Goal: Task Accomplishment & Management: Use online tool/utility

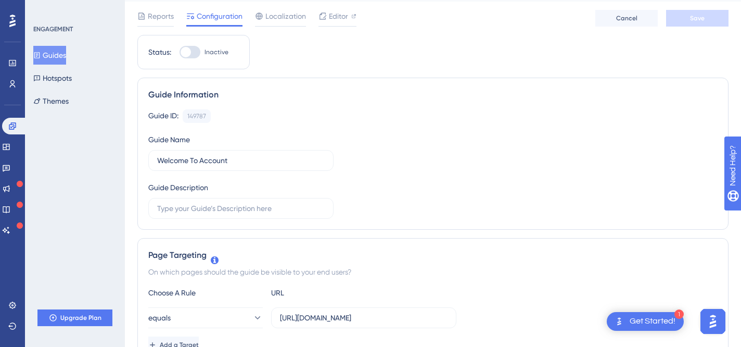
scroll to position [5, 0]
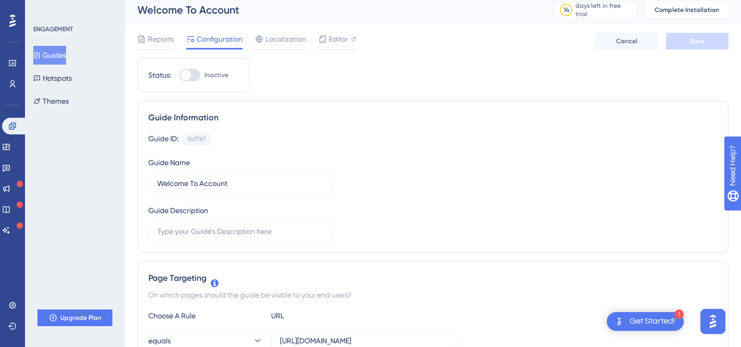
click at [195, 73] on div at bounding box center [190, 75] width 21 height 12
click at [180, 75] on input "Inactive" at bounding box center [179, 75] width 1 height 1
checkbox input "false"
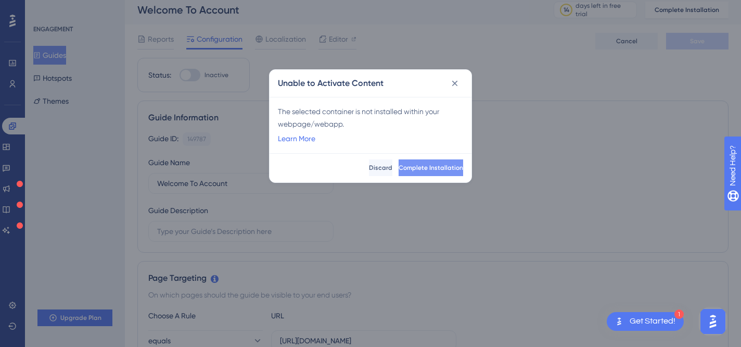
click at [399, 169] on span "Complete Installation" at bounding box center [431, 167] width 65 height 8
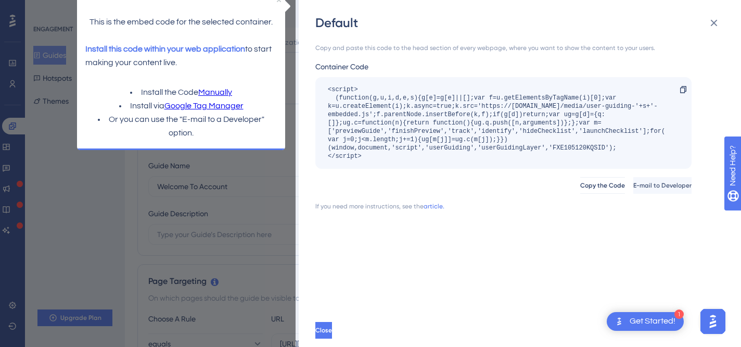
scroll to position [0, 0]
click at [646, 185] on span "E-mail to Developer" at bounding box center [663, 185] width 58 height 8
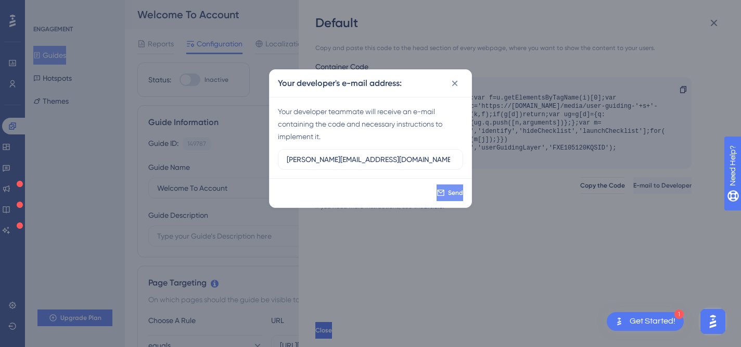
type input "joel@nourishd.com.au"
click at [435, 194] on button "Send" at bounding box center [449, 192] width 29 height 17
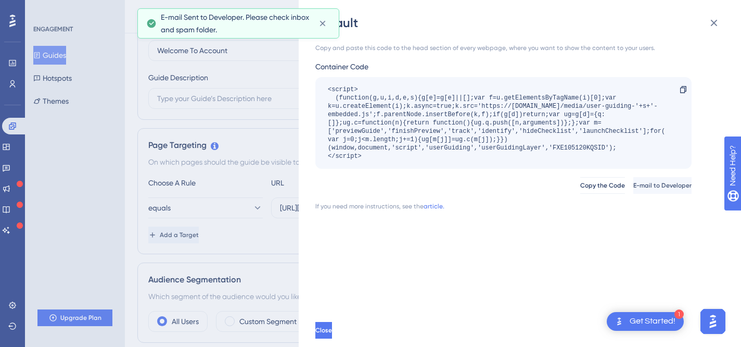
scroll to position [135, 0]
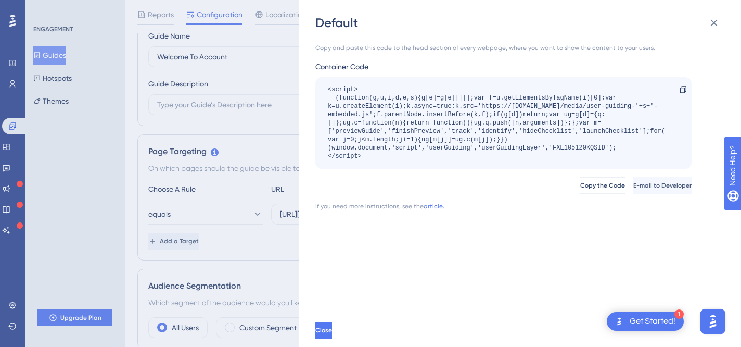
click at [234, 81] on div "Default Copy and paste this code to the head section of every webpage, where yo…" at bounding box center [370, 173] width 741 height 347
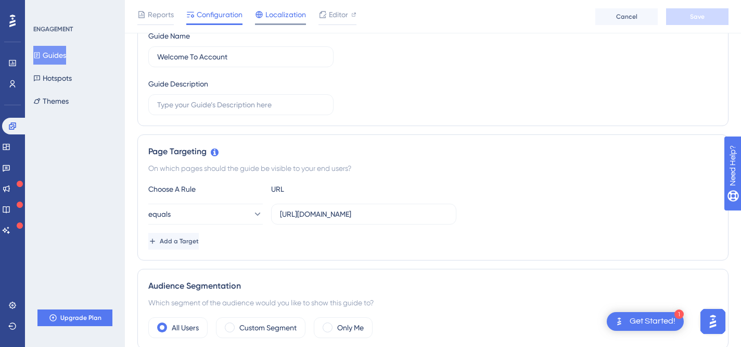
click at [286, 17] on span "Localization" at bounding box center [286, 14] width 41 height 12
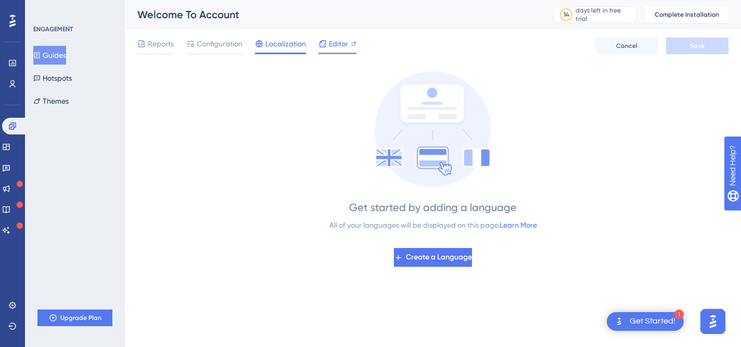
click at [327, 45] on div "Editor" at bounding box center [338, 43] width 38 height 12
click at [151, 45] on span "Reports" at bounding box center [161, 43] width 26 height 12
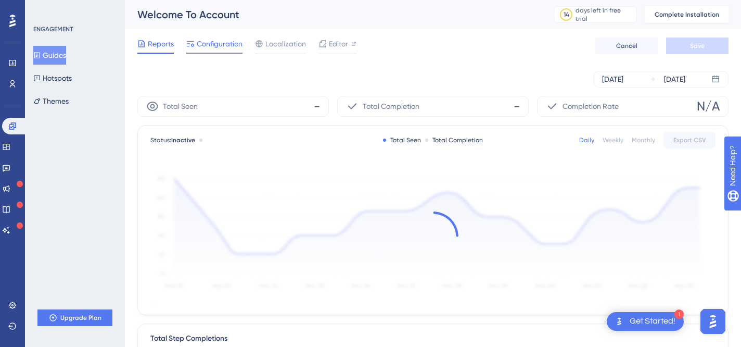
click at [213, 44] on span "Configuration" at bounding box center [220, 43] width 46 height 12
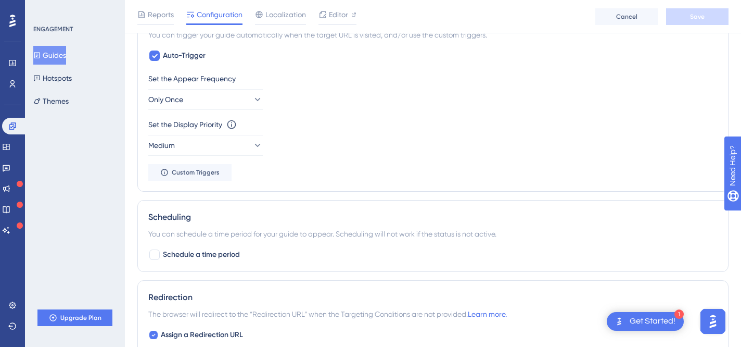
scroll to position [528, 0]
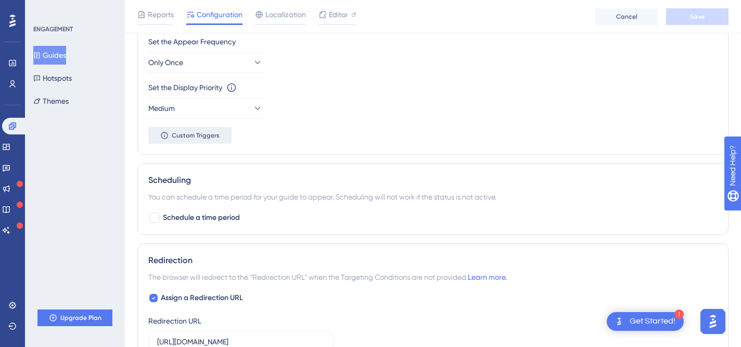
click at [189, 137] on span "Custom Triggers" at bounding box center [196, 135] width 48 height 8
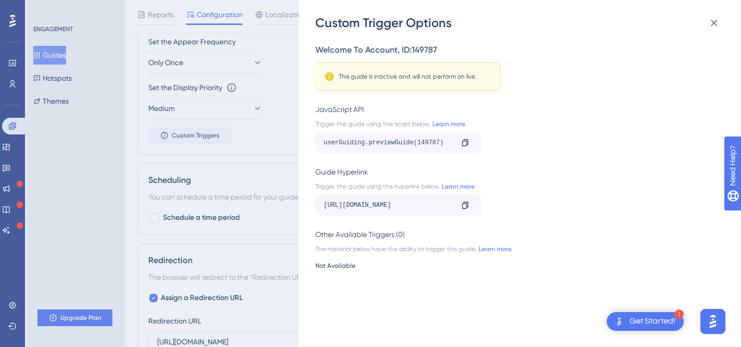
click at [255, 181] on div "Custom Trigger Options Welcome To Account , ID: 149787 This guide is inactive a…" at bounding box center [370, 173] width 741 height 347
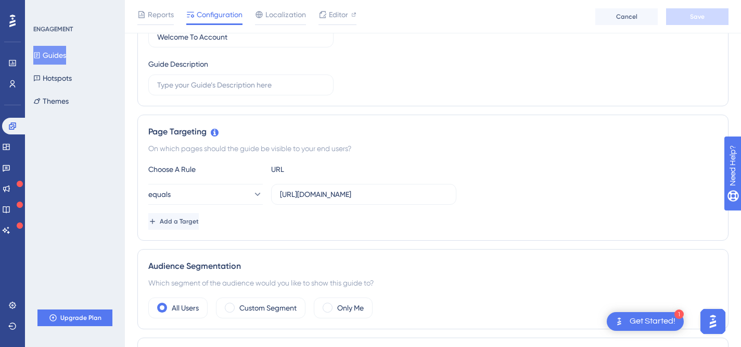
scroll to position [0, 0]
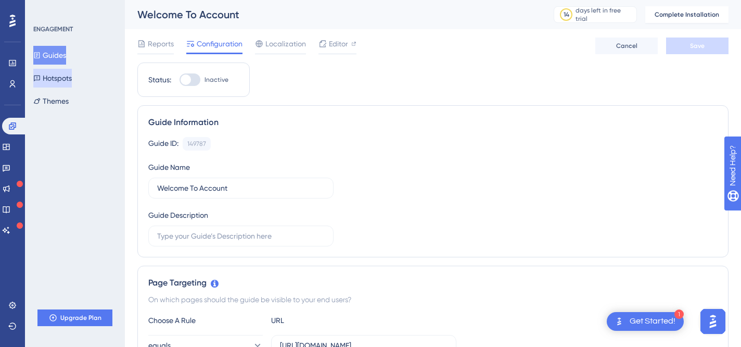
click at [66, 77] on button "Hotspots" at bounding box center [52, 78] width 39 height 19
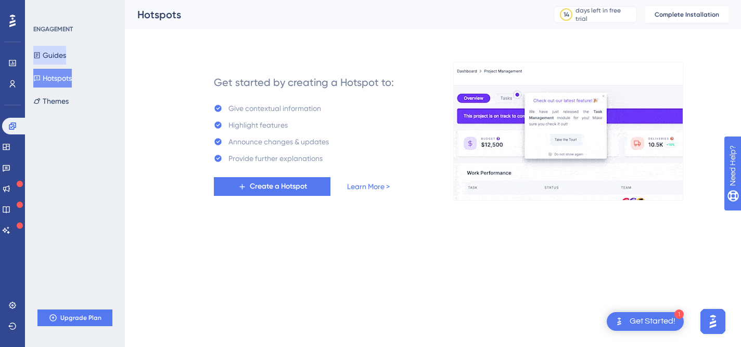
click at [48, 55] on button "Guides" at bounding box center [49, 55] width 33 height 19
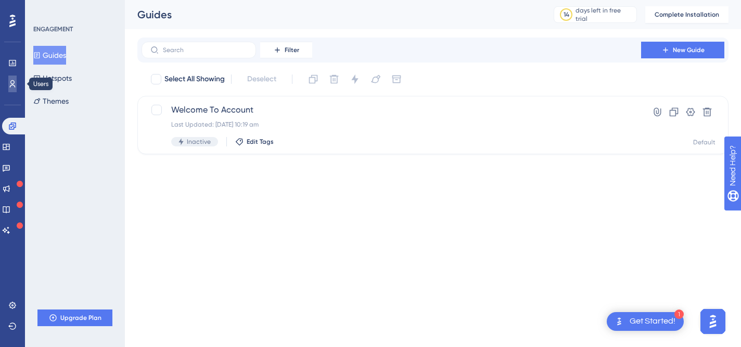
click at [15, 84] on icon at bounding box center [12, 84] width 8 height 8
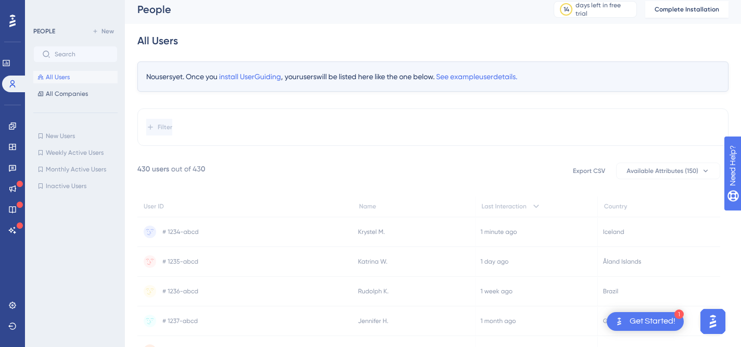
scroll to position [6, 0]
click at [10, 63] on icon at bounding box center [6, 63] width 8 height 8
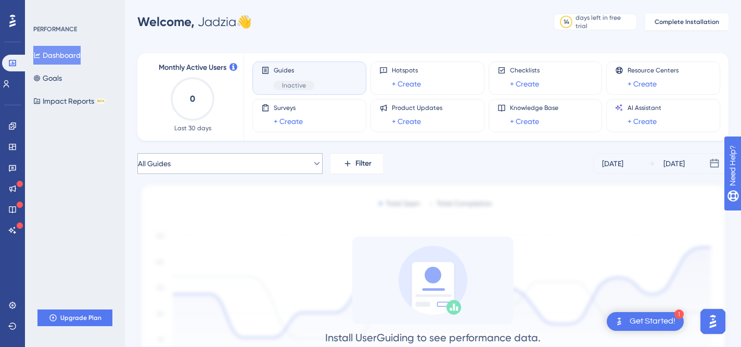
scroll to position [8, 0]
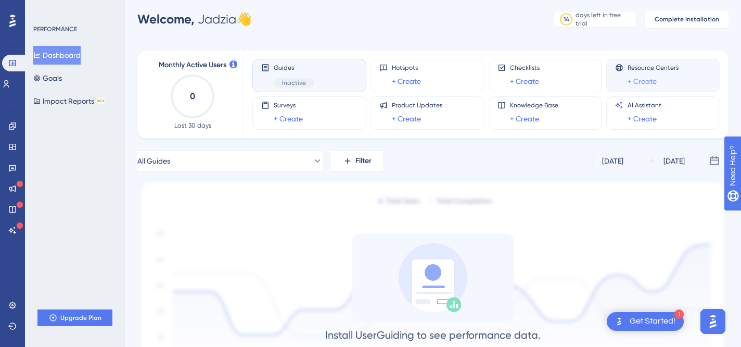
click at [640, 82] on link "+ Create" at bounding box center [642, 81] width 29 height 12
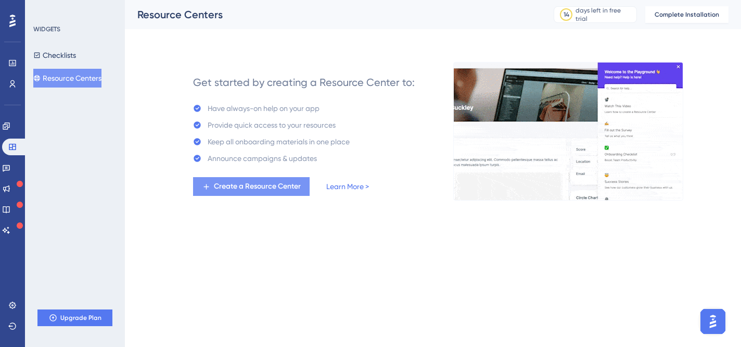
click at [275, 190] on span "Create a Resource Center" at bounding box center [257, 186] width 87 height 12
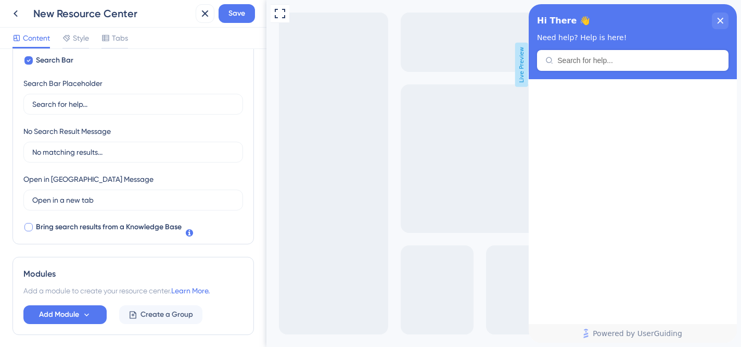
scroll to position [182, 0]
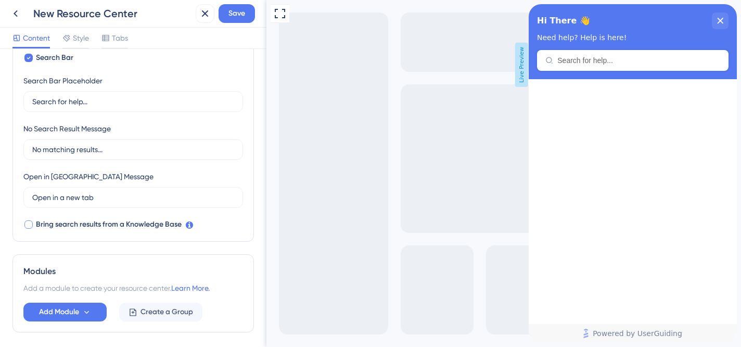
click at [128, 229] on span "Bring search results from a Knowledge Base" at bounding box center [109, 224] width 146 height 12
checkbox input "true"
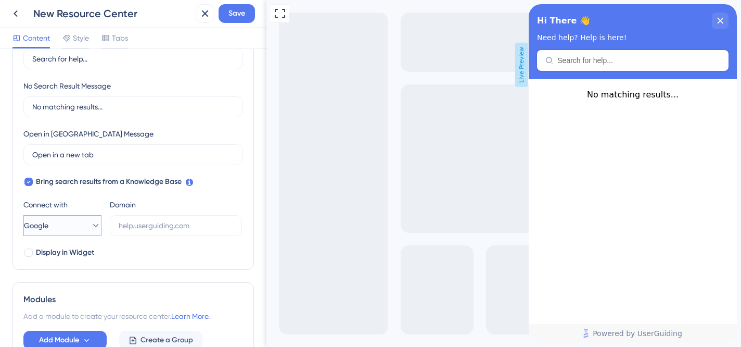
click at [58, 229] on button "Google" at bounding box center [62, 225] width 78 height 21
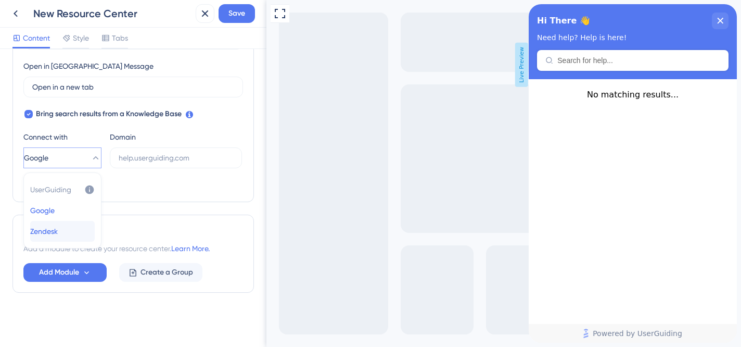
click at [75, 234] on button "Zendesk Zendesk" at bounding box center [62, 231] width 65 height 21
click at [160, 160] on input "text" at bounding box center [176, 157] width 115 height 11
paste input "https://nourishdmealco.zendesk.com/hc/en-us"
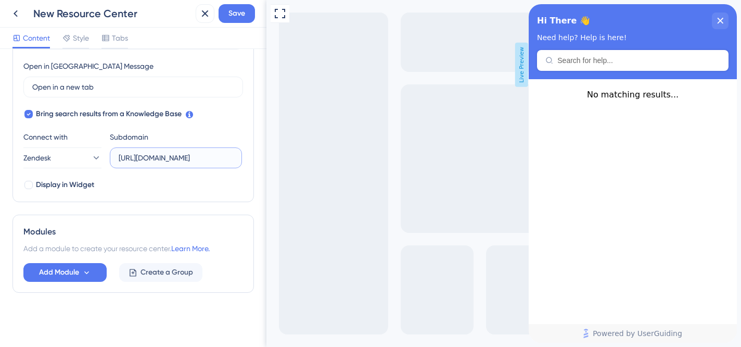
scroll to position [0, 0]
type input "https://nourishdmealco.zendesk.com/hc/en-us"
click at [69, 187] on span "Display in Widget" at bounding box center [65, 185] width 58 height 12
click at [34, 180] on label "Display in Widget" at bounding box center [58, 185] width 71 height 12
click at [34, 182] on label "Display in Widget" at bounding box center [58, 185] width 71 height 12
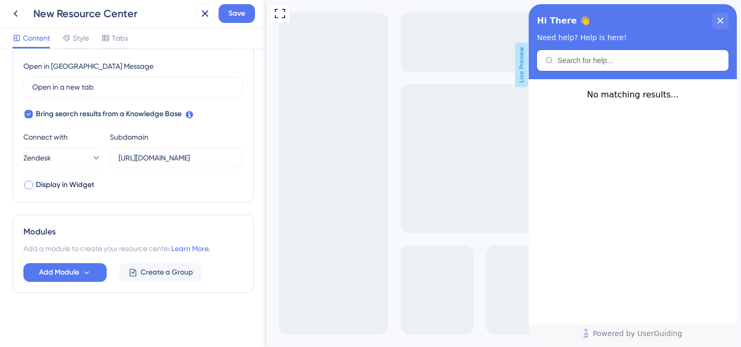
checkbox input "true"
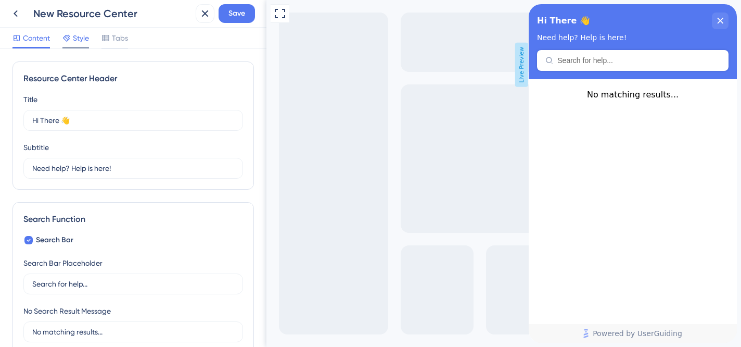
click at [78, 41] on span "Style" at bounding box center [81, 38] width 16 height 12
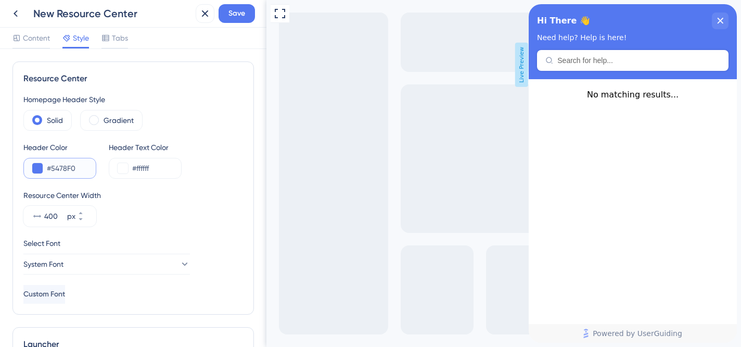
click at [68, 170] on input "#5478F0" at bounding box center [67, 168] width 41 height 12
paste input "61796"
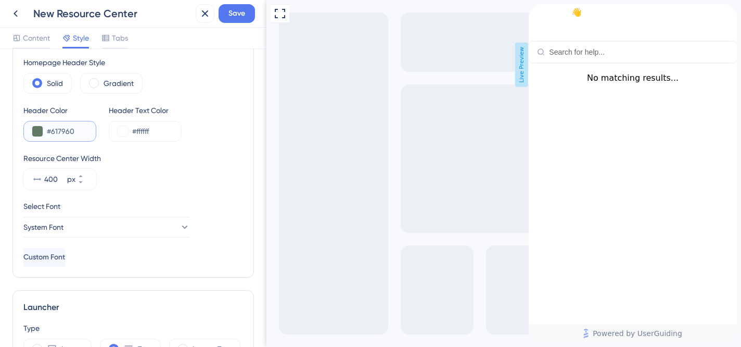
scroll to position [38, 0]
type input "#617960"
click at [161, 172] on div "Resource Center Width 400 px" at bounding box center [133, 169] width 220 height 37
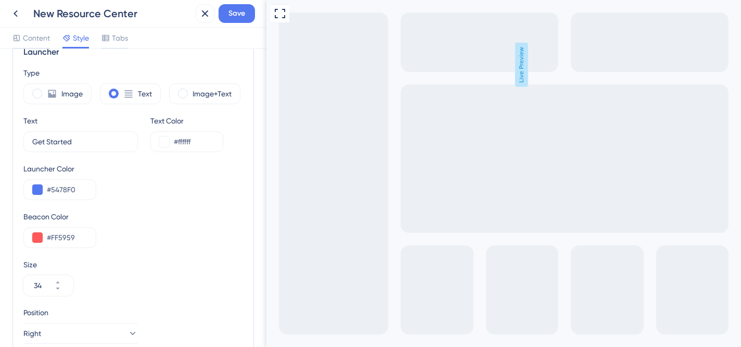
scroll to position [302, 0]
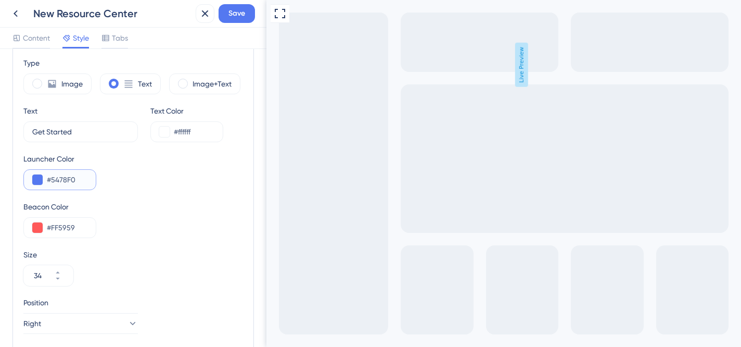
click at [71, 180] on input "#5478F0" at bounding box center [67, 179] width 41 height 12
paste input "61796"
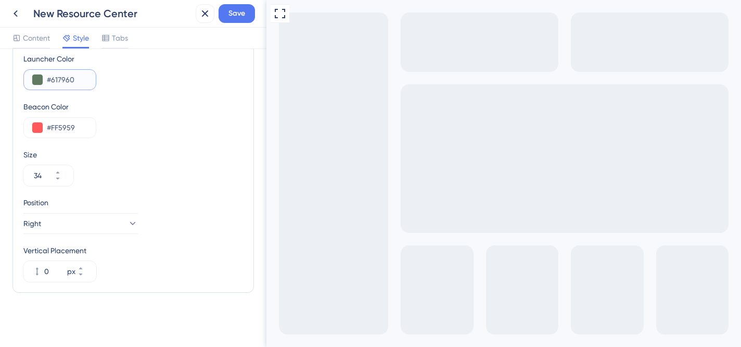
scroll to position [0, 0]
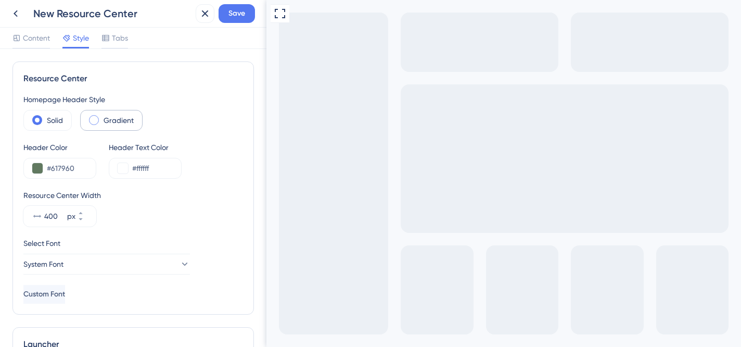
type input "#617960"
click at [126, 120] on label "Gradient" at bounding box center [119, 120] width 30 height 12
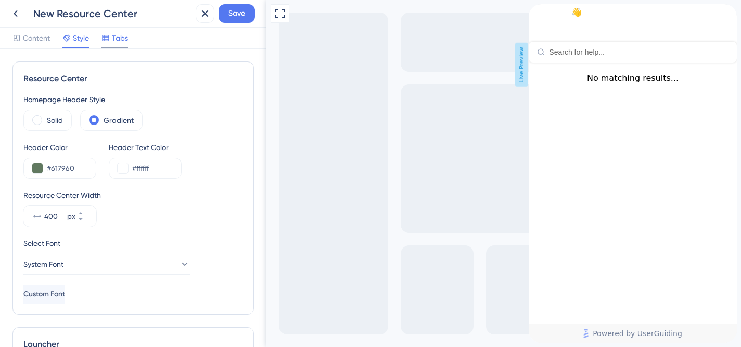
click at [124, 34] on span "Tabs" at bounding box center [120, 38] width 16 height 12
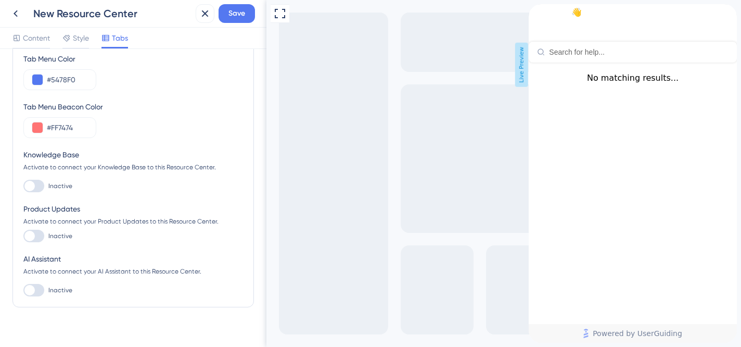
scroll to position [82, 0]
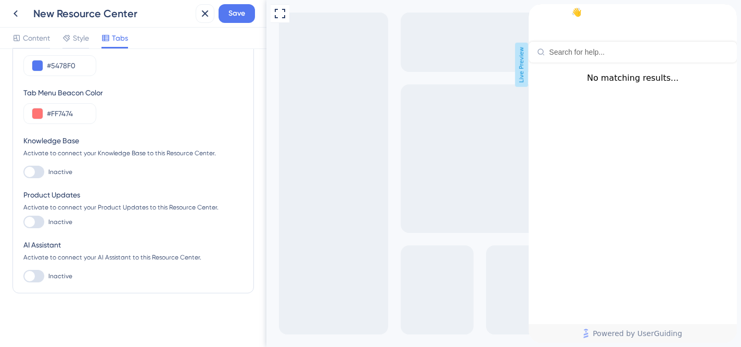
click at [36, 173] on div at bounding box center [33, 172] width 21 height 12
click at [23, 172] on input "Inactive" at bounding box center [23, 172] width 1 height 1
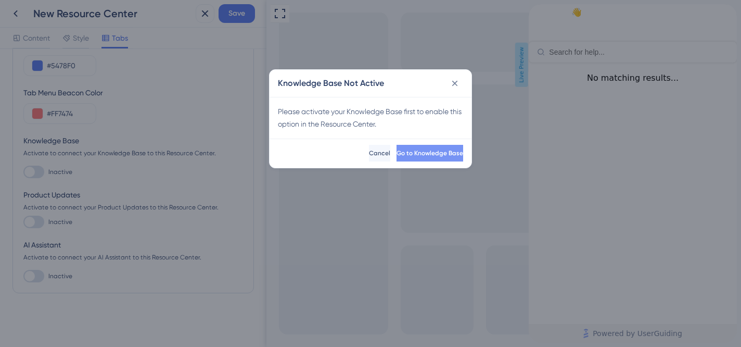
click at [419, 153] on span "Go to Knowledge Base" at bounding box center [430, 153] width 67 height 8
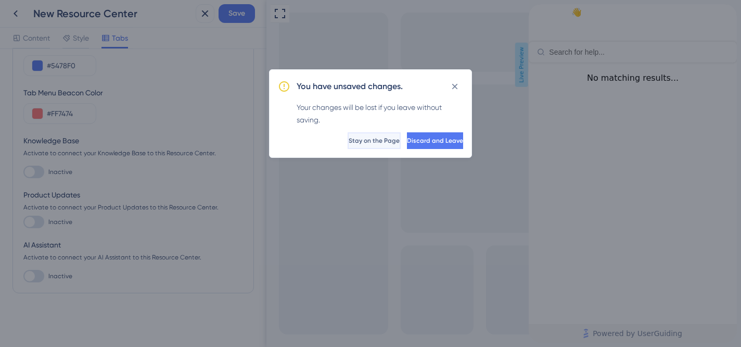
click at [349, 144] on span "Stay on the Page" at bounding box center [374, 140] width 51 height 8
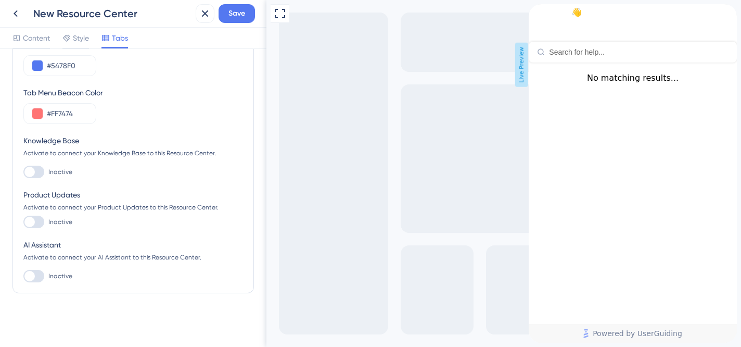
scroll to position [0, 0]
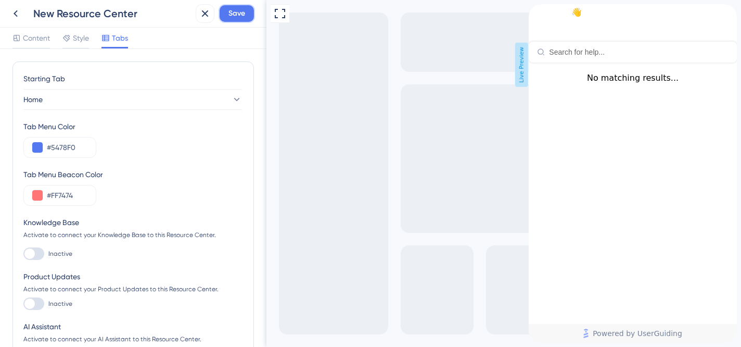
click at [241, 11] on span "Save" at bounding box center [237, 13] width 17 height 12
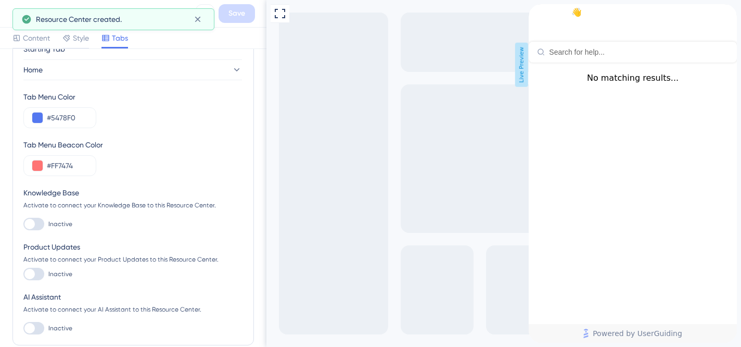
scroll to position [41, 0]
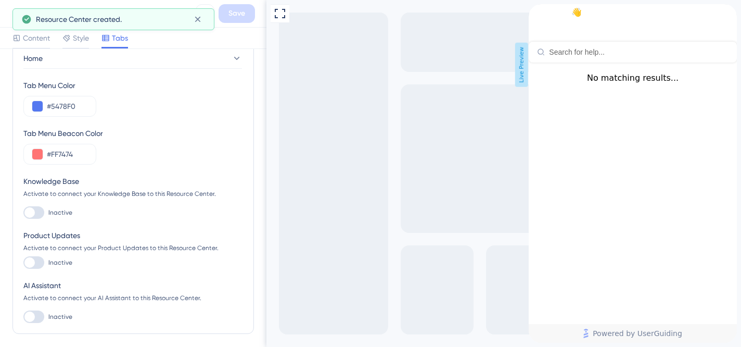
click at [37, 207] on div at bounding box center [33, 212] width 21 height 12
click at [23, 212] on input "Inactive" at bounding box center [23, 212] width 1 height 1
checkbox input "false"
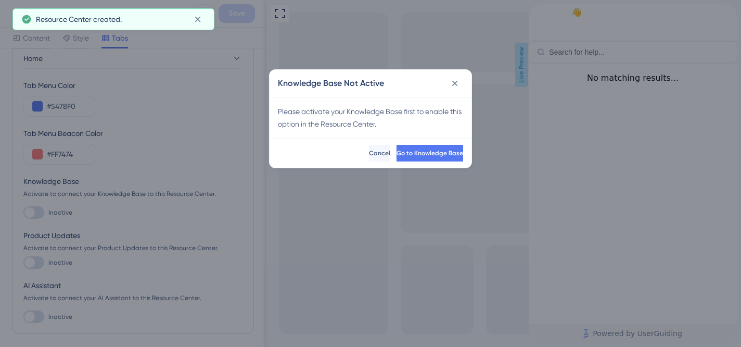
scroll to position [0, 0]
click at [410, 157] on button "Go to Knowledge Base" at bounding box center [429, 153] width 69 height 17
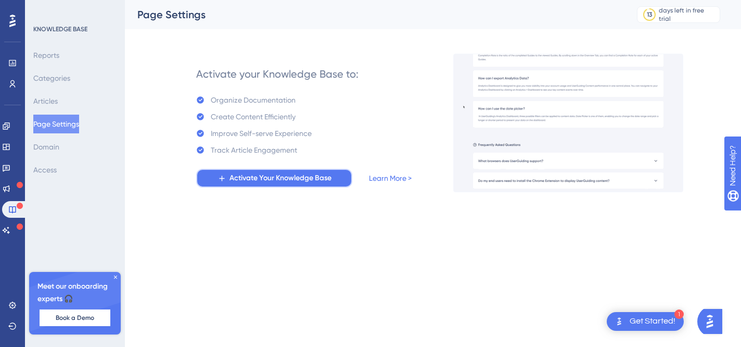
click at [332, 182] on button "Activate Your Knowledge Base" at bounding box center [274, 178] width 156 height 19
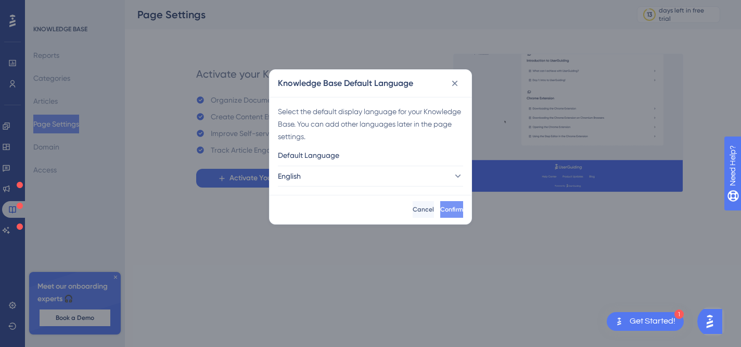
click at [442, 207] on span "Confirm" at bounding box center [451, 209] width 23 height 8
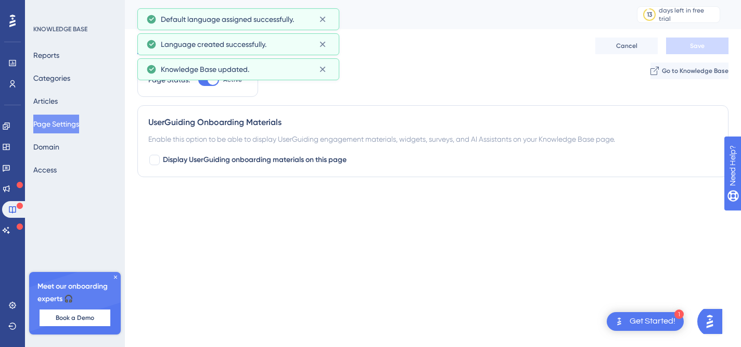
click at [400, 88] on div "Page Status: Active Go to Knowledge Base" at bounding box center [432, 83] width 591 height 43
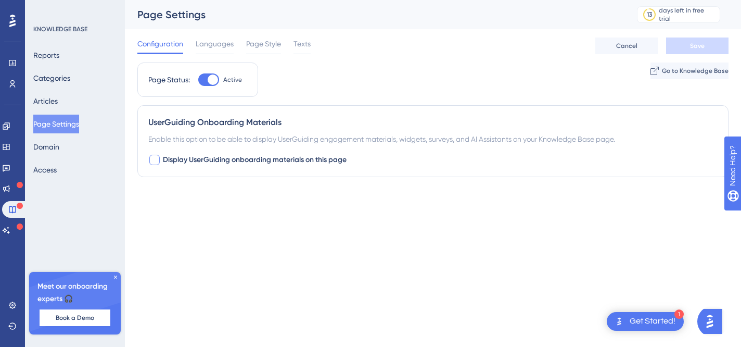
click at [160, 159] on div at bounding box center [154, 160] width 12 height 12
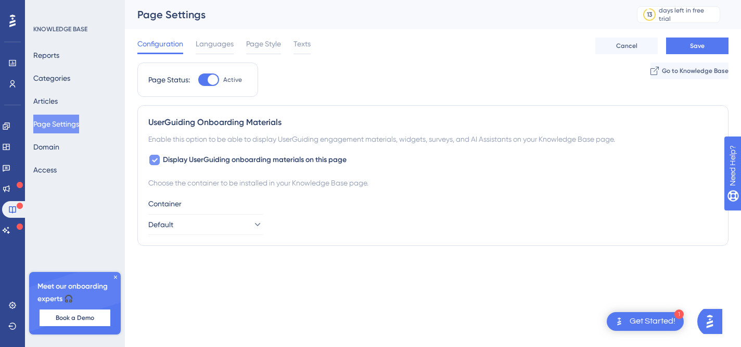
click at [157, 158] on icon at bounding box center [155, 160] width 6 height 4
checkbox input "false"
click at [649, 65] on button "Go to Knowledge Base" at bounding box center [689, 70] width 80 height 17
click at [59, 146] on button "Domain" at bounding box center [46, 146] width 26 height 19
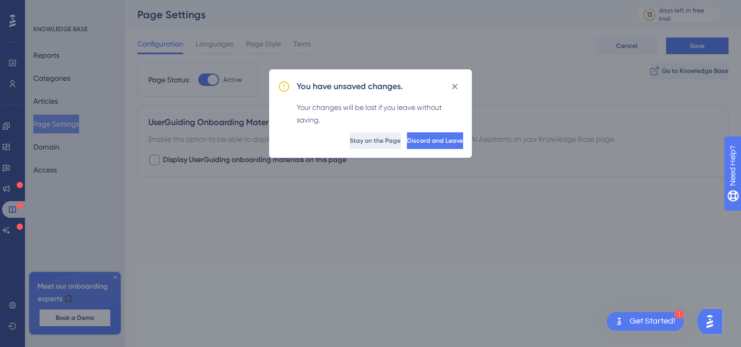
click at [350, 138] on span "Stay on the Page" at bounding box center [375, 140] width 51 height 8
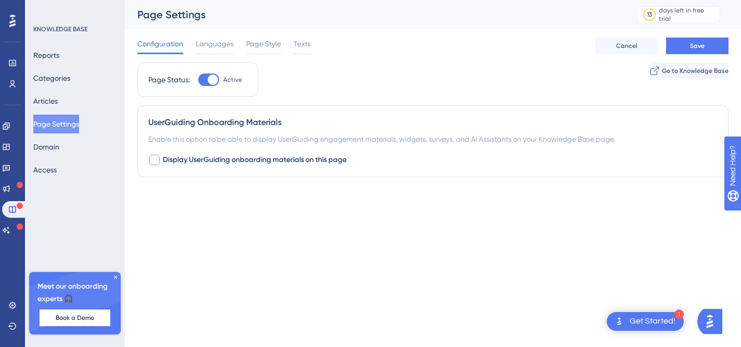
click at [220, 78] on label "Active" at bounding box center [220, 79] width 44 height 12
click at [198, 80] on input "Active" at bounding box center [198, 80] width 1 height 1
checkbox input "false"
click at [55, 150] on button "Domain" at bounding box center [46, 146] width 26 height 19
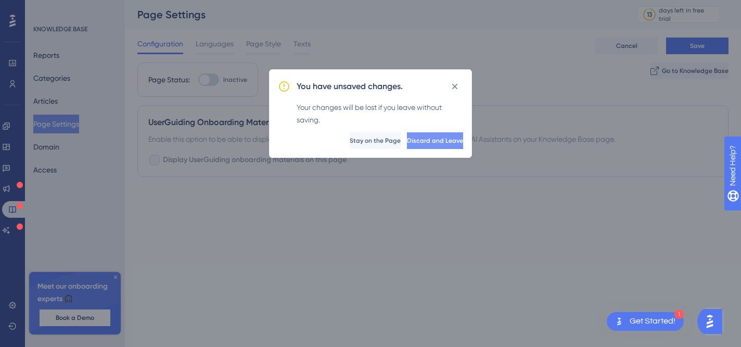
click at [433, 145] on button "Discard and Leave" at bounding box center [435, 140] width 56 height 17
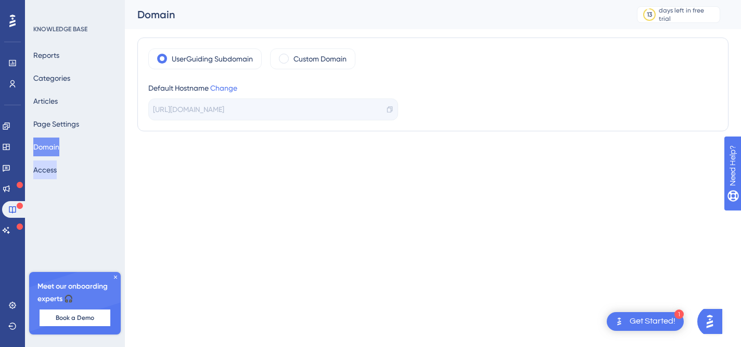
click at [57, 166] on button "Access" at bounding box center [44, 169] width 23 height 19
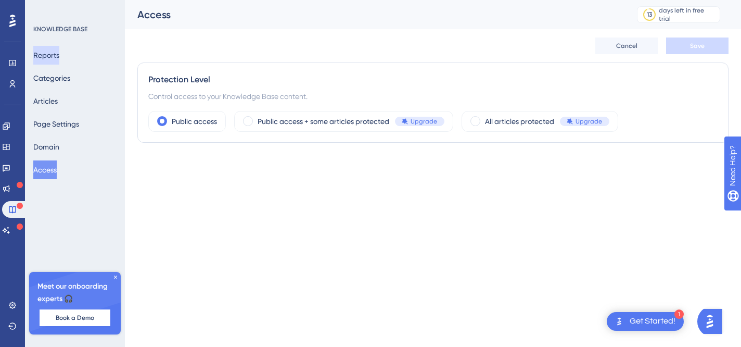
click at [59, 53] on button "Reports" at bounding box center [46, 55] width 26 height 19
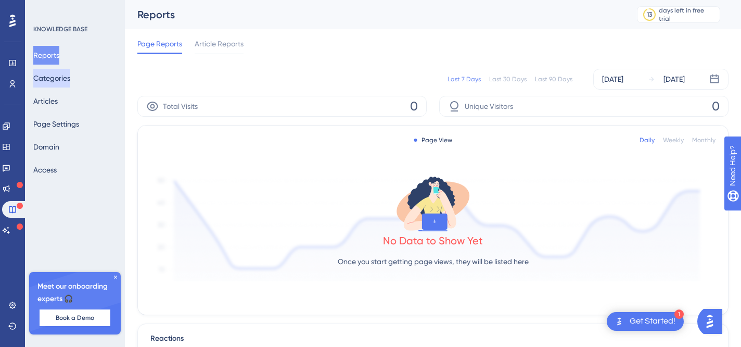
click at [66, 74] on button "Categories" at bounding box center [51, 78] width 37 height 19
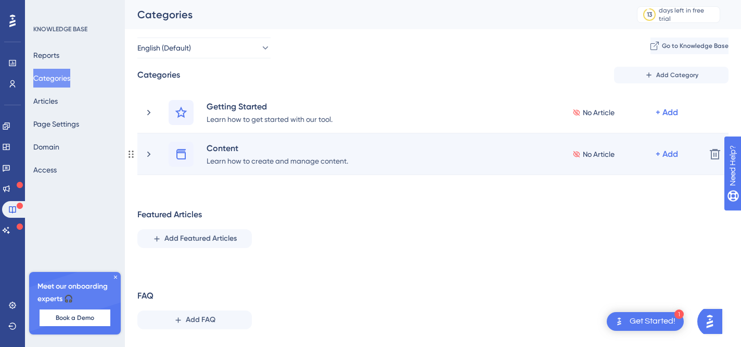
scroll to position [24, 0]
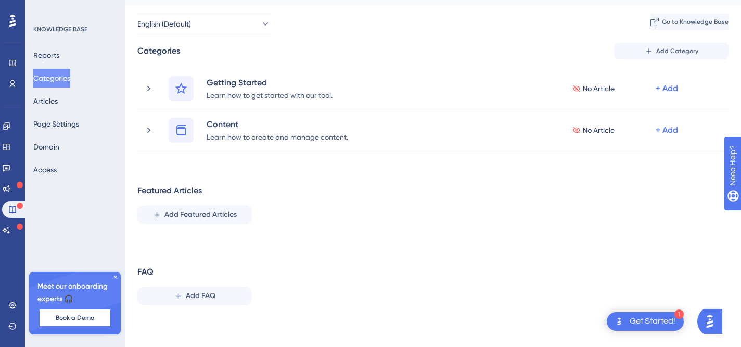
click at [115, 274] on icon at bounding box center [115, 277] width 6 height 6
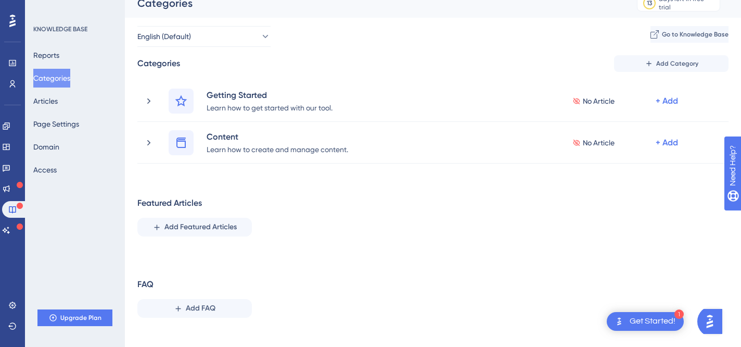
scroll to position [0, 0]
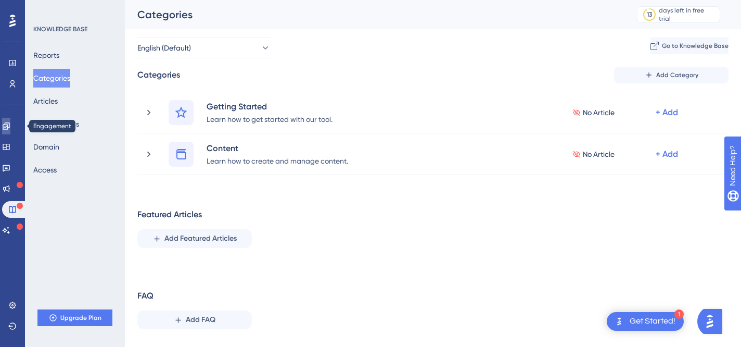
click at [9, 127] on icon at bounding box center [6, 125] width 7 height 7
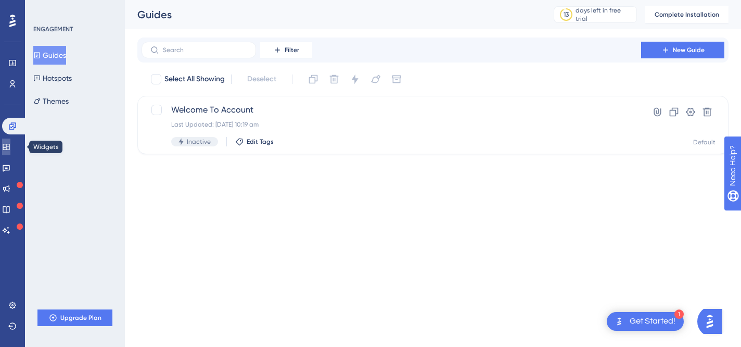
click at [7, 145] on link at bounding box center [6, 146] width 8 height 17
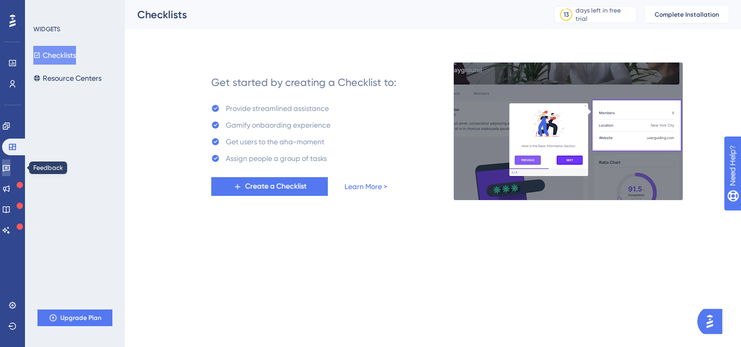
click at [10, 169] on icon at bounding box center [6, 167] width 8 height 8
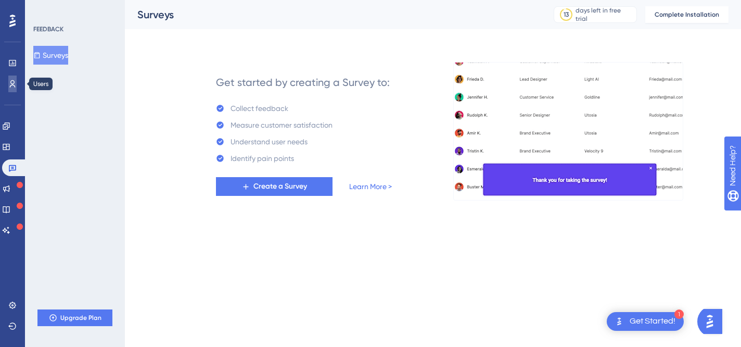
click at [8, 87] on icon at bounding box center [12, 84] width 8 height 8
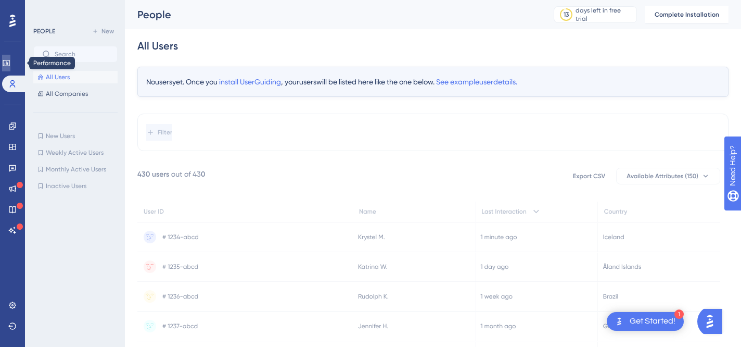
click at [9, 67] on link at bounding box center [6, 63] width 8 height 17
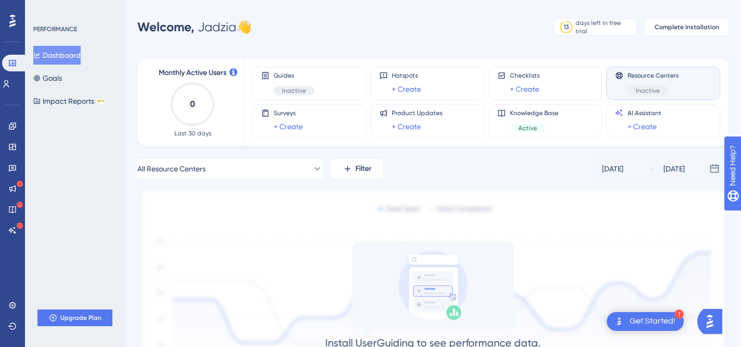
click at [658, 86] on span "Inactive" at bounding box center [648, 90] width 24 height 8
click at [658, 81] on div "Resource Centers Inactive" at bounding box center [653, 83] width 51 height 24
click at [9, 83] on icon at bounding box center [7, 83] width 6 height 7
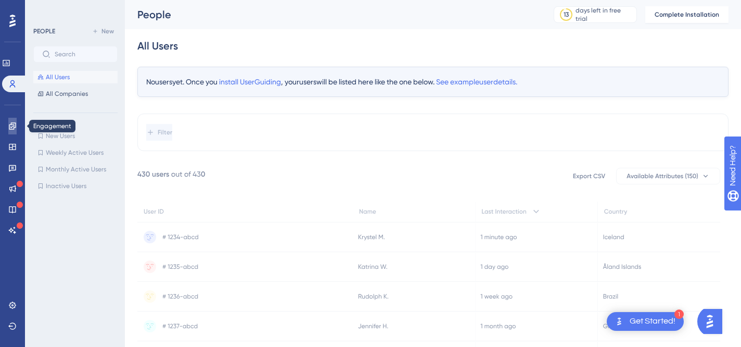
click at [15, 127] on icon at bounding box center [12, 125] width 7 height 7
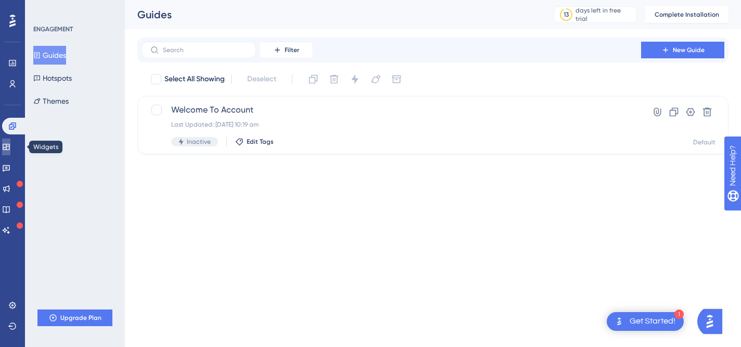
click at [10, 143] on icon at bounding box center [6, 147] width 8 height 8
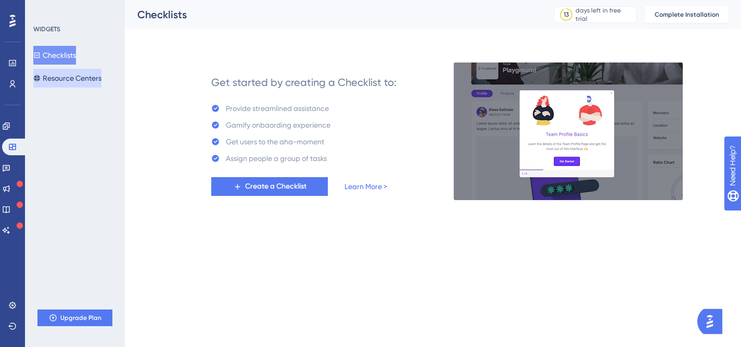
click at [51, 80] on button "Resource Centers" at bounding box center [67, 78] width 68 height 19
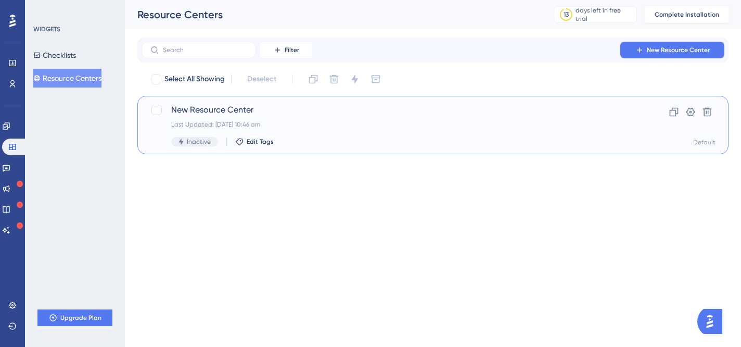
click at [611, 140] on div "Inactive Edit Tags" at bounding box center [391, 141] width 440 height 9
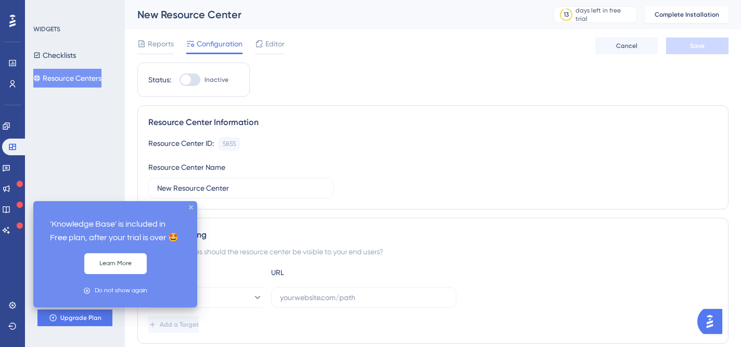
click at [18, 205] on icon at bounding box center [20, 204] width 6 height 6
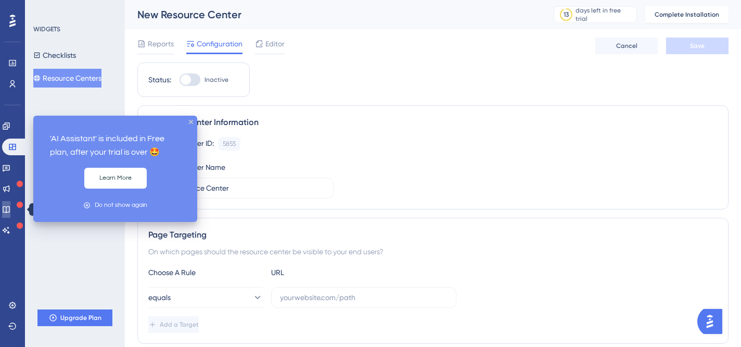
click at [10, 208] on icon at bounding box center [6, 209] width 8 height 8
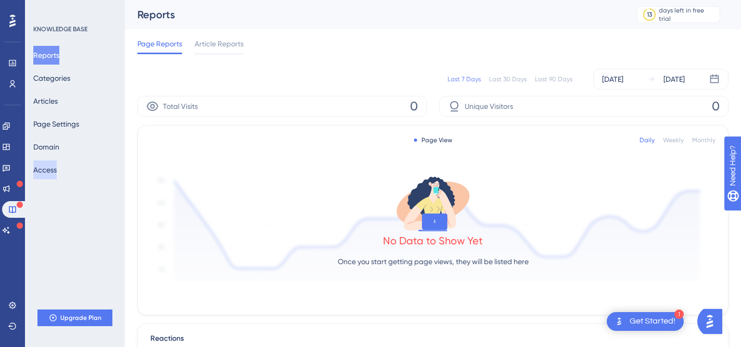
click at [57, 177] on button "Access" at bounding box center [44, 169] width 23 height 19
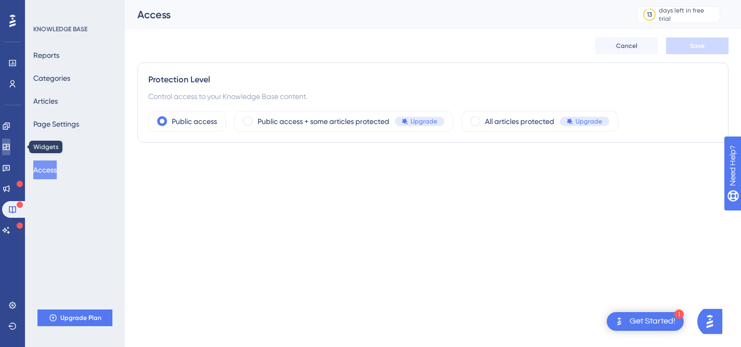
click at [10, 145] on icon at bounding box center [6, 147] width 8 height 8
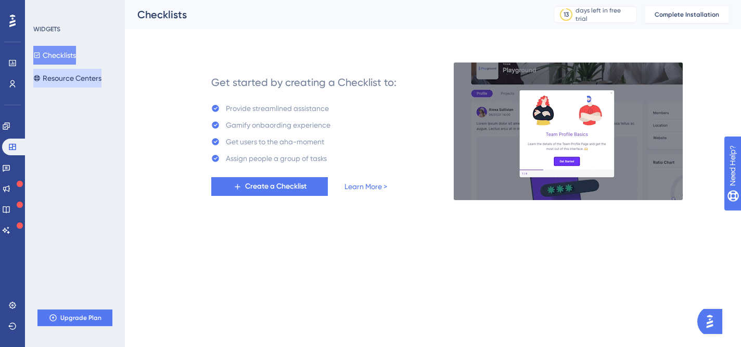
click at [63, 80] on button "Resource Centers" at bounding box center [67, 78] width 68 height 19
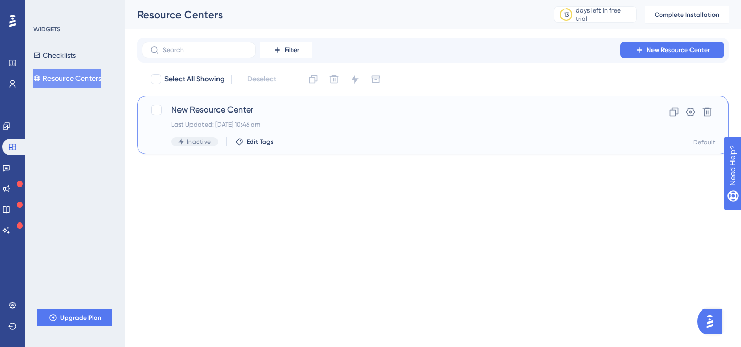
click at [251, 120] on div "Last Updated: 12 Aug 2025 10:46 am" at bounding box center [391, 124] width 440 height 8
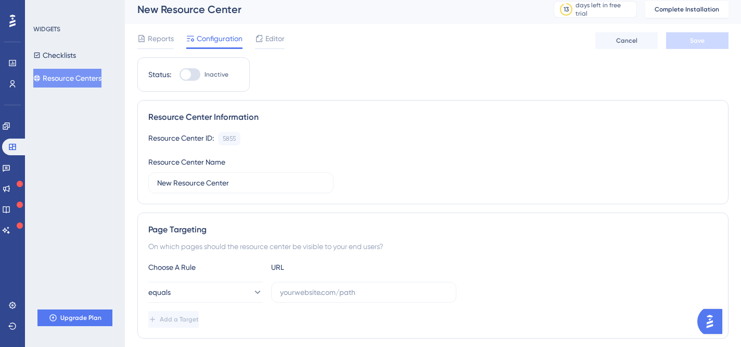
scroll to position [7, 0]
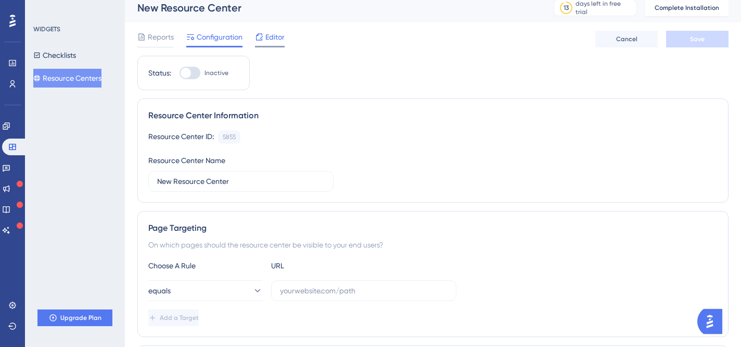
click at [275, 42] on span "Editor" at bounding box center [275, 37] width 19 height 12
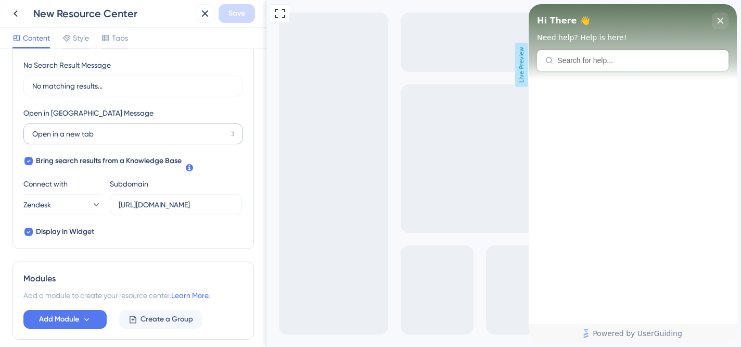
scroll to position [257, 0]
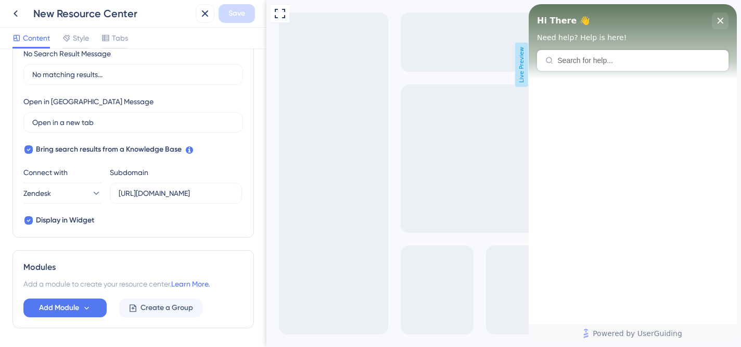
click at [598, 64] on div "Hi There 👋 Need help? Help is here!" at bounding box center [633, 41] width 208 height 75
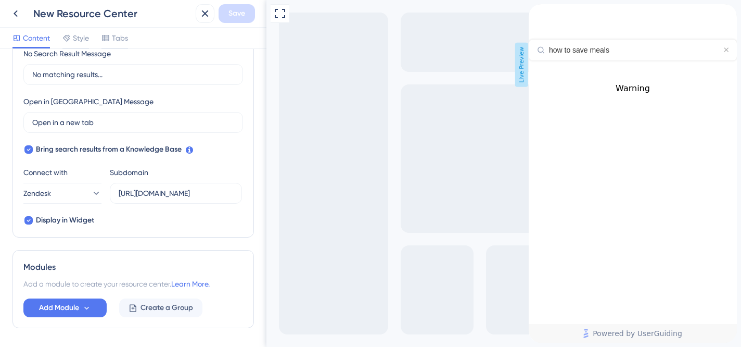
type input "how to save meals"
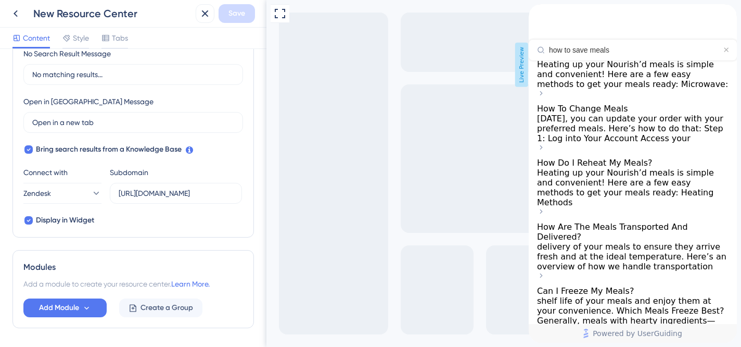
scroll to position [0, 0]
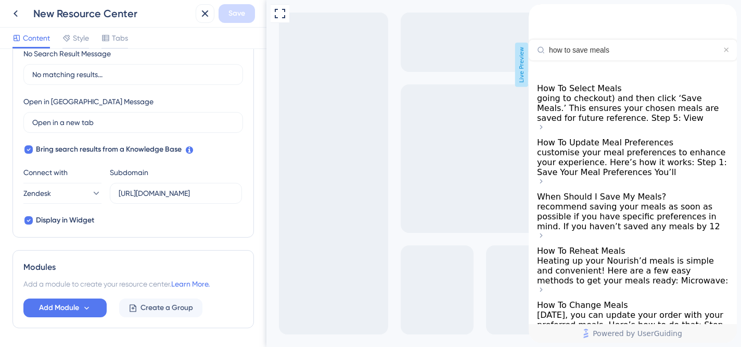
click at [607, 93] on span "How To Select Meals" at bounding box center [579, 88] width 85 height 10
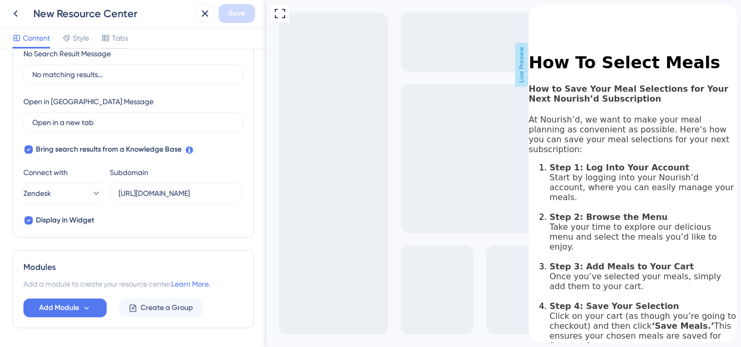
click at [537, 12] on icon "back to header" at bounding box center [533, 8] width 8 height 8
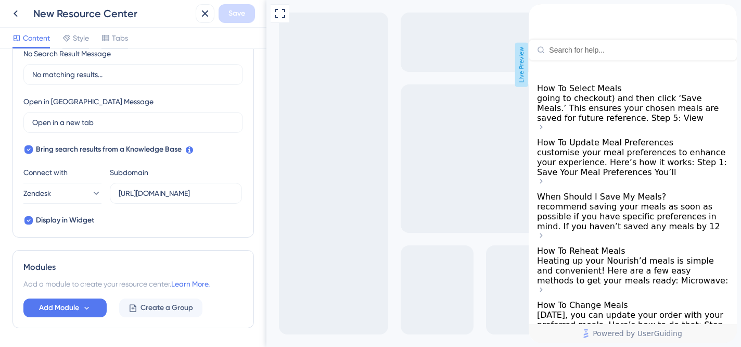
click at [537, 12] on icon "back to header" at bounding box center [533, 8] width 8 height 8
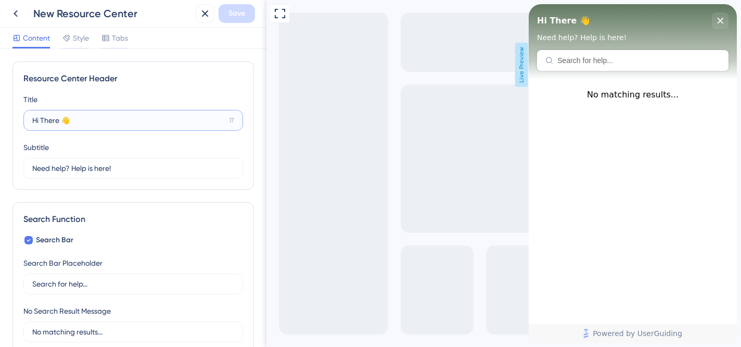
click at [80, 119] on input "Hi There 👋" at bounding box center [128, 120] width 193 height 11
click at [106, 44] on div "Tabs" at bounding box center [115, 40] width 27 height 17
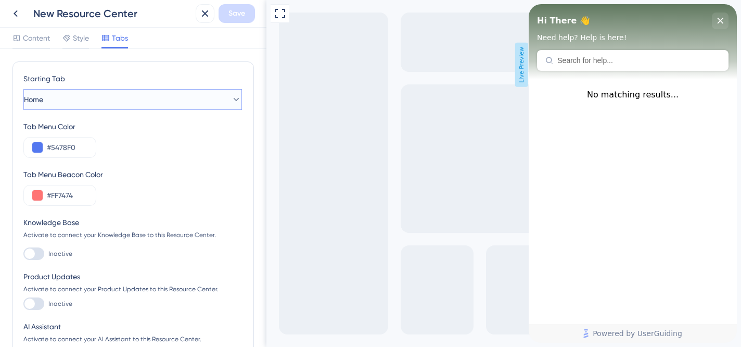
click at [98, 96] on button "Home" at bounding box center [132, 99] width 219 height 21
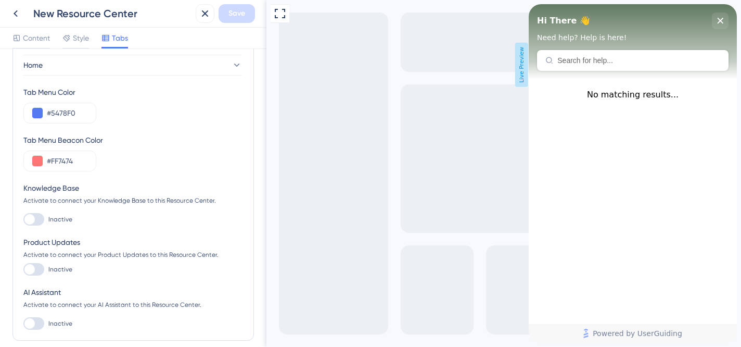
scroll to position [35, 0]
click at [725, 20] on div "close resource center" at bounding box center [720, 20] width 17 height 17
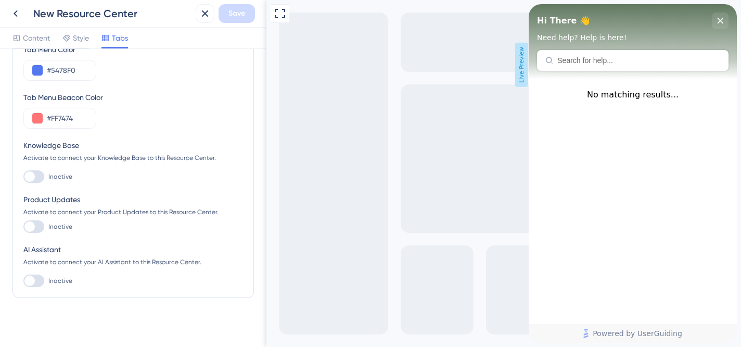
scroll to position [81, 0]
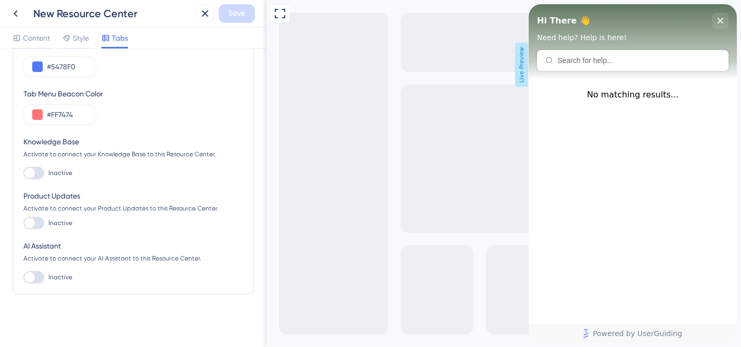
click at [35, 222] on div at bounding box center [33, 223] width 21 height 12
click at [23, 223] on input "Inactive" at bounding box center [23, 223] width 1 height 1
checkbox input "false"
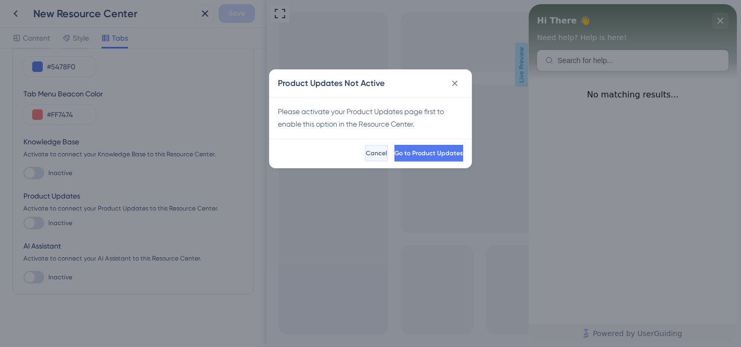
click at [366, 155] on span "Cancel" at bounding box center [376, 153] width 21 height 8
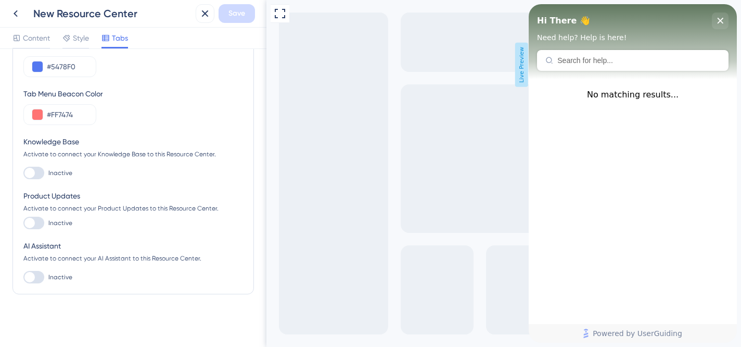
click at [31, 174] on div at bounding box center [29, 173] width 10 height 10
click at [23, 173] on input "Inactive" at bounding box center [23, 173] width 1 height 1
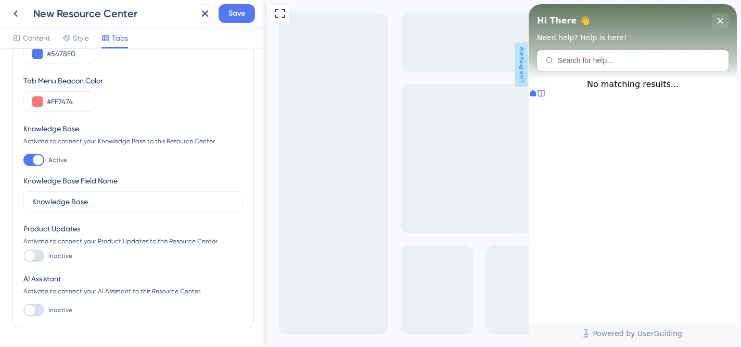
scroll to position [94, 0]
click at [95, 198] on input "Knowledge Base" at bounding box center [133, 200] width 202 height 11
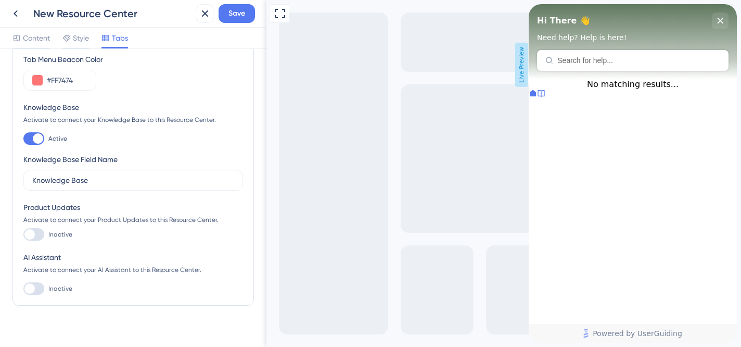
click at [27, 134] on div at bounding box center [33, 138] width 21 height 12
click at [23, 138] on input "Active" at bounding box center [23, 138] width 1 height 1
checkbox input "false"
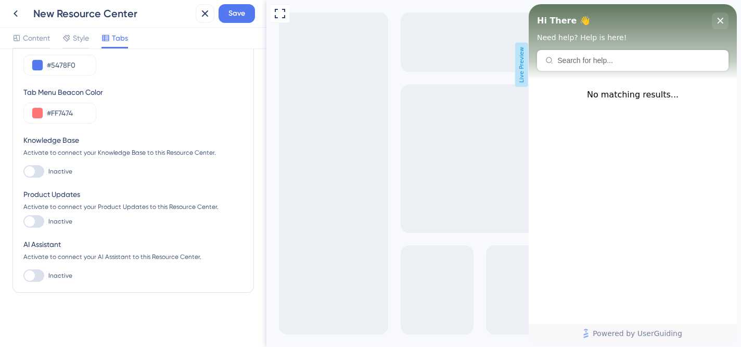
scroll to position [82, 0]
click at [33, 273] on div at bounding box center [29, 275] width 10 height 10
click at [23, 275] on input "Inactive" at bounding box center [23, 275] width 1 height 1
checkbox input "true"
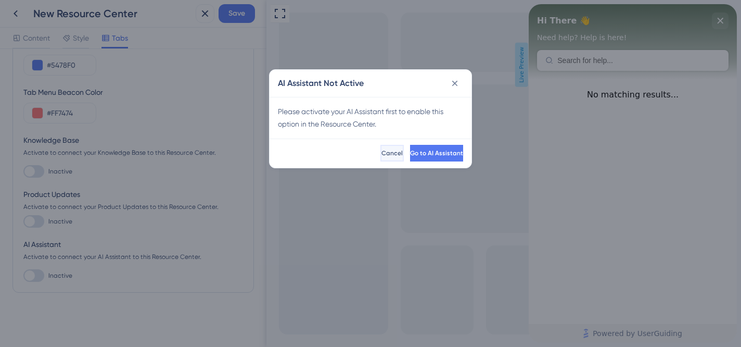
drag, startPoint x: 348, startPoint y: 157, endPoint x: 82, endPoint y: 157, distance: 266.6
click at [383, 157] on button "Cancel" at bounding box center [393, 153] width 21 height 17
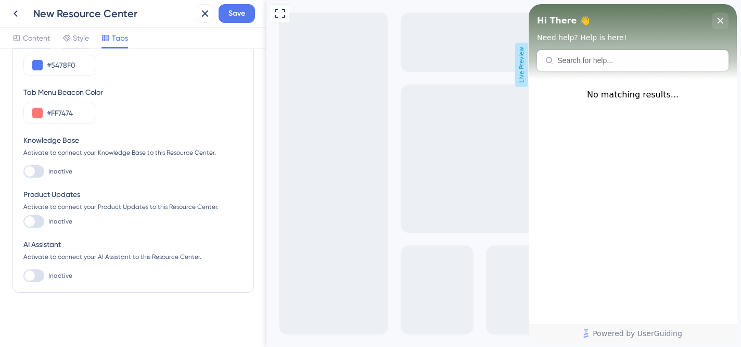
scroll to position [0, 0]
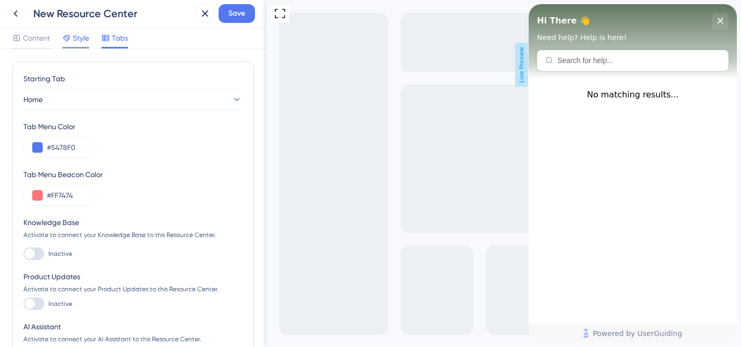
click at [76, 45] on div "Style" at bounding box center [75, 40] width 27 height 17
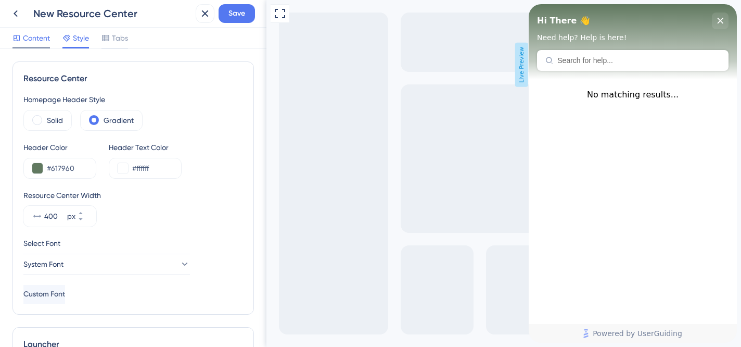
click at [40, 42] on span "Content" at bounding box center [36, 38] width 27 height 12
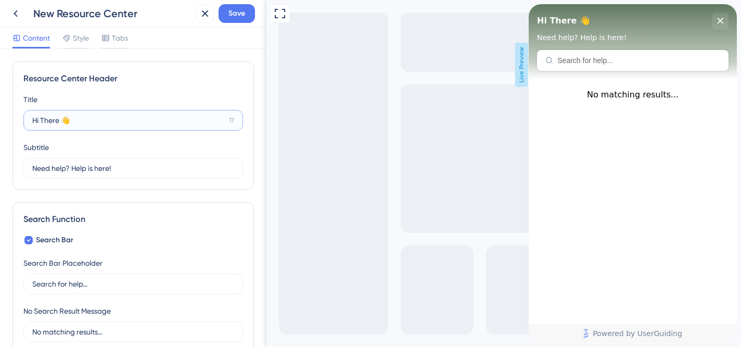
click at [84, 125] on input "Hi There 👋" at bounding box center [128, 120] width 193 height 11
paste input "😊"
type input "Hi There 😊"
click at [82, 38] on span "Style" at bounding box center [81, 38] width 16 height 12
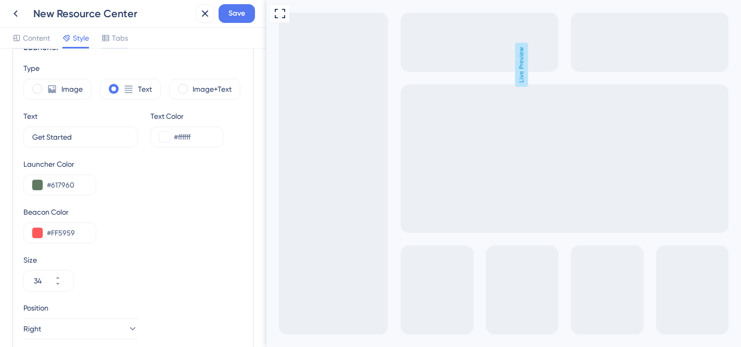
scroll to position [297, 0]
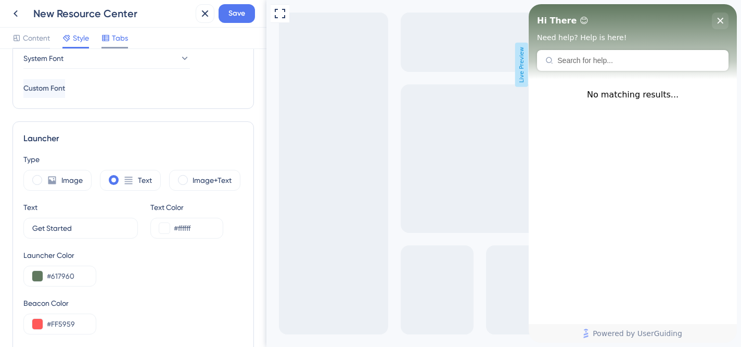
click at [111, 43] on div "Tabs" at bounding box center [115, 38] width 27 height 12
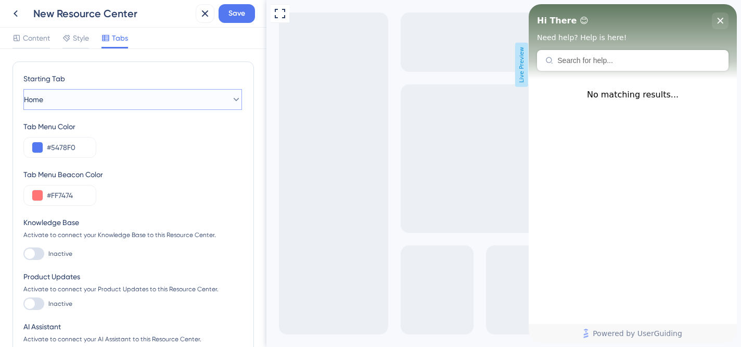
click at [94, 101] on button "Home" at bounding box center [132, 99] width 219 height 21
click at [94, 100] on button "Home" at bounding box center [132, 99] width 219 height 21
click at [29, 42] on span "Content" at bounding box center [36, 38] width 27 height 12
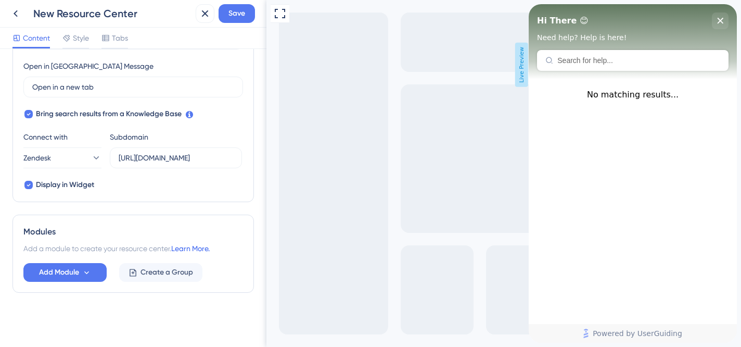
click at [199, 247] on link "Learn More." at bounding box center [190, 248] width 39 height 8
click at [89, 272] on icon at bounding box center [86, 272] width 9 height 9
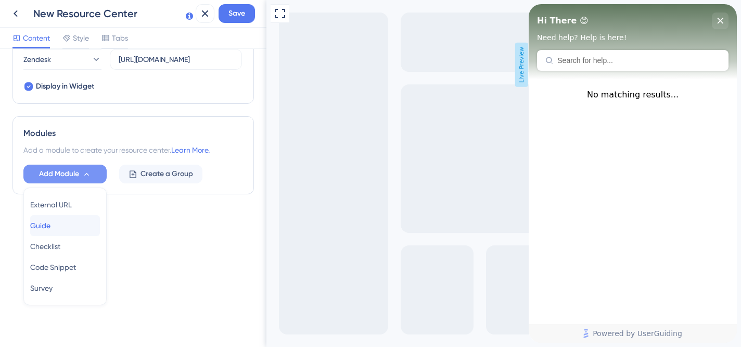
click at [51, 225] on span "Guide" at bounding box center [40, 225] width 20 height 12
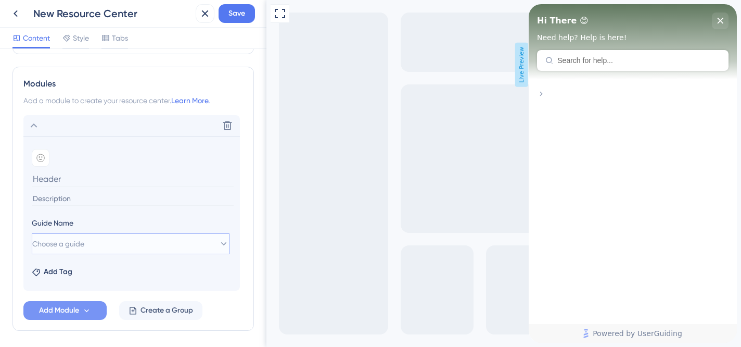
click at [84, 239] on span "Choose a guide" at bounding box center [58, 243] width 52 height 12
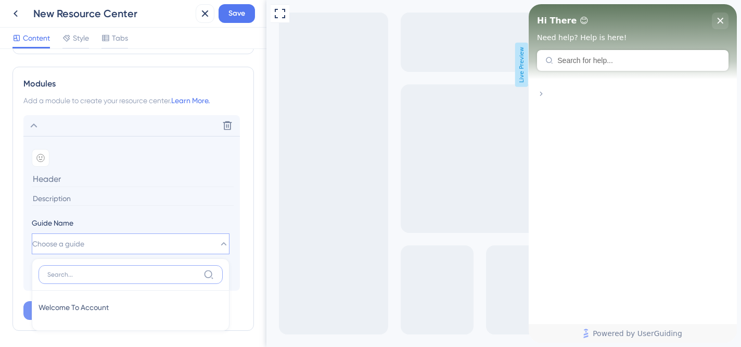
scroll to position [478, 0]
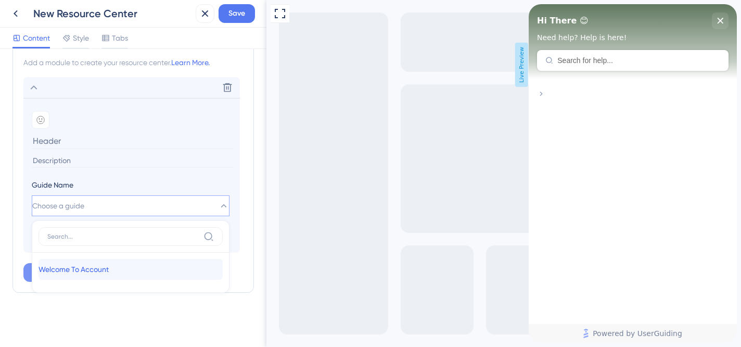
click at [87, 274] on span "Welcome To Account" at bounding box center [74, 269] width 70 height 12
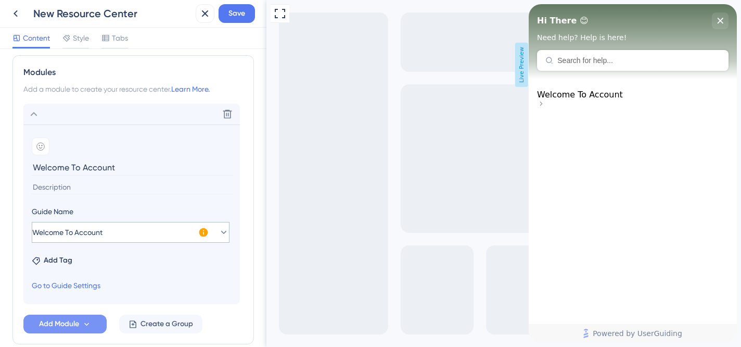
scroll to position [446, 0]
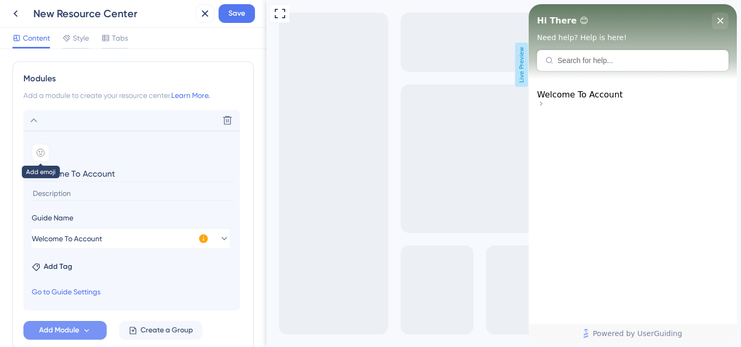
click at [44, 150] on icon at bounding box center [40, 152] width 8 height 8
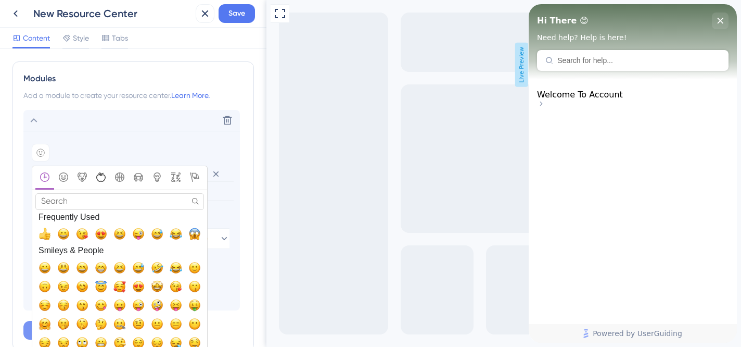
click at [100, 181] on icon "Food & Drink" at bounding box center [100, 176] width 9 height 9
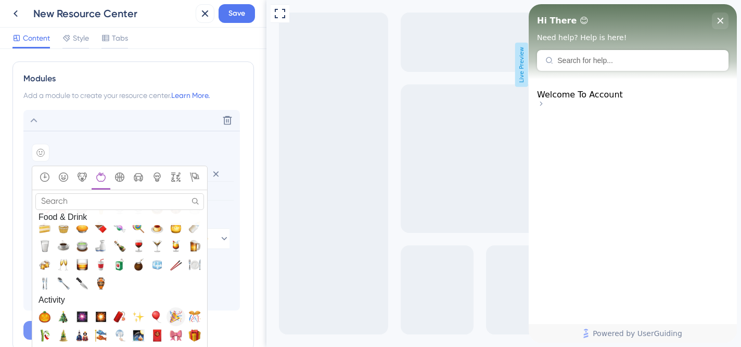
scroll to position [1576, 0]
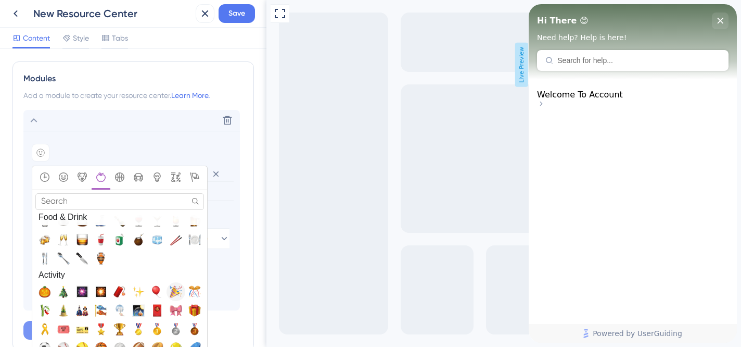
click at [174, 294] on span "🎉, tada" at bounding box center [176, 291] width 12 height 12
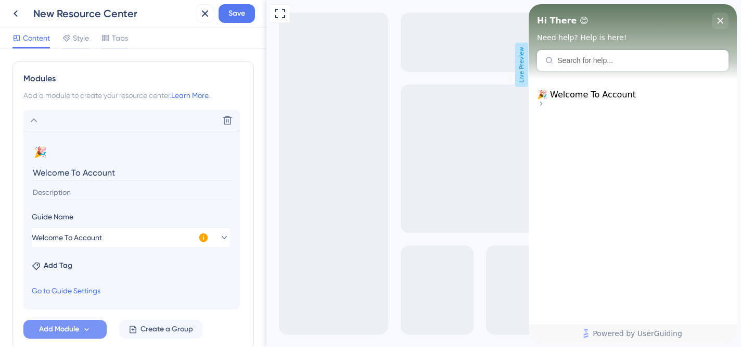
click at [72, 167] on input "Welcome To Account" at bounding box center [133, 173] width 202 height 16
click at [72, 169] on input "Welcome To Account" at bounding box center [133, 173] width 202 height 16
click at [72, 173] on input "Welcome To Account" at bounding box center [133, 173] width 202 height 16
click at [72, 171] on input "Welcome To Account" at bounding box center [133, 173] width 202 height 16
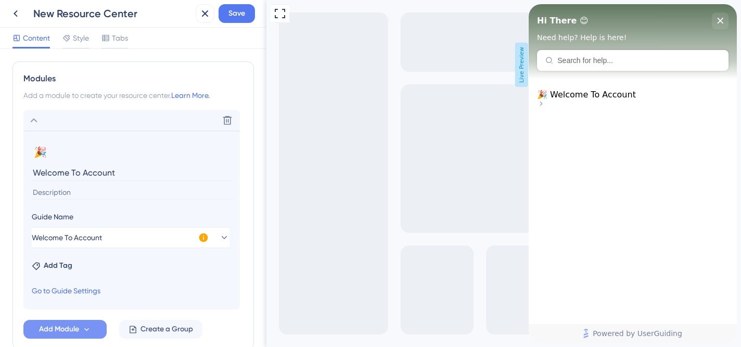
click at [82, 169] on input "Welcome To Account" at bounding box center [133, 173] width 202 height 16
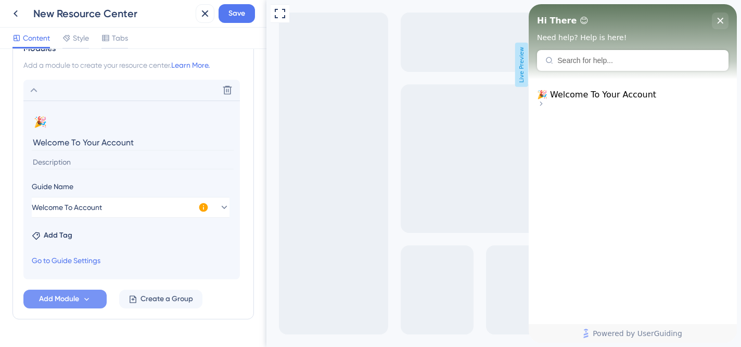
scroll to position [483, 0]
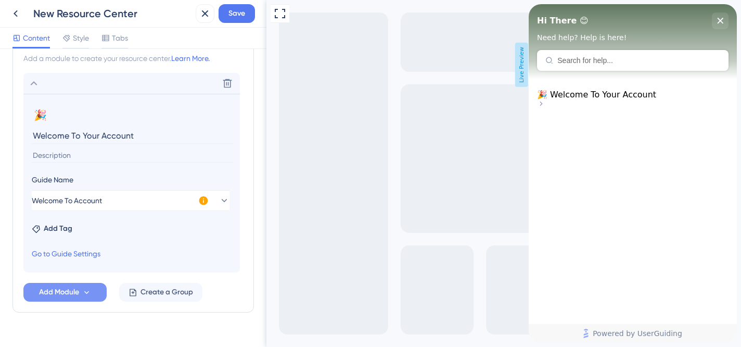
type input "Welcome To Your Account"
click at [114, 157] on input at bounding box center [133, 155] width 202 height 14
type input "L"
type input "T"
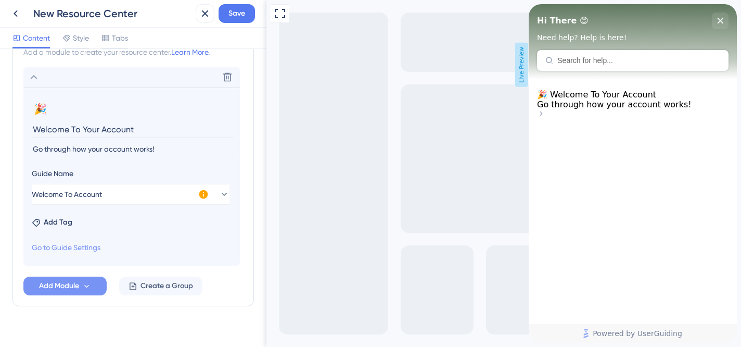
scroll to position [453, 0]
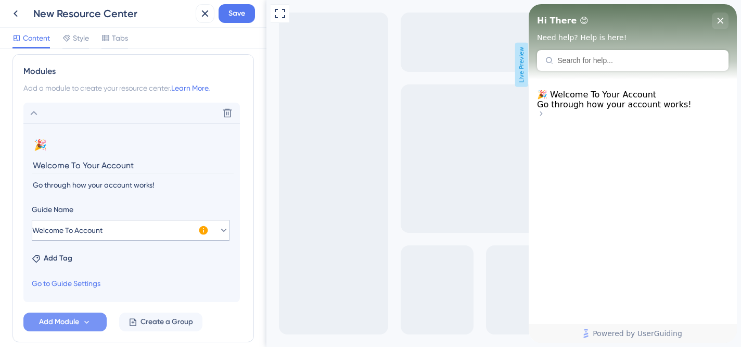
type input "Go through how your account works!"
click at [171, 226] on button "Welcome To Account" at bounding box center [131, 230] width 198 height 21
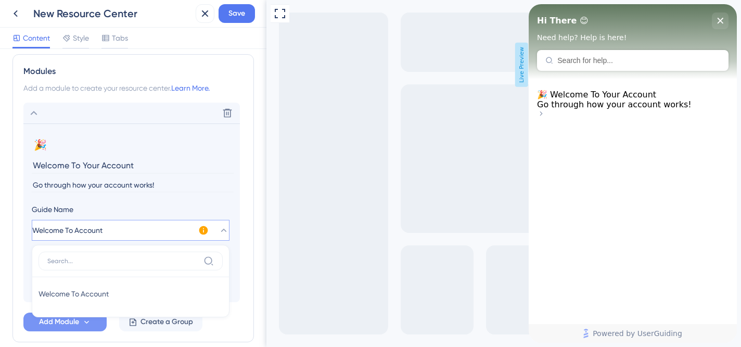
scroll to position [502, 0]
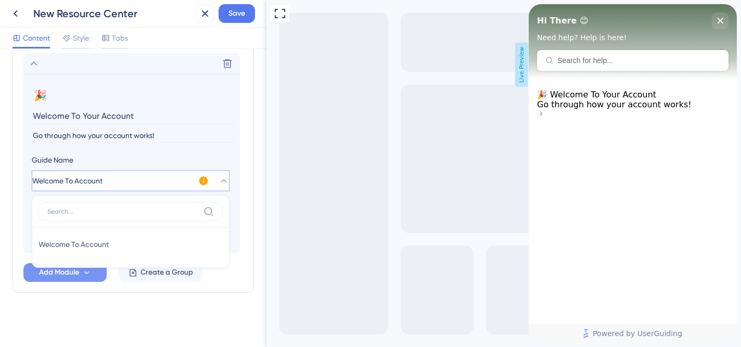
click at [209, 179] on button "Welcome To Account" at bounding box center [131, 180] width 198 height 21
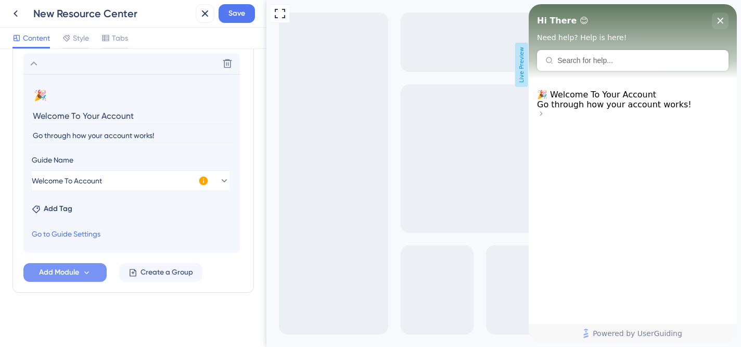
click at [201, 176] on icon at bounding box center [203, 180] width 9 height 9
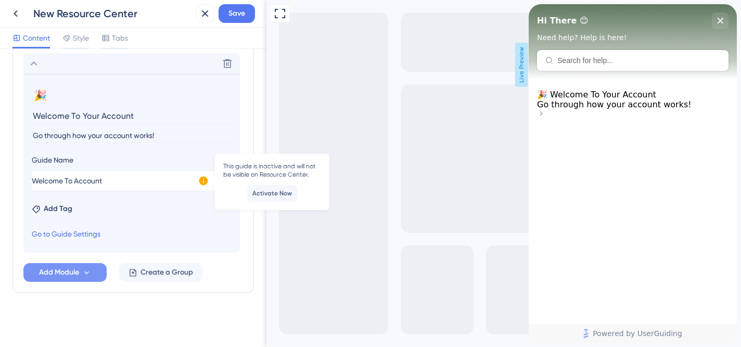
click at [187, 211] on div "Add Tag" at bounding box center [132, 206] width 200 height 17
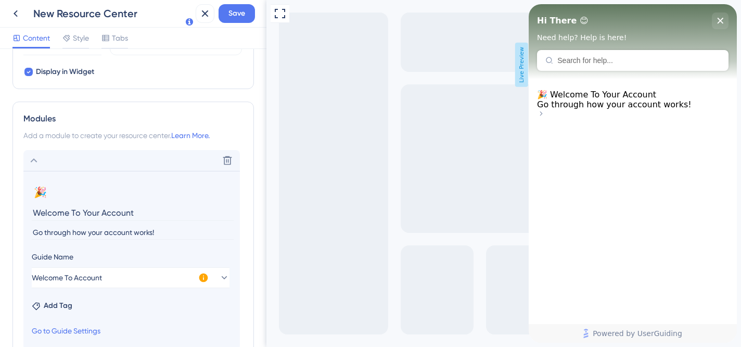
scroll to position [385, 0]
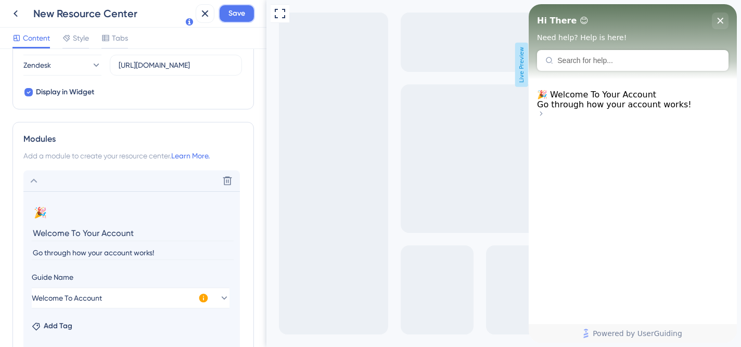
click at [245, 8] on span "Save" at bounding box center [237, 13] width 17 height 12
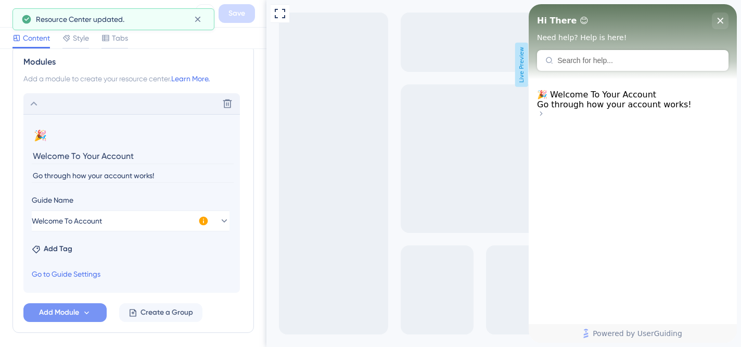
click at [24, 108] on div "Delete" at bounding box center [131, 103] width 217 height 21
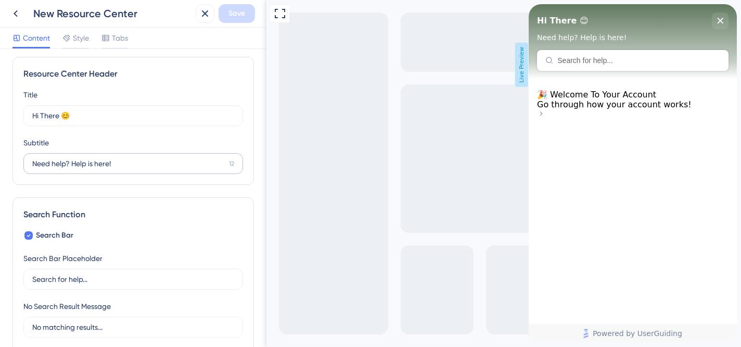
scroll to position [0, 0]
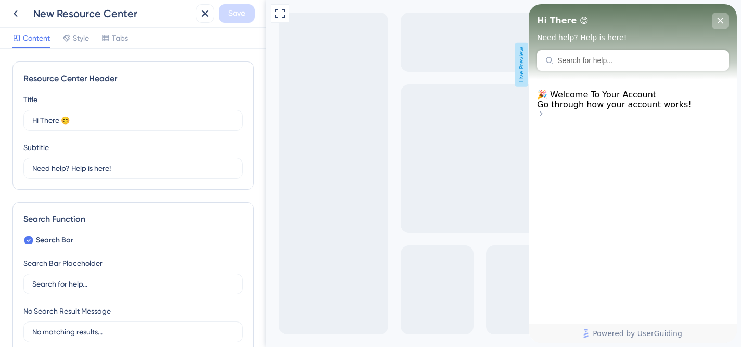
click at [725, 24] on div "close resource center" at bounding box center [720, 20] width 17 height 17
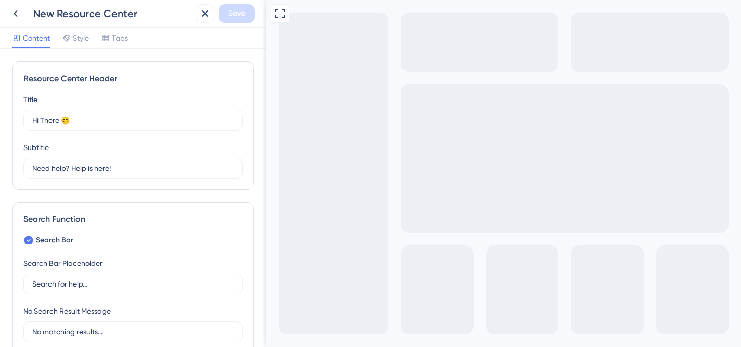
click at [81, 16] on div "New Resource Center" at bounding box center [112, 13] width 158 height 15
click at [151, 6] on div "New Resource Center" at bounding box center [112, 13] width 158 height 15
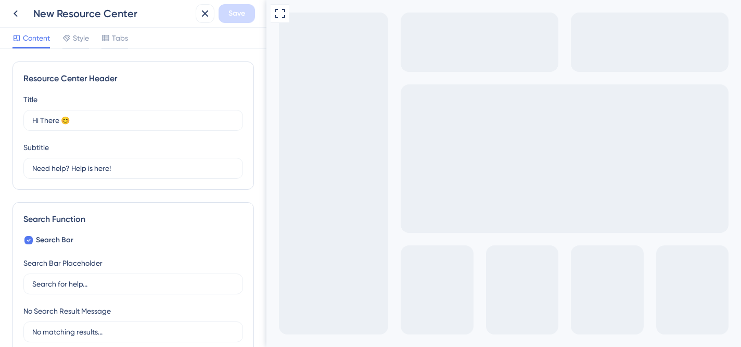
click at [149, 14] on div "New Resource Center" at bounding box center [112, 13] width 158 height 15
click at [130, 16] on div "New Resource Center" at bounding box center [112, 13] width 158 height 15
click at [17, 9] on icon at bounding box center [15, 13] width 12 height 12
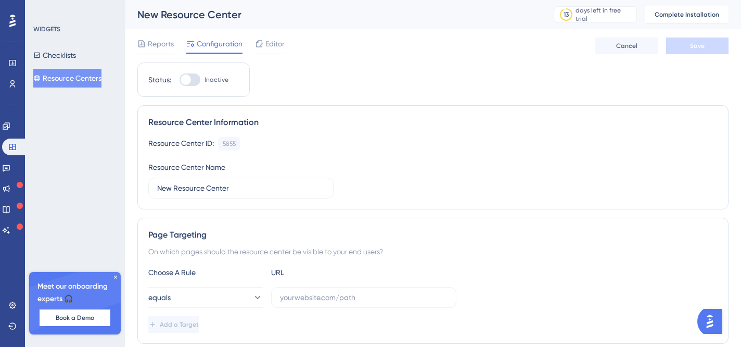
click at [201, 13] on div "New Resource Center" at bounding box center [332, 14] width 390 height 15
click at [484, 92] on div "Status: Inactive Resource Center Information Resource Center ID: 5855 Copy Reso…" at bounding box center [432, 335] width 591 height 547
click at [111, 284] on span "Meet our onboarding experts 🎧" at bounding box center [74, 292] width 75 height 25
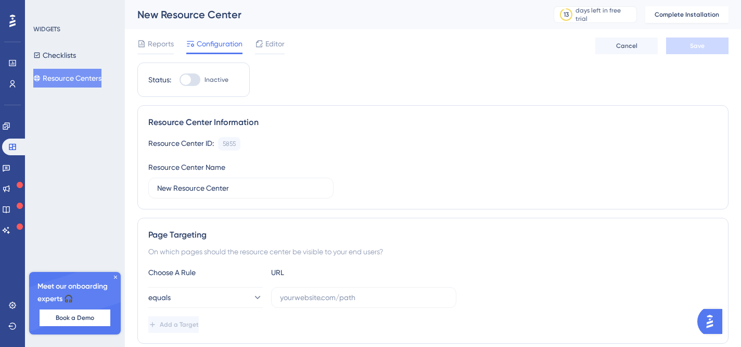
click at [115, 276] on icon at bounding box center [115, 276] width 3 height 3
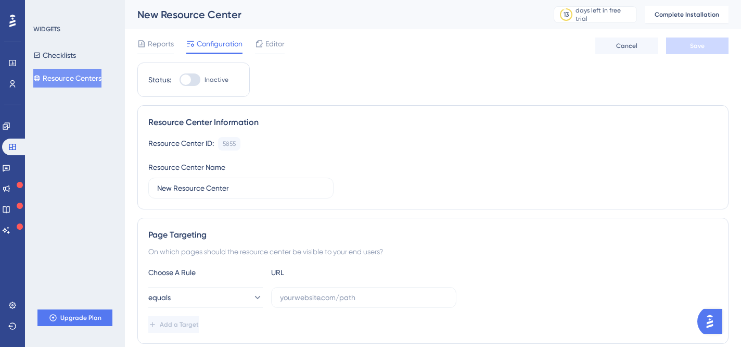
click at [212, 13] on div "New Resource Center" at bounding box center [332, 14] width 390 height 15
click at [278, 44] on span "Editor" at bounding box center [275, 43] width 19 height 12
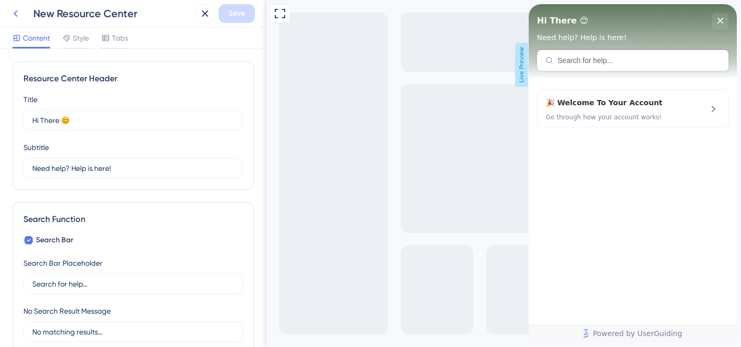
click at [20, 9] on icon at bounding box center [15, 13] width 12 height 12
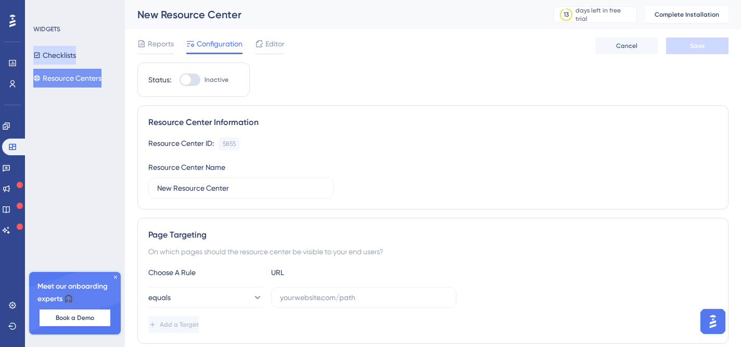
click at [76, 51] on button "Checklists" at bounding box center [54, 55] width 43 height 19
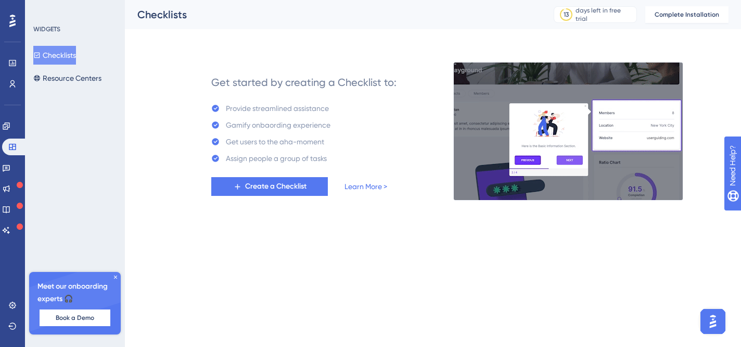
click at [115, 278] on icon at bounding box center [115, 277] width 6 height 6
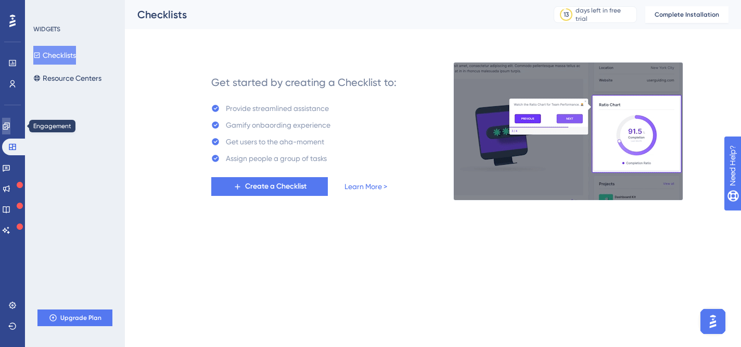
click at [10, 124] on link at bounding box center [6, 126] width 8 height 17
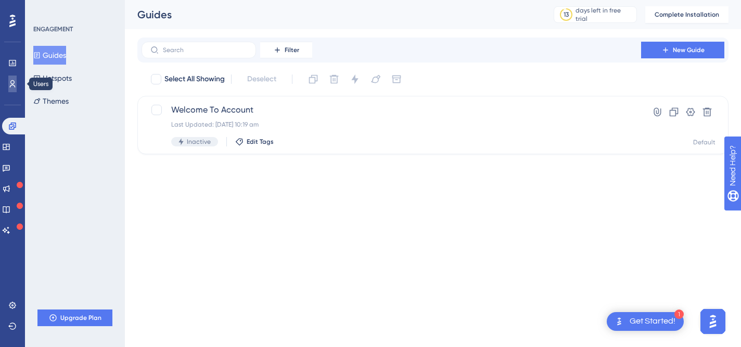
click at [14, 79] on link at bounding box center [12, 83] width 8 height 17
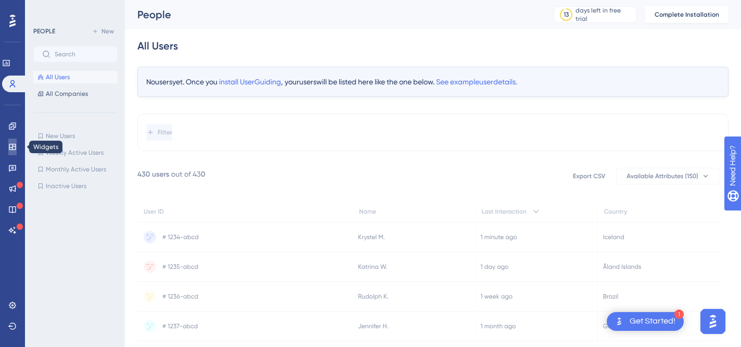
click at [11, 145] on icon at bounding box center [12, 147] width 8 height 8
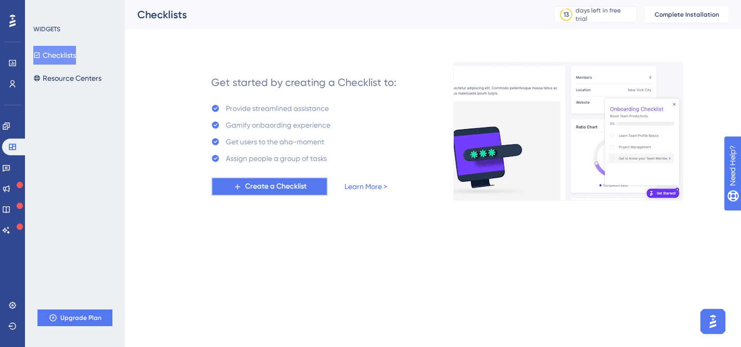
click at [268, 183] on span "Create a Checklist" at bounding box center [275, 186] width 61 height 12
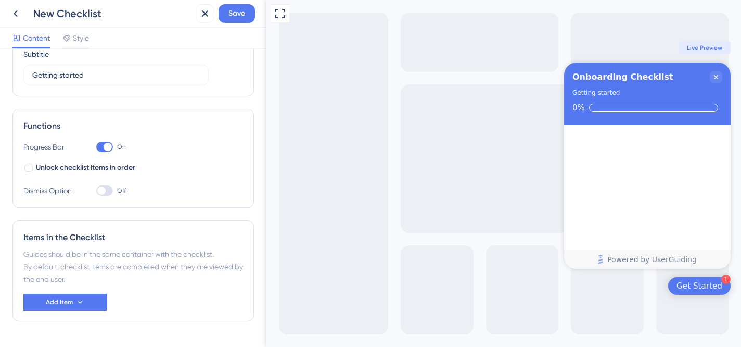
scroll to position [122, 0]
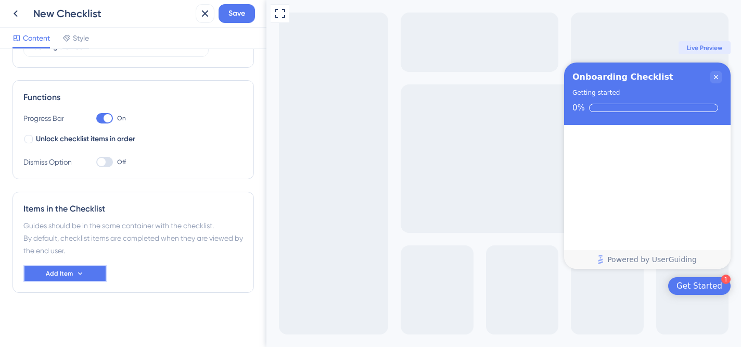
click at [95, 280] on button "Add Item" at bounding box center [64, 273] width 83 height 17
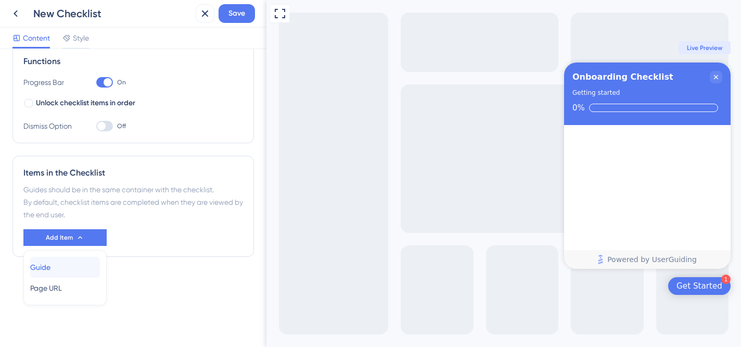
click at [90, 263] on div "Guide Guide" at bounding box center [65, 267] width 70 height 21
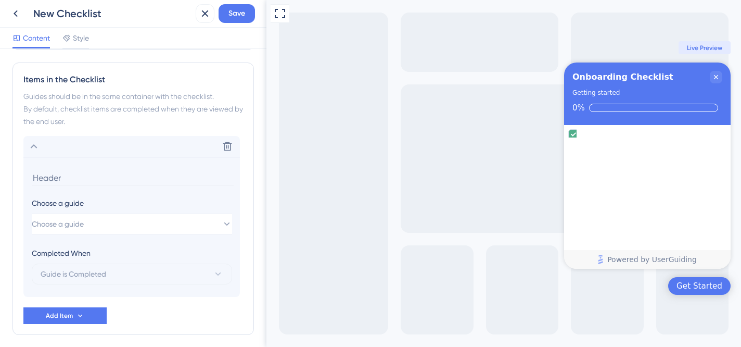
scroll to position [293, 0]
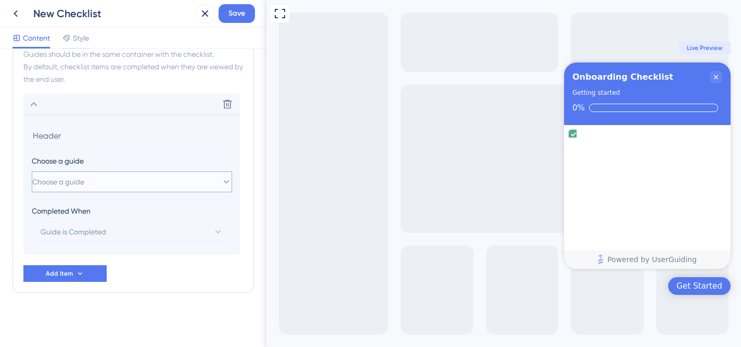
click at [111, 181] on button "Choose a guide" at bounding box center [132, 181] width 200 height 21
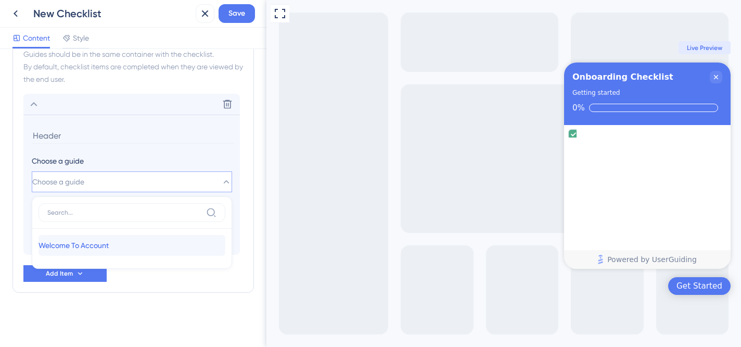
click at [109, 242] on span "Welcome To Account" at bounding box center [74, 245] width 70 height 12
type input "Welcome To Account"
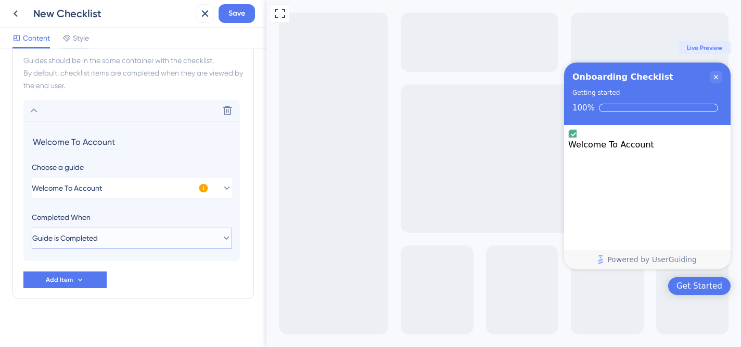
click at [153, 241] on button "Guide is Completed" at bounding box center [132, 238] width 200 height 21
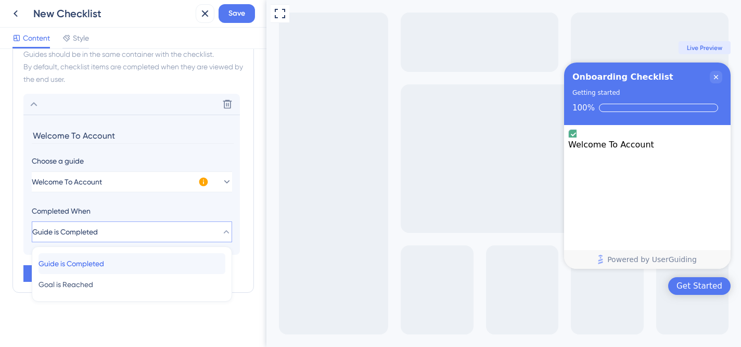
click at [144, 258] on div "Guide is Completed Guide is Completed" at bounding box center [132, 263] width 187 height 21
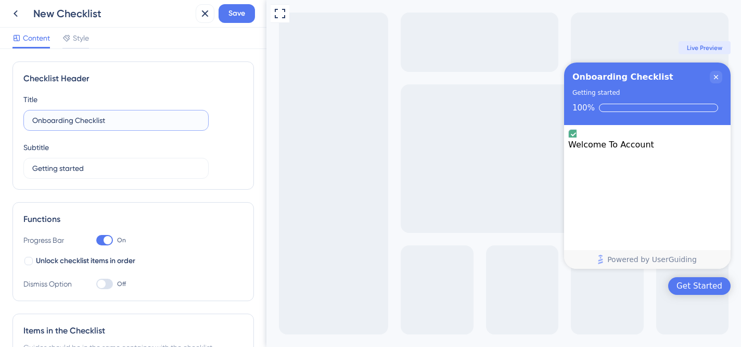
click at [105, 122] on input "Onboarding Checklist" at bounding box center [116, 120] width 168 height 11
type input "Account Introduction"
click at [74, 44] on div "Style" at bounding box center [75, 40] width 27 height 17
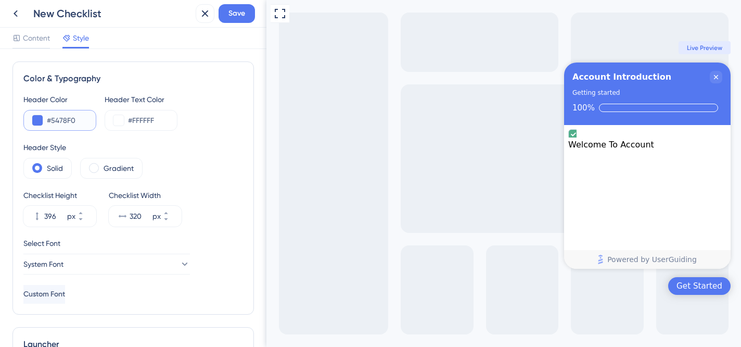
click at [67, 120] on input "#5478F0" at bounding box center [67, 120] width 41 height 12
paste input "61796"
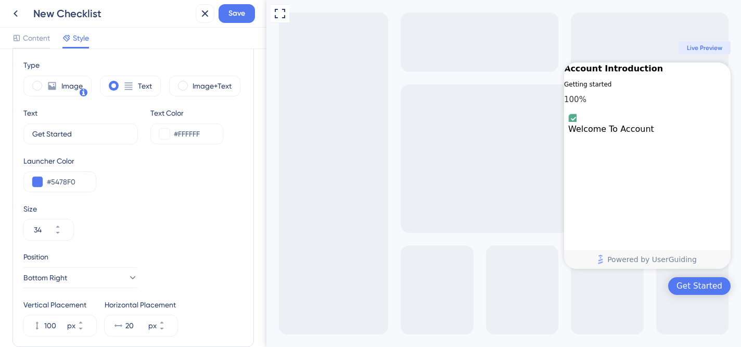
scroll to position [324, 0]
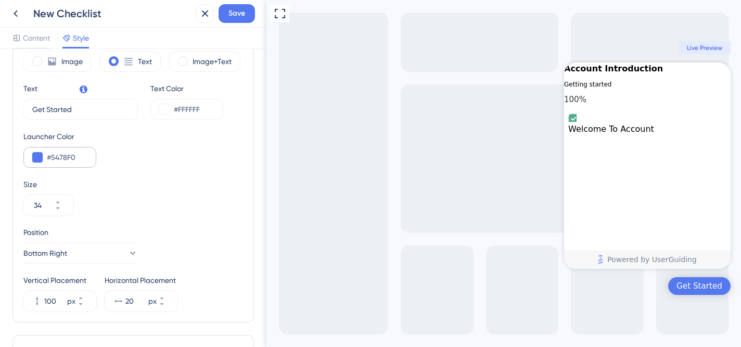
type input "#617960"
click at [73, 158] on input "#5478F0" at bounding box center [67, 157] width 41 height 12
click at [75, 155] on input "#5478F0" at bounding box center [67, 157] width 41 height 12
click at [64, 155] on input "#5478F0" at bounding box center [67, 157] width 41 height 12
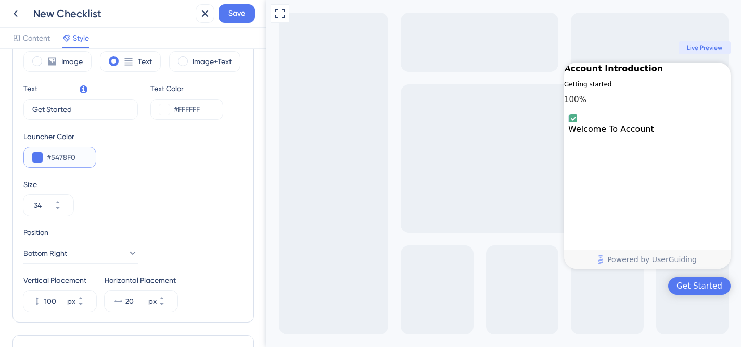
click at [64, 155] on input "#5478F0" at bounding box center [67, 157] width 41 height 12
paste input "61796"
type input "#617960"
click at [171, 154] on div "Launcher Color #617960" at bounding box center [133, 148] width 220 height 37
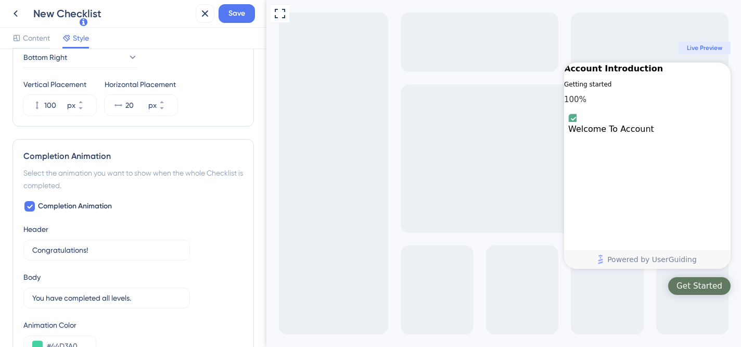
scroll to position [595, 0]
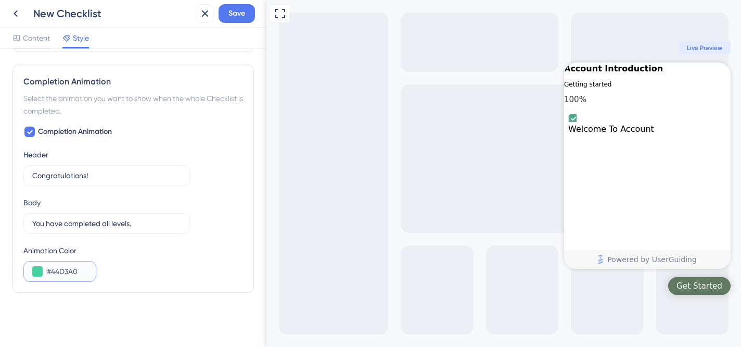
click at [67, 276] on input "#44D3A0" at bounding box center [67, 271] width 41 height 12
paste input "61796"
type input "#617960"
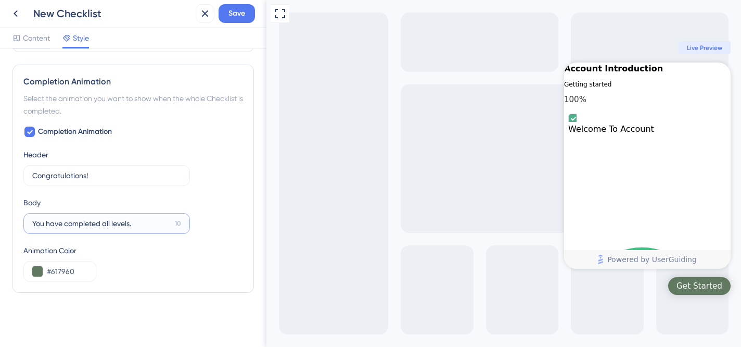
click at [144, 225] on input "You have completed all levels." at bounding box center [101, 223] width 138 height 11
type input "Y"
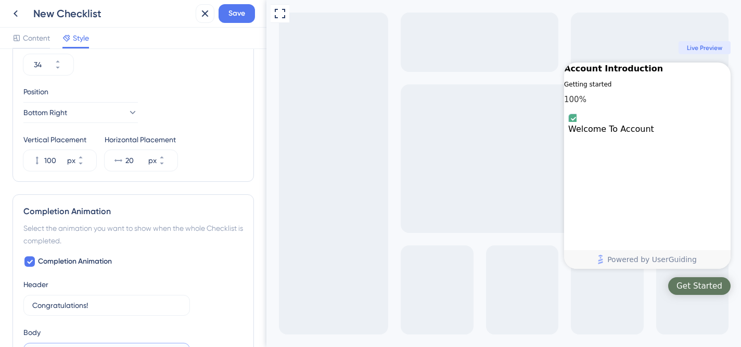
scroll to position [406, 0]
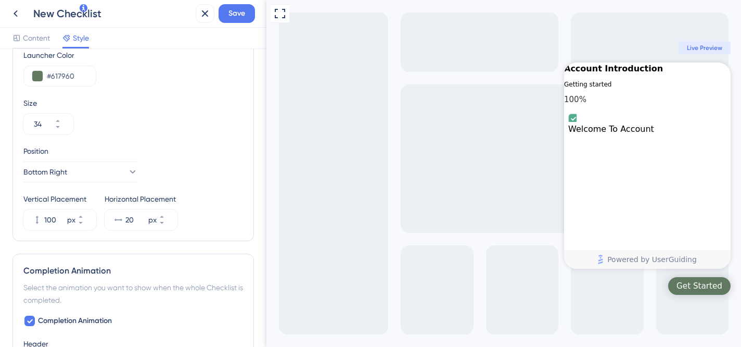
type input "You are like a Nourish'd pro now!"
click at [238, 8] on span "Save" at bounding box center [237, 13] width 17 height 12
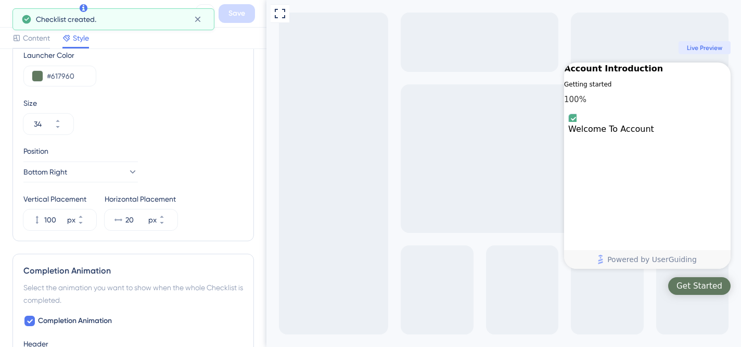
click at [375, 169] on div "Full Screen Preview Get Started Account Introduction Getting started 100% Welco…" at bounding box center [504, 173] width 475 height 347
drag, startPoint x: 280, startPoint y: 9, endPoint x: 531, endPoint y: 7, distance: 251.0
click at [280, 9] on icon at bounding box center [280, 13] width 12 height 12
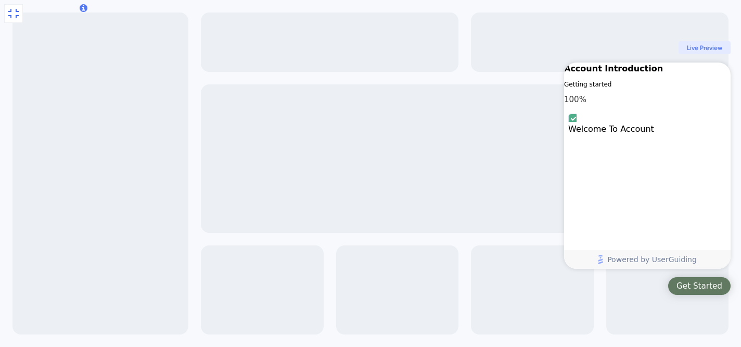
click at [700, 288] on div "Get Started" at bounding box center [700, 286] width 46 height 10
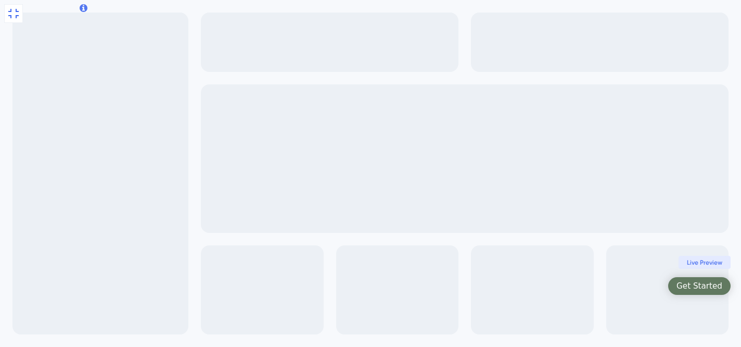
click at [723, 286] on div "Get Started" at bounding box center [700, 286] width 62 height 18
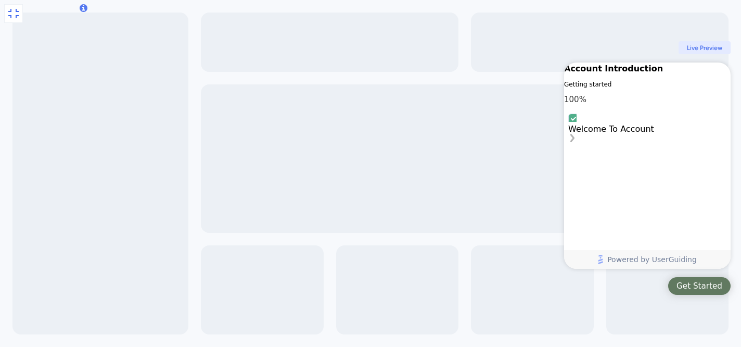
click at [639, 134] on div "Welcome To Account" at bounding box center [648, 129] width 158 height 10
click at [576, 120] on icon "Welcome To Account is complete." at bounding box center [573, 119] width 5 height 4
click at [698, 51] on span "Live Preview" at bounding box center [704, 48] width 35 height 8
click at [19, 10] on icon at bounding box center [13, 13] width 12 height 12
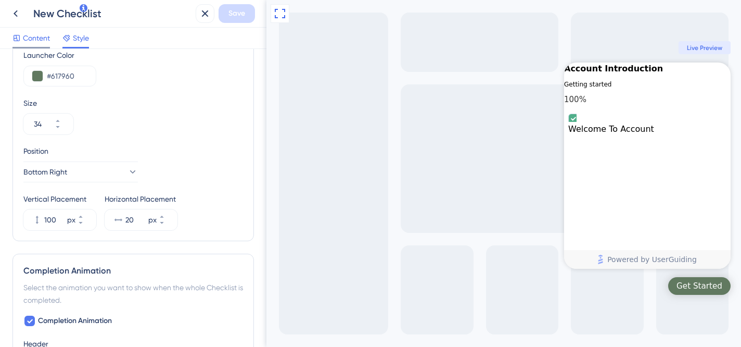
click at [38, 39] on span "Content" at bounding box center [36, 38] width 27 height 12
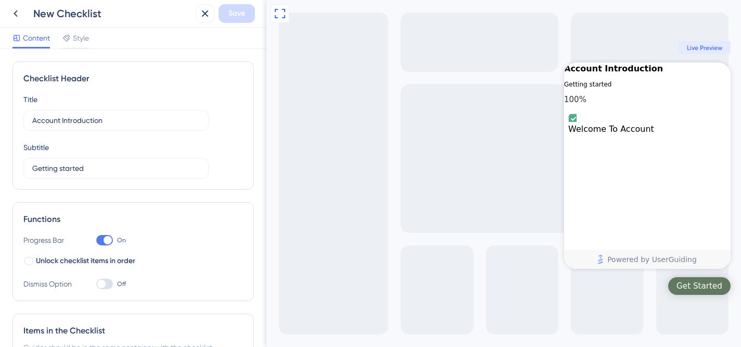
click at [78, 11] on div "New Checklist" at bounding box center [112, 13] width 158 height 15
click at [15, 13] on icon at bounding box center [16, 13] width 4 height 7
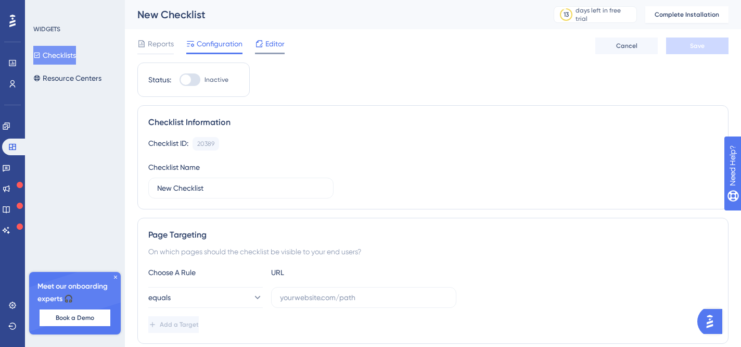
click at [273, 44] on span "Editor" at bounding box center [275, 43] width 19 height 12
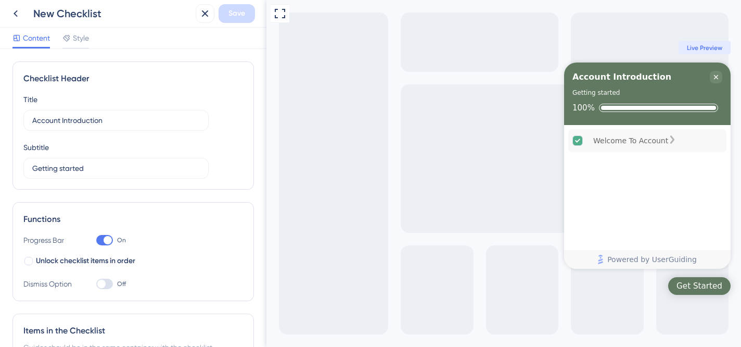
click at [578, 138] on icon "Welcome To Account is complete." at bounding box center [578, 141] width 10 height 10
click at [661, 148] on div "Welcome To Account" at bounding box center [648, 140] width 158 height 23
click at [696, 127] on div "Welcome To Account" at bounding box center [647, 187] width 167 height 124
click at [718, 72] on div "Close Checklist" at bounding box center [716, 77] width 12 height 12
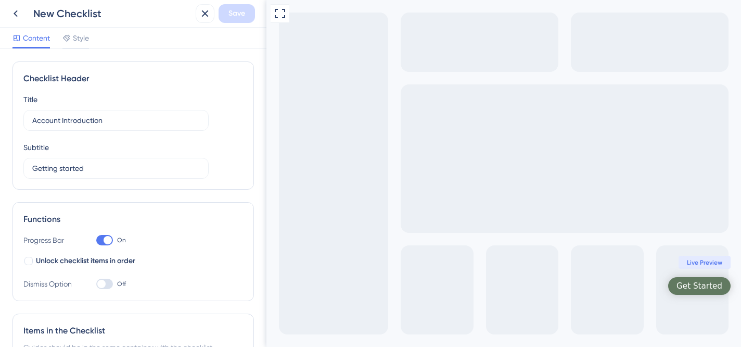
click at [704, 285] on div "Get Started" at bounding box center [700, 286] width 46 height 10
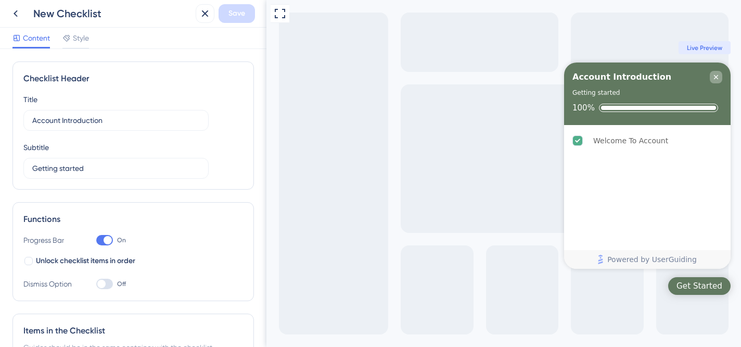
click at [713, 76] on icon "Close Checklist" at bounding box center [716, 77] width 8 height 8
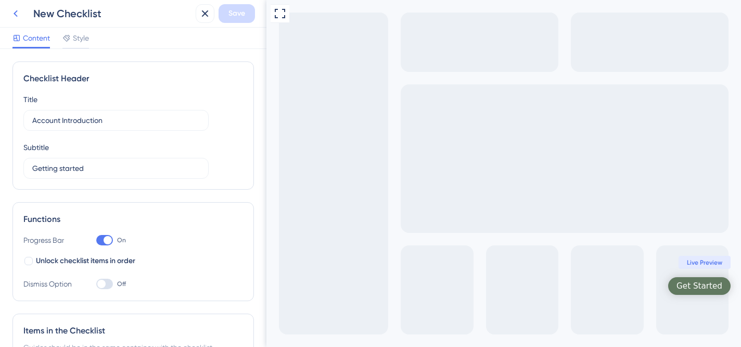
click at [22, 9] on button at bounding box center [15, 13] width 19 height 19
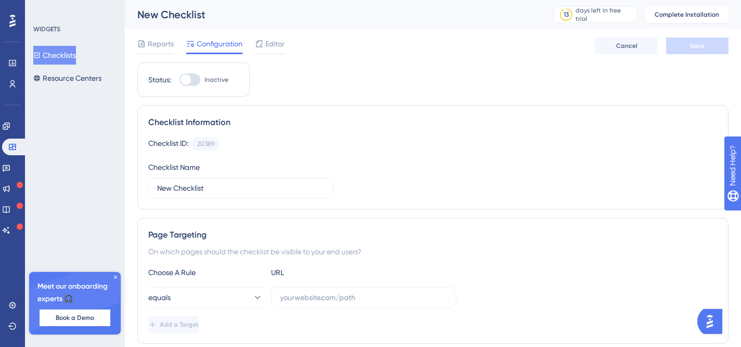
click at [64, 54] on button "Checklists" at bounding box center [54, 55] width 43 height 19
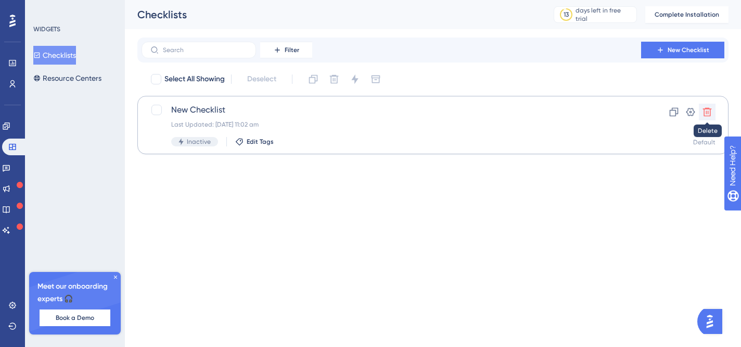
click at [713, 110] on button at bounding box center [707, 112] width 17 height 17
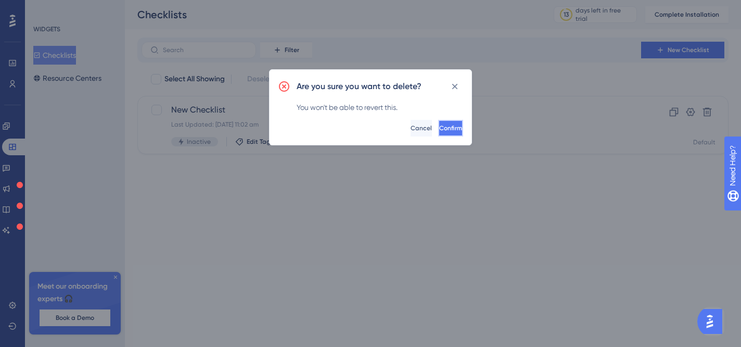
click at [439, 124] on span "Confirm" at bounding box center [450, 128] width 23 height 8
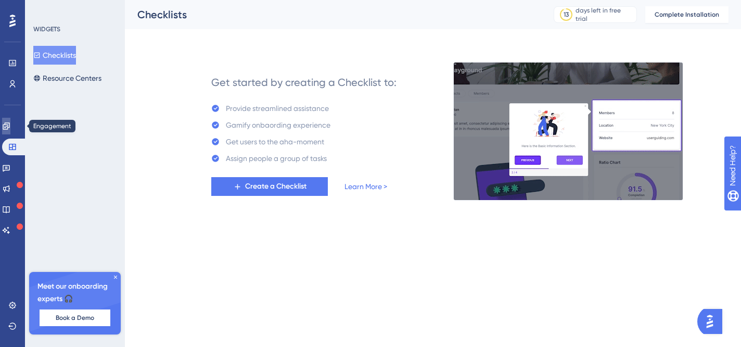
click at [10, 123] on icon at bounding box center [6, 126] width 8 height 8
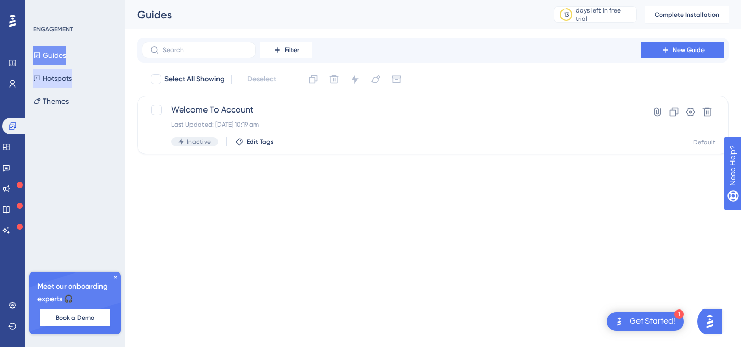
click at [48, 79] on button "Hotspots" at bounding box center [52, 78] width 39 height 19
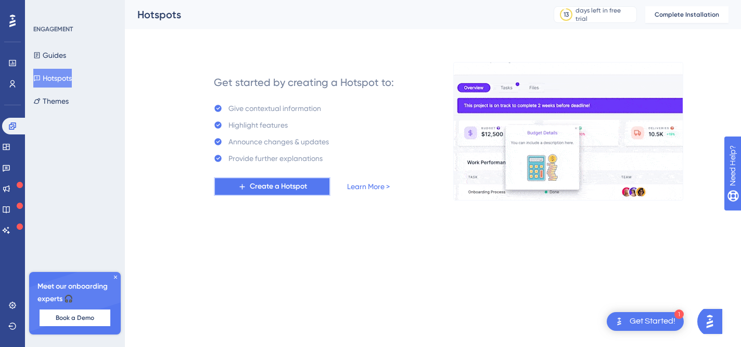
click at [265, 184] on span "Create a Hotspot" at bounding box center [278, 186] width 57 height 12
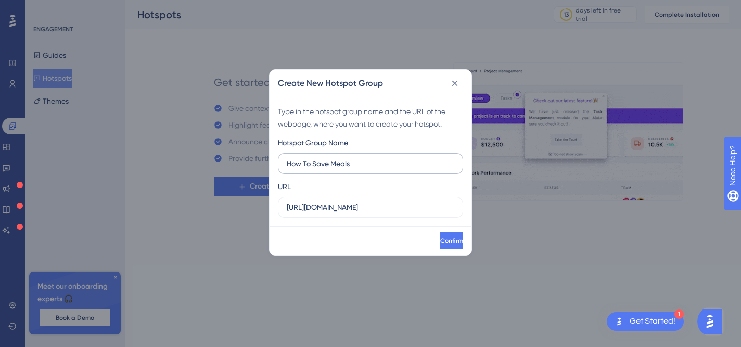
click at [329, 161] on input "How To Save Meals" at bounding box center [371, 163] width 168 height 11
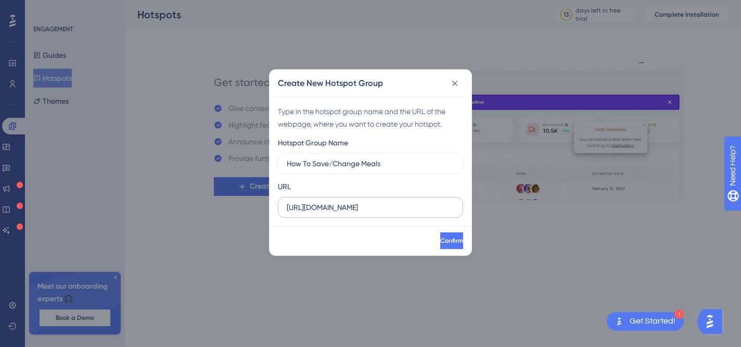
type input "How To Save/Change Meals"
click at [408, 208] on input "https://nourishd.com.au" at bounding box center [371, 206] width 168 height 11
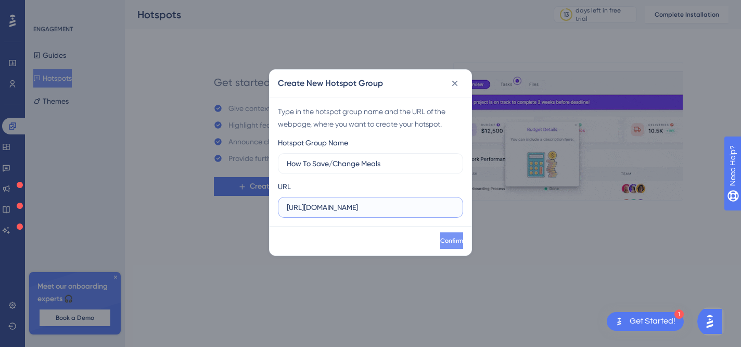
type input "https://nourishd.com.au/account"
click at [442, 240] on span "Confirm" at bounding box center [451, 240] width 23 height 8
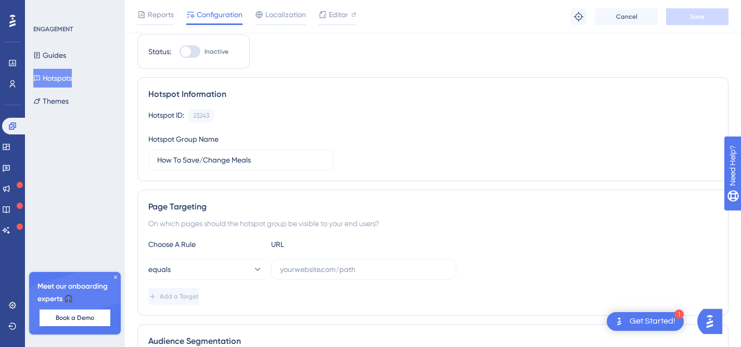
scroll to position [42, 0]
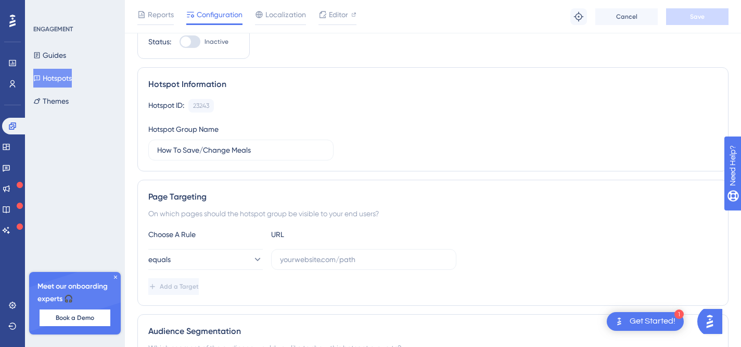
click at [112, 274] on div "Meet our onboarding experts 🎧 Book a Demo" at bounding box center [75, 303] width 92 height 62
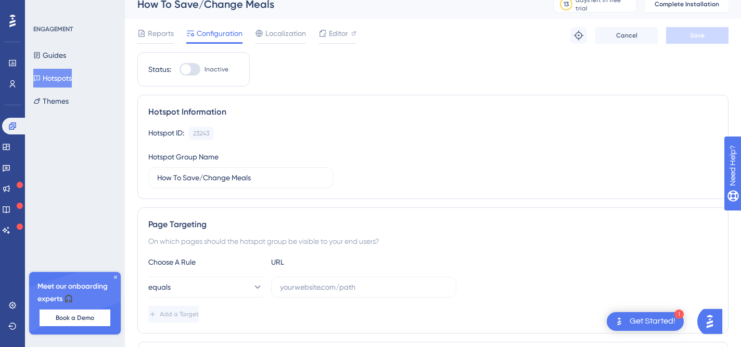
click at [117, 272] on div "Meet our onboarding experts 🎧 Book a Demo" at bounding box center [75, 303] width 92 height 62
click at [115, 278] on icon at bounding box center [115, 276] width 3 height 3
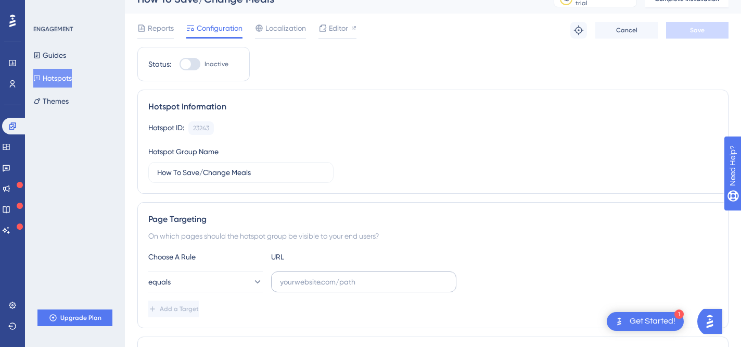
scroll to position [19, 0]
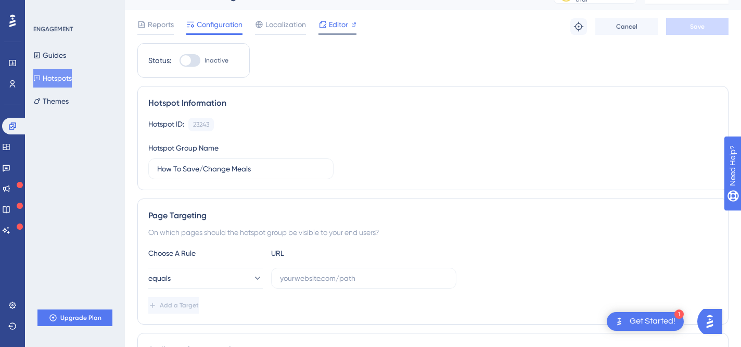
click at [325, 27] on icon at bounding box center [323, 24] width 7 height 7
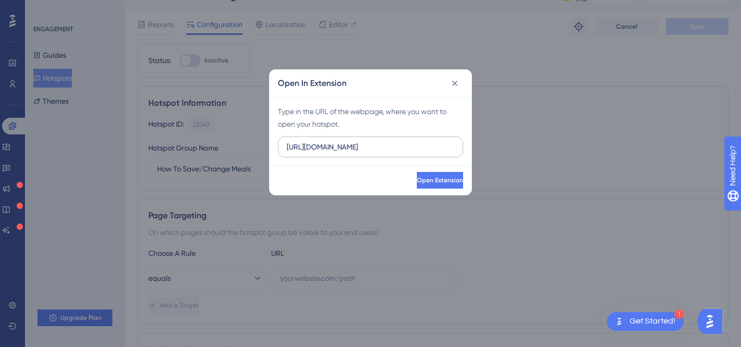
click at [397, 153] on label "https://nourishd.com.au" at bounding box center [370, 146] width 185 height 21
click at [397, 153] on input "https://nourishd.com.au" at bounding box center [371, 146] width 168 height 11
click at [397, 153] on label "https://nourishd.com.au" at bounding box center [370, 146] width 185 height 21
click at [397, 153] on input "https://nourishd.com.au" at bounding box center [371, 146] width 168 height 11
click at [397, 153] on label "https://nourishd.com.au" at bounding box center [370, 146] width 185 height 21
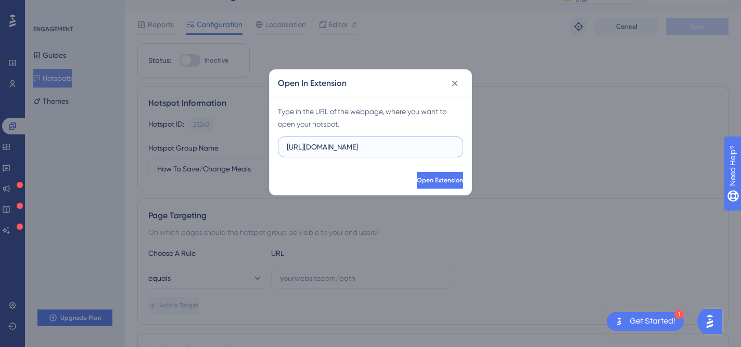
click at [397, 153] on input "https://nourishd.com.au" at bounding box center [371, 146] width 168 height 11
click at [335, 146] on input "https://nourishd.com.au" at bounding box center [371, 146] width 168 height 11
paste input "/account"
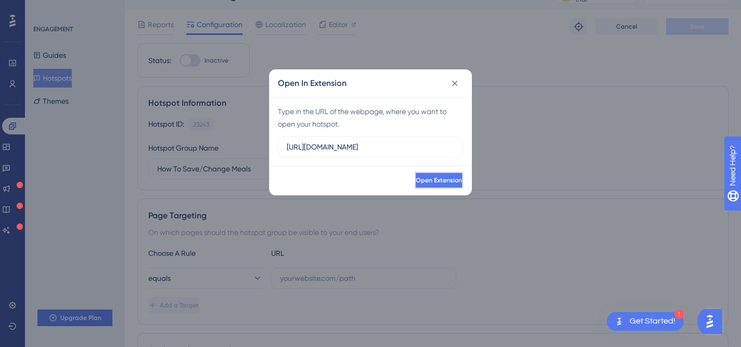
click at [442, 176] on span "Open Extension" at bounding box center [439, 180] width 46 height 8
click at [412, 151] on input "https://nourishd.com.au/account" at bounding box center [371, 146] width 168 height 11
type input "https://nourishd.com.au/account"
click at [427, 182] on span "Open Extension" at bounding box center [440, 180] width 46 height 8
click at [459, 79] on icon at bounding box center [455, 83] width 10 height 10
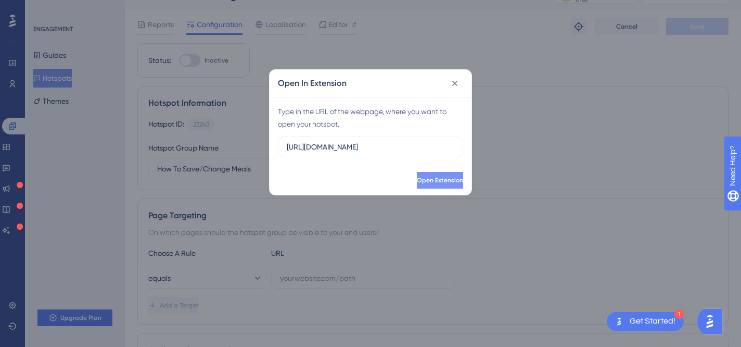
click at [458, 87] on div "Hotspot Information Hotspot ID: 23243 Copy Hotspot Group Name How To Save/Chang…" at bounding box center [432, 138] width 591 height 104
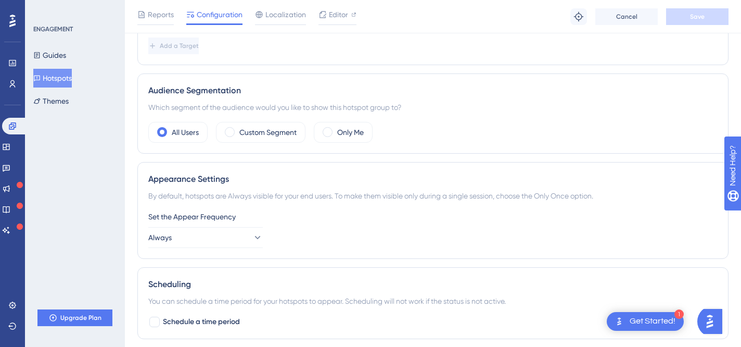
scroll to position [310, 0]
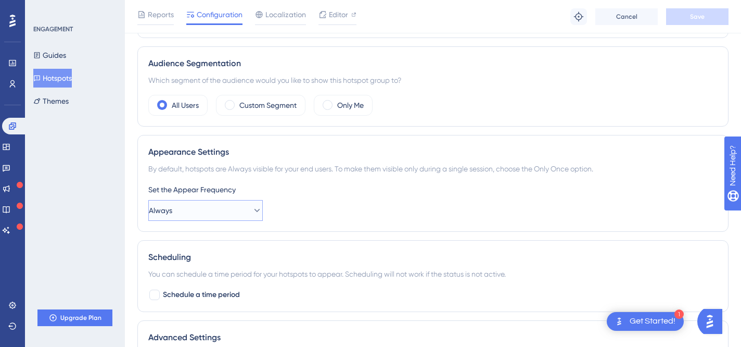
click at [225, 205] on button "Always" at bounding box center [205, 210] width 115 height 21
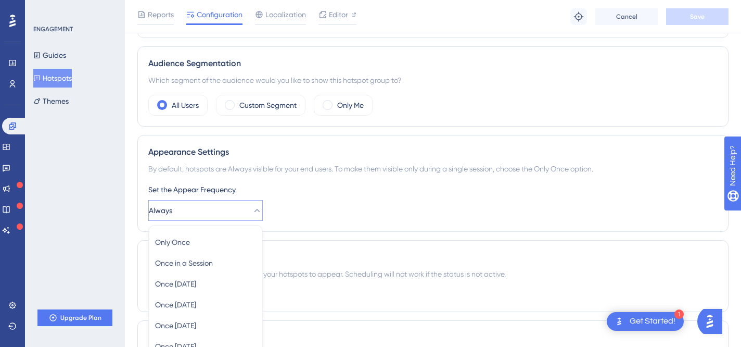
scroll to position [441, 0]
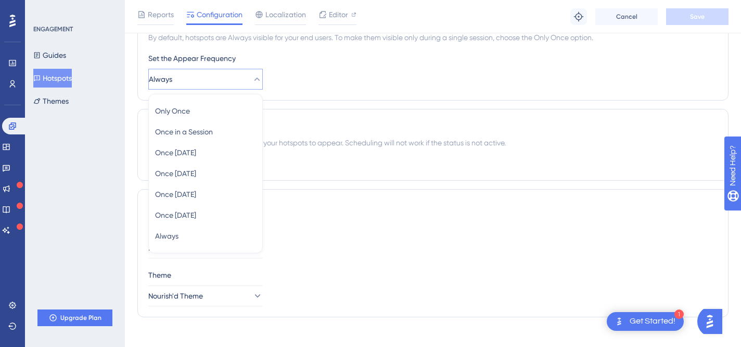
click at [318, 52] on div "Set the Appear Frequency" at bounding box center [433, 58] width 570 height 12
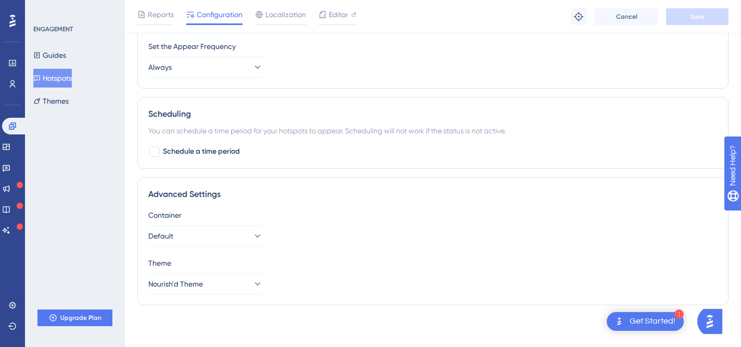
scroll to position [0, 0]
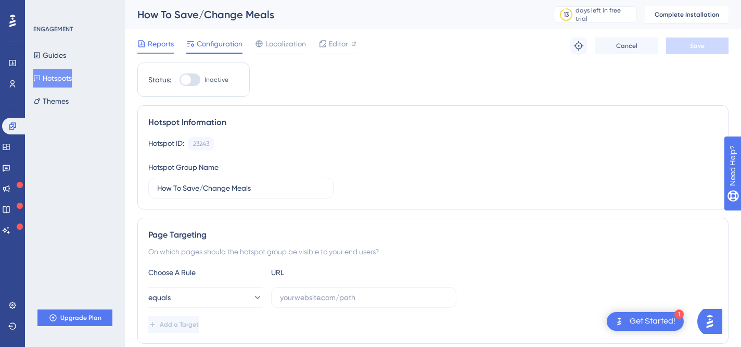
click at [166, 47] on span "Reports" at bounding box center [161, 43] width 26 height 12
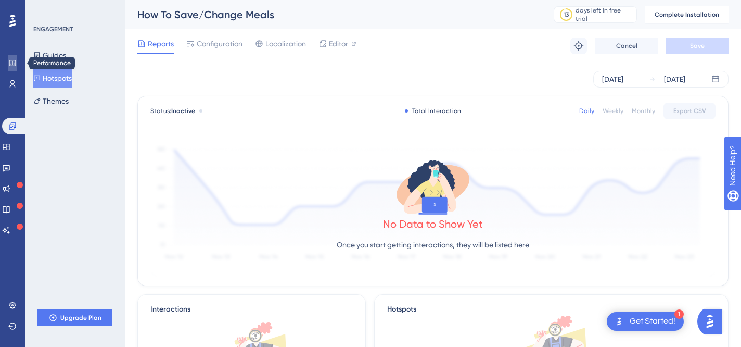
click at [15, 64] on icon at bounding box center [12, 63] width 7 height 6
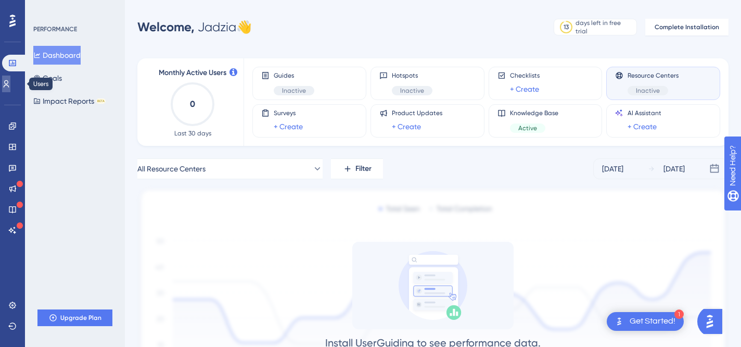
click at [10, 84] on icon at bounding box center [6, 84] width 8 height 8
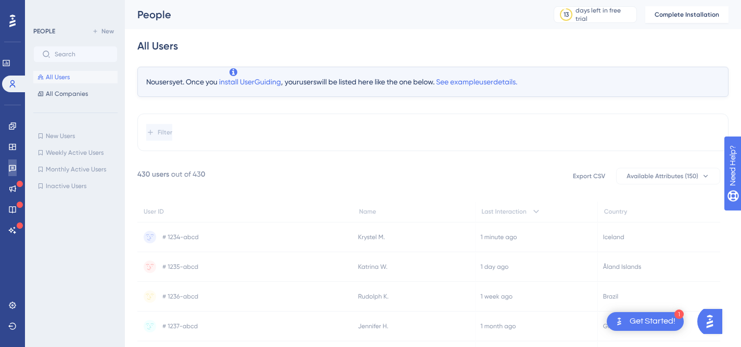
click at [12, 168] on icon at bounding box center [12, 168] width 7 height 7
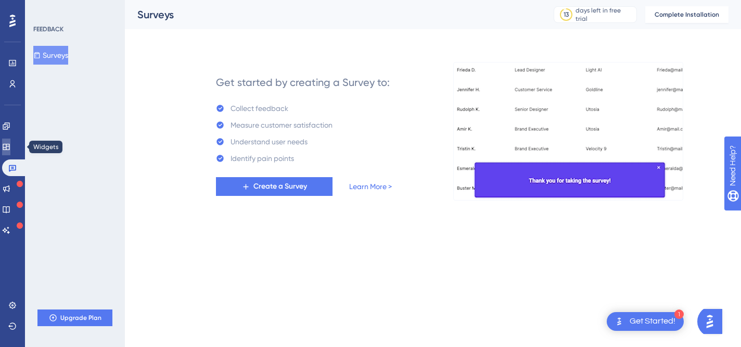
click at [9, 148] on icon at bounding box center [6, 147] width 7 height 6
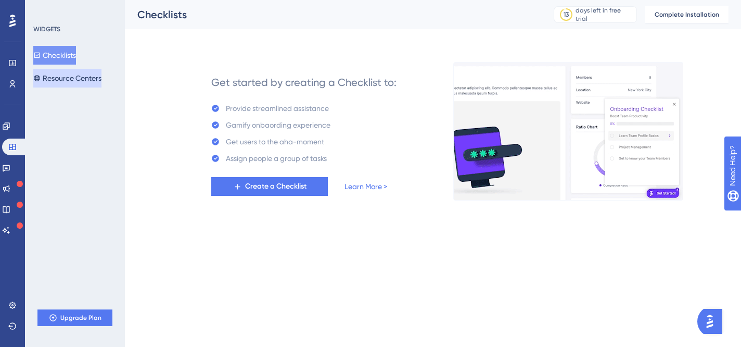
click at [59, 75] on button "Resource Centers" at bounding box center [67, 78] width 68 height 19
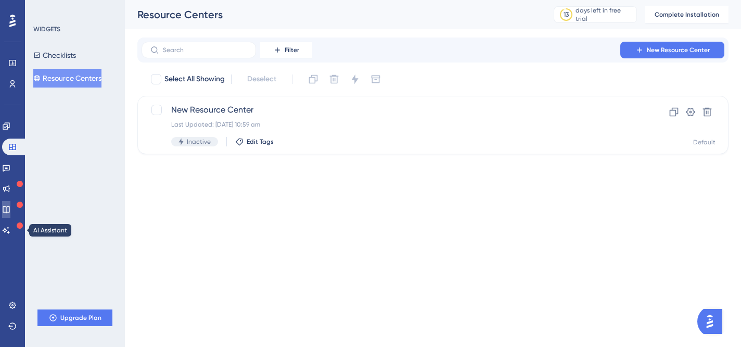
click at [10, 208] on icon at bounding box center [6, 209] width 8 height 8
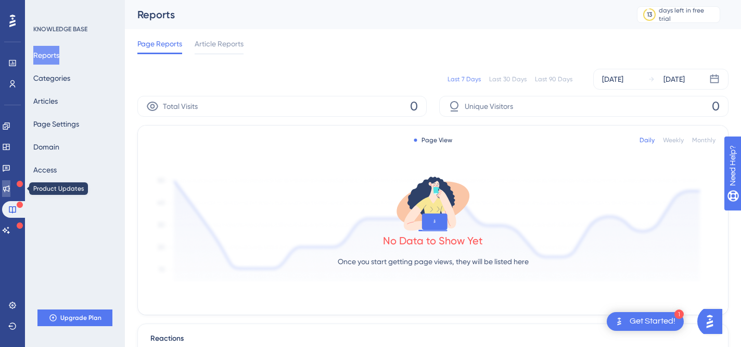
click at [10, 190] on icon at bounding box center [6, 188] width 8 height 8
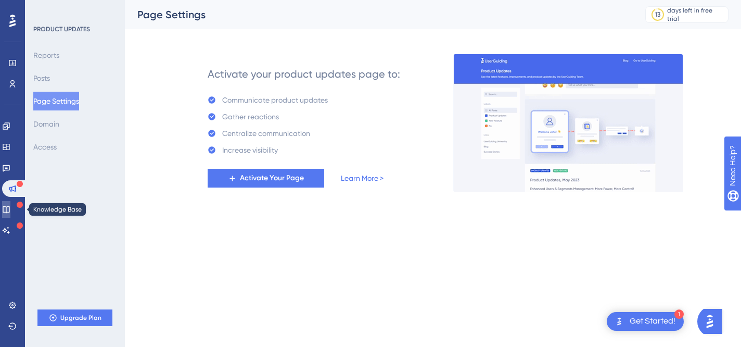
click at [10, 212] on icon at bounding box center [6, 209] width 8 height 8
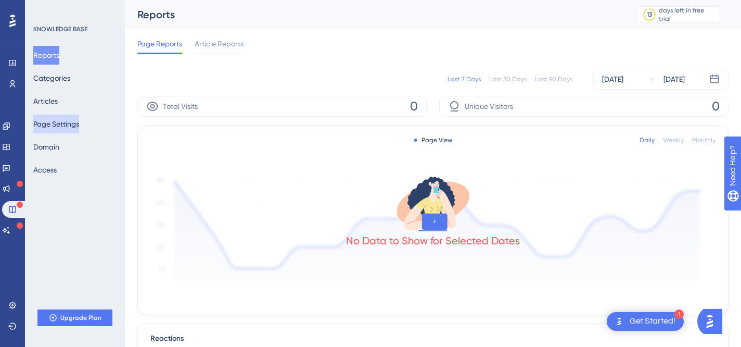
click at [71, 126] on button "Page Settings" at bounding box center [56, 124] width 46 height 19
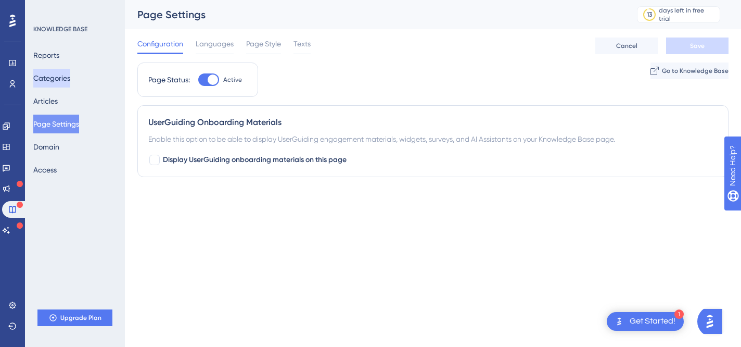
click at [65, 83] on button "Categories" at bounding box center [51, 78] width 37 height 19
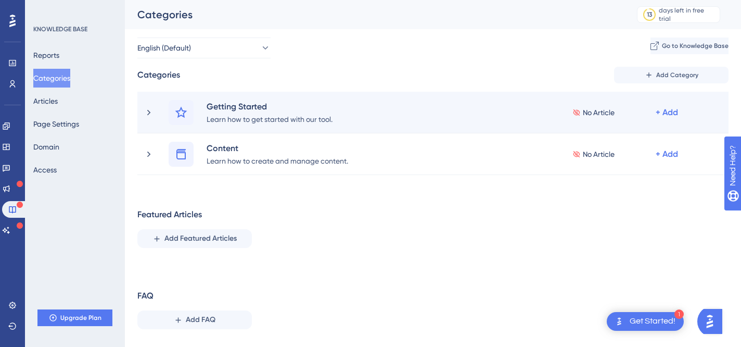
click at [161, 100] on div "Getting Started Learn how to get started with our tool. No Article + Add" at bounding box center [421, 112] width 554 height 25
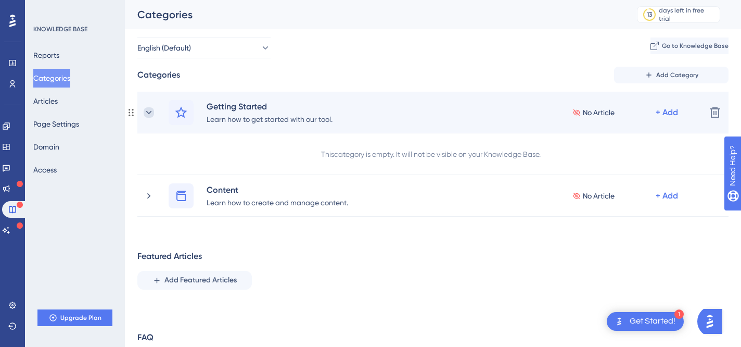
scroll to position [24, 0]
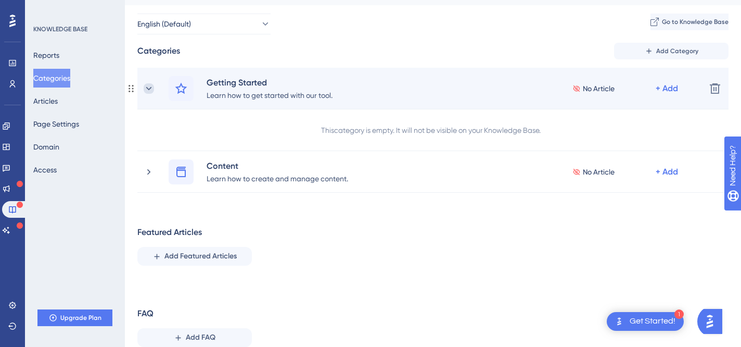
click at [148, 88] on icon at bounding box center [149, 87] width 6 height 3
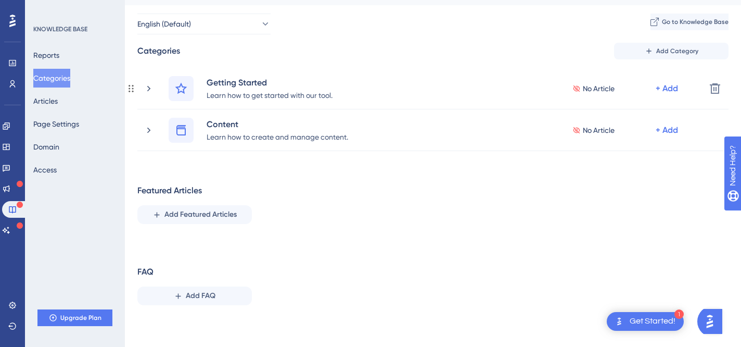
click at [148, 88] on icon at bounding box center [149, 88] width 10 height 10
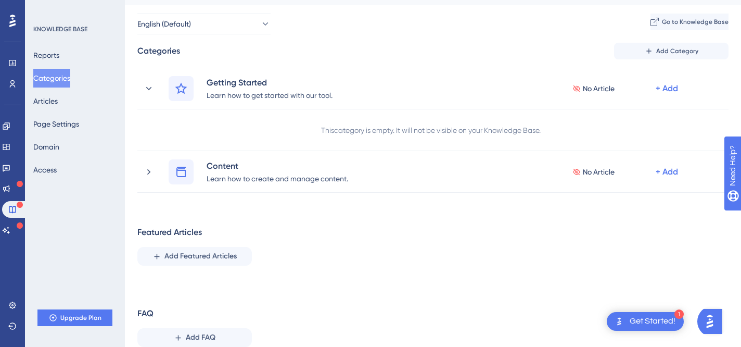
scroll to position [28, 0]
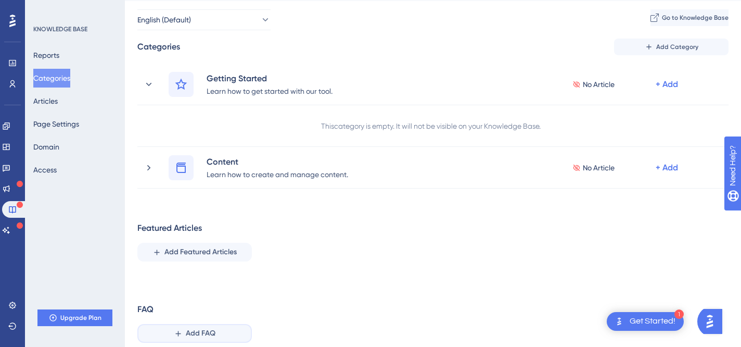
click at [185, 324] on button "Add FAQ" at bounding box center [194, 333] width 115 height 19
click at [177, 297] on div "Add a Frequently Asked Question and its answer here. Question Answer Bold Itali…" at bounding box center [370, 173] width 741 height 347
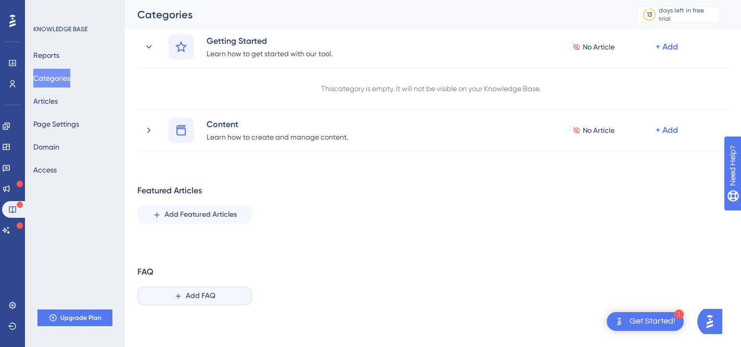
click at [195, 296] on span "Add FAQ" at bounding box center [201, 295] width 30 height 12
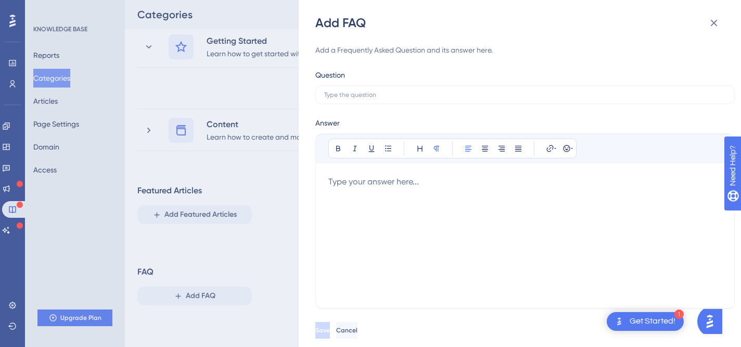
click at [257, 233] on div "Add FAQ Add a Frequently Asked Question and its answer here. Question Answer Bo…" at bounding box center [370, 173] width 741 height 347
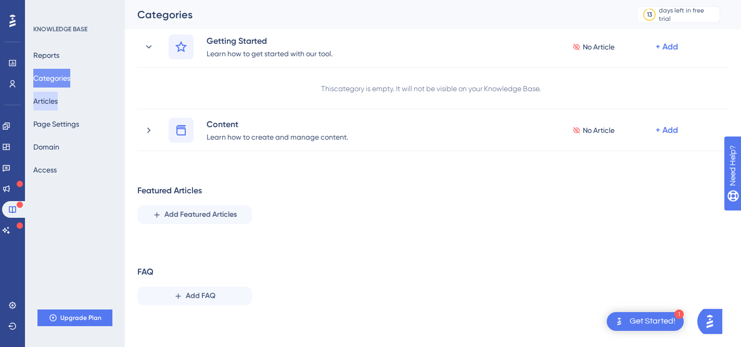
click at [57, 102] on button "Articles" at bounding box center [45, 101] width 24 height 19
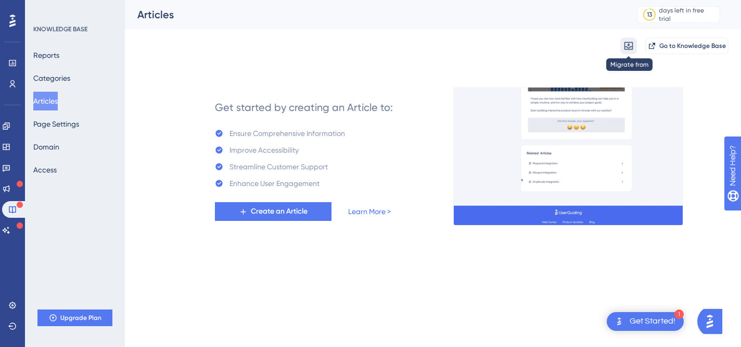
click at [629, 45] on icon at bounding box center [629, 46] width 9 height 8
click at [652, 70] on span "from Zendesk" at bounding box center [649, 75] width 45 height 12
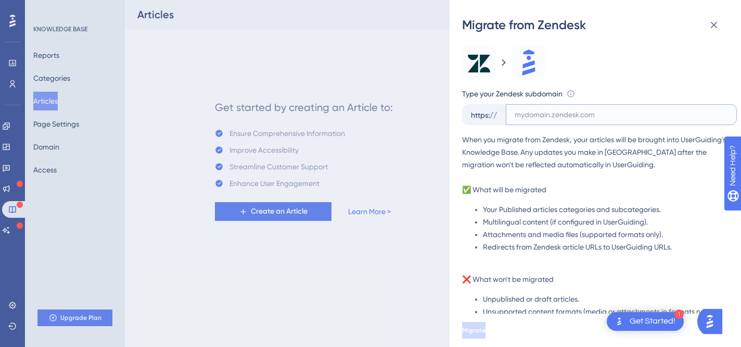
click at [568, 110] on input "text" at bounding box center [621, 114] width 213 height 9
paste input "https://nourishdmealco.zendesk.com/hc/en-us"
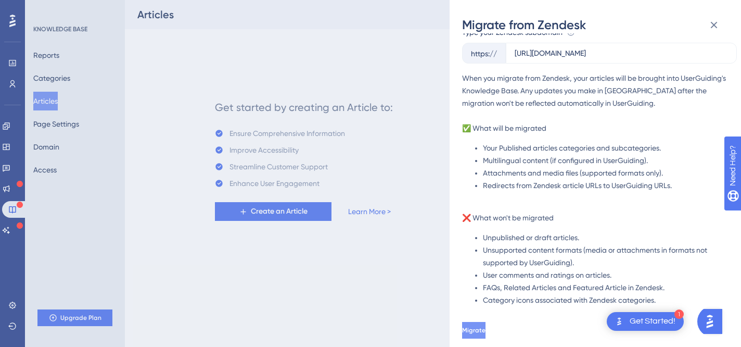
click at [486, 332] on span "Migrate" at bounding box center [473, 330] width 23 height 8
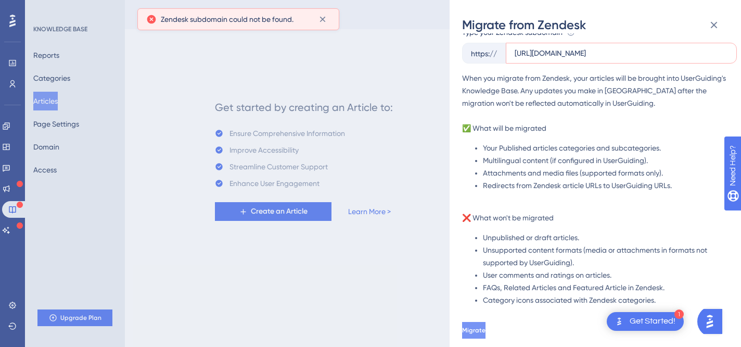
scroll to position [0, 0]
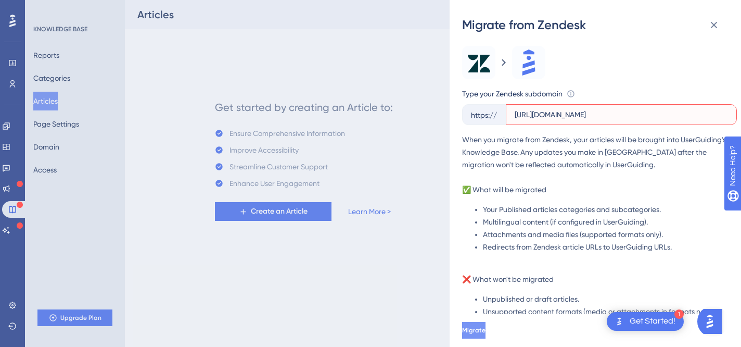
drag, startPoint x: 541, startPoint y: 115, endPoint x: 520, endPoint y: 114, distance: 21.4
click at [520, 114] on input "https://nourishdmealco.zendesk.com/hc/en-us" at bounding box center [621, 114] width 213 height 9
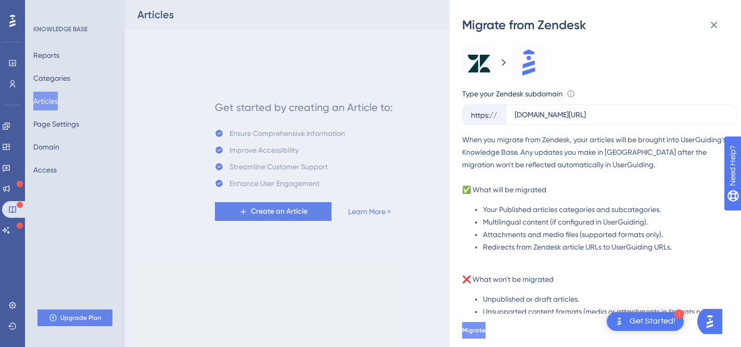
click at [486, 330] on button "Migrate" at bounding box center [473, 330] width 23 height 17
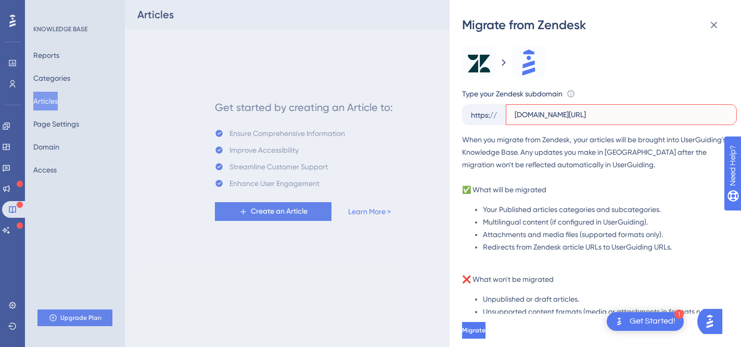
click at [609, 119] on input "nourishdmealco.zendesk.com/hc/en-us" at bounding box center [621, 114] width 213 height 9
paste input "https://"
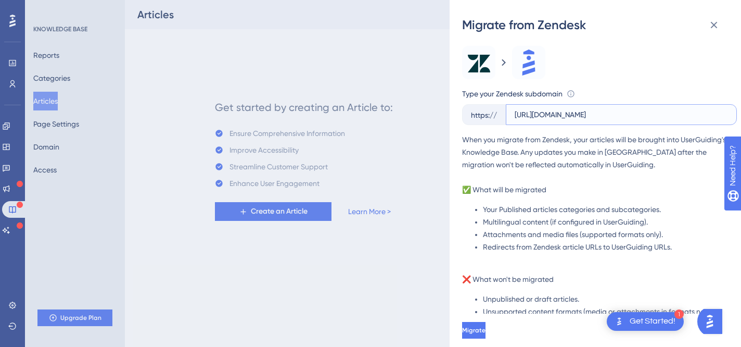
type input "https://nourishdmealco.zendesk.com/hc/en-u"
click at [625, 113] on input "https://nourishdmealco.zendesk.com/hc/en-u" at bounding box center [621, 114] width 213 height 9
paste input "nourishdmealco.zendesk.com"
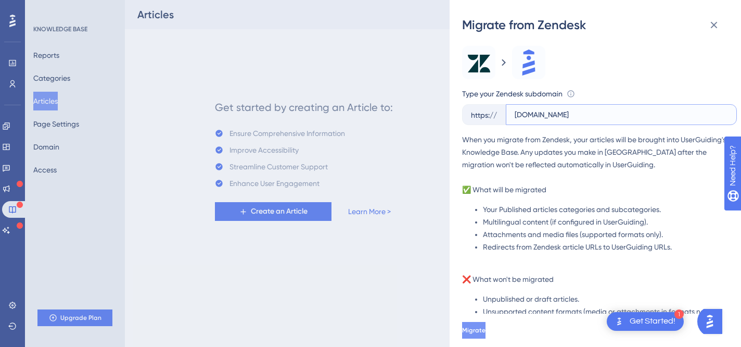
type input "nourishdmealco.zendesk.com"
click at [486, 337] on button "Migrate" at bounding box center [473, 330] width 23 height 17
click at [487, 333] on span "Migrate" at bounding box center [474, 330] width 23 height 8
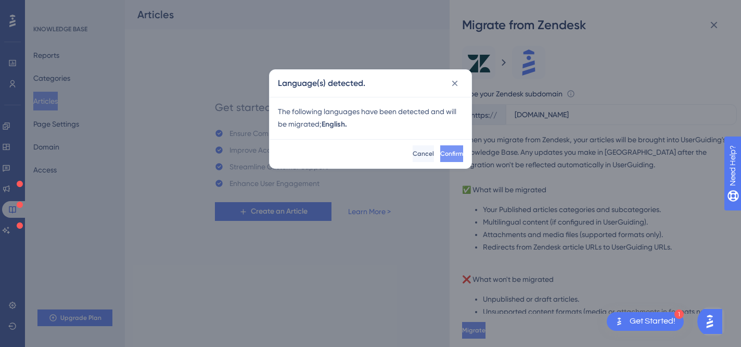
click at [445, 156] on span "Confirm" at bounding box center [451, 153] width 23 height 8
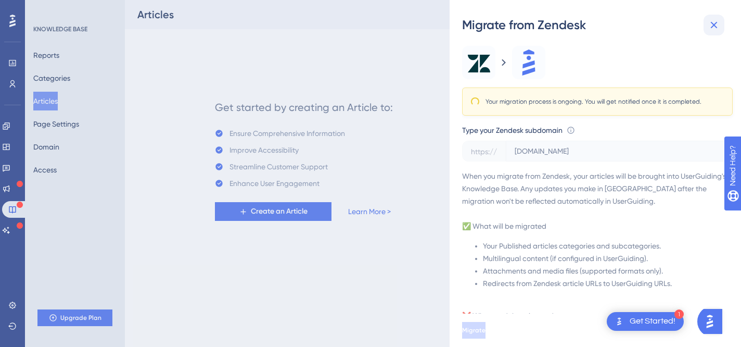
click at [716, 22] on icon at bounding box center [714, 25] width 7 height 7
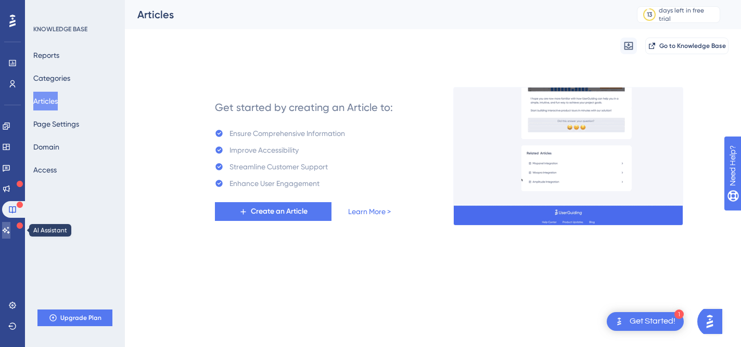
click at [10, 230] on link at bounding box center [6, 230] width 8 height 17
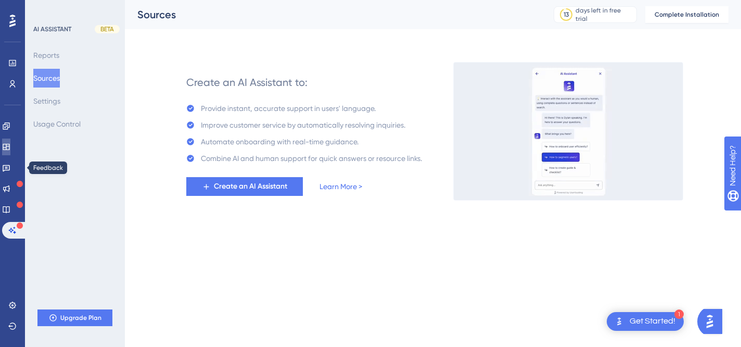
click at [9, 146] on icon at bounding box center [6, 147] width 7 height 6
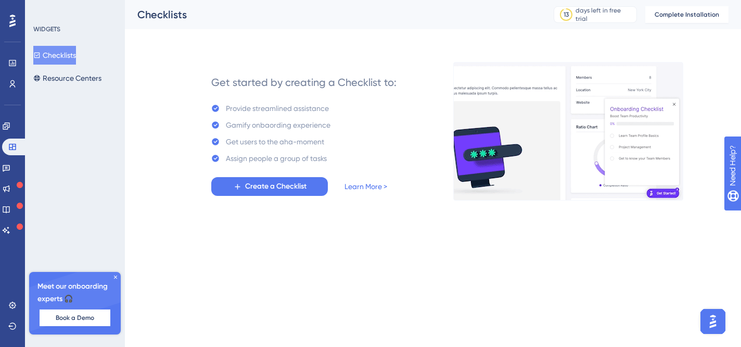
click at [112, 276] on icon at bounding box center [115, 277] width 6 height 6
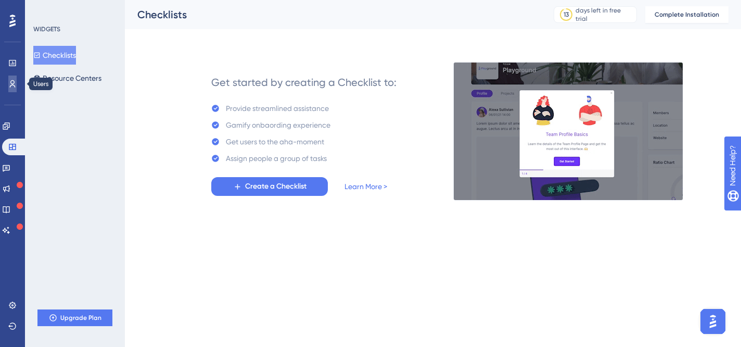
click at [13, 81] on icon at bounding box center [12, 84] width 8 height 8
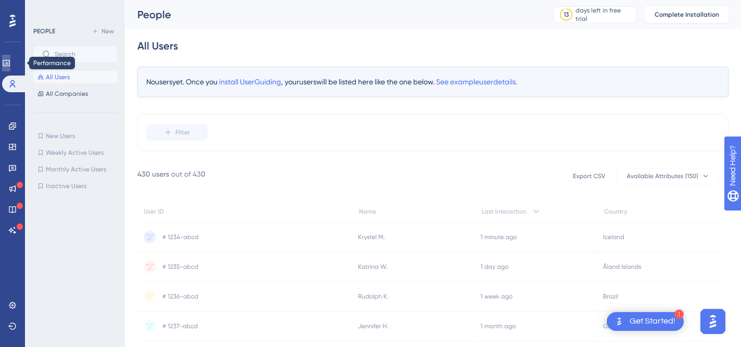
click at [7, 62] on link at bounding box center [6, 63] width 8 height 17
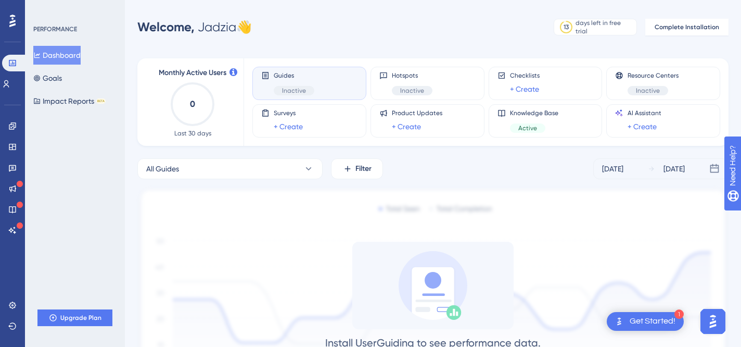
click at [305, 84] on div "Guides Inactive" at bounding box center [294, 83] width 41 height 24
click at [305, 82] on div "Guides Inactive" at bounding box center [294, 83] width 41 height 24
click at [311, 79] on span "Guides" at bounding box center [294, 75] width 41 height 8
click at [10, 89] on link at bounding box center [6, 83] width 8 height 17
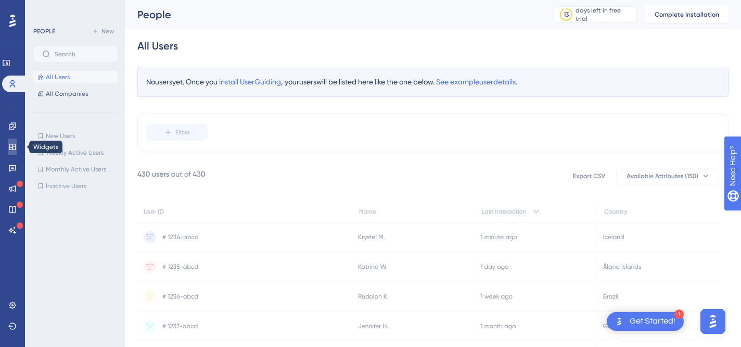
click at [12, 150] on icon at bounding box center [12, 147] width 8 height 8
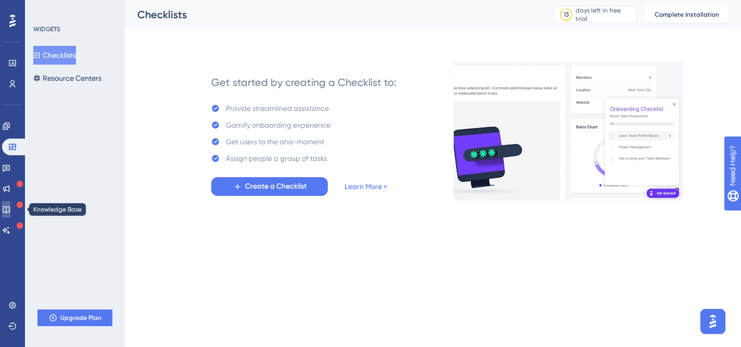
click at [8, 213] on icon at bounding box center [6, 209] width 8 height 8
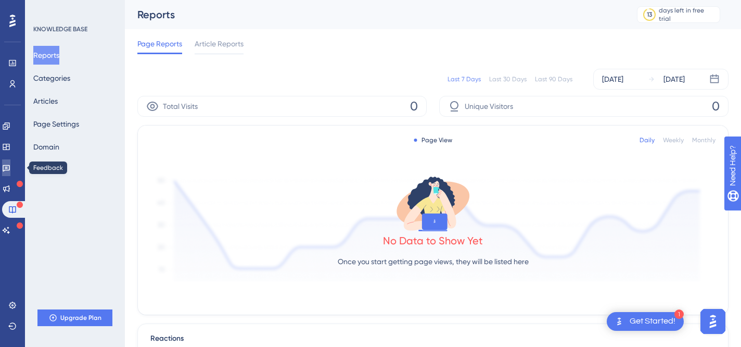
click at [10, 163] on link at bounding box center [6, 167] width 8 height 17
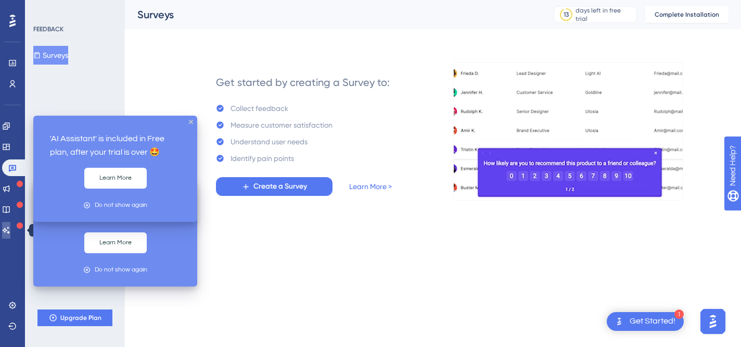
click at [10, 230] on icon at bounding box center [6, 230] width 8 height 8
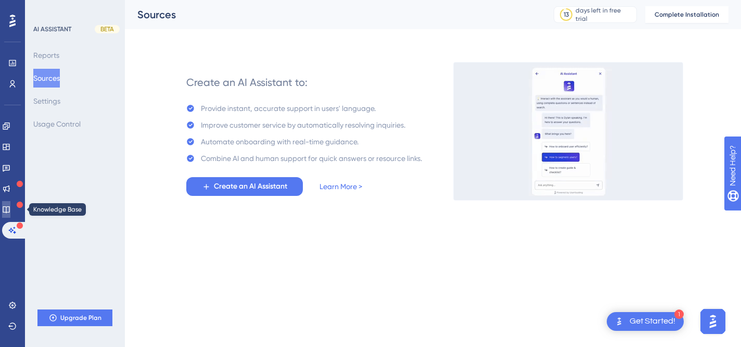
click at [9, 217] on link at bounding box center [6, 209] width 8 height 17
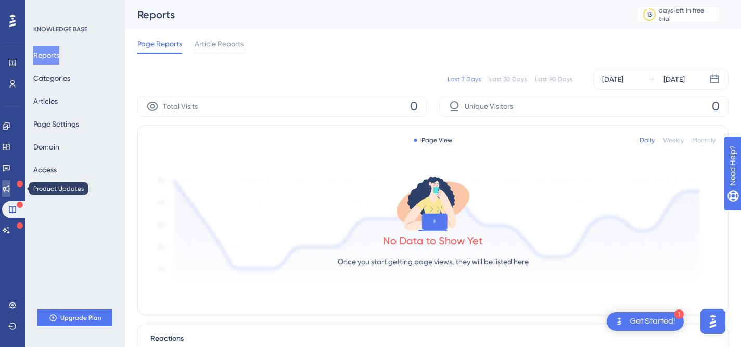
click at [10, 181] on link at bounding box center [6, 188] width 8 height 17
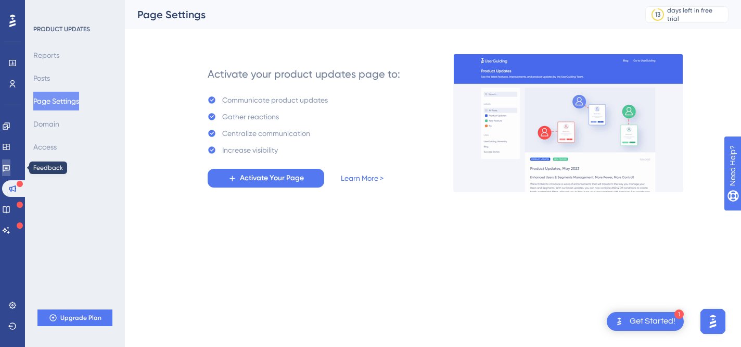
click at [10, 169] on icon at bounding box center [6, 167] width 8 height 8
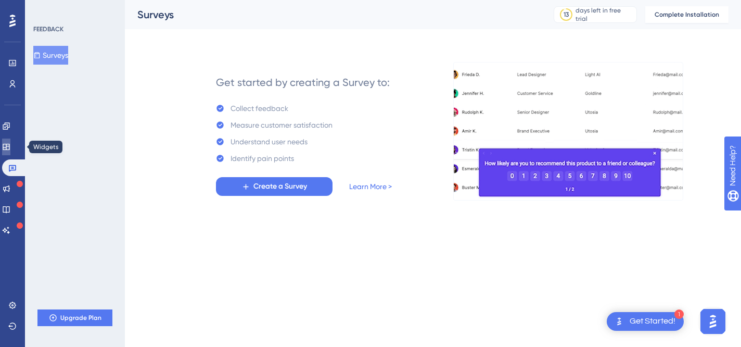
click at [10, 146] on icon at bounding box center [6, 147] width 8 height 8
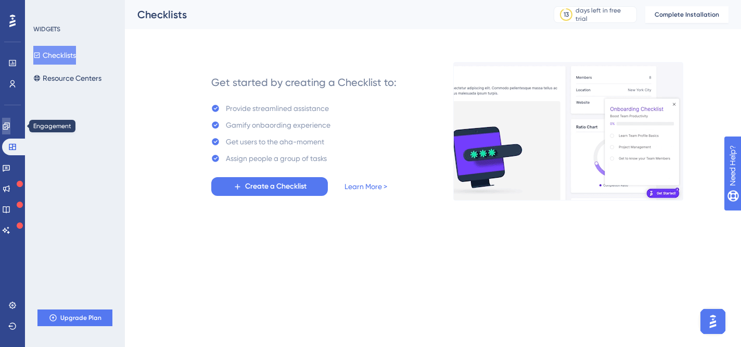
click at [9, 127] on icon at bounding box center [6, 125] width 7 height 7
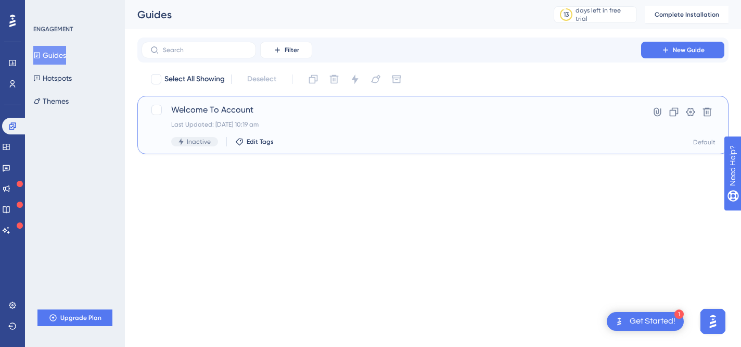
click at [521, 115] on span "Welcome To Account" at bounding box center [391, 110] width 440 height 12
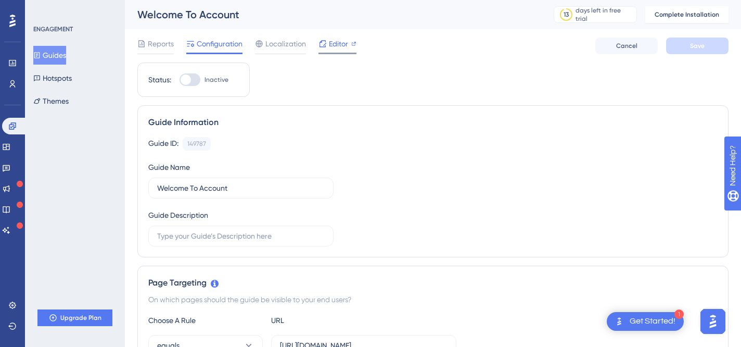
click at [341, 46] on span "Editor" at bounding box center [338, 43] width 19 height 12
click at [342, 37] on span "Editor" at bounding box center [338, 43] width 19 height 12
click at [10, 210] on icon at bounding box center [6, 209] width 8 height 8
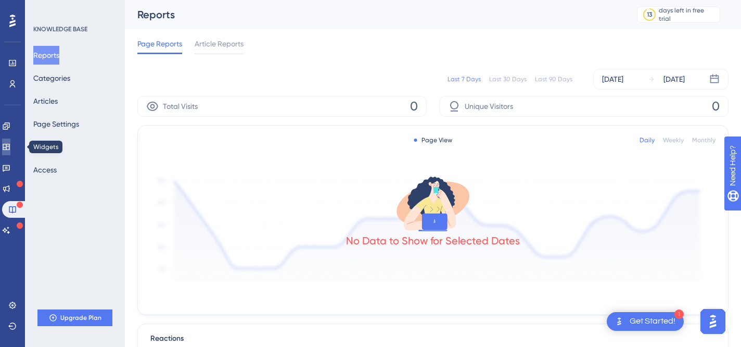
click at [10, 149] on icon at bounding box center [6, 147] width 8 height 8
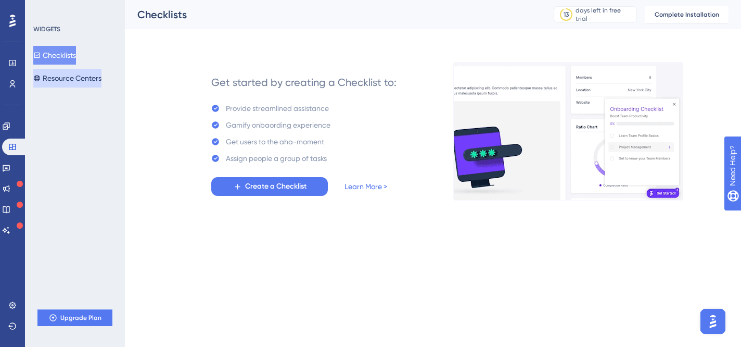
click at [92, 74] on button "Resource Centers" at bounding box center [67, 78] width 68 height 19
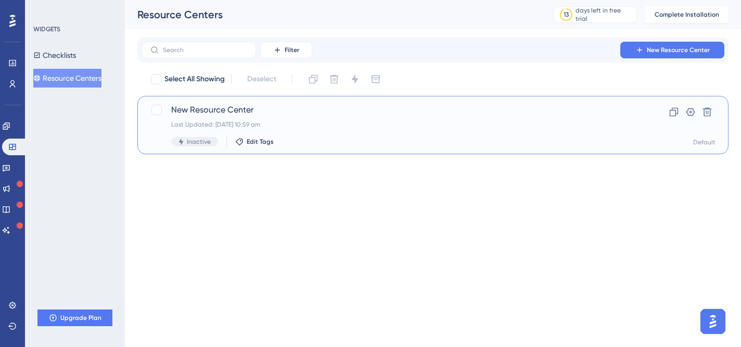
click at [604, 125] on div "Last Updated: 12 Aug 2025 10:59 am" at bounding box center [391, 124] width 440 height 8
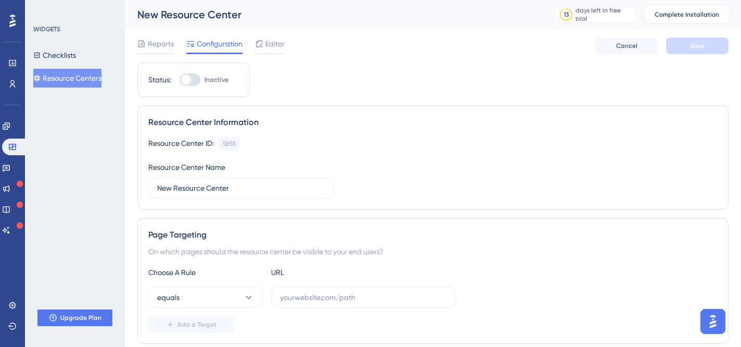
scroll to position [13, 0]
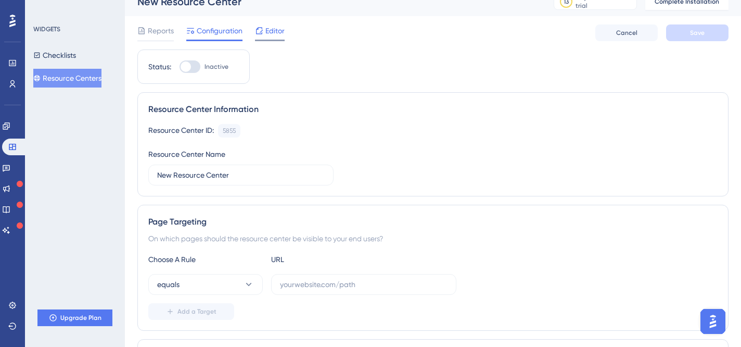
click at [275, 32] on span "Editor" at bounding box center [275, 30] width 19 height 12
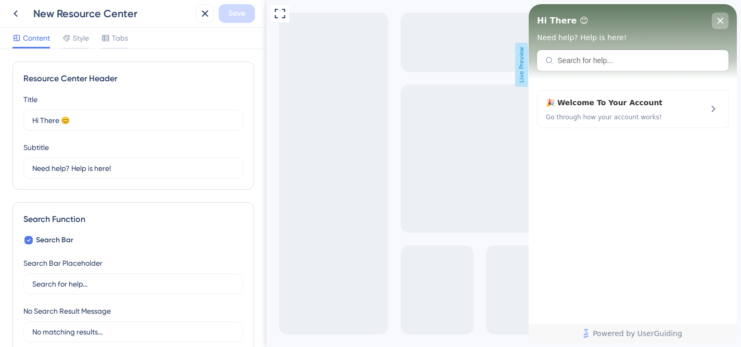
click at [721, 21] on icon "close resource center" at bounding box center [720, 21] width 6 height 6
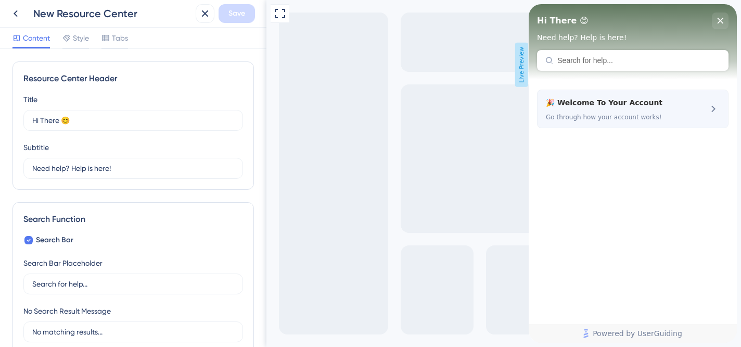
click at [644, 112] on div "🎉 Welcome To Your Account Go through how your account works!" at bounding box center [615, 108] width 139 height 25
click at [703, 99] on div "🎉 Welcome To Your Account Go through how your account works!" at bounding box center [633, 109] width 192 height 39
click at [715, 106] on icon at bounding box center [714, 109] width 12 height 12
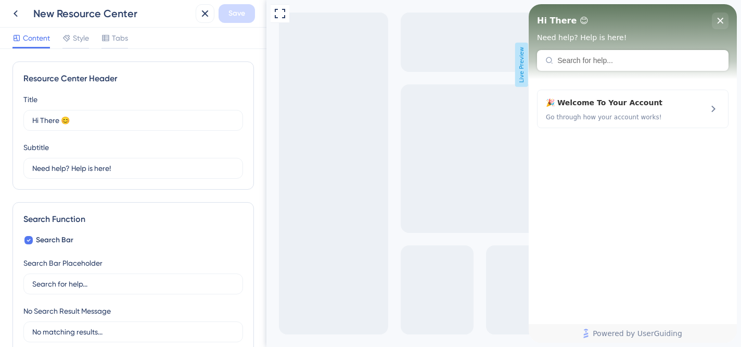
click at [595, 57] on div "Resource Center Header" at bounding box center [633, 60] width 192 height 21
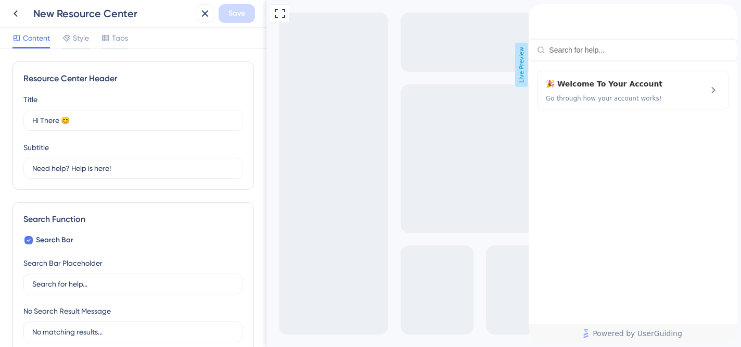
type input "how to save meals"
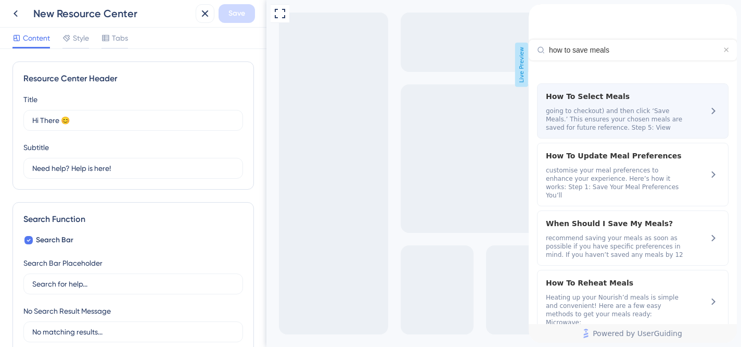
click at [641, 111] on div "How To Select Meals going to checkout) and then click ‘Save Meals.’ This ensure…" at bounding box center [615, 111] width 139 height 42
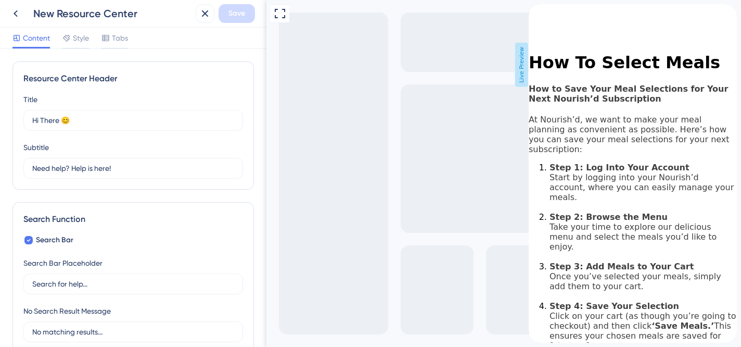
click at [537, 12] on icon "back to header" at bounding box center [533, 8] width 8 height 8
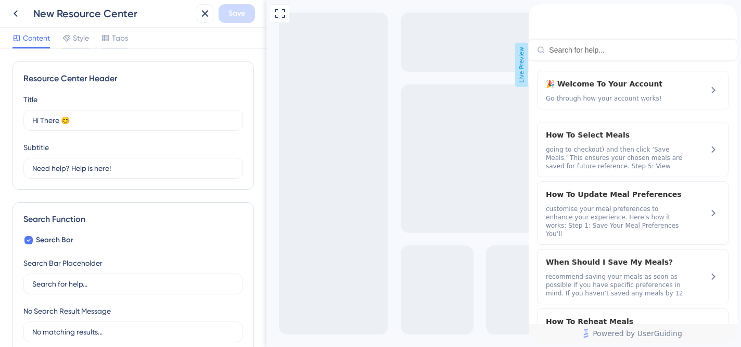
click at [546, 17] on div "close resource center" at bounding box center [537, 23] width 17 height 17
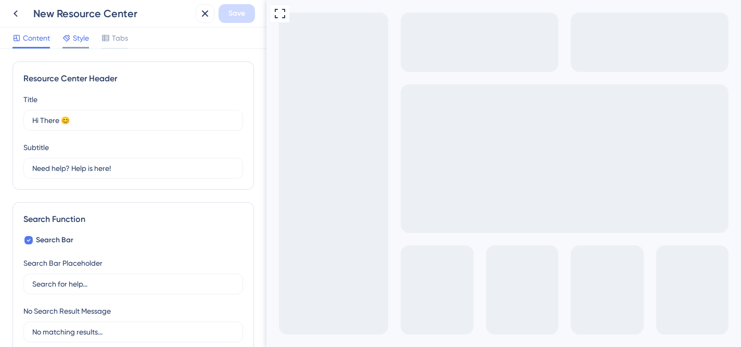
click at [80, 41] on span "Style" at bounding box center [81, 38] width 16 height 12
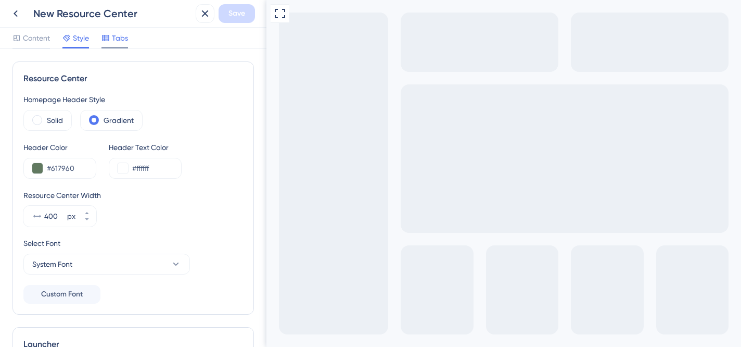
click at [114, 39] on span "Tabs" at bounding box center [120, 38] width 16 height 12
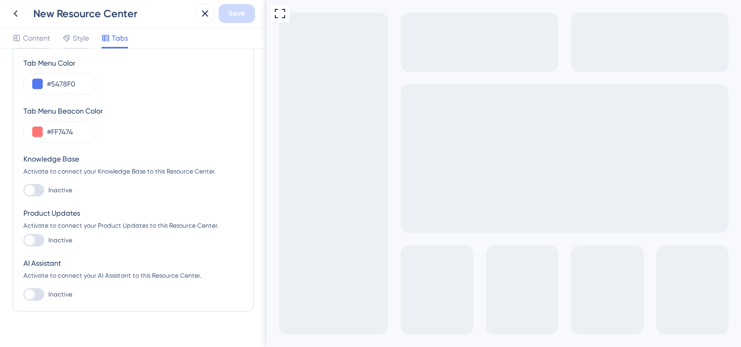
scroll to position [82, 0]
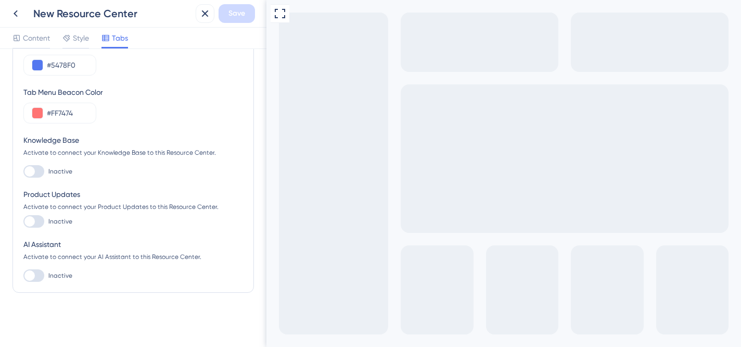
click at [34, 272] on div at bounding box center [33, 275] width 21 height 12
click at [23, 275] on input "Inactive" at bounding box center [23, 275] width 1 height 1
checkbox input "true"
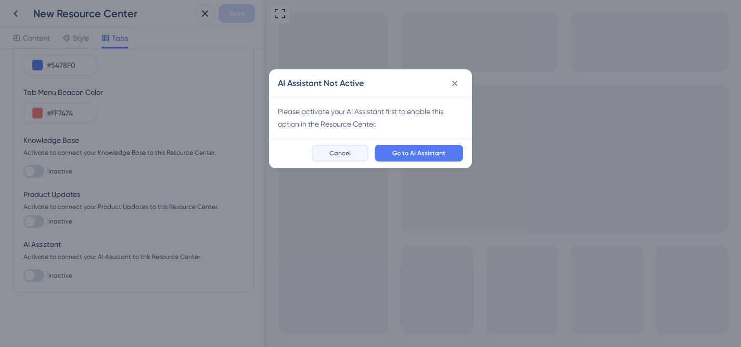
click at [347, 154] on span "Cancel" at bounding box center [340, 153] width 21 height 8
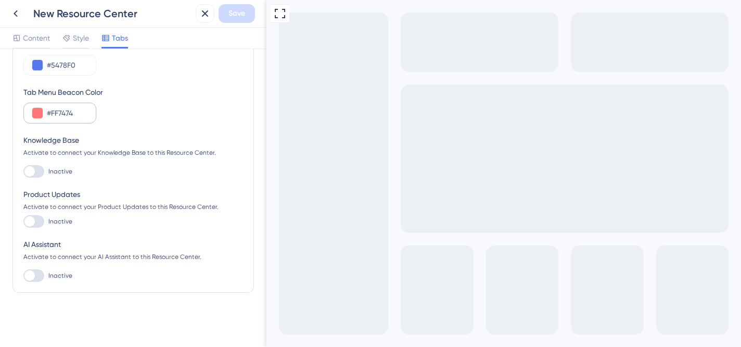
scroll to position [0, 0]
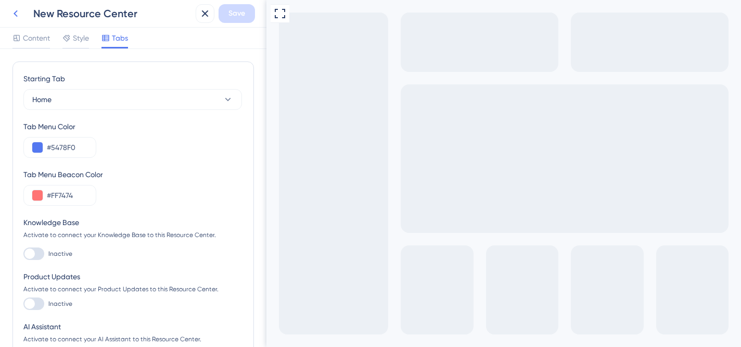
click at [17, 18] on icon at bounding box center [15, 13] width 12 height 12
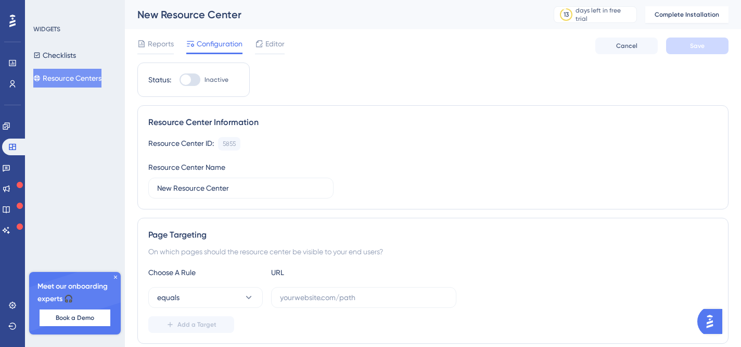
click at [114, 279] on icon at bounding box center [115, 277] width 6 height 6
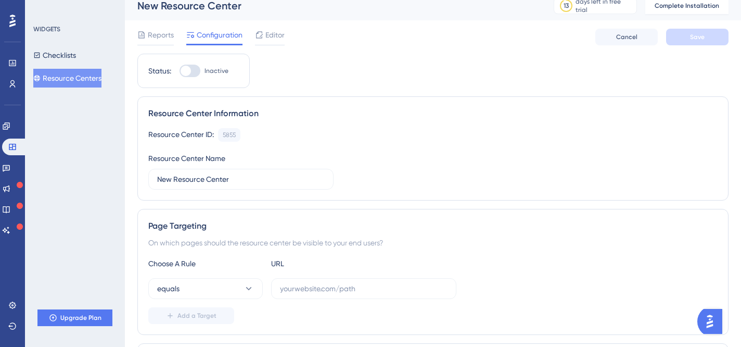
scroll to position [9, 0]
click at [9, 209] on icon at bounding box center [6, 209] width 7 height 7
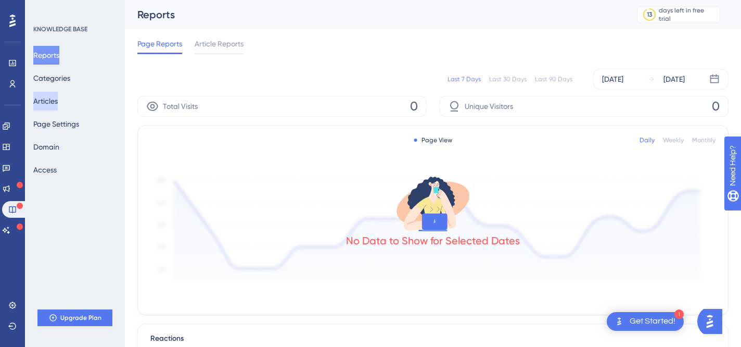
click at [58, 93] on button "Articles" at bounding box center [45, 101] width 24 height 19
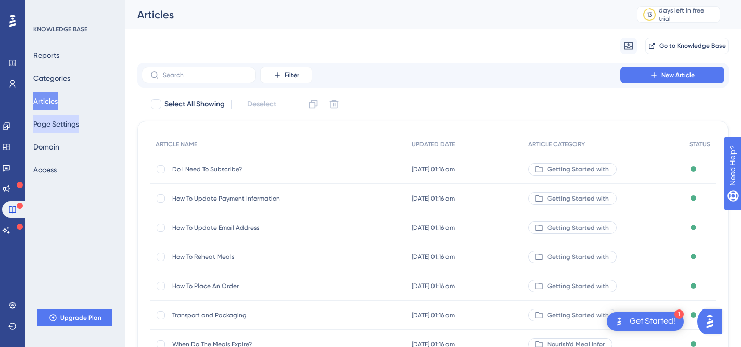
click at [54, 125] on button "Page Settings" at bounding box center [56, 124] width 46 height 19
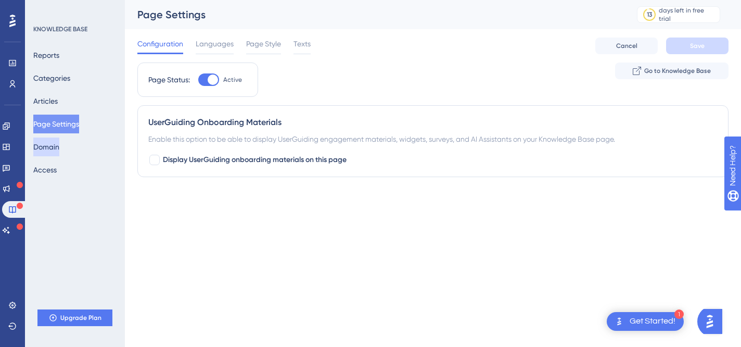
click at [51, 154] on button "Domain" at bounding box center [46, 146] width 26 height 19
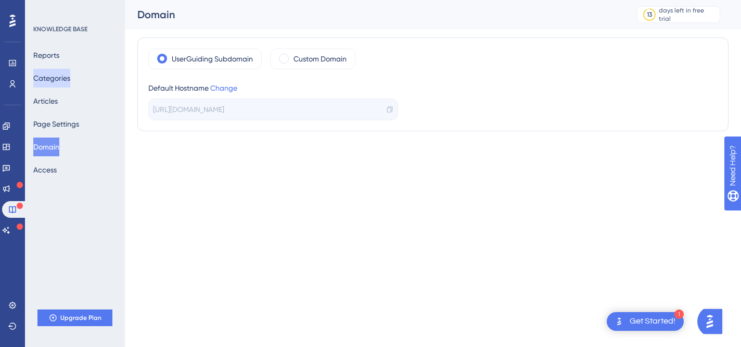
click at [58, 78] on button "Categories" at bounding box center [51, 78] width 37 height 19
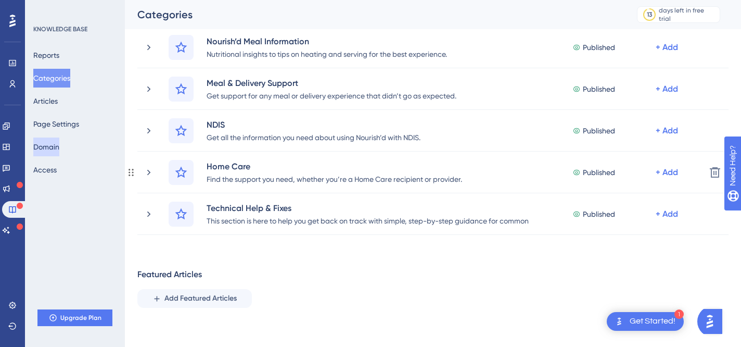
scroll to position [86, 0]
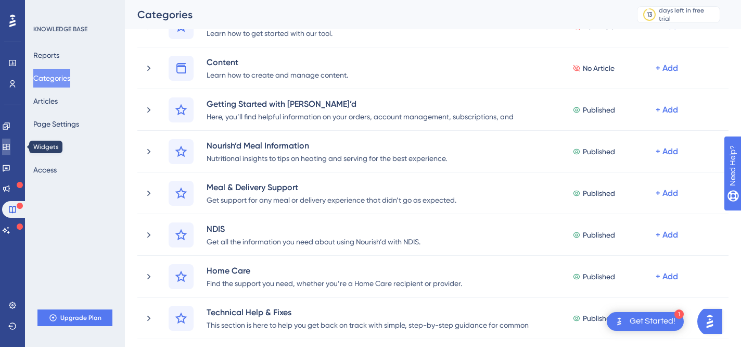
click at [10, 144] on icon at bounding box center [6, 147] width 8 height 8
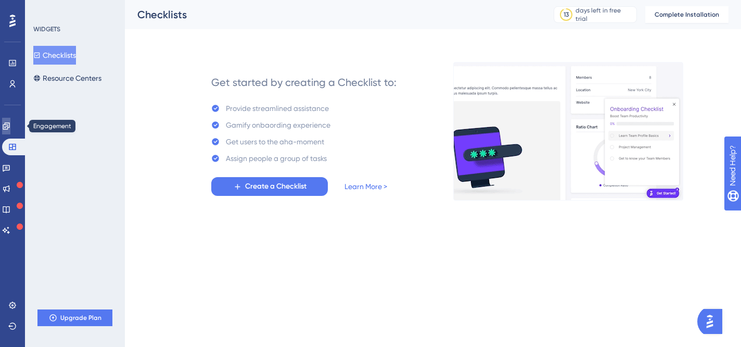
click at [10, 124] on icon at bounding box center [6, 126] width 8 height 8
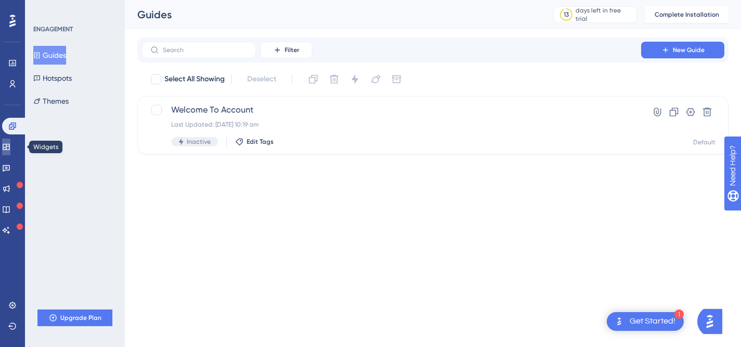
click at [10, 148] on icon at bounding box center [6, 147] width 8 height 8
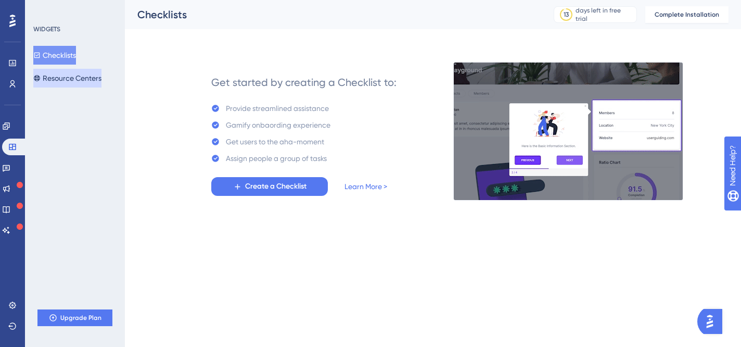
click at [70, 73] on button "Resource Centers" at bounding box center [67, 78] width 68 height 19
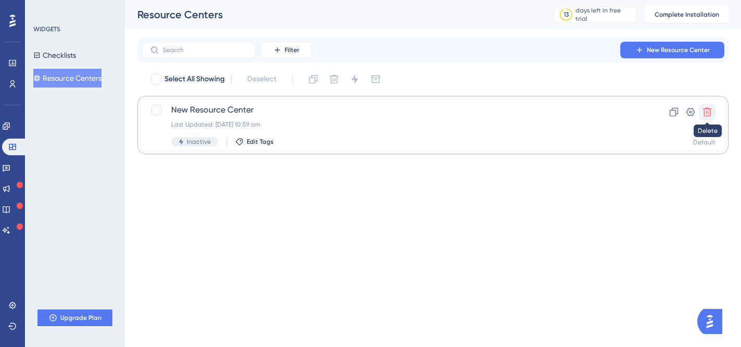
click at [706, 111] on icon at bounding box center [707, 112] width 9 height 9
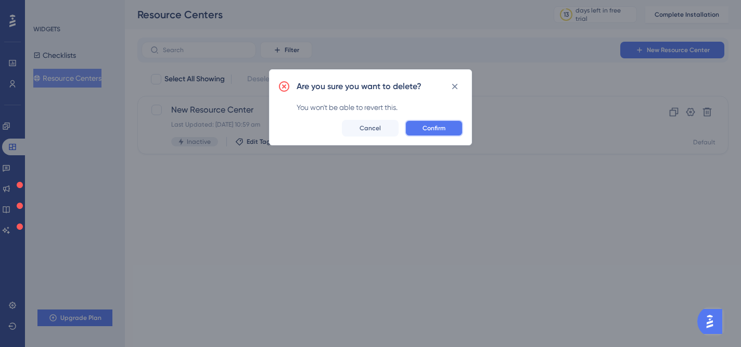
click at [427, 133] on button "Confirm" at bounding box center [434, 128] width 58 height 17
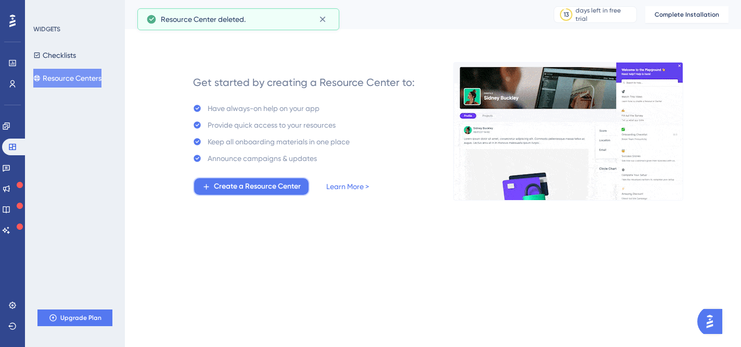
click at [272, 185] on span "Create a Resource Center" at bounding box center [257, 186] width 87 height 12
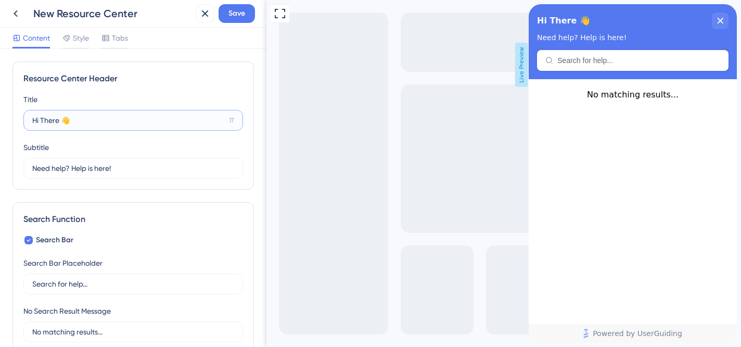
click at [94, 120] on input "Hi There 👋" at bounding box center [128, 120] width 193 height 11
type input "Hi There 😊"
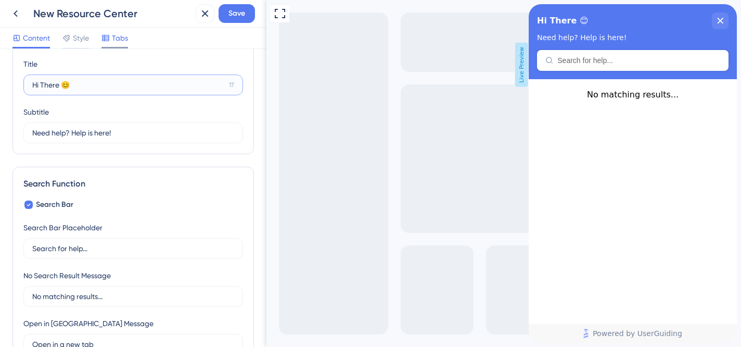
scroll to position [37, 0]
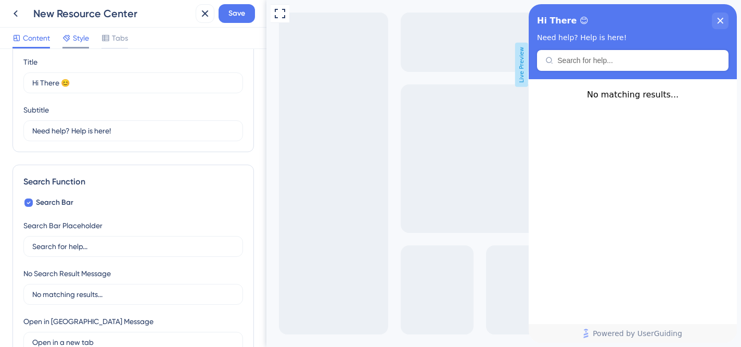
click at [80, 46] on div "Style" at bounding box center [75, 40] width 27 height 17
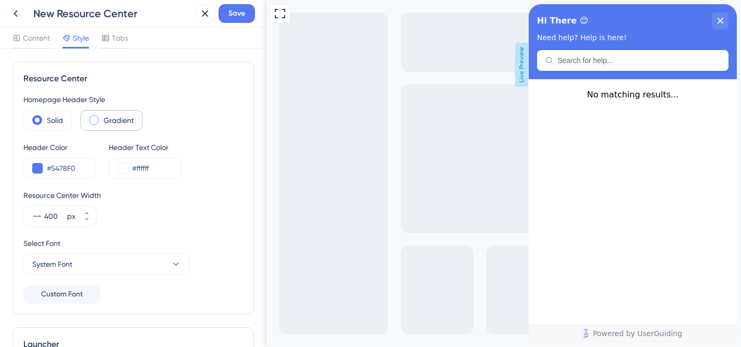
click at [108, 120] on label "Gradient" at bounding box center [119, 120] width 30 height 12
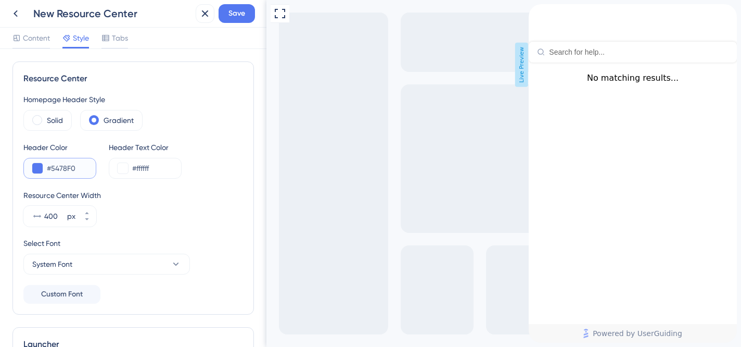
click at [66, 169] on input "#5478F0" at bounding box center [67, 168] width 41 height 12
paste input "61796"
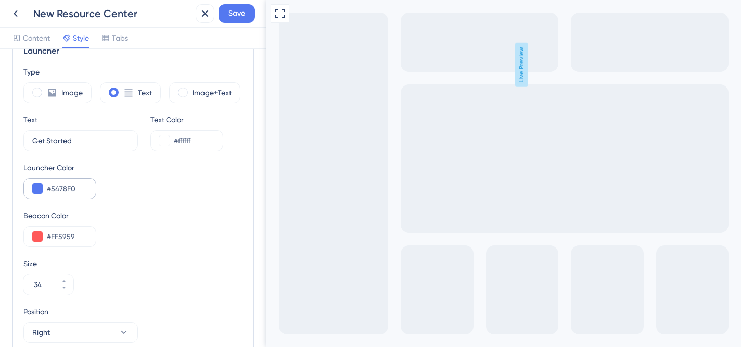
scroll to position [306, 0]
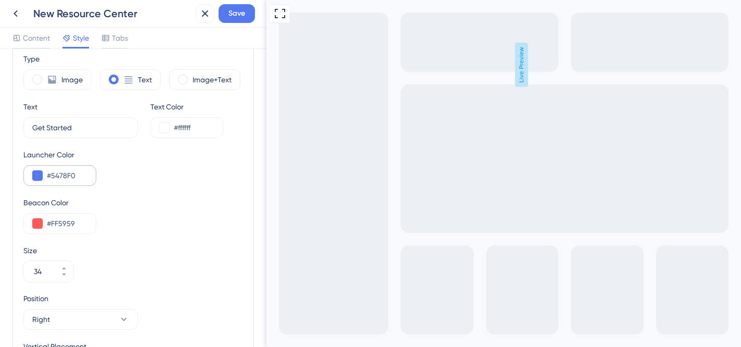
type input "#617960"
click at [65, 179] on input "#5478F0" at bounding box center [67, 175] width 41 height 12
paste input "61796"
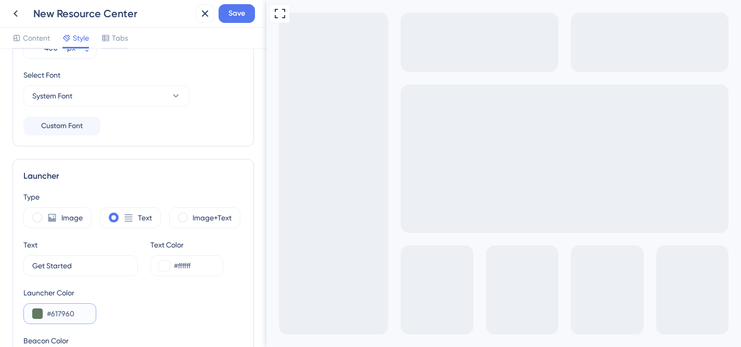
scroll to position [0, 0]
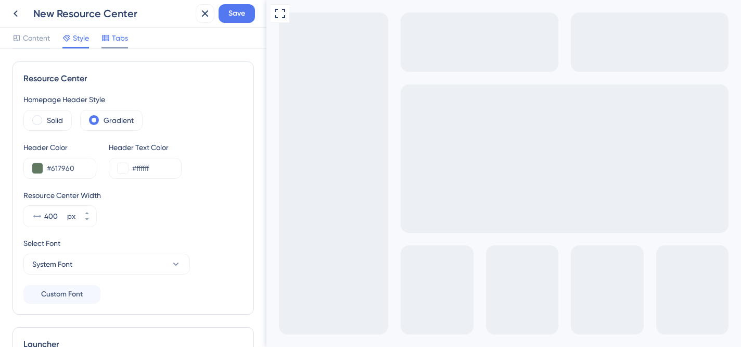
type input "#617960"
click at [112, 44] on div "Tabs" at bounding box center [115, 40] width 27 height 17
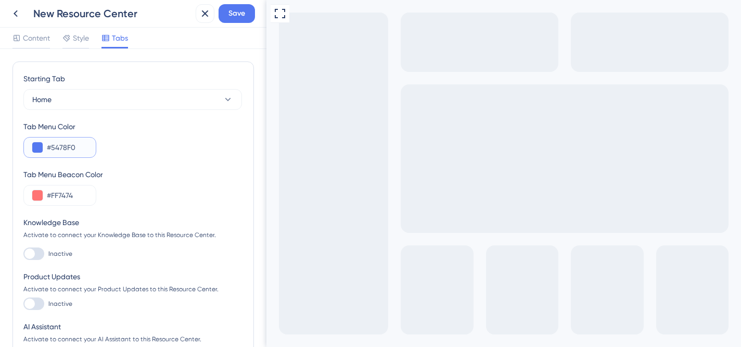
click at [66, 148] on input "#5478F0" at bounding box center [67, 147] width 41 height 12
paste input "61796"
type input "#617960"
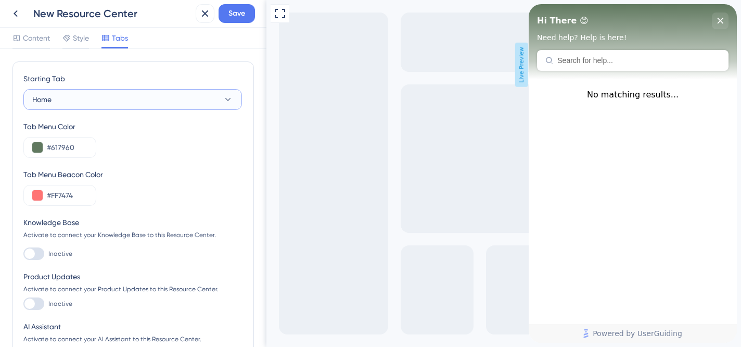
click at [121, 95] on button "Home" at bounding box center [132, 99] width 219 height 21
click at [109, 108] on button "Home" at bounding box center [132, 99] width 219 height 21
click at [98, 129] on div "Home Home" at bounding box center [133, 131] width 188 height 21
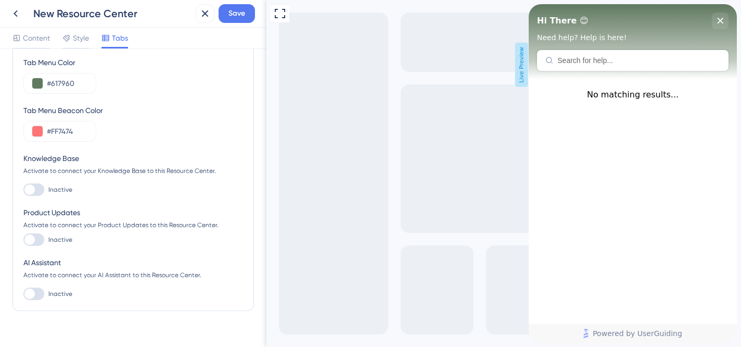
scroll to position [71, 0]
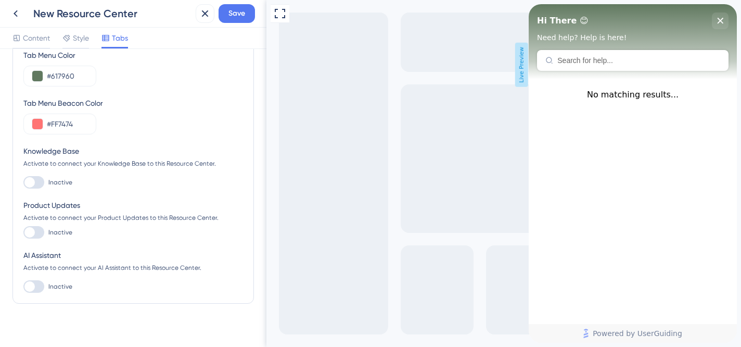
click at [39, 183] on div at bounding box center [33, 182] width 21 height 12
click at [23, 183] on input "Inactive" at bounding box center [23, 182] width 1 height 1
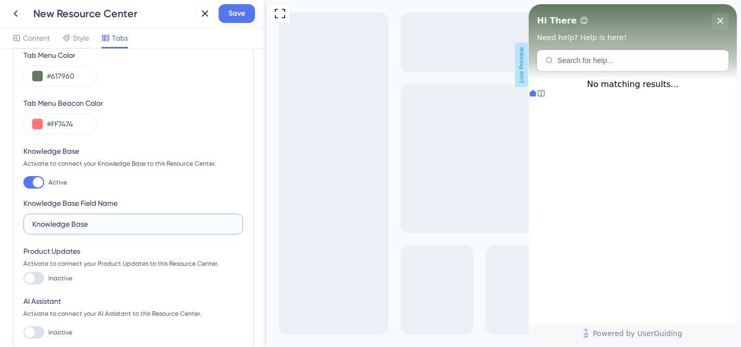
click at [111, 220] on input "Knowledge Base" at bounding box center [133, 223] width 202 height 11
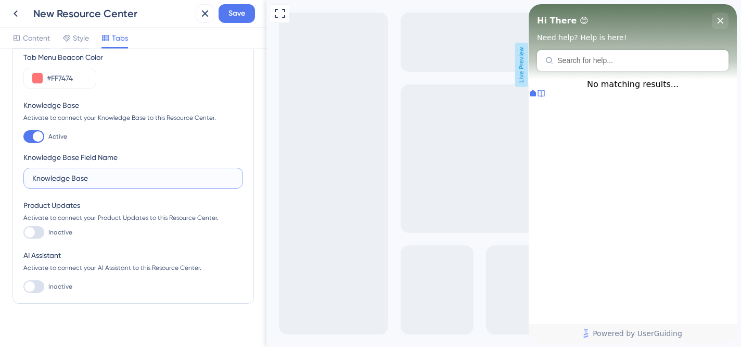
scroll to position [128, 0]
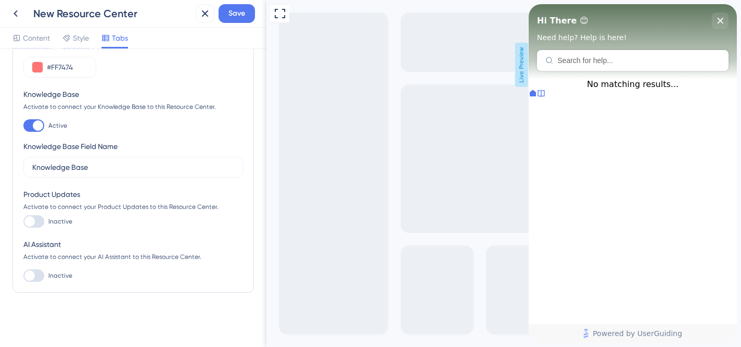
click at [37, 125] on div at bounding box center [38, 125] width 10 height 10
click at [23, 125] on input "Active" at bounding box center [23, 125] width 1 height 1
checkbox input "false"
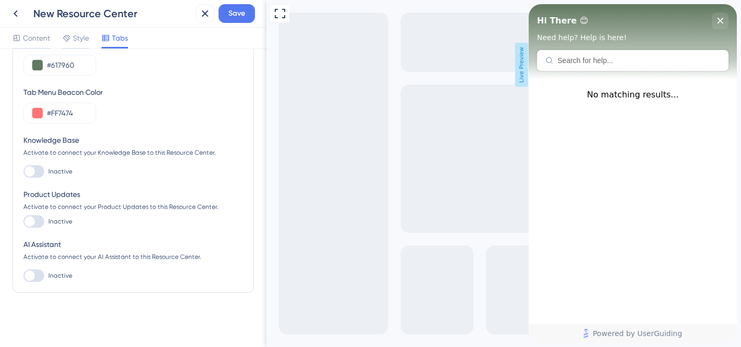
scroll to position [82, 0]
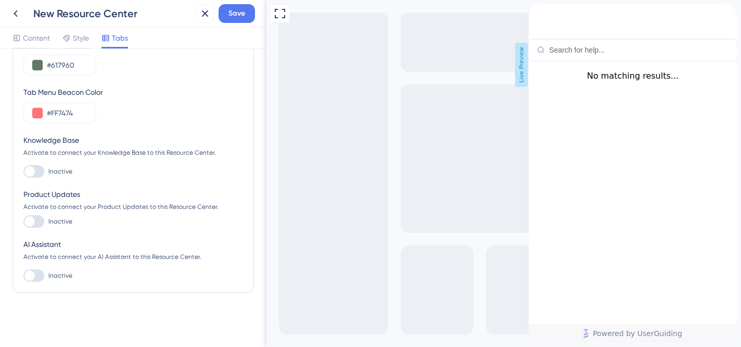
click at [619, 57] on div "Resource Center Header" at bounding box center [633, 50] width 208 height 21
type input "how to save meals"
drag, startPoint x: 32, startPoint y: 167, endPoint x: 182, endPoint y: 182, distance: 150.7
click at [32, 168] on div at bounding box center [29, 171] width 10 height 10
click at [23, 171] on input "Inactive" at bounding box center [23, 171] width 1 height 1
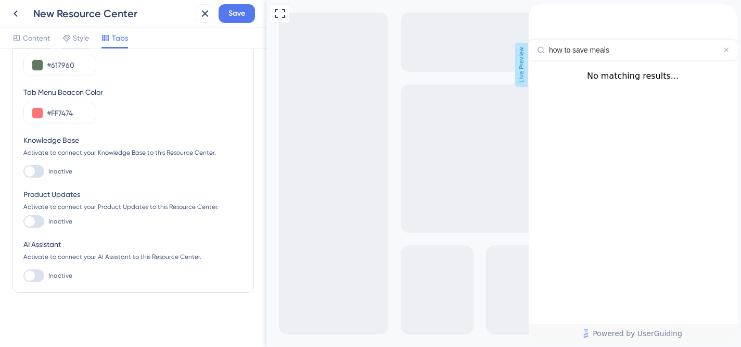
checkbox input "true"
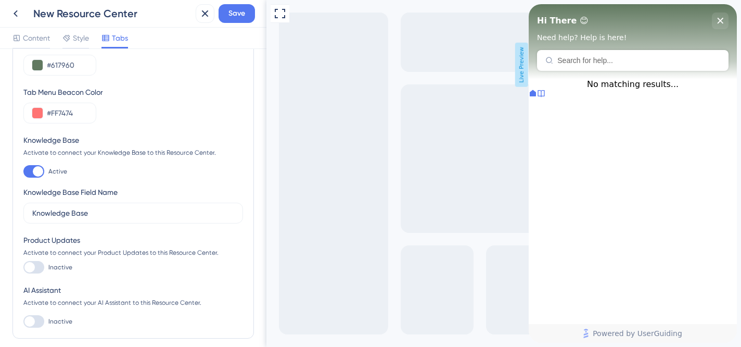
click at [546, 99] on div at bounding box center [541, 94] width 8 height 10
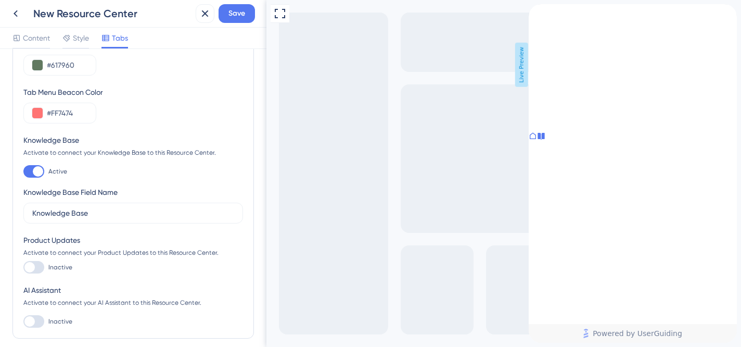
scroll to position [0, 0]
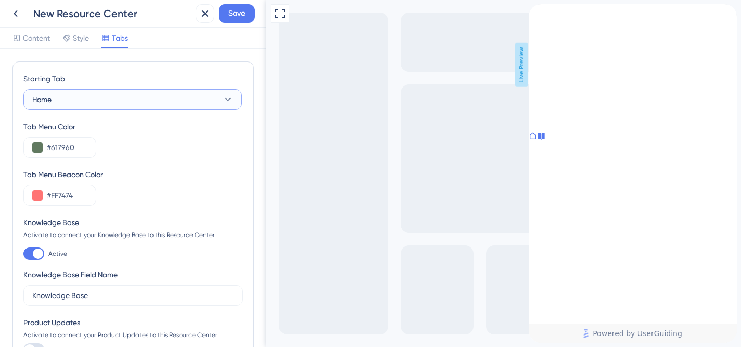
click at [123, 97] on button "Home" at bounding box center [132, 99] width 219 height 21
click at [123, 98] on button "Home" at bounding box center [132, 99] width 219 height 21
click at [28, 259] on div at bounding box center [33, 253] width 21 height 12
click at [23, 254] on input "Active" at bounding box center [23, 254] width 1 height 1
click at [36, 255] on div at bounding box center [33, 253] width 21 height 12
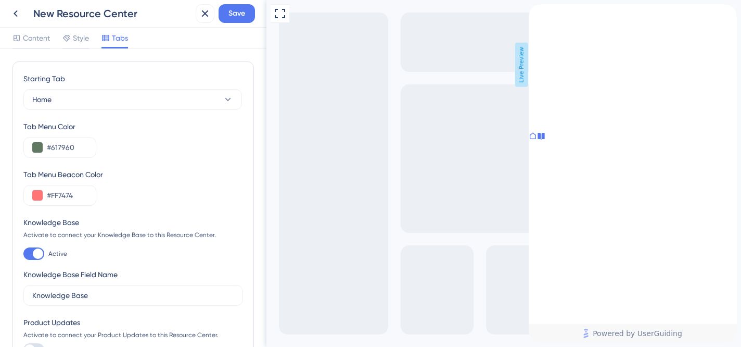
click at [23, 254] on input "Active" at bounding box center [23, 254] width 1 height 1
click at [34, 249] on div at bounding box center [33, 253] width 21 height 12
click at [23, 254] on input "Active" at bounding box center [23, 254] width 1 height 1
checkbox input "false"
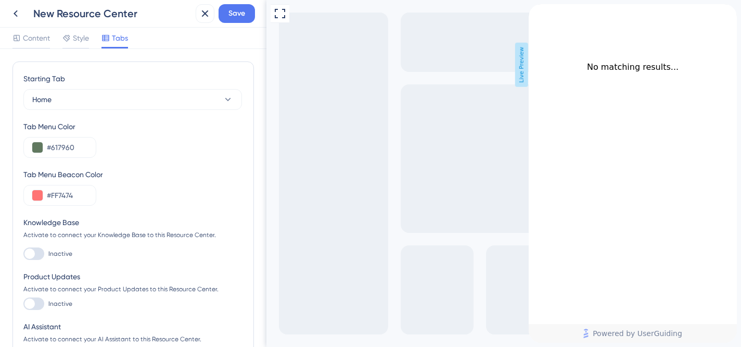
scroll to position [82, 0]
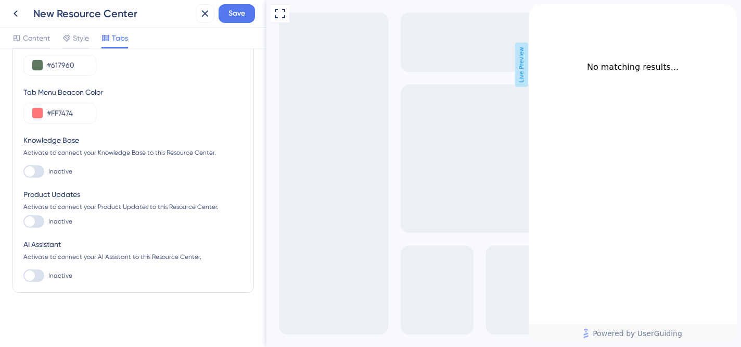
click at [537, 12] on icon "back to header" at bounding box center [533, 8] width 8 height 8
click at [588, 57] on div "Resource Center Header" at bounding box center [633, 50] width 208 height 21
type input "how to order"
click at [610, 47] on input "how to order" at bounding box center [636, 50] width 175 height 8
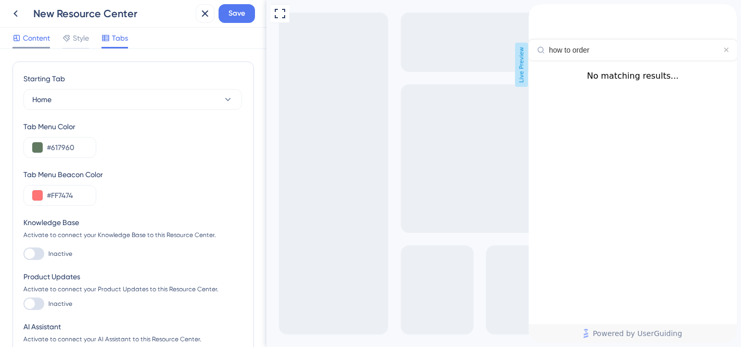
click at [36, 37] on span "Content" at bounding box center [36, 38] width 27 height 12
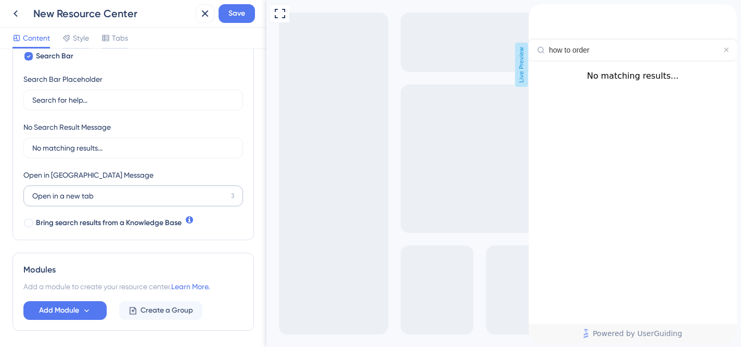
scroll to position [186, 0]
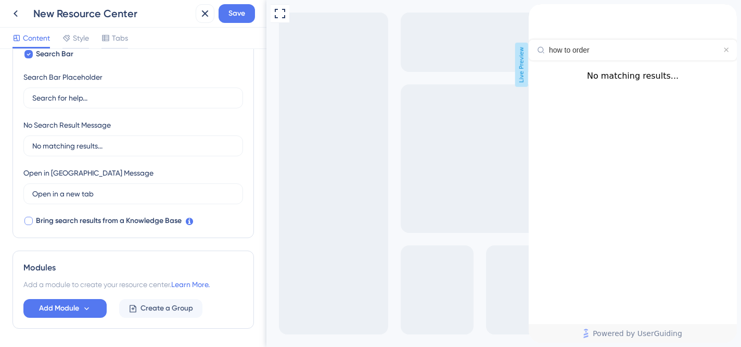
click at [30, 220] on div at bounding box center [28, 221] width 8 height 8
checkbox input "true"
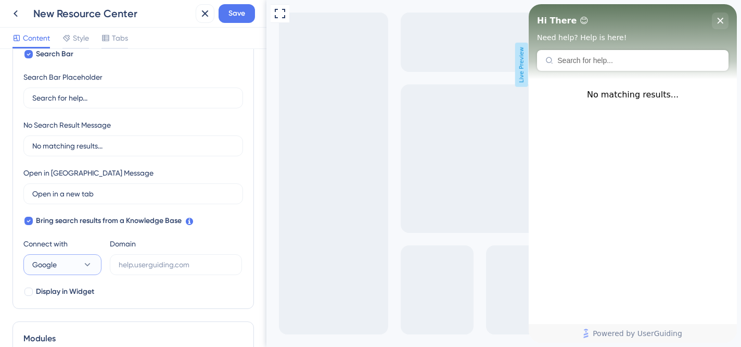
click at [70, 262] on button "Google" at bounding box center [62, 264] width 78 height 21
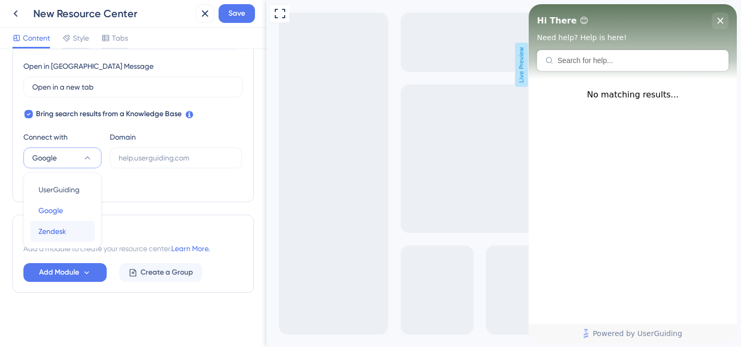
click at [73, 227] on button "Zendesk Zendesk" at bounding box center [62, 231] width 65 height 21
click at [162, 159] on input "text" at bounding box center [176, 157] width 115 height 11
type input "https://nourishdmealco.zendesk.com/hc/en-us"
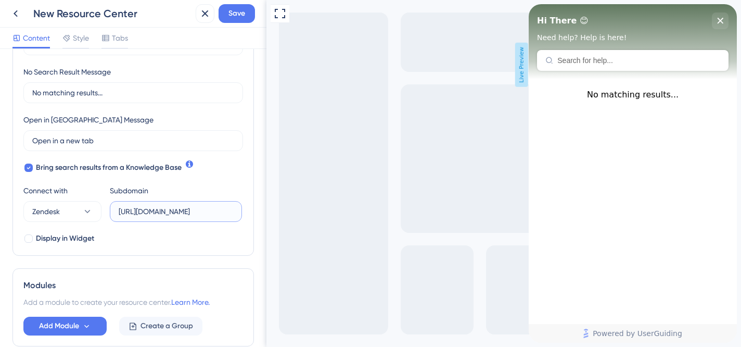
scroll to position [238, 0]
click at [61, 239] on span "Display in Widget" at bounding box center [65, 239] width 58 height 12
checkbox input "true"
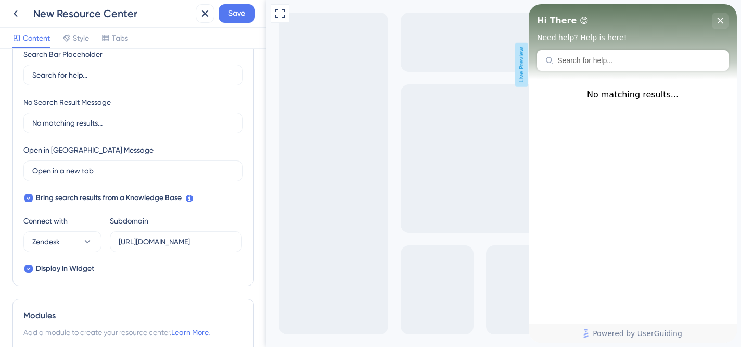
scroll to position [208, 0]
click at [139, 241] on input "https://nourishdmealco.zendesk.com/hc/en-us" at bounding box center [176, 242] width 115 height 11
drag, startPoint x: 145, startPoint y: 240, endPoint x: 119, endPoint y: 241, distance: 25.5
click at [119, 241] on input "https://nourishdmealco.zendesk.com/hc/en-us" at bounding box center [176, 242] width 115 height 11
click at [143, 244] on input "https://nourishdmealco.zendesk.com/hc/en-us" at bounding box center [176, 242] width 115 height 11
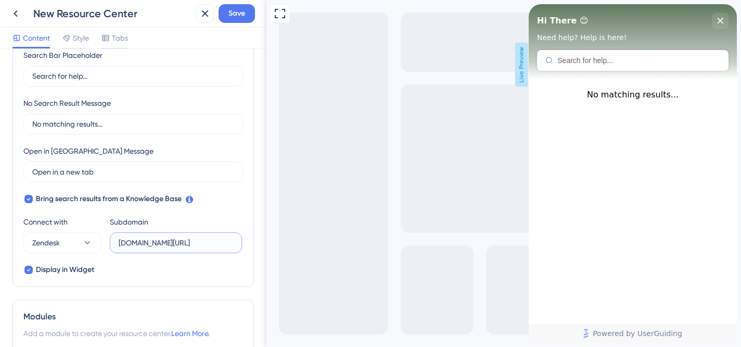
type input "nourishdmealco.zendesk.com/hc/en-us"
click at [194, 263] on div "Search Bar Search Bar Placeholder Search for help... No Search Result Message N…" at bounding box center [133, 151] width 220 height 250
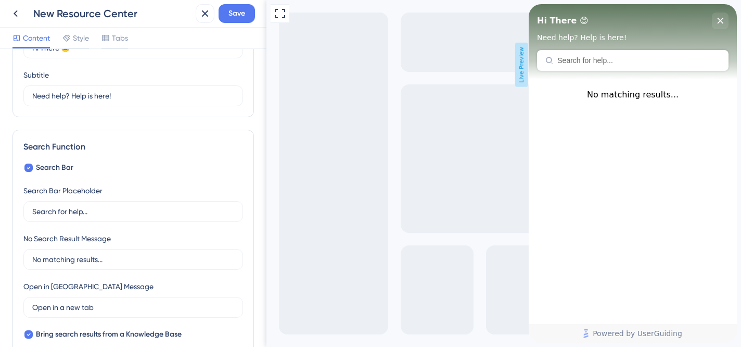
scroll to position [0, 0]
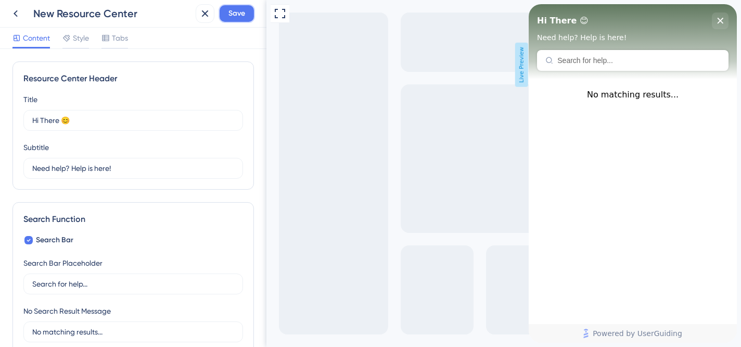
click at [236, 16] on span "Save" at bounding box center [237, 13] width 17 height 12
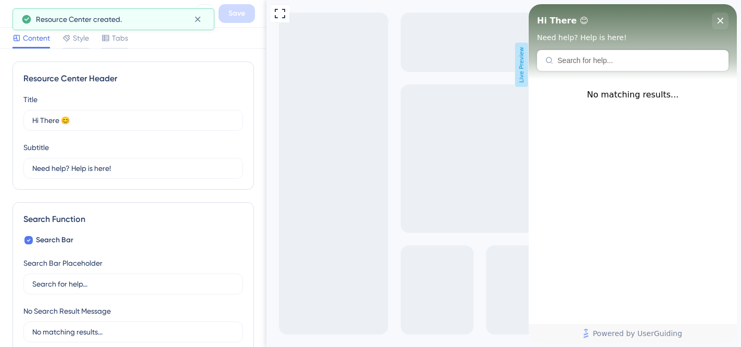
click at [596, 48] on div "Hi There 😊 Need help? Help is here!" at bounding box center [633, 41] width 192 height 58
click at [596, 65] on div "Resource Center Header" at bounding box center [633, 60] width 192 height 21
click at [595, 65] on div "Resource Center Header" at bounding box center [633, 60] width 192 height 21
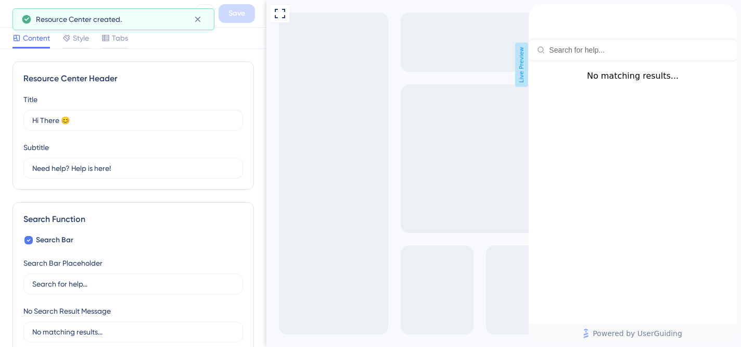
click at [595, 60] on div "Resource Center Header" at bounding box center [633, 32] width 208 height 56
type input "how to save meals"
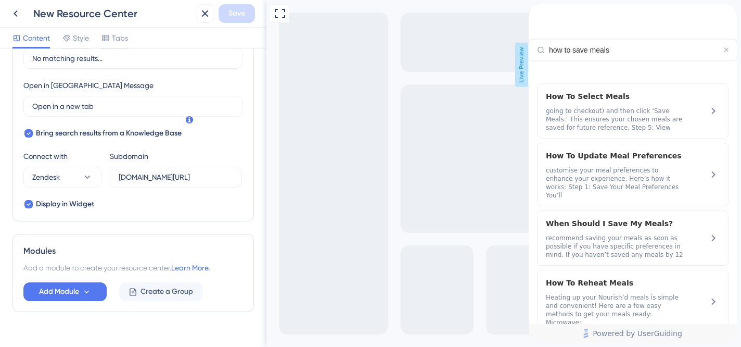
scroll to position [293, 0]
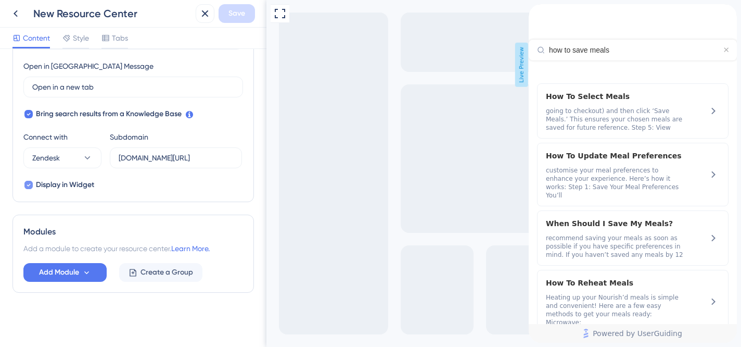
click at [48, 184] on span "Display in Widget" at bounding box center [65, 185] width 58 height 12
click at [51, 184] on span "Display in Widget" at bounding box center [65, 185] width 58 height 12
checkbox input "true"
click at [543, 15] on div "back to header" at bounding box center [537, 9] width 17 height 10
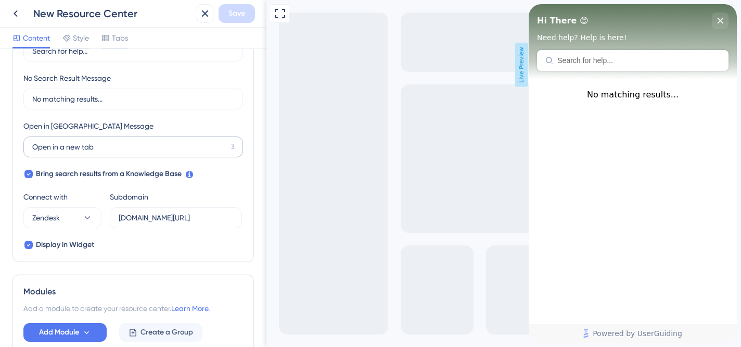
scroll to position [0, 0]
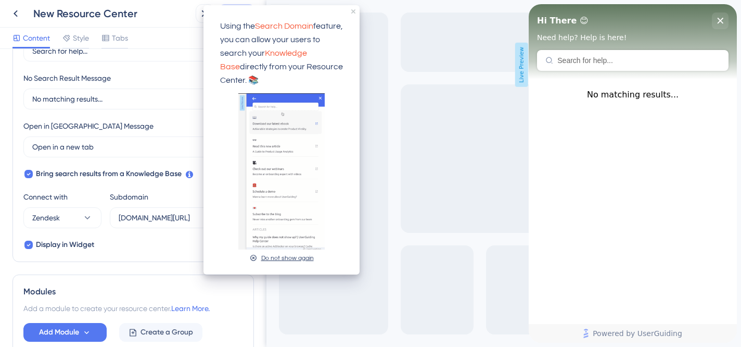
click at [280, 254] on div "Do not show again" at bounding box center [287, 258] width 53 height 10
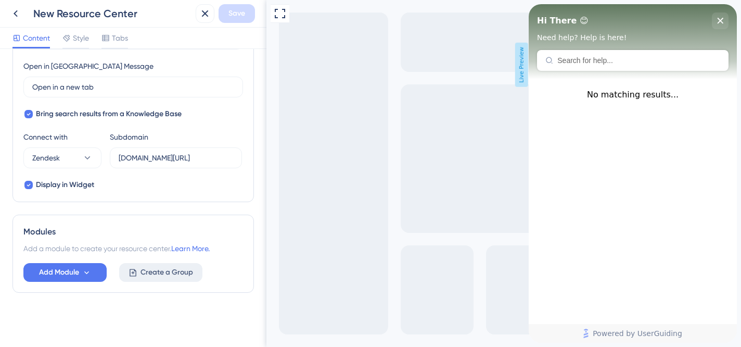
click at [161, 275] on span "Create a Group" at bounding box center [167, 272] width 53 height 12
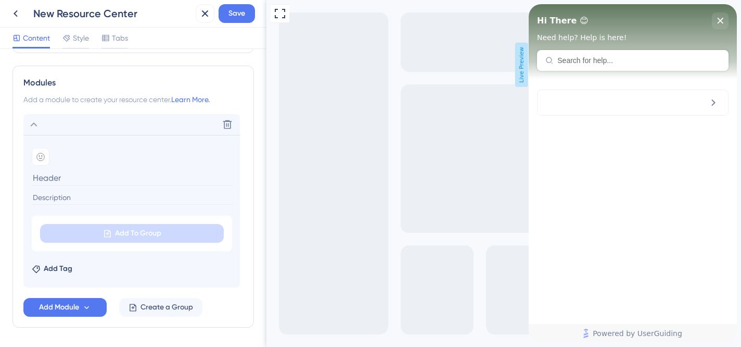
scroll to position [433, 0]
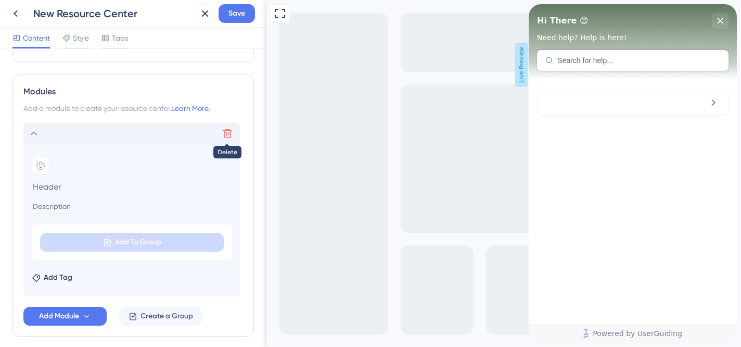
click at [227, 131] on icon at bounding box center [227, 133] width 10 height 10
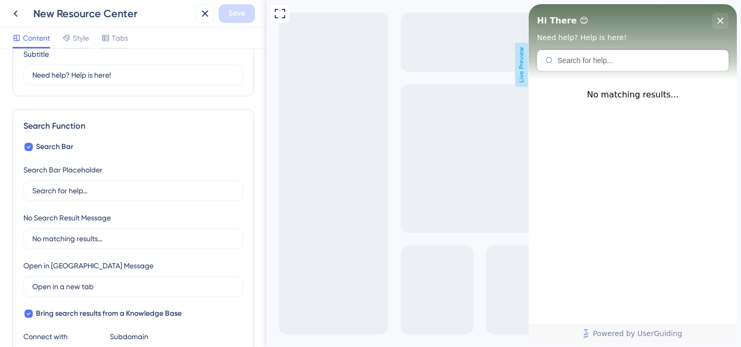
scroll to position [0, 0]
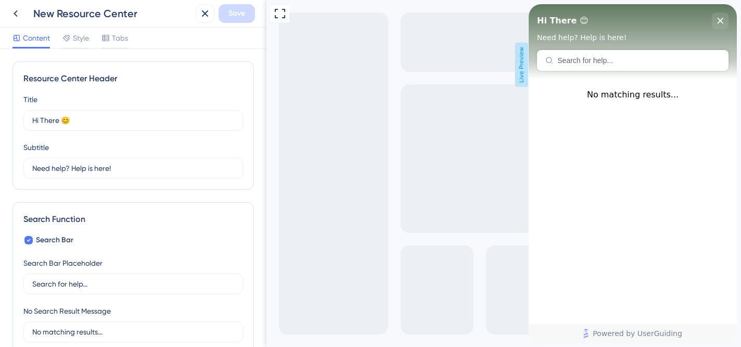
click at [95, 14] on div "New Resource Center" at bounding box center [112, 13] width 158 height 15
click at [17, 17] on icon at bounding box center [15, 13] width 12 height 12
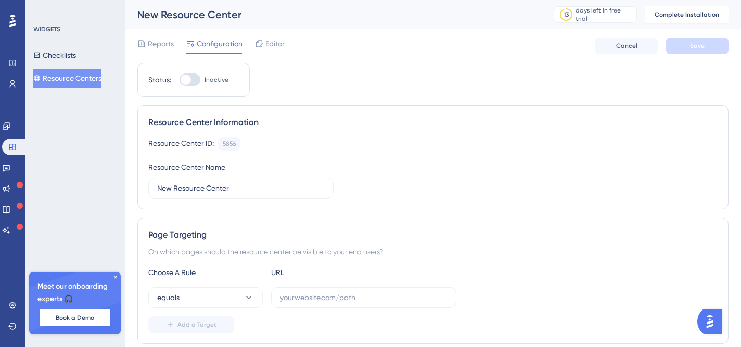
click at [287, 43] on div "Reports Configuration Editor Cancel Save" at bounding box center [432, 45] width 591 height 33
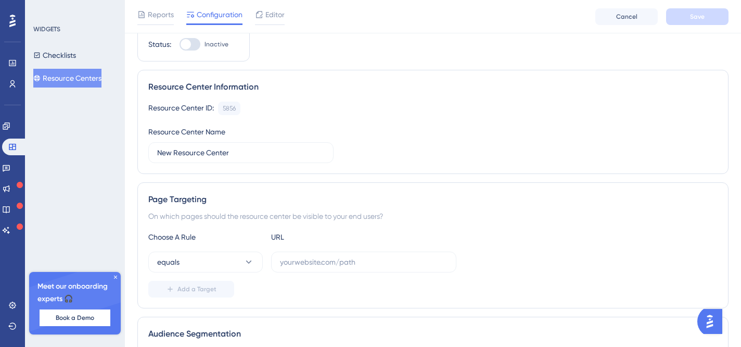
scroll to position [307, 0]
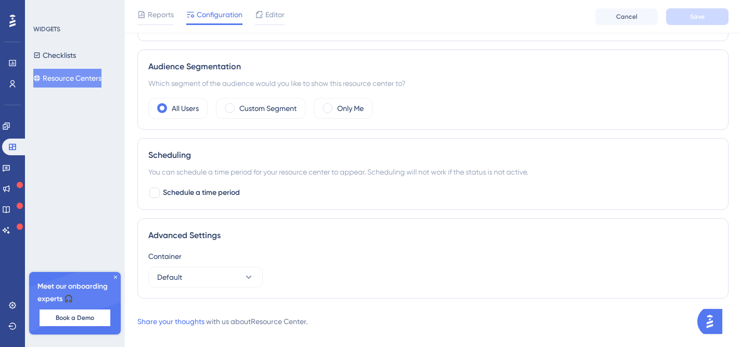
click at [114, 280] on icon at bounding box center [115, 277] width 6 height 6
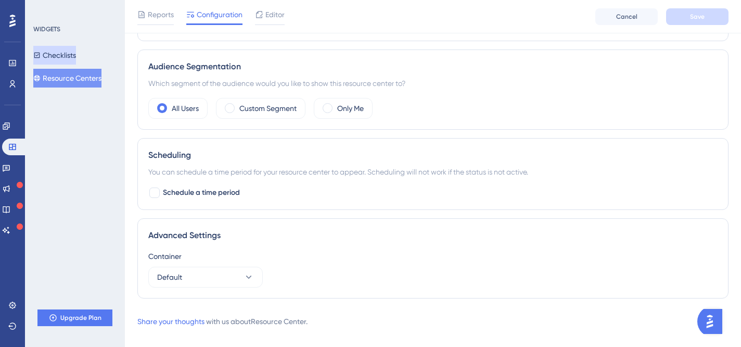
click at [70, 58] on button "Checklists" at bounding box center [54, 55] width 43 height 19
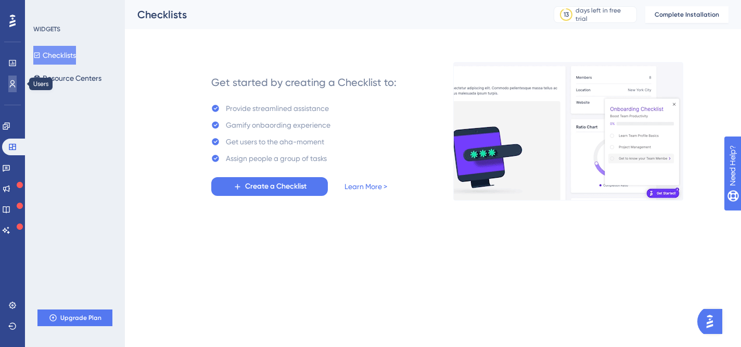
click at [12, 87] on icon at bounding box center [12, 84] width 8 height 8
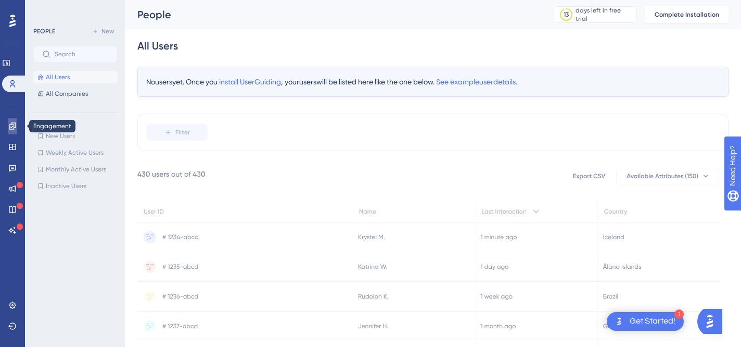
click at [16, 130] on link at bounding box center [12, 126] width 8 height 17
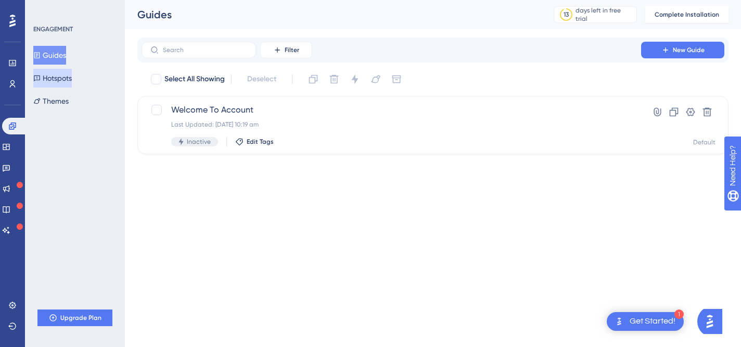
click at [54, 78] on button "Hotspots" at bounding box center [52, 78] width 39 height 19
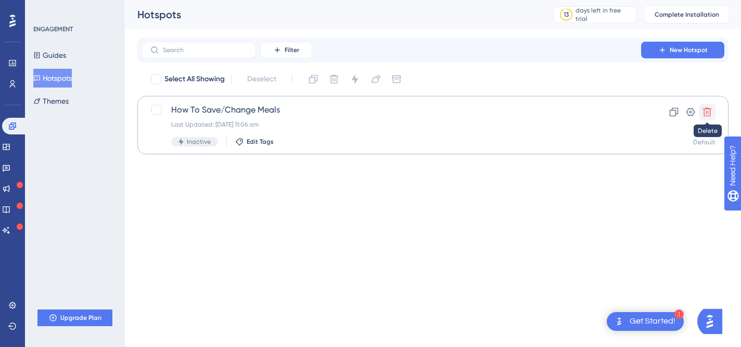
click at [703, 110] on icon at bounding box center [707, 112] width 10 height 10
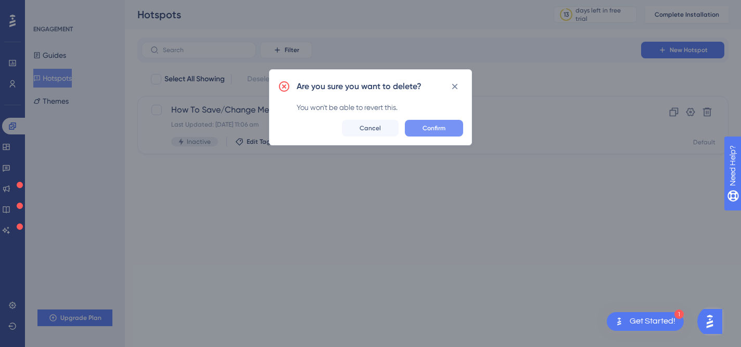
click at [421, 127] on button "Confirm" at bounding box center [434, 128] width 58 height 17
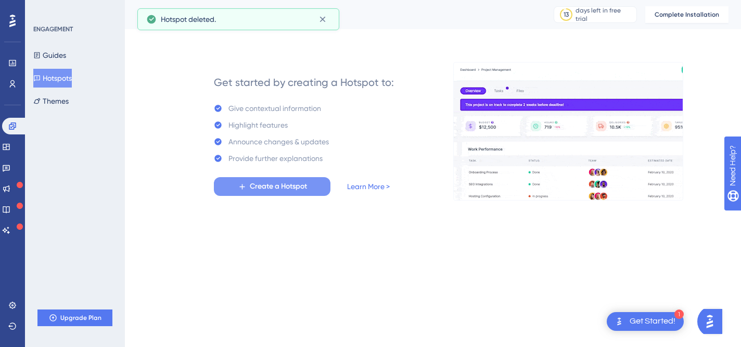
click at [257, 184] on span "Create a Hotspot" at bounding box center [278, 186] width 57 height 12
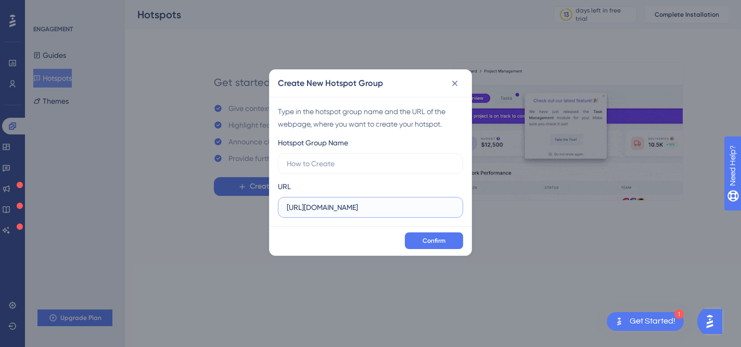
click at [389, 208] on input "https://nourishd.com.au" at bounding box center [371, 206] width 168 height 11
type input "https://nourishd.com.au/account"
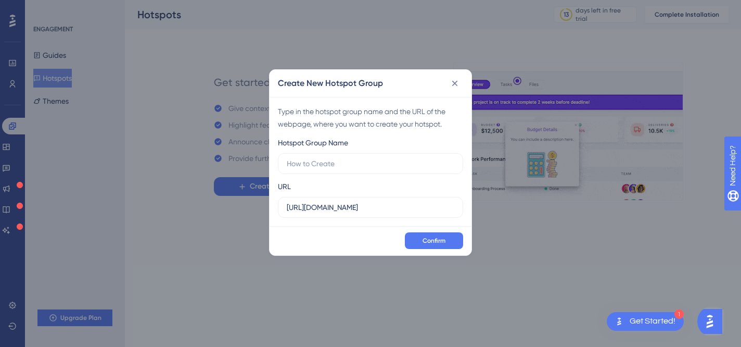
click at [375, 174] on div "Hotspot Group Name URL https://nourishd.com.au/account" at bounding box center [370, 176] width 185 height 81
click at [374, 163] on input "text" at bounding box center [371, 163] width 168 height 11
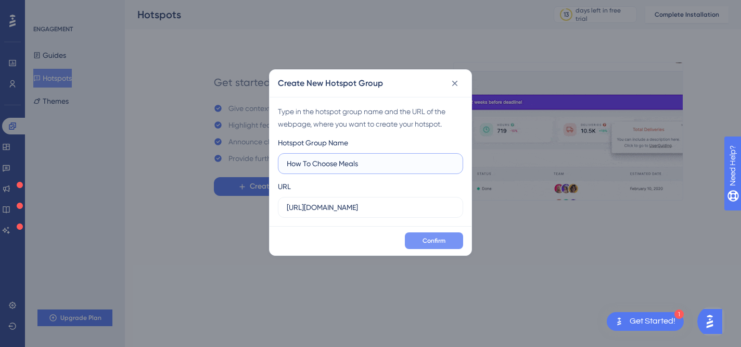
type input "How To Choose Meals"
click at [452, 243] on button "Confirm" at bounding box center [434, 240] width 58 height 17
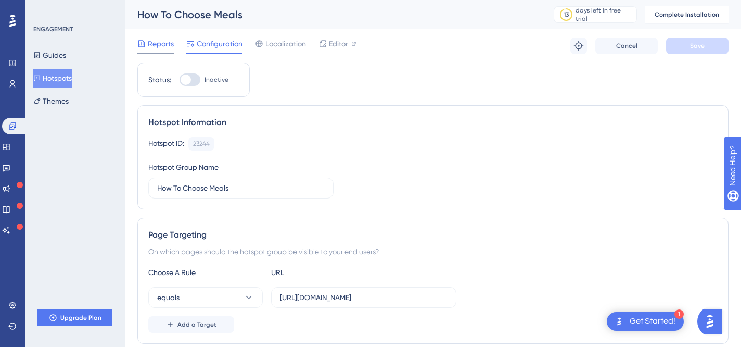
click at [160, 45] on span "Reports" at bounding box center [161, 43] width 26 height 12
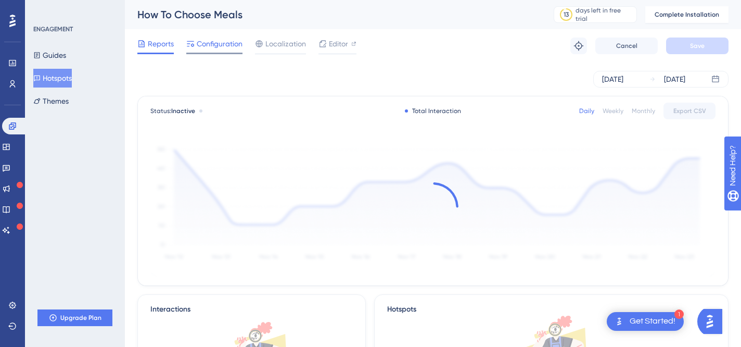
click at [213, 44] on span "Configuration" at bounding box center [220, 43] width 46 height 12
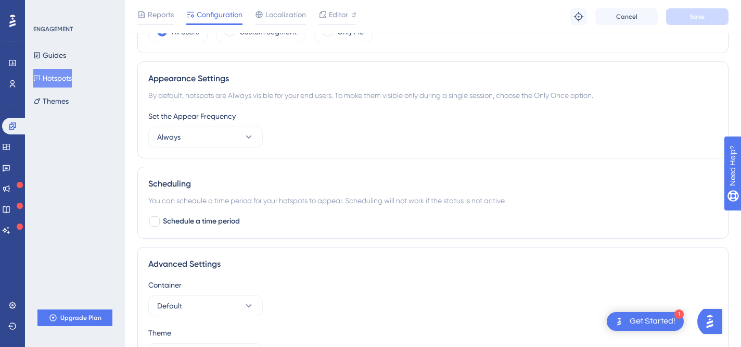
scroll to position [453, 0]
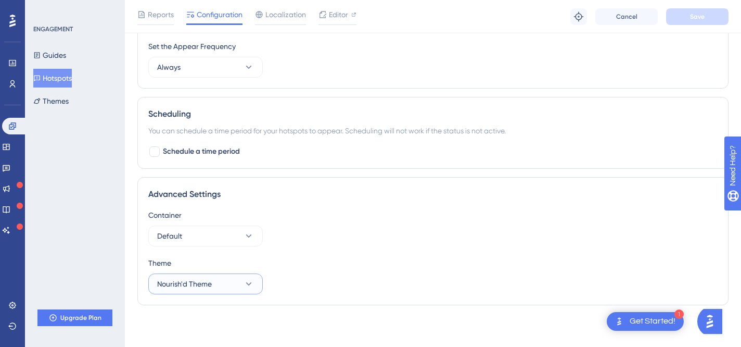
click at [240, 282] on button "Nourish'd Theme" at bounding box center [205, 283] width 115 height 21
click at [226, 284] on button "Nourish'd Theme" at bounding box center [205, 283] width 115 height 21
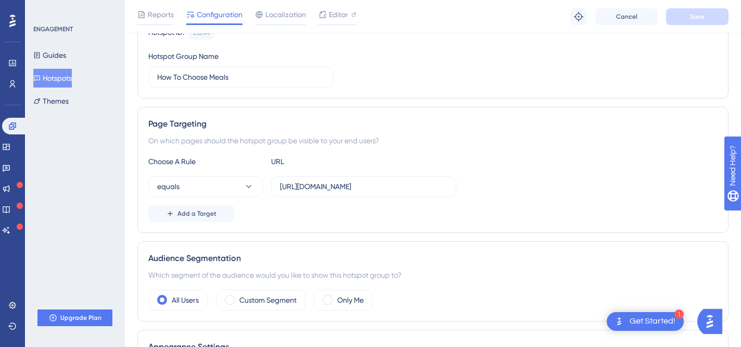
scroll to position [39, 0]
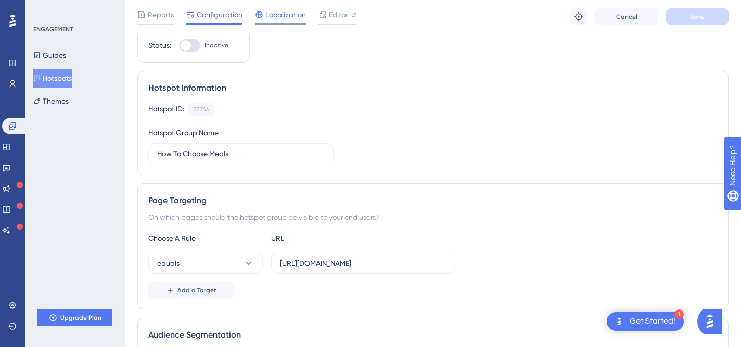
click at [285, 17] on span "Localization" at bounding box center [286, 14] width 41 height 12
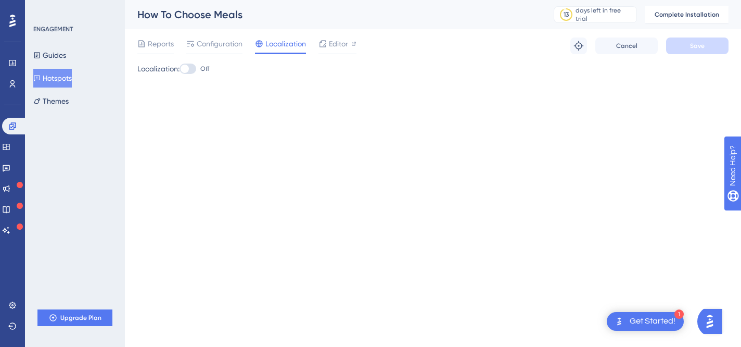
click at [230, 41] on span "Configuration" at bounding box center [220, 43] width 46 height 12
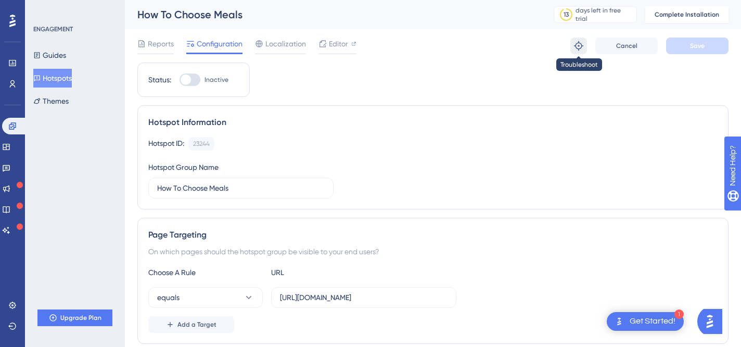
click at [579, 48] on icon at bounding box center [579, 46] width 10 height 10
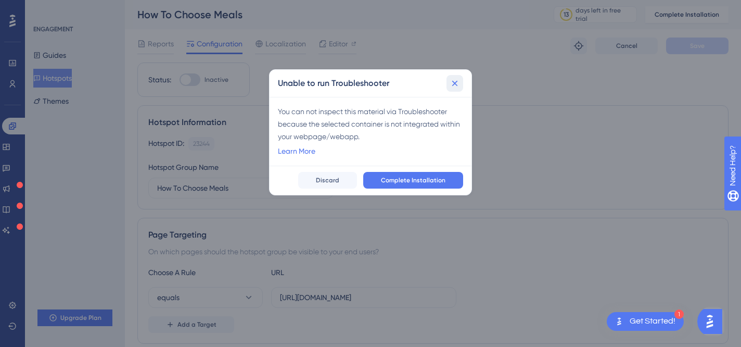
click at [461, 80] on button at bounding box center [455, 83] width 17 height 17
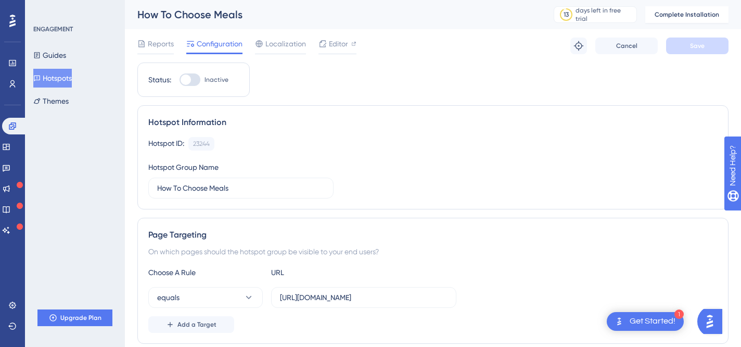
click at [157, 44] on span "Reports" at bounding box center [161, 43] width 26 height 12
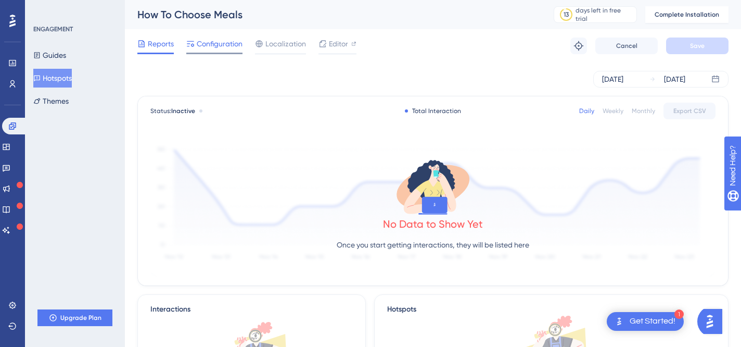
click at [217, 44] on span "Configuration" at bounding box center [220, 43] width 46 height 12
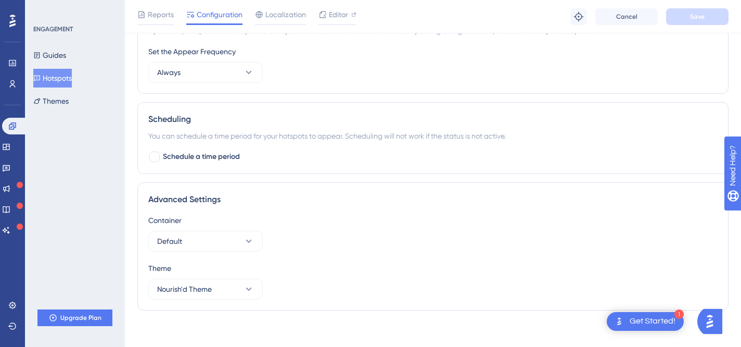
scroll to position [453, 0]
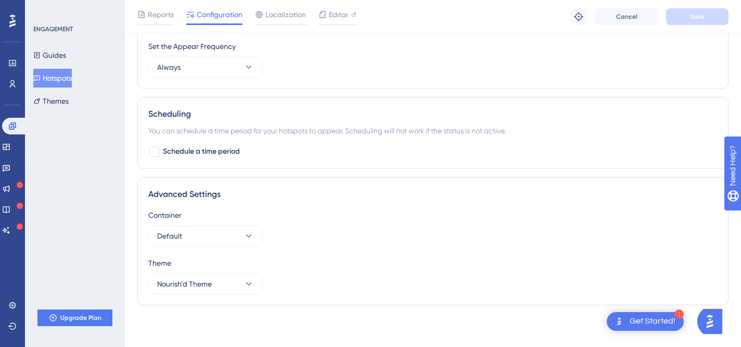
click at [231, 54] on div "Set the Appear Frequency Always" at bounding box center [433, 58] width 570 height 37
click at [228, 70] on button "Always" at bounding box center [205, 67] width 115 height 21
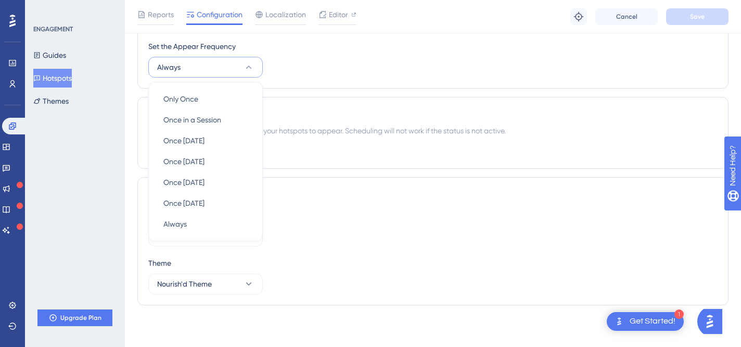
scroll to position [439, 0]
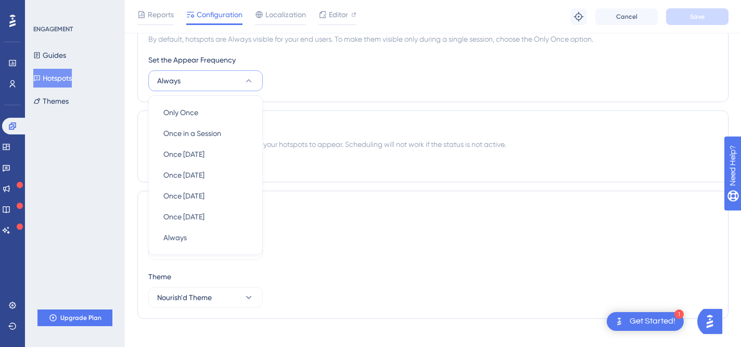
click at [350, 75] on div "Set the Appear Frequency Always Only Once Only Once Once in a Session Once in a…" at bounding box center [433, 72] width 570 height 37
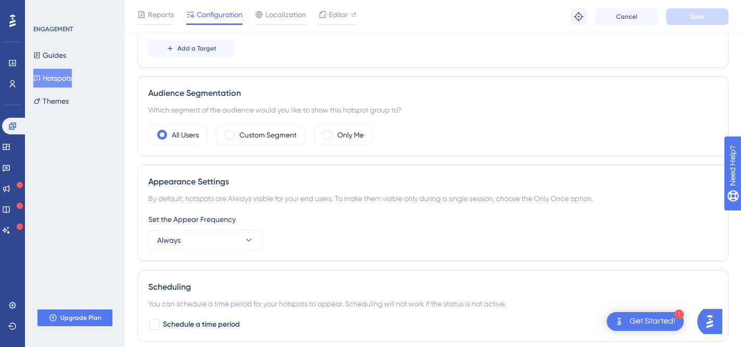
scroll to position [0, 0]
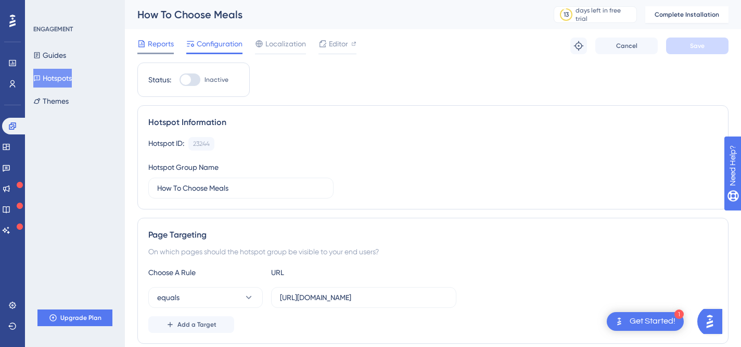
click at [155, 48] on span "Reports" at bounding box center [161, 43] width 26 height 12
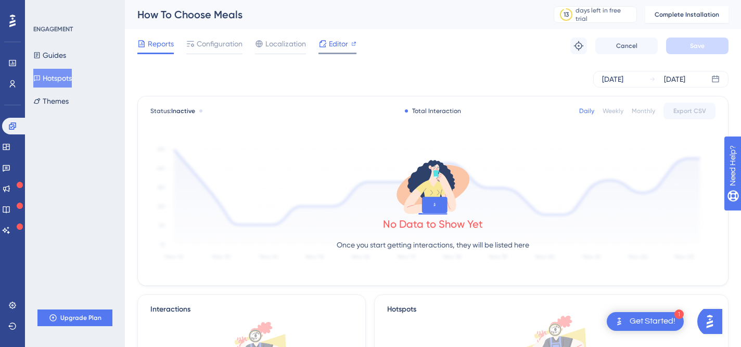
click at [330, 49] on span "Editor" at bounding box center [338, 43] width 19 height 12
click at [54, 101] on button "Themes" at bounding box center [50, 101] width 35 height 19
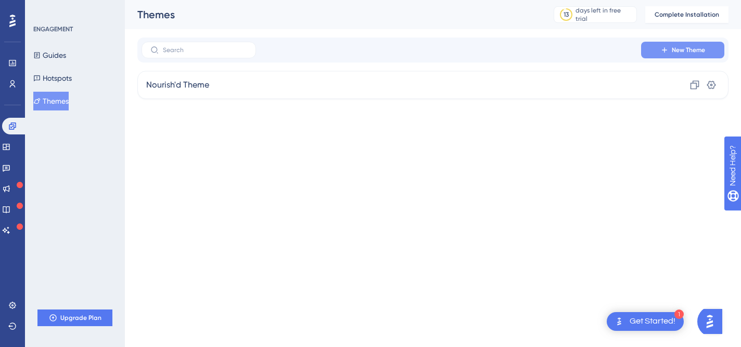
click at [685, 46] on span "New Theme" at bounding box center [688, 50] width 33 height 8
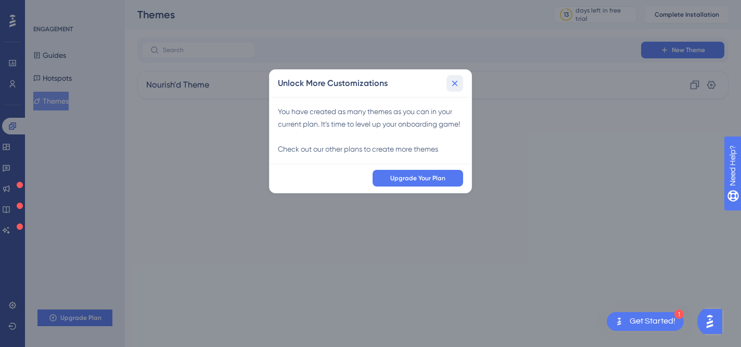
click at [457, 84] on icon at bounding box center [455, 83] width 10 height 10
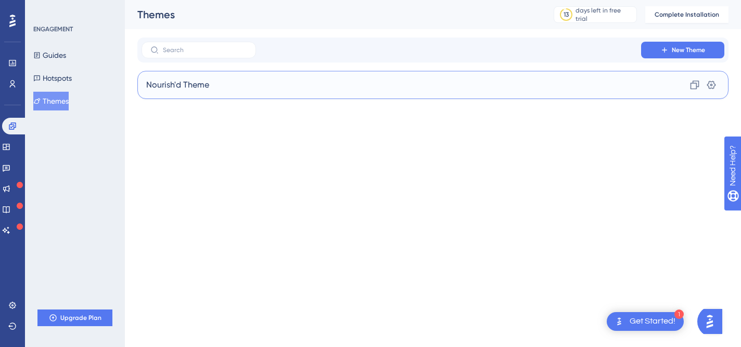
click at [228, 82] on div "Nourish'd Theme Clone Settings" at bounding box center [432, 85] width 591 height 28
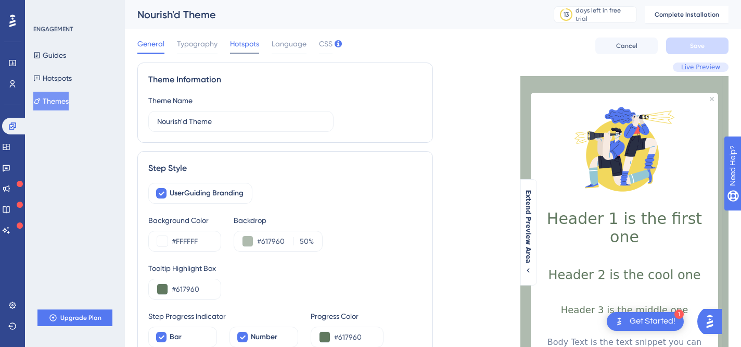
click at [239, 41] on span "Hotspots" at bounding box center [244, 43] width 29 height 12
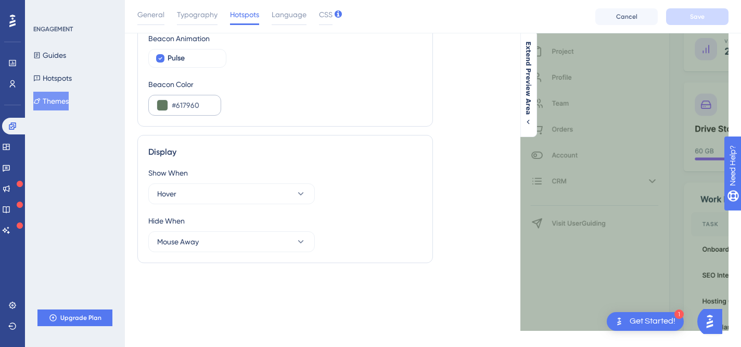
scroll to position [131, 0]
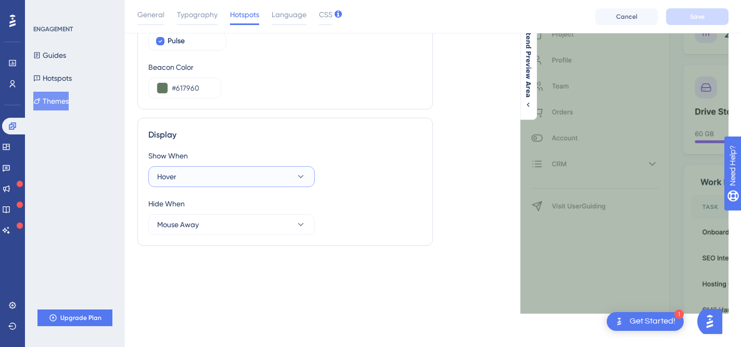
click at [186, 180] on button "Hover" at bounding box center [231, 176] width 167 height 21
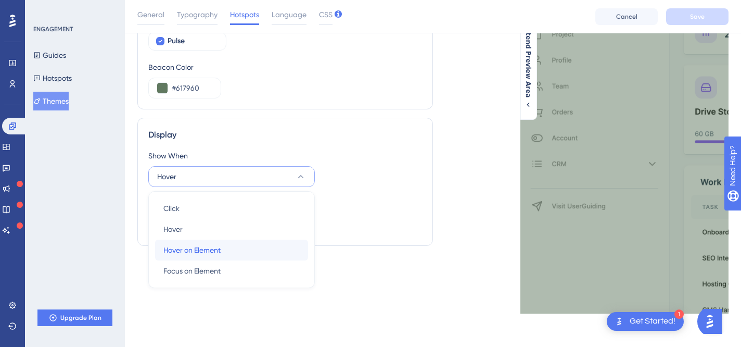
click at [187, 255] on span "Hover on Element" at bounding box center [191, 250] width 57 height 12
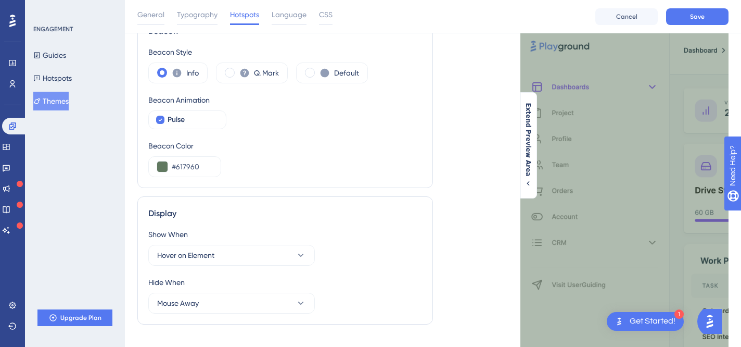
scroll to position [77, 0]
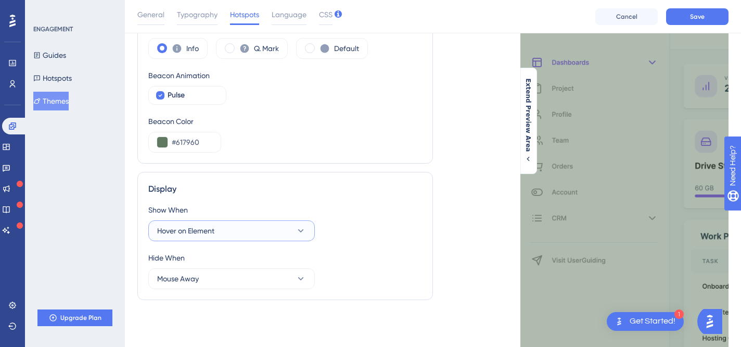
click at [237, 228] on button "Hover on Element" at bounding box center [231, 230] width 167 height 21
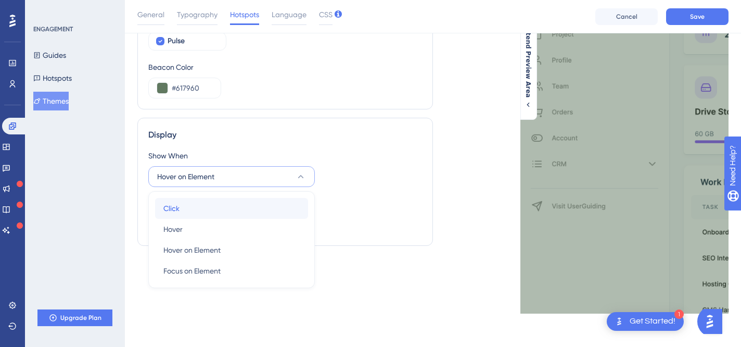
click at [218, 210] on div "Click Click" at bounding box center [231, 208] width 136 height 21
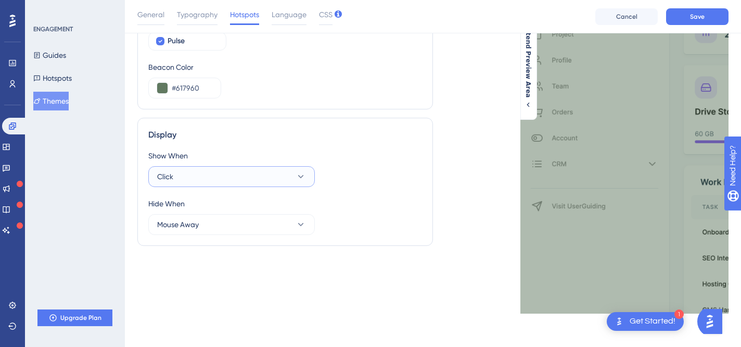
click at [261, 168] on button "Click" at bounding box center [231, 176] width 167 height 21
click at [259, 223] on div "Hover Hover" at bounding box center [231, 229] width 136 height 21
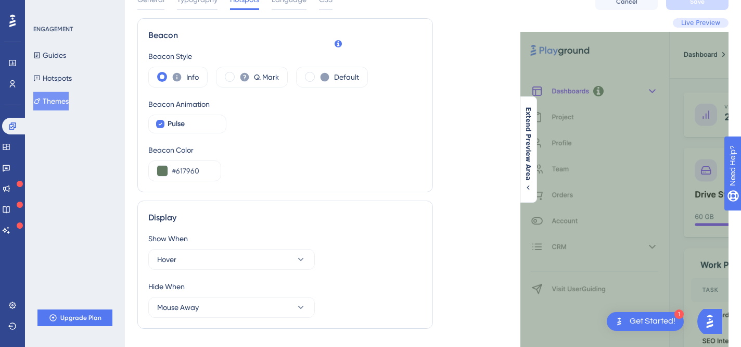
scroll to position [0, 0]
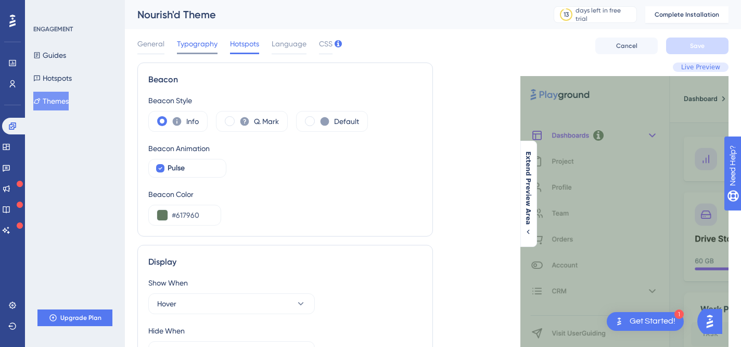
click at [188, 44] on span "Typography" at bounding box center [197, 43] width 41 height 12
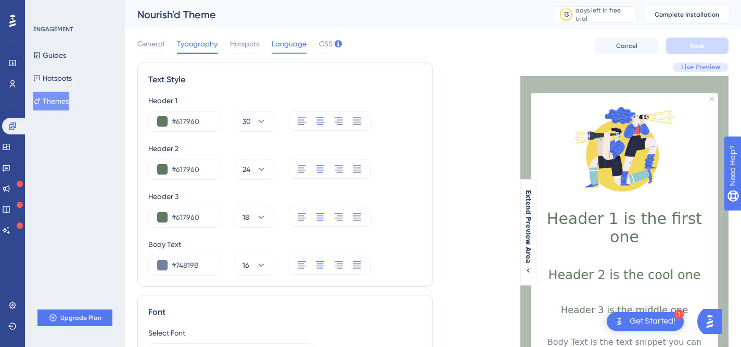
click at [297, 45] on span "Language" at bounding box center [289, 43] width 35 height 12
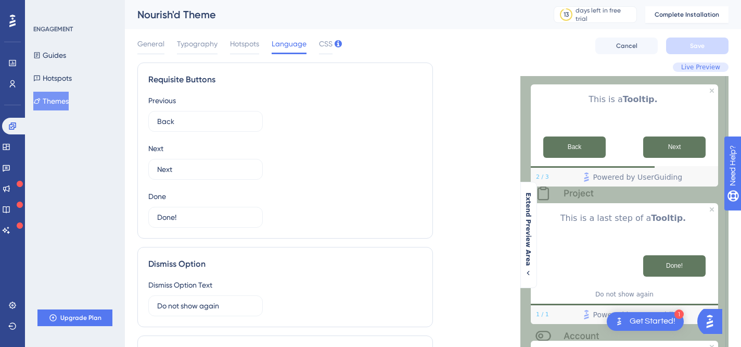
click at [165, 43] on div "General Typography Hotspots Language CSS" at bounding box center [234, 45] width 195 height 17
click at [145, 45] on span "General" at bounding box center [150, 43] width 27 height 12
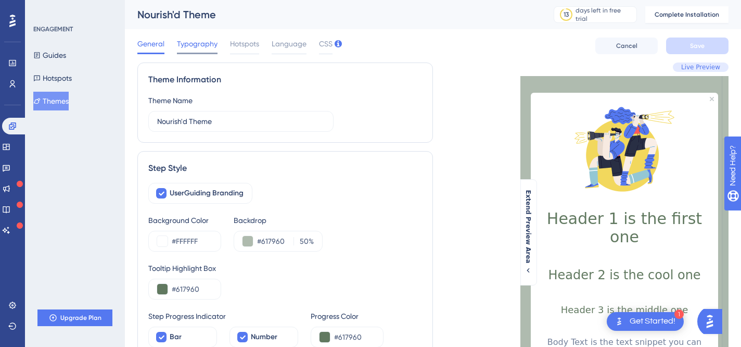
click at [195, 47] on span "Typography" at bounding box center [197, 43] width 41 height 12
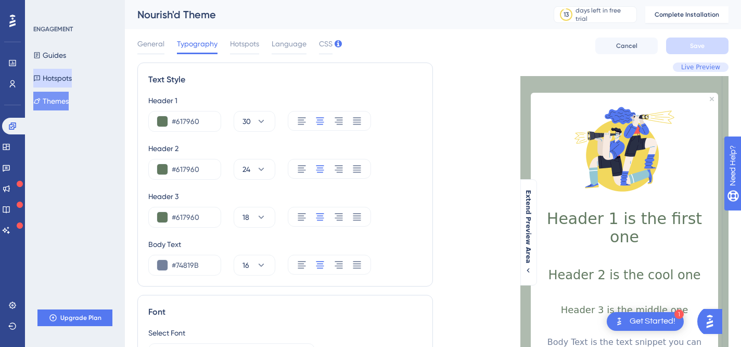
click at [66, 79] on button "Hotspots" at bounding box center [52, 78] width 39 height 19
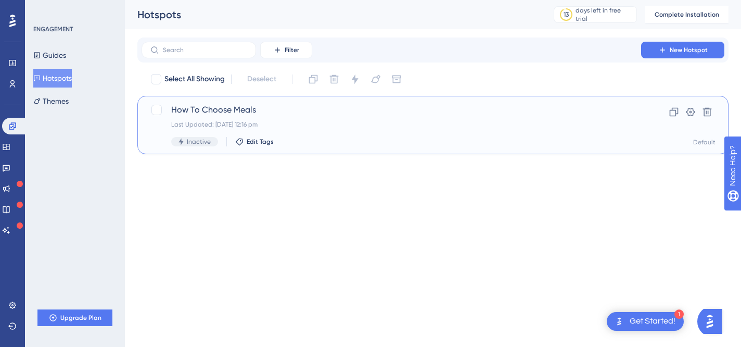
click at [281, 130] on div "How To Choose Meals Last Updated: 12 Aug 2025 12:16 pm Inactive Edit Tags" at bounding box center [391, 125] width 440 height 43
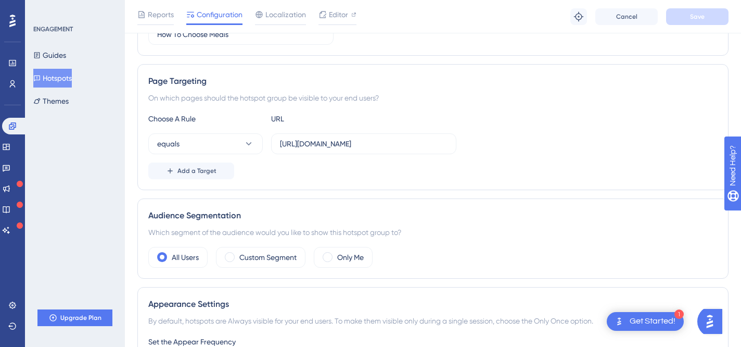
scroll to position [453, 0]
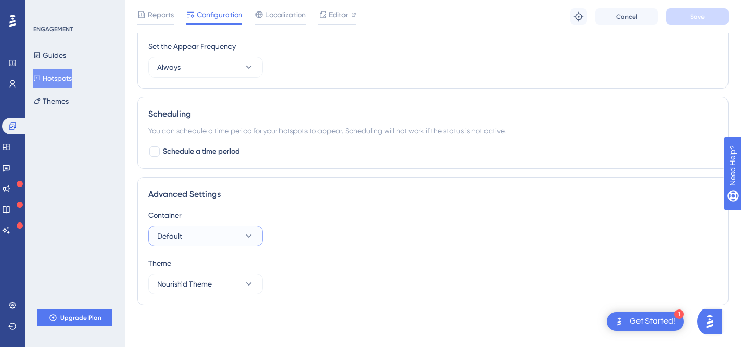
click at [196, 231] on button "Default" at bounding box center [205, 235] width 115 height 21
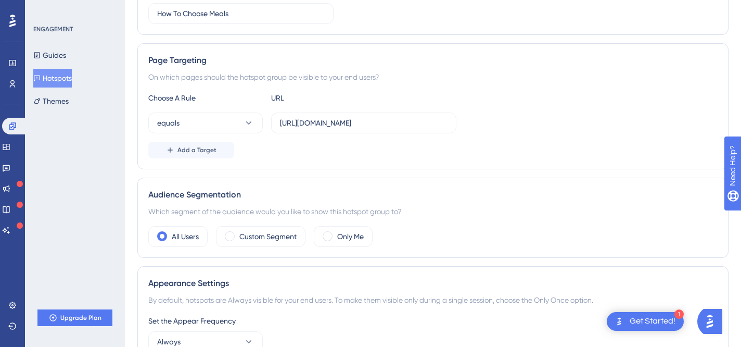
scroll to position [0, 0]
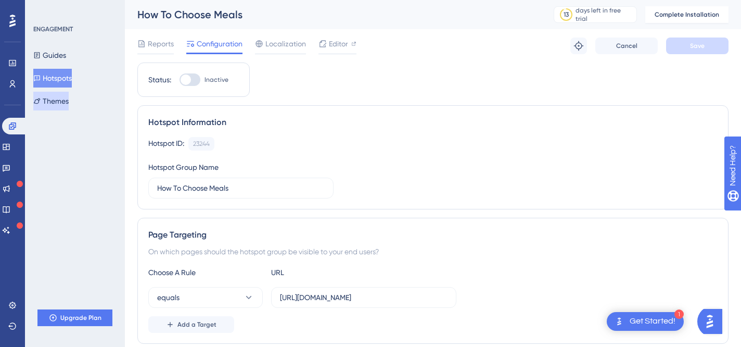
click at [64, 95] on button "Themes" at bounding box center [50, 101] width 35 height 19
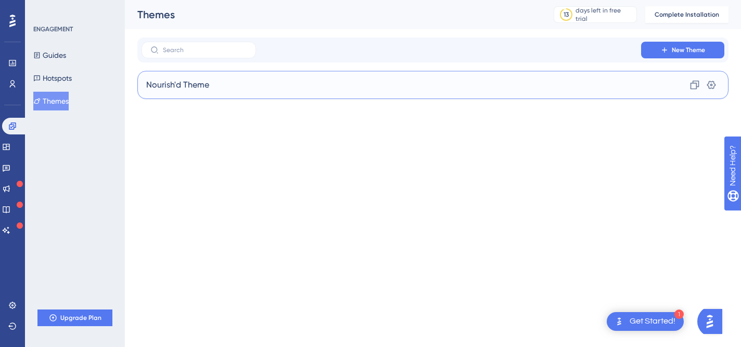
click at [218, 94] on div "Nourish'd Theme Clone Settings" at bounding box center [432, 85] width 591 height 28
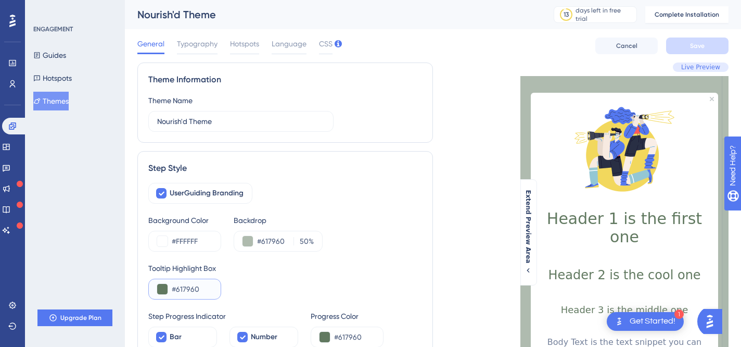
click at [191, 289] on input "#617960" at bounding box center [192, 289] width 41 height 12
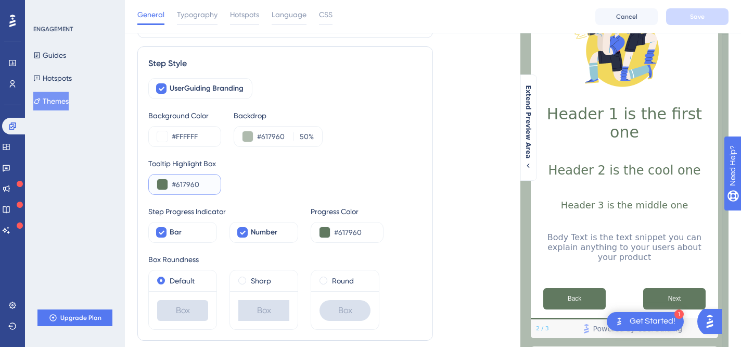
scroll to position [162, 0]
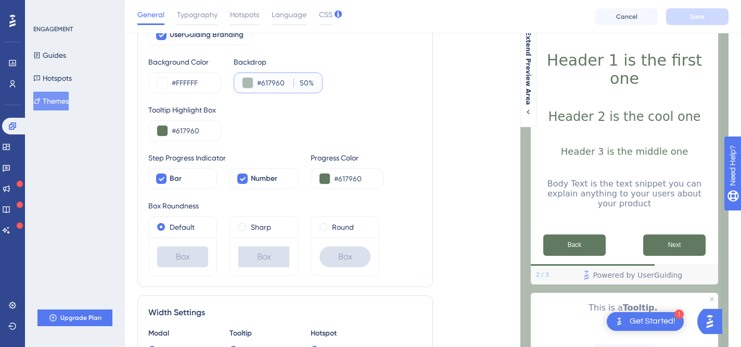
click at [284, 82] on input "#617960" at bounding box center [273, 83] width 32 height 12
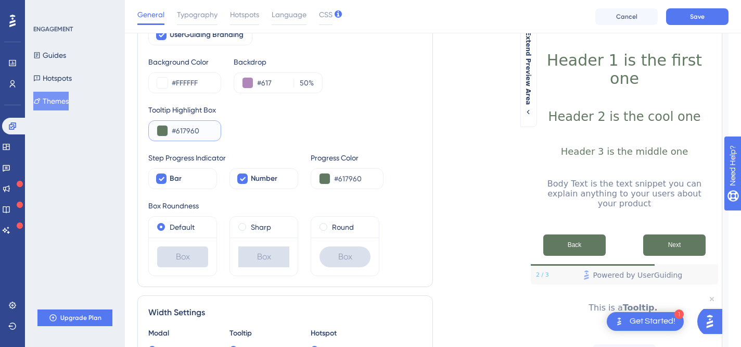
click at [184, 129] on input "#617960" at bounding box center [192, 130] width 41 height 12
click at [191, 85] on input "#FFFFFF" at bounding box center [192, 83] width 41 height 12
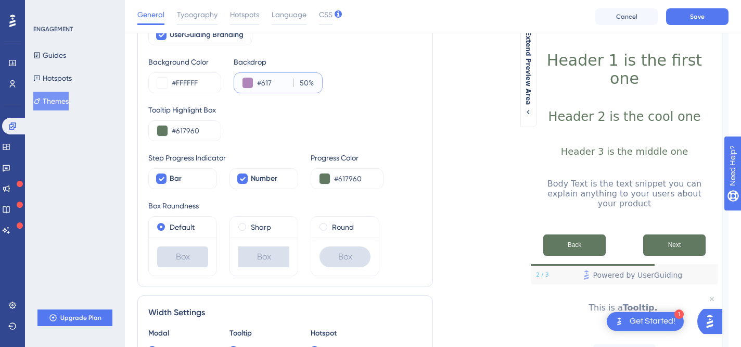
click at [275, 82] on input "#617" at bounding box center [273, 83] width 32 height 12
click at [179, 131] on input "#617960" at bounding box center [192, 130] width 41 height 12
click at [268, 78] on input "#617" at bounding box center [273, 83] width 32 height 12
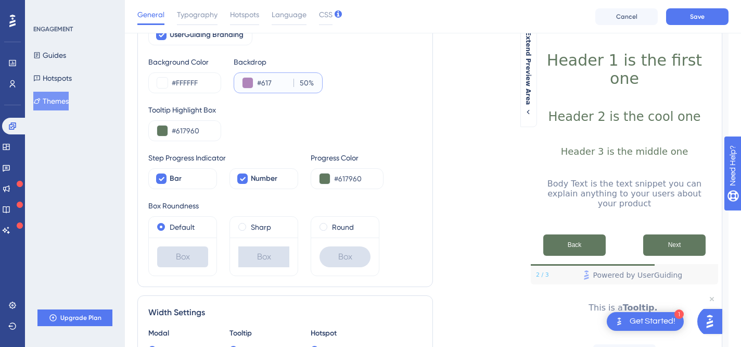
click at [268, 78] on input "#617" at bounding box center [273, 83] width 32 height 12
paste input "960"
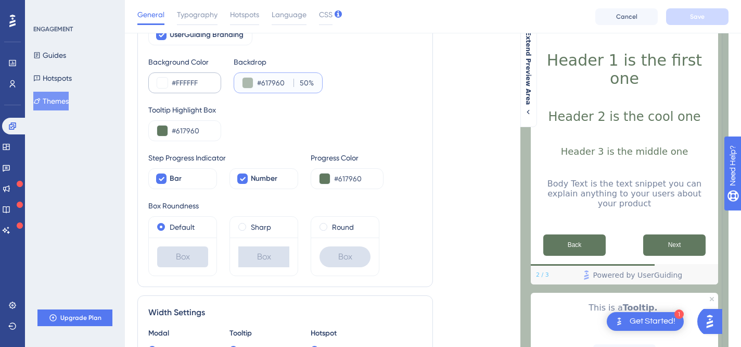
type input "#617960"
click at [185, 81] on input "#FFFFFF" at bounding box center [192, 83] width 41 height 12
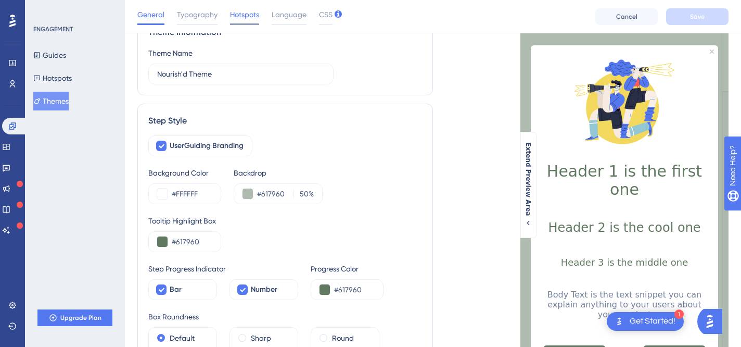
click at [254, 11] on span "Hotspots" at bounding box center [244, 14] width 29 height 12
click at [249, 19] on span "Hotspots" at bounding box center [244, 14] width 29 height 12
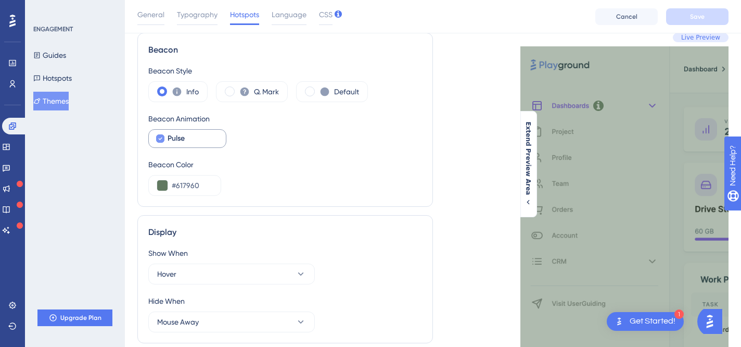
scroll to position [43, 0]
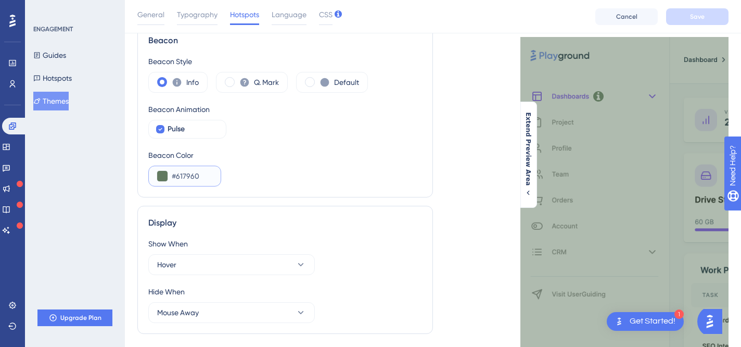
click at [193, 182] on input "#617960" at bounding box center [192, 176] width 41 height 12
paste input "FFFFFF"
type input "#FFFFFF"
click at [321, 152] on div "Beacon Color" at bounding box center [285, 155] width 274 height 12
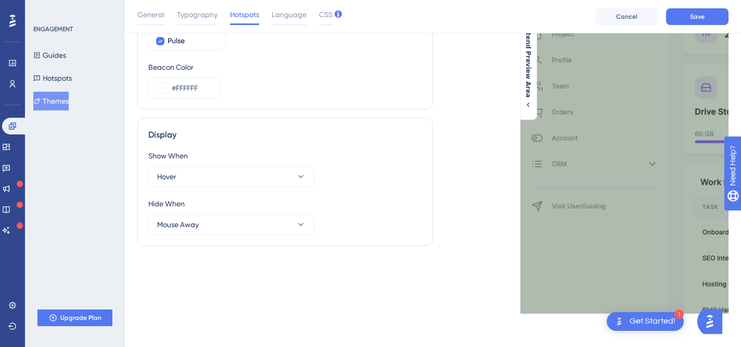
scroll to position [0, 0]
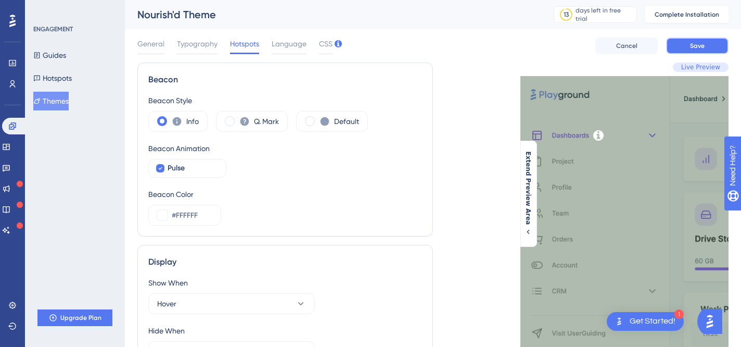
click at [709, 42] on button "Save" at bounding box center [697, 45] width 62 height 17
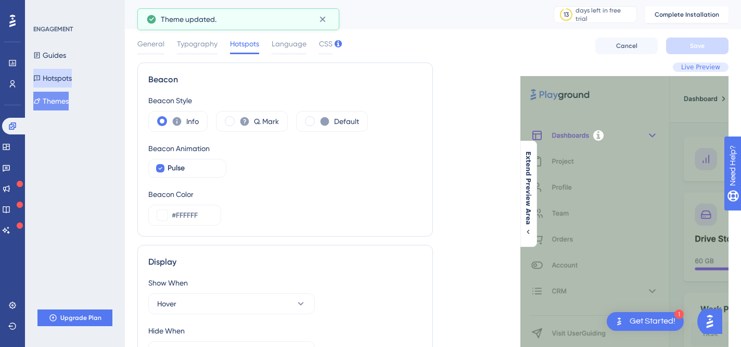
click at [60, 78] on button "Hotspots" at bounding box center [52, 78] width 39 height 19
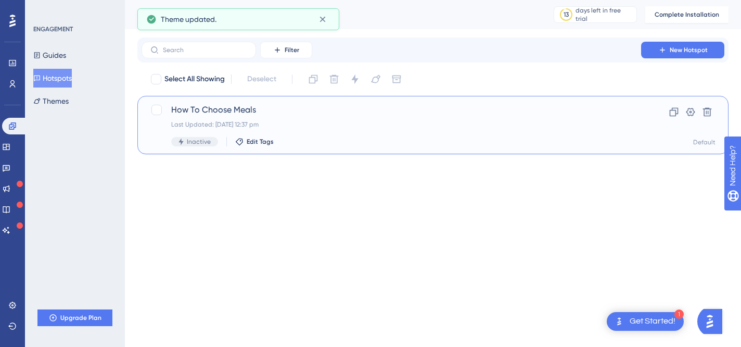
click at [318, 124] on div "Last Updated: 12 Aug 2025 12:37 pm" at bounding box center [391, 124] width 440 height 8
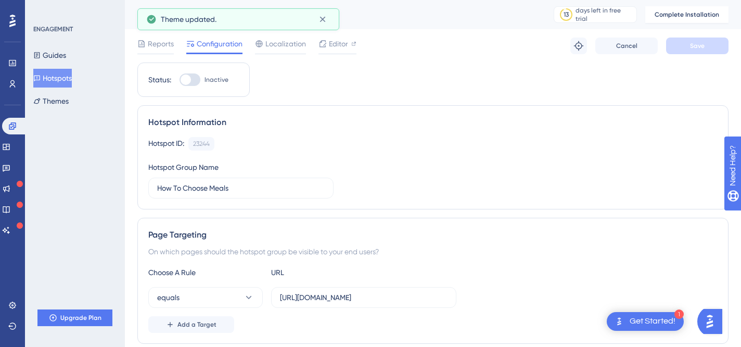
click at [342, 42] on span "Editor" at bounding box center [338, 43] width 19 height 12
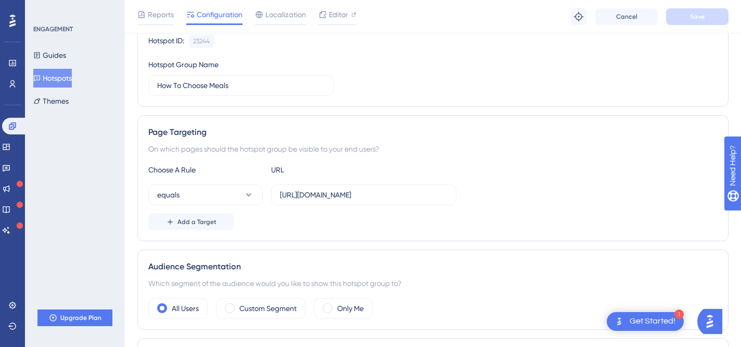
scroll to position [130, 0]
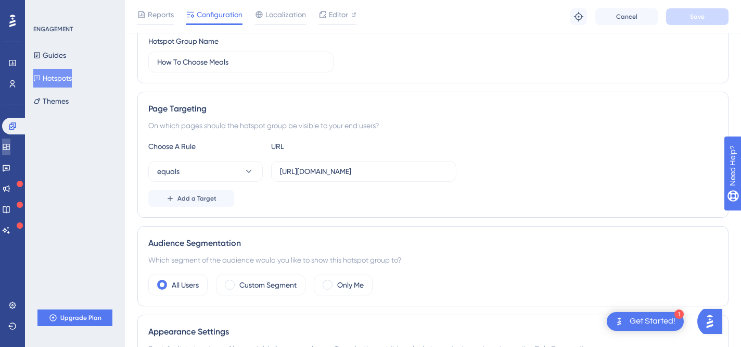
click at [10, 148] on icon at bounding box center [6, 147] width 8 height 8
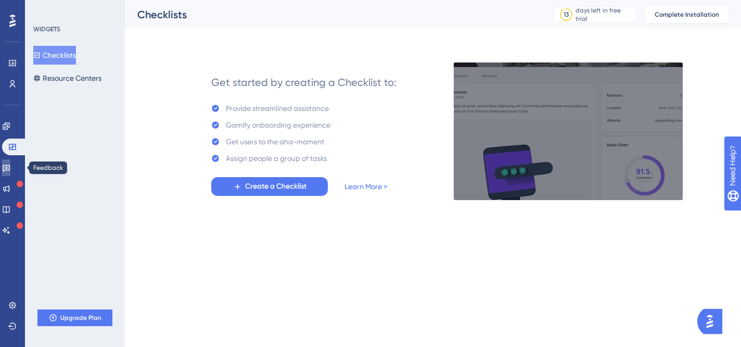
click at [10, 171] on icon at bounding box center [6, 167] width 8 height 8
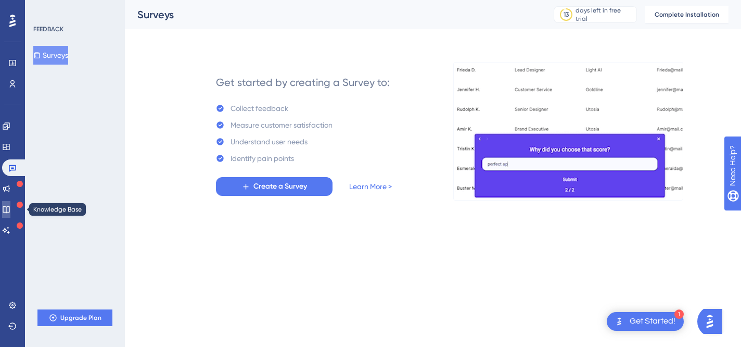
click at [10, 213] on icon at bounding box center [6, 209] width 8 height 8
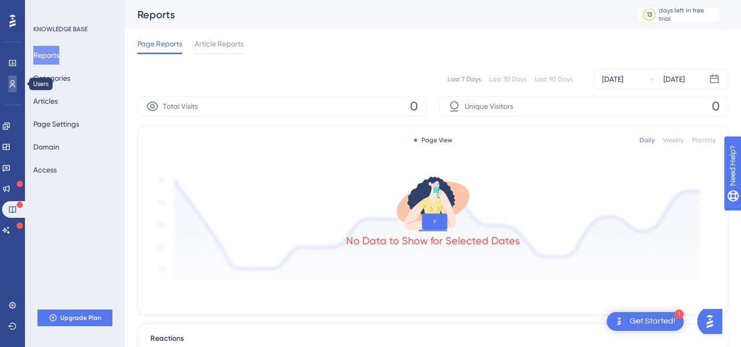
click at [14, 84] on icon at bounding box center [12, 84] width 8 height 8
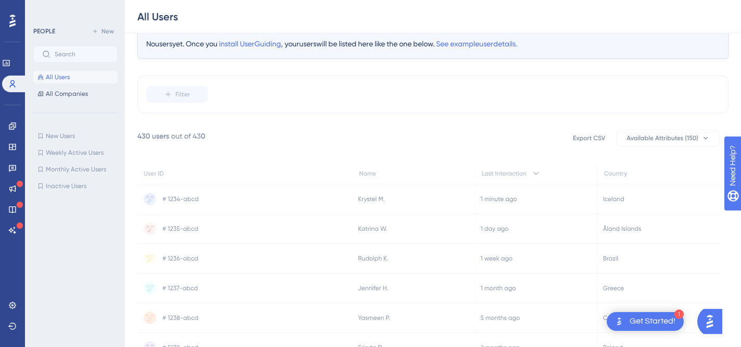
scroll to position [46, 0]
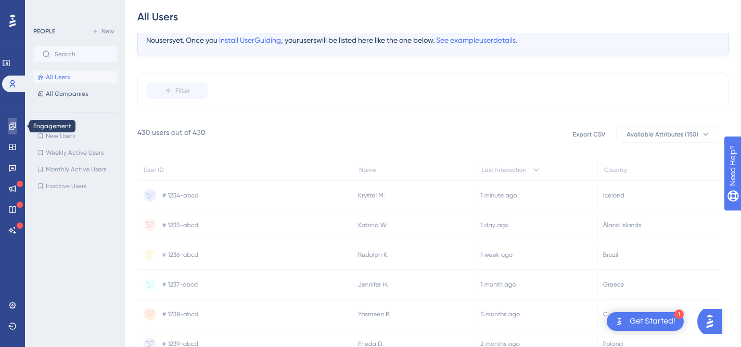
click at [10, 124] on icon at bounding box center [12, 125] width 7 height 7
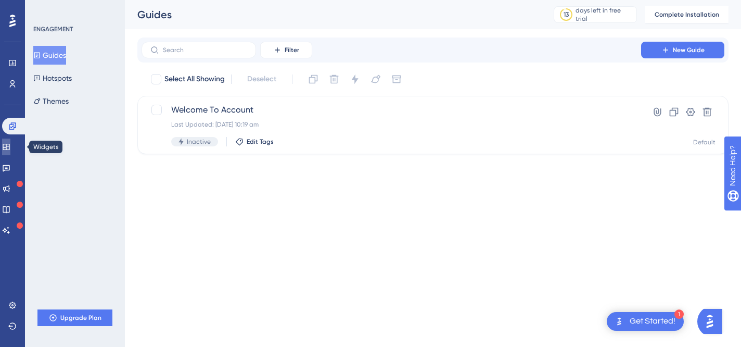
click at [9, 146] on icon at bounding box center [6, 147] width 7 height 6
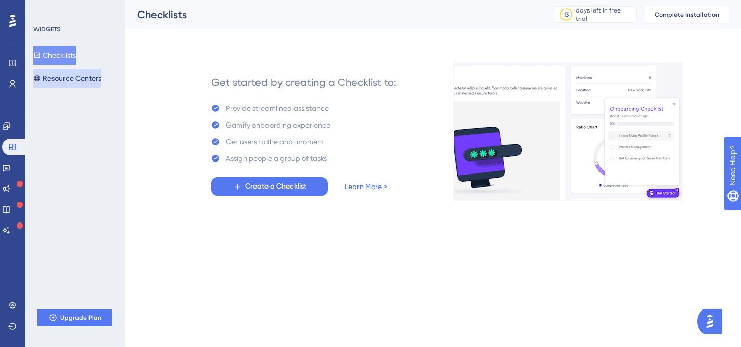
click at [74, 78] on button "Resource Centers" at bounding box center [67, 78] width 68 height 19
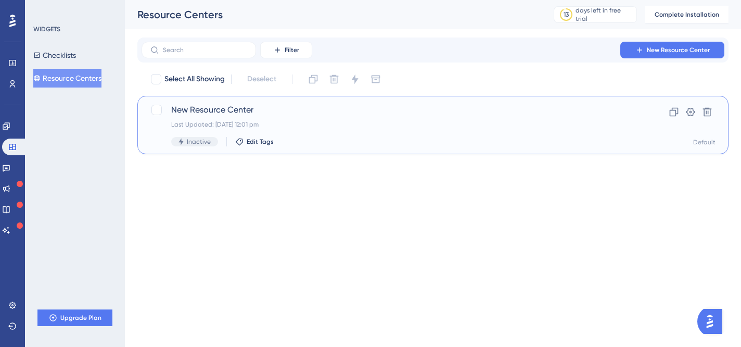
click at [230, 128] on div "Last Updated: 12 Aug 2025 12:01 pm" at bounding box center [391, 124] width 440 height 8
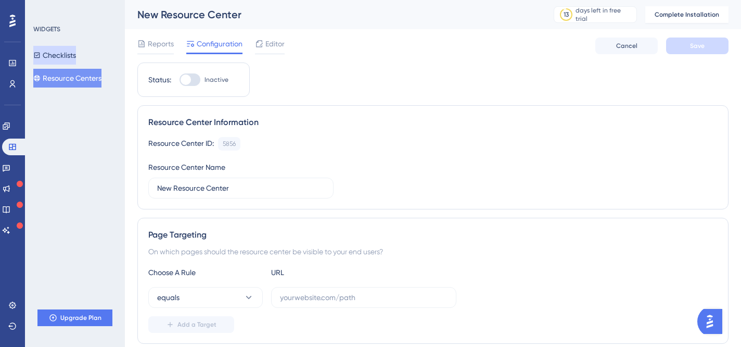
click at [74, 58] on button "Checklists" at bounding box center [54, 55] width 43 height 19
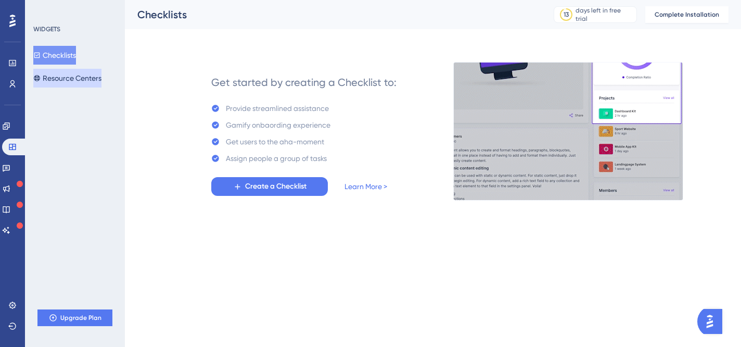
click at [79, 70] on button "Resource Centers" at bounding box center [67, 78] width 68 height 19
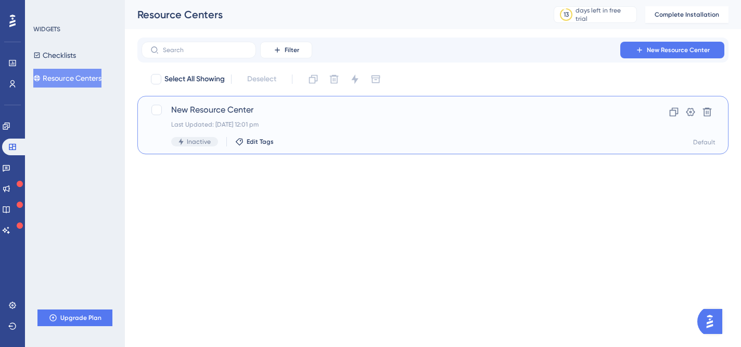
click at [285, 125] on div "Last Updated: 12 Aug 2025 12:01 pm" at bounding box center [391, 124] width 440 height 8
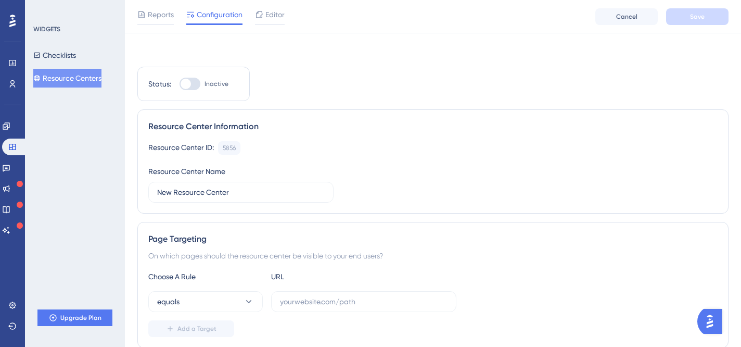
click at [264, 21] on div "Editor" at bounding box center [270, 14] width 30 height 12
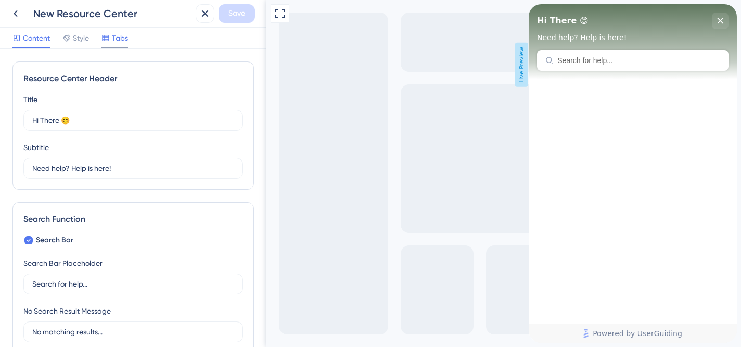
click at [117, 41] on span "Tabs" at bounding box center [120, 38] width 16 height 12
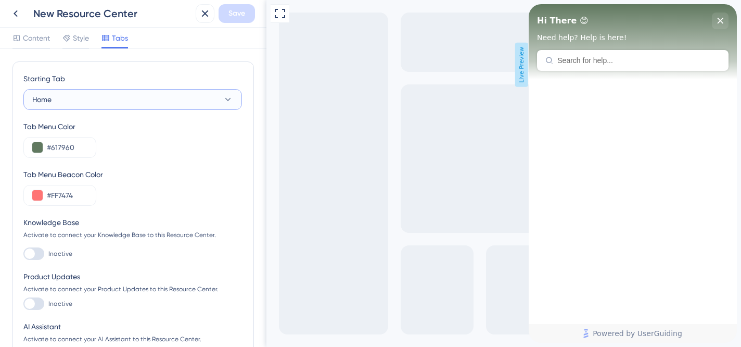
click at [115, 95] on button "Home" at bounding box center [132, 99] width 219 height 21
click at [115, 96] on button "Home" at bounding box center [132, 99] width 219 height 21
click at [81, 37] on span "Style" at bounding box center [81, 38] width 16 height 12
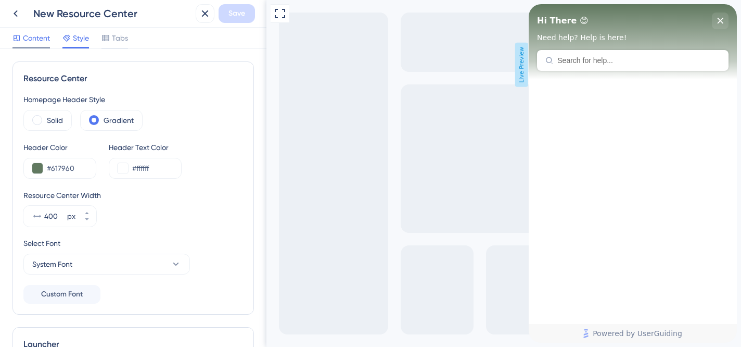
click at [40, 37] on span "Content" at bounding box center [36, 38] width 27 height 12
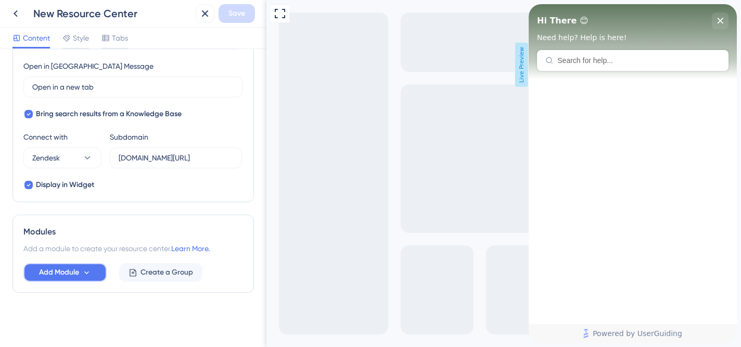
click at [93, 267] on button "Add Module" at bounding box center [64, 272] width 83 height 19
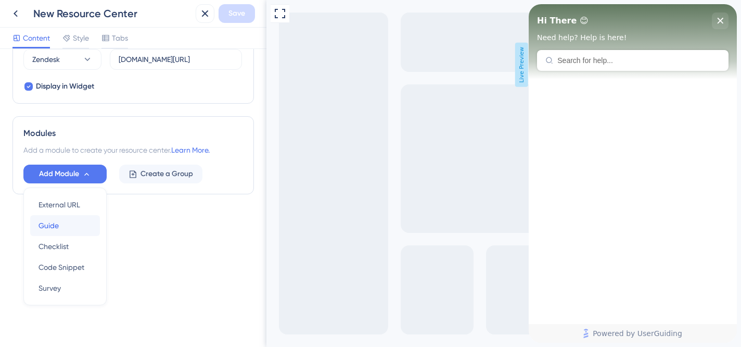
click at [71, 221] on div "Guide Guide" at bounding box center [65, 225] width 53 height 21
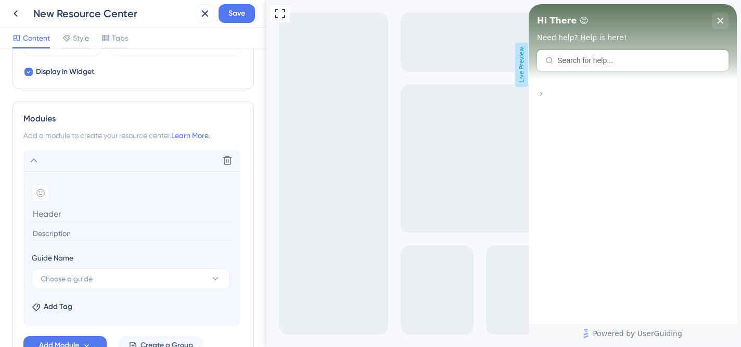
scroll to position [413, 0]
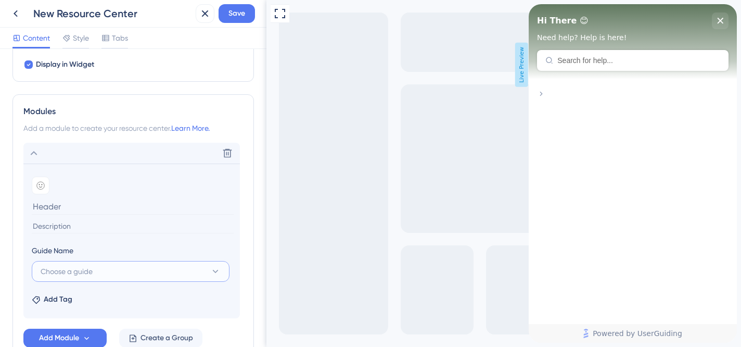
click at [91, 276] on span "Choose a guide" at bounding box center [67, 271] width 52 height 12
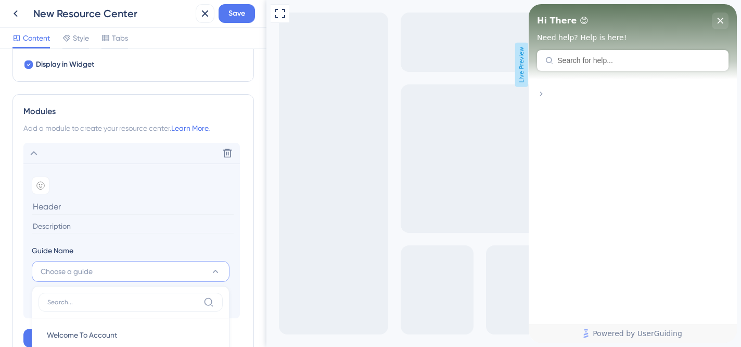
scroll to position [478, 0]
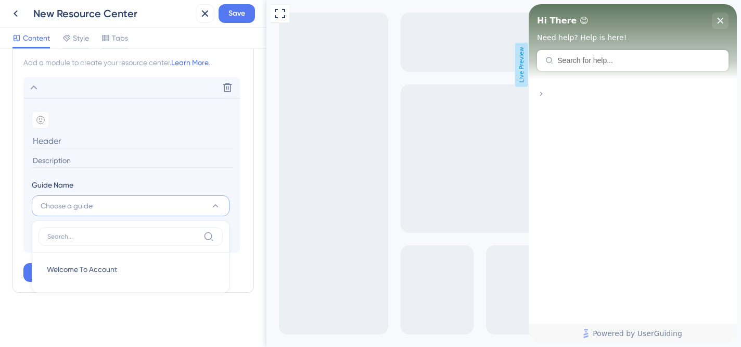
click at [104, 142] on input at bounding box center [133, 141] width 202 height 16
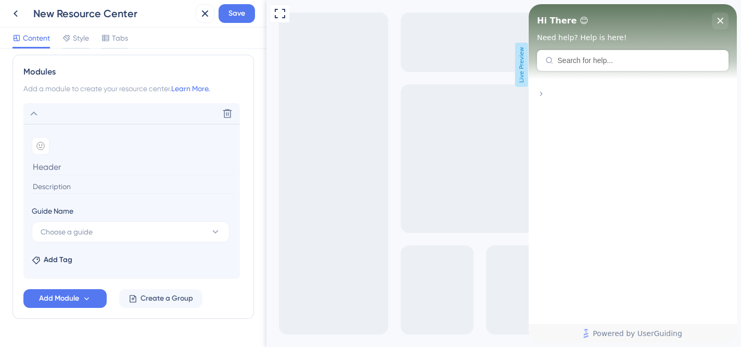
scroll to position [443, 0]
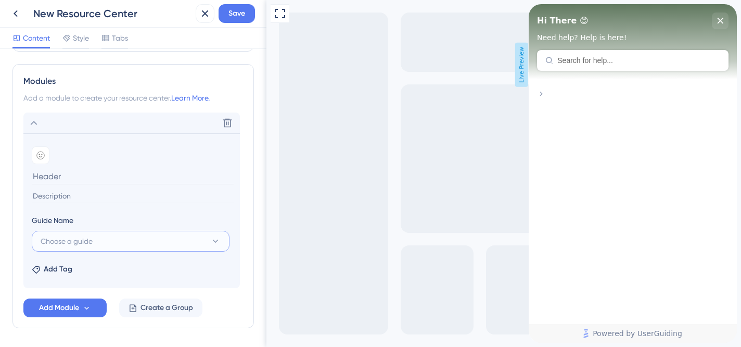
click at [92, 248] on button "Choose a guide" at bounding box center [131, 241] width 198 height 21
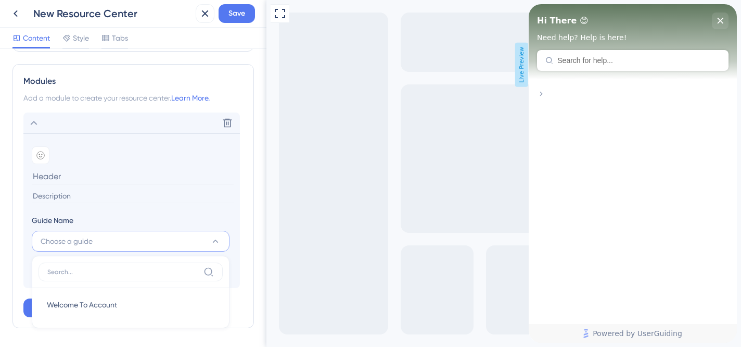
scroll to position [478, 0]
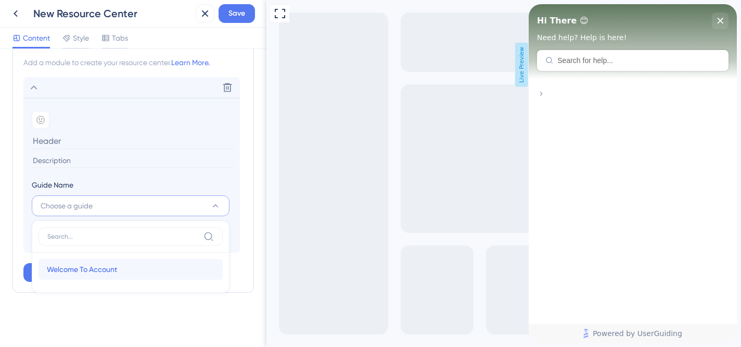
click at [97, 264] on span "Welcome To Account" at bounding box center [82, 269] width 70 height 12
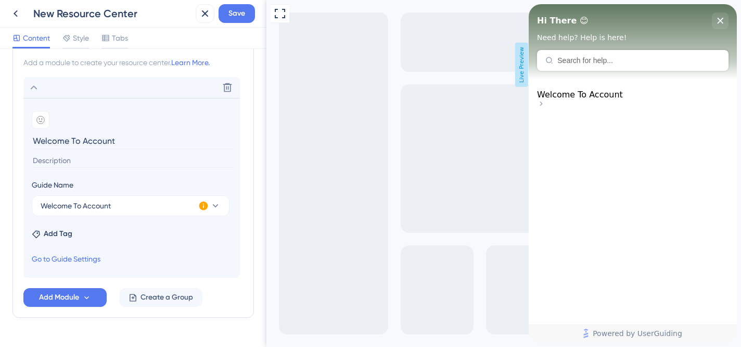
click at [129, 138] on input "Welcome To Account" at bounding box center [133, 141] width 202 height 16
click at [36, 116] on icon at bounding box center [40, 120] width 8 height 8
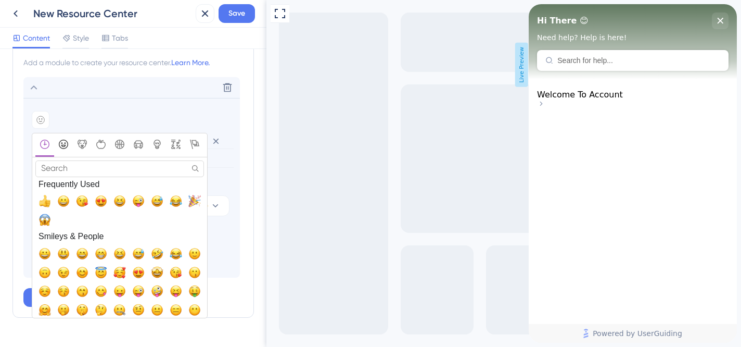
click at [62, 144] on icon "Smileys & People" at bounding box center [63, 144] width 9 height 9
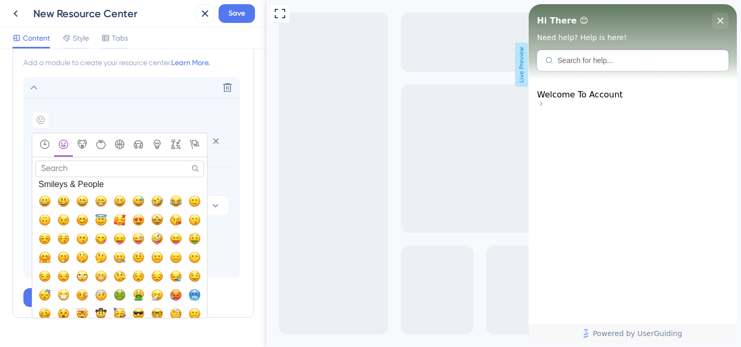
drag, startPoint x: 99, startPoint y: 200, endPoint x: 108, endPoint y: 190, distance: 13.3
click at [99, 200] on span "😁, grin" at bounding box center [101, 200] width 12 height 12
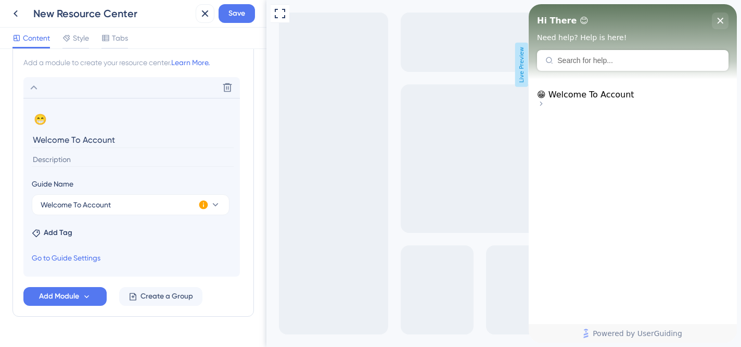
click at [80, 142] on input "Welcome To Account" at bounding box center [133, 140] width 202 height 16
type input "Welcome To Your Account"
click at [124, 160] on input at bounding box center [133, 160] width 202 height 14
click at [94, 163] on input "Lear" at bounding box center [133, 160] width 202 height 14
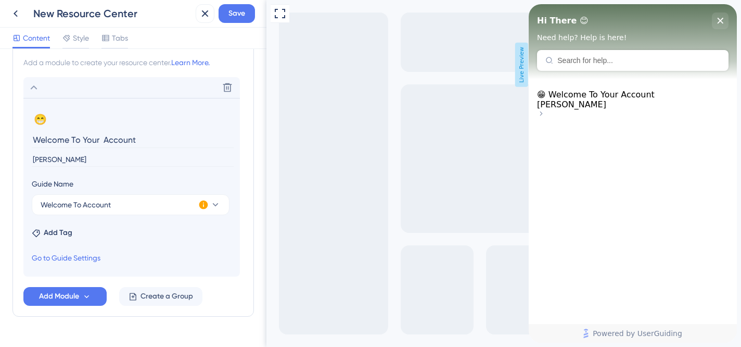
click at [94, 163] on input "Lear" at bounding box center [133, 160] width 202 height 14
paste input "Discover the key features of your account"
click at [82, 157] on input "Discover the key features of your account" at bounding box center [133, 160] width 202 height 14
click at [171, 158] on input "Discover the features of your account" at bounding box center [133, 160] width 202 height 14
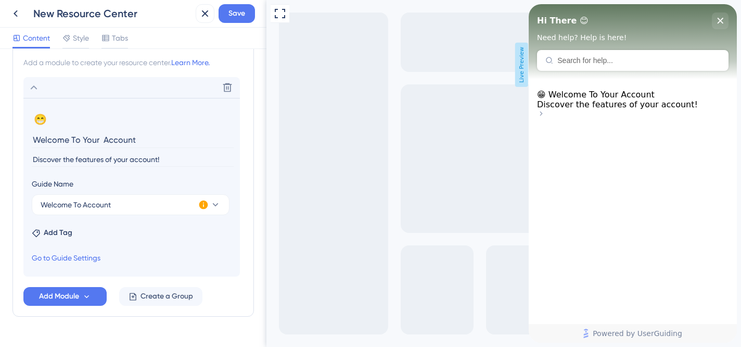
scroll to position [493, 0]
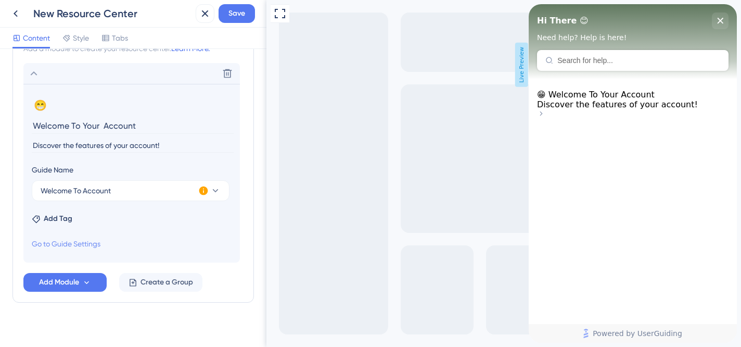
type input "Discover the features of your account!"
click at [95, 242] on link "Go to Guide Settings" at bounding box center [66, 243] width 69 height 12
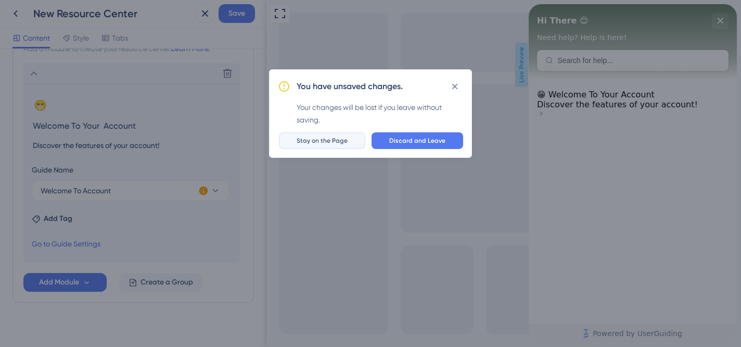
drag, startPoint x: 344, startPoint y: 143, endPoint x: 74, endPoint y: 144, distance: 269.7
click at [344, 143] on span "Stay on the Page" at bounding box center [322, 140] width 51 height 8
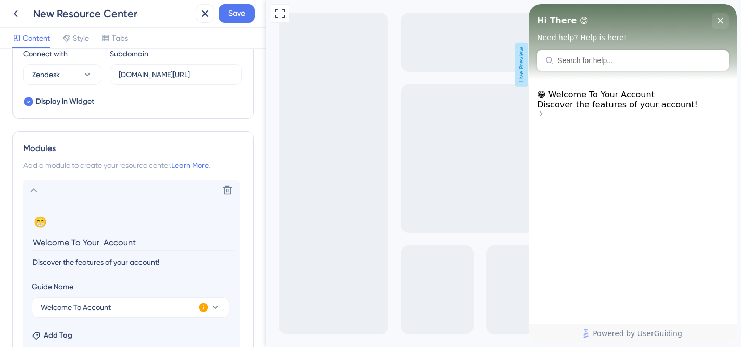
scroll to position [335, 0]
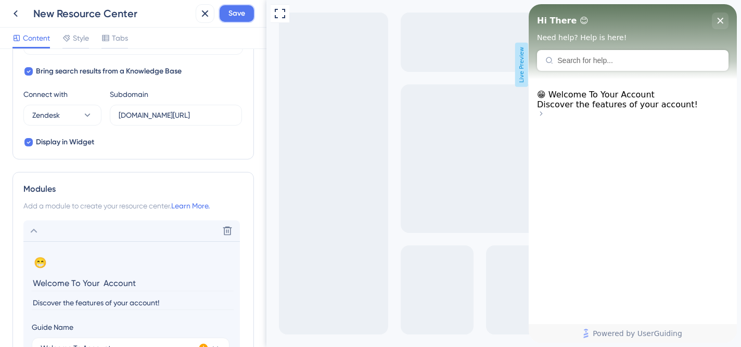
click at [243, 10] on span "Save" at bounding box center [237, 13] width 17 height 12
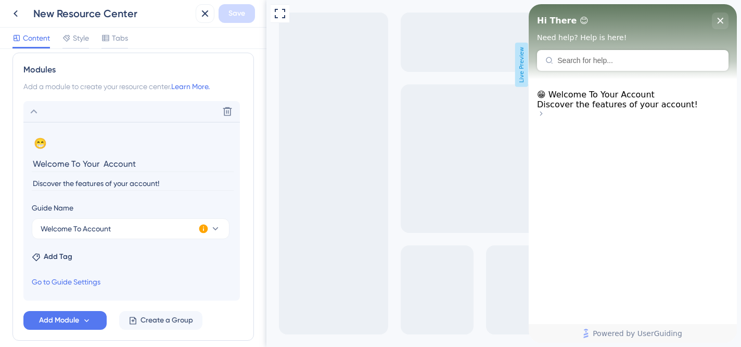
scroll to position [483, 0]
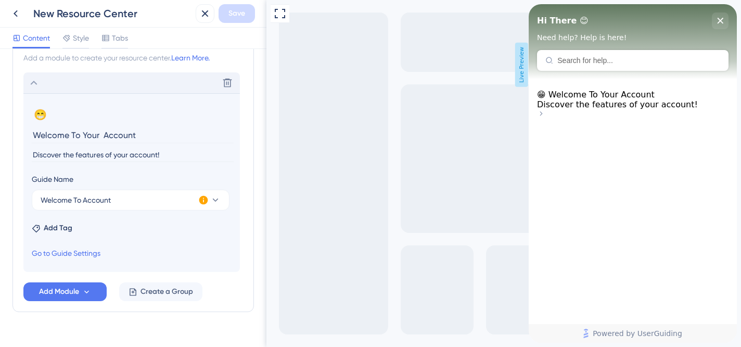
click at [32, 86] on icon at bounding box center [34, 83] width 12 height 12
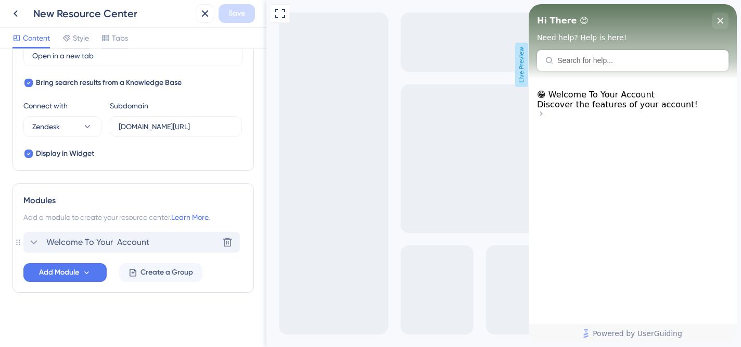
click at [31, 240] on icon at bounding box center [34, 242] width 12 height 12
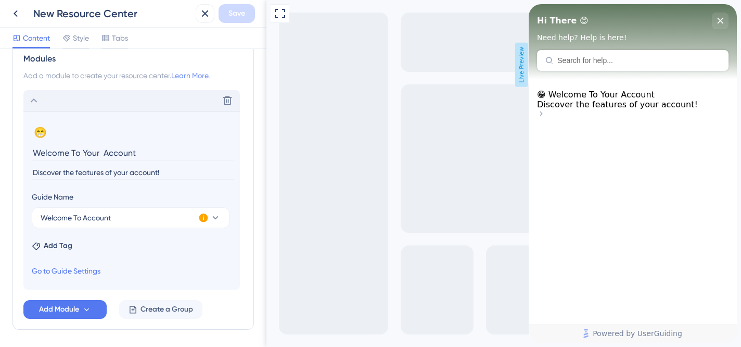
scroll to position [229, 0]
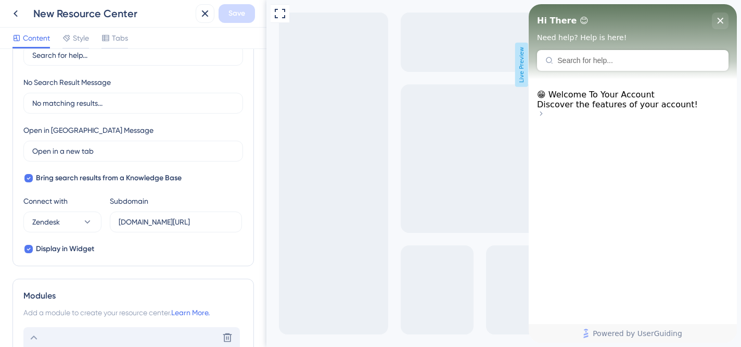
click at [620, 99] on span "😁 Welcome To Your Account" at bounding box center [596, 95] width 118 height 10
click at [543, 111] on icon at bounding box center [541, 113] width 3 height 4
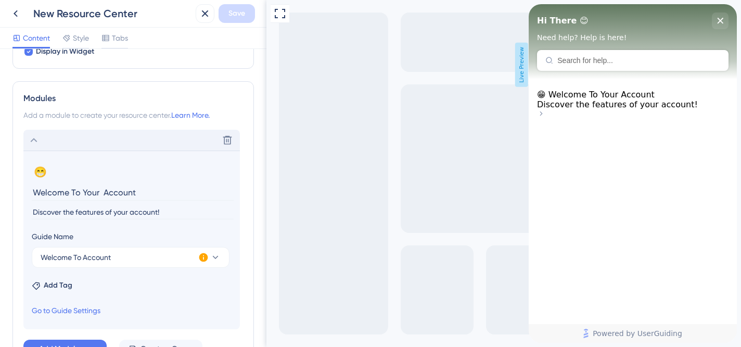
scroll to position [502, 0]
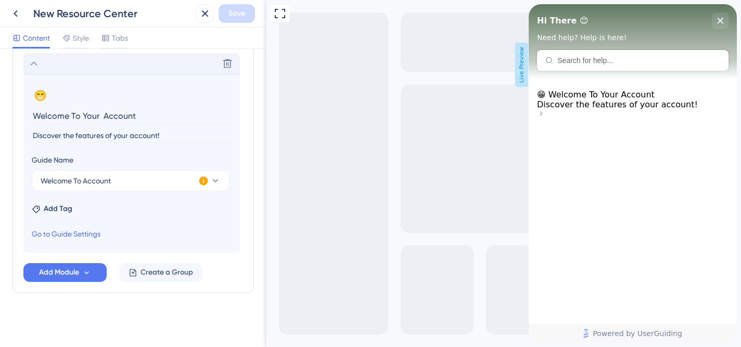
click at [39, 61] on icon at bounding box center [34, 63] width 12 height 12
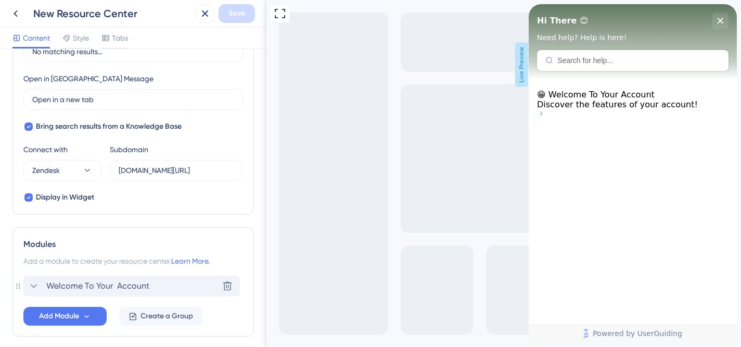
scroll to position [268, 0]
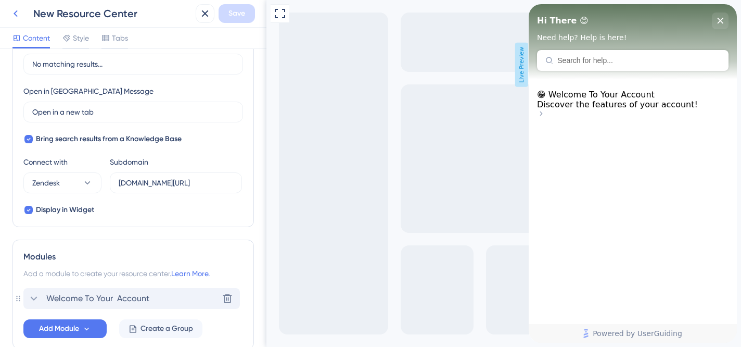
click at [15, 11] on icon at bounding box center [15, 13] width 12 height 12
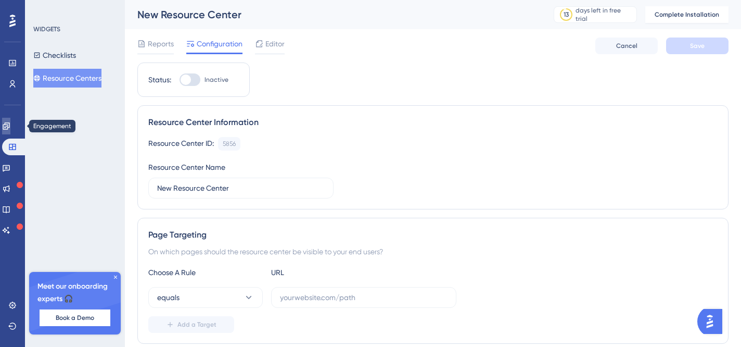
click at [9, 128] on icon at bounding box center [6, 126] width 8 height 8
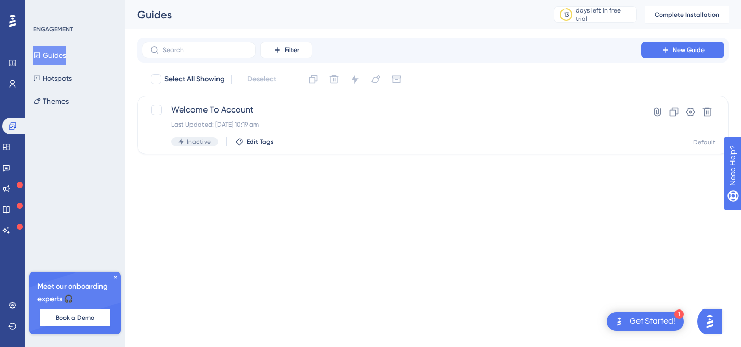
click at [674, 60] on div "Filter New Guide" at bounding box center [432, 49] width 591 height 25
click at [674, 54] on span "New Guide" at bounding box center [689, 50] width 32 height 8
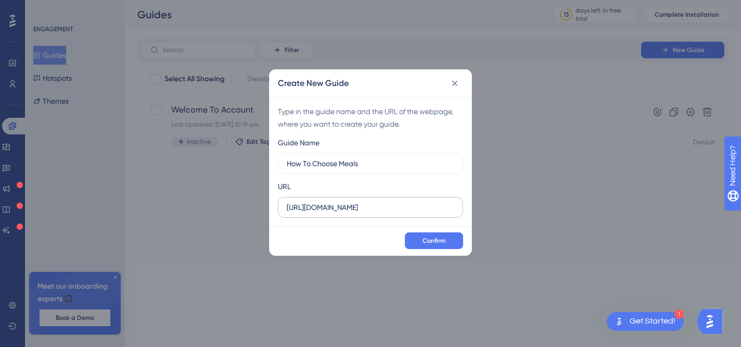
type input "How To Choose Meals"
click at [400, 206] on input "https://nourishd.com.au" at bounding box center [371, 206] width 168 height 11
type input "https://nourishd.com.au/account"
click at [431, 244] on span "Confirm" at bounding box center [434, 240] width 23 height 8
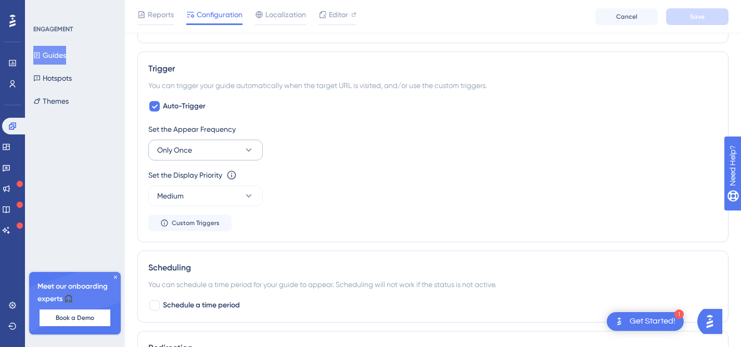
scroll to position [467, 0]
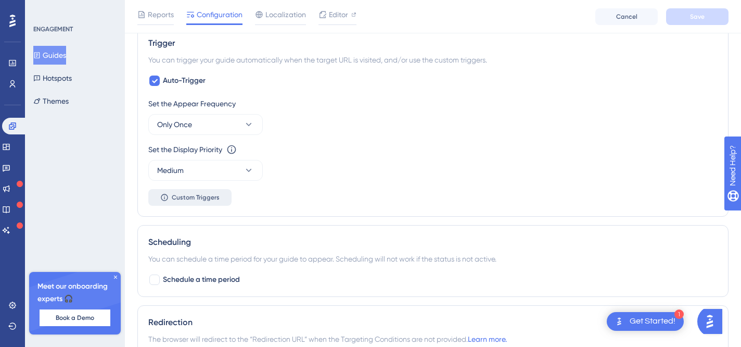
click at [180, 80] on span "Auto-Trigger" at bounding box center [184, 80] width 43 height 12
click at [156, 81] on div at bounding box center [154, 80] width 10 height 10
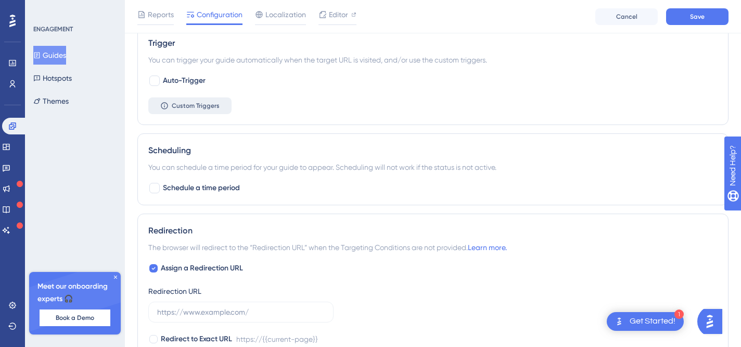
checkbox input "false"
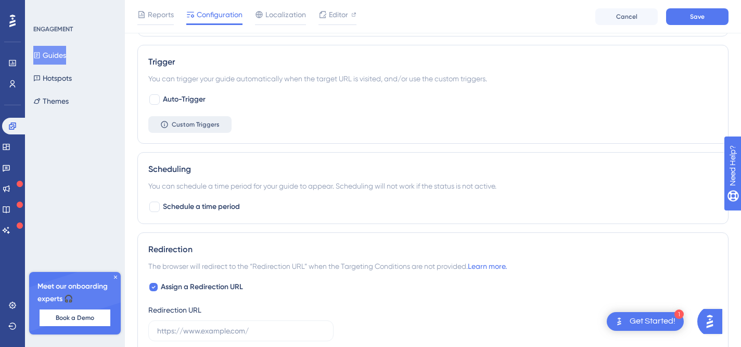
scroll to position [447, 0]
click at [166, 124] on icon at bounding box center [164, 125] width 8 height 8
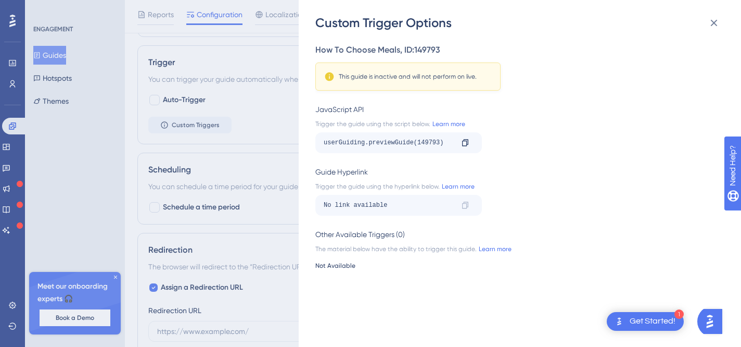
click at [216, 132] on div "Custom Trigger Options How To Choose Meals , ID: 149793 This guide is inactive …" at bounding box center [370, 173] width 741 height 347
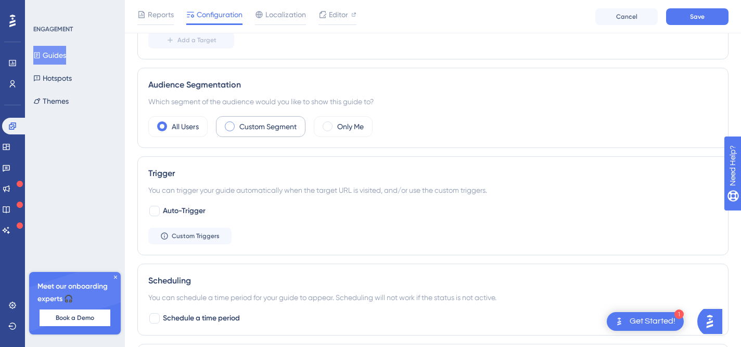
scroll to position [308, 0]
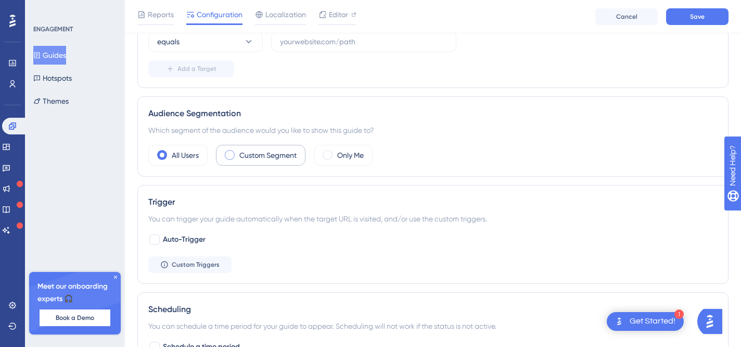
click at [232, 154] on span at bounding box center [230, 155] width 10 height 10
click at [238, 152] on input "radio" at bounding box center [238, 152] width 0 height 0
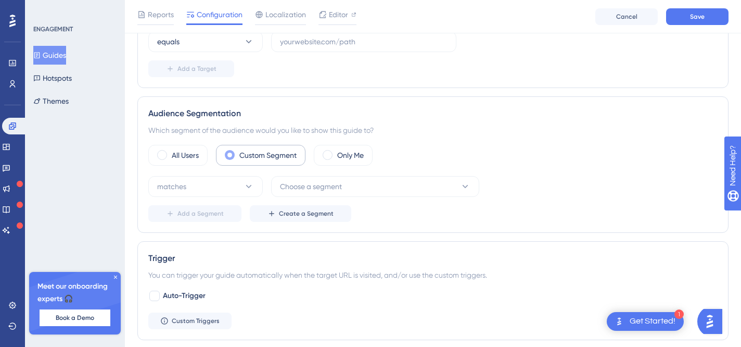
scroll to position [352, 0]
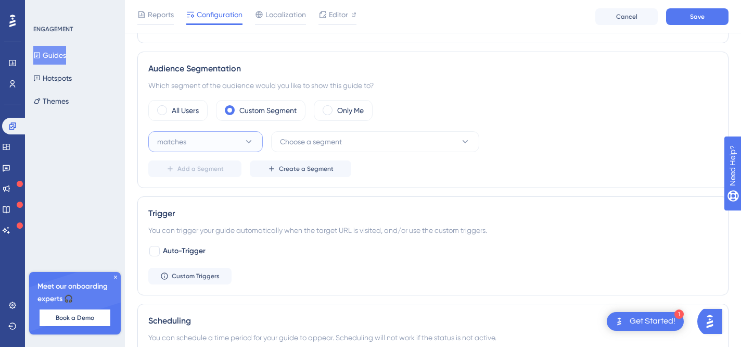
click at [229, 141] on button "matches" at bounding box center [205, 141] width 115 height 21
click at [327, 141] on span "Choose a segment" at bounding box center [311, 141] width 62 height 12
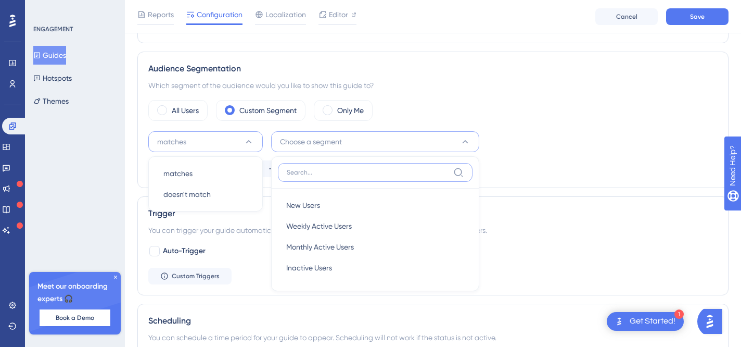
scroll to position [402, 0]
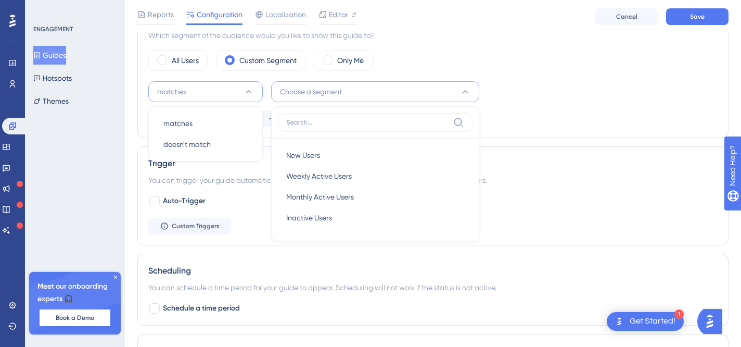
click at [511, 75] on div "All Users Custom Segment Only Me matches matches matches doesn't match doesn't …" at bounding box center [433, 88] width 570 height 77
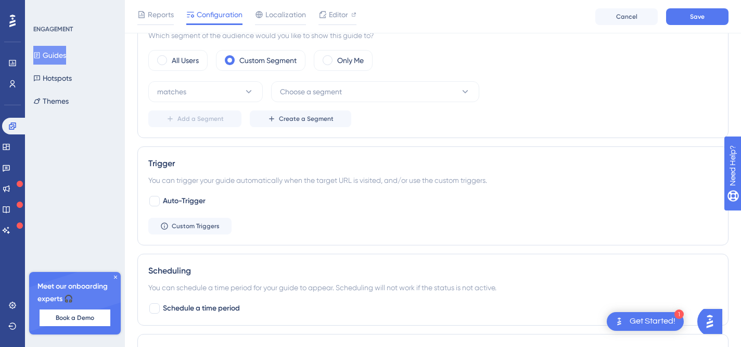
scroll to position [356, 0]
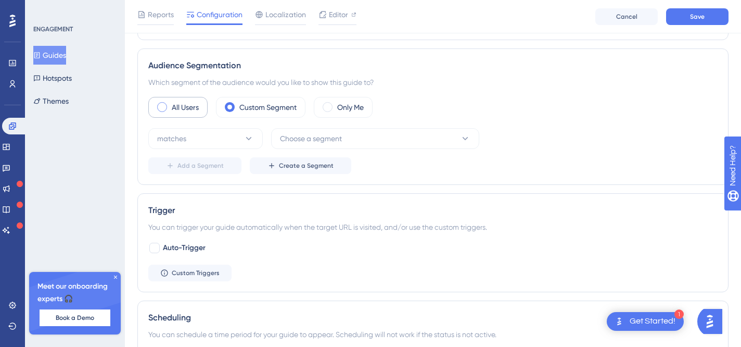
click at [164, 114] on div "All Users" at bounding box center [177, 107] width 59 height 21
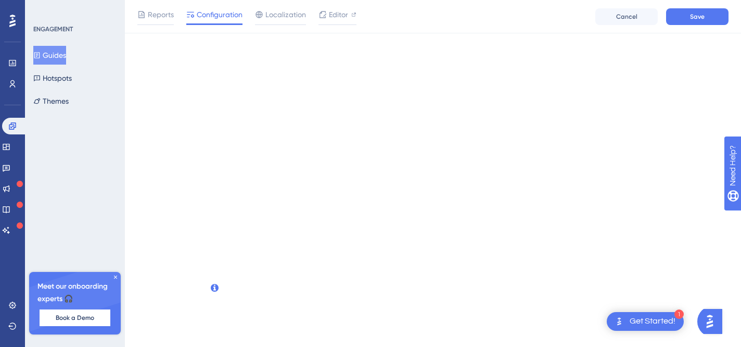
scroll to position [0, 0]
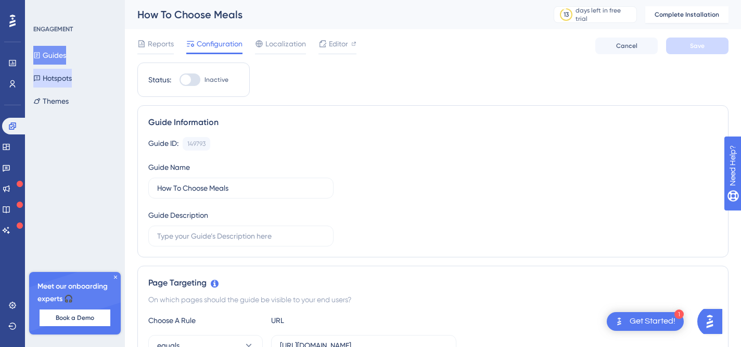
click at [55, 74] on button "Hotspots" at bounding box center [52, 78] width 39 height 19
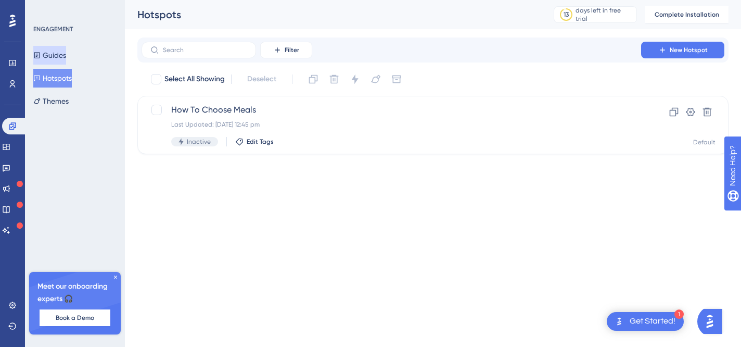
click at [61, 59] on button "Guides" at bounding box center [49, 55] width 33 height 19
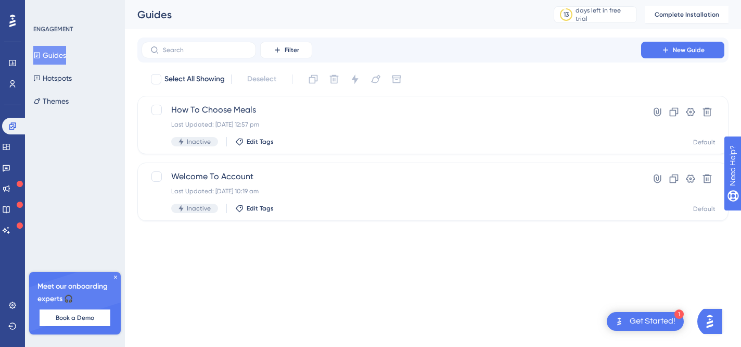
click at [115, 276] on icon at bounding box center [115, 277] width 6 height 6
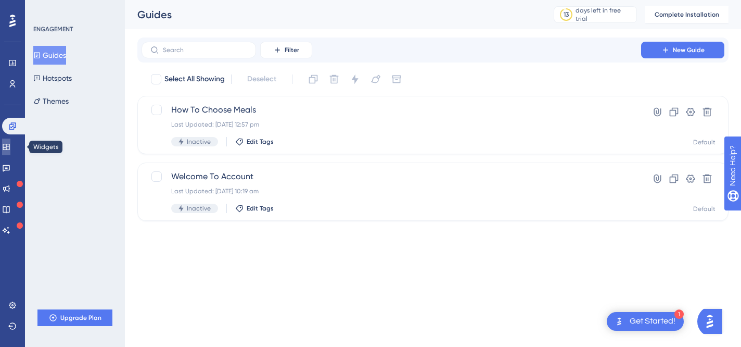
click at [10, 148] on icon at bounding box center [6, 147] width 8 height 8
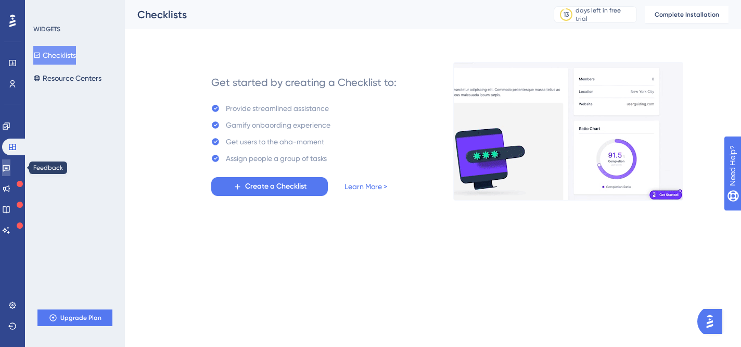
click at [9, 171] on icon at bounding box center [6, 167] width 8 height 8
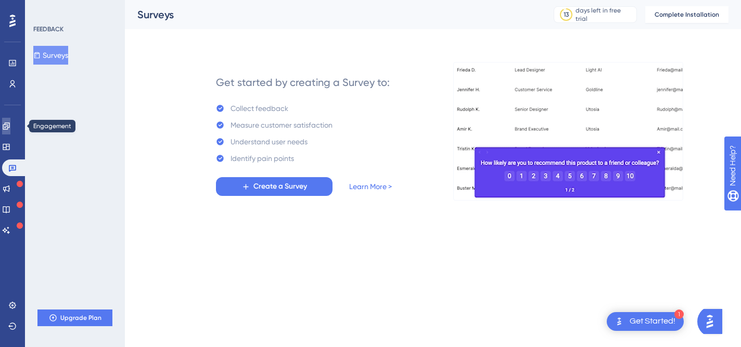
click at [10, 125] on icon at bounding box center [6, 126] width 8 height 8
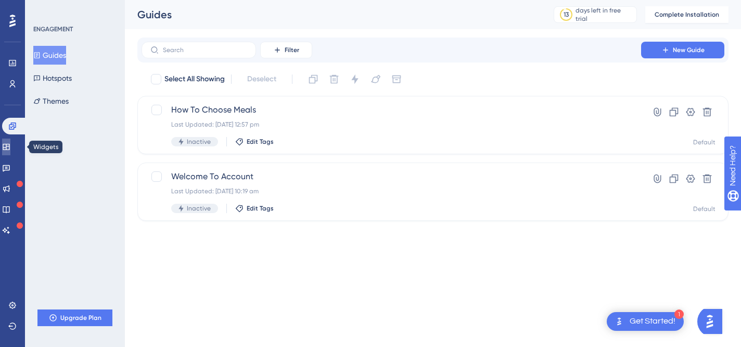
click at [10, 148] on icon at bounding box center [6, 147] width 8 height 8
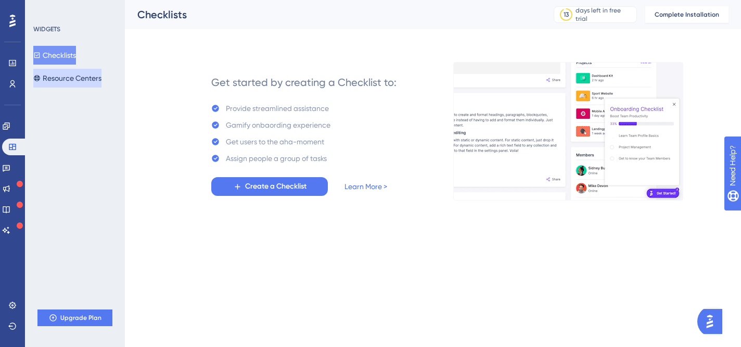
click at [83, 79] on button "Resource Centers" at bounding box center [67, 78] width 68 height 19
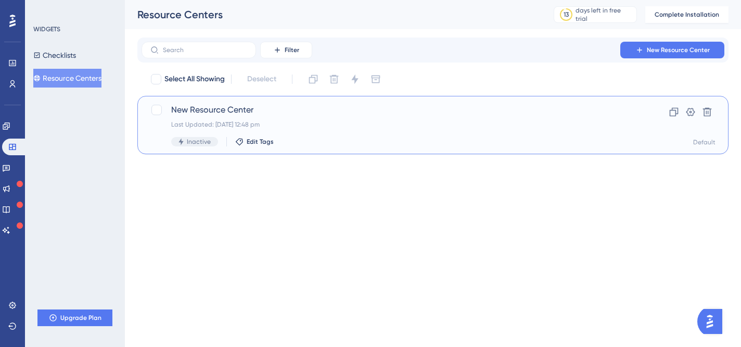
click at [425, 140] on div "Inactive Edit Tags" at bounding box center [391, 141] width 440 height 9
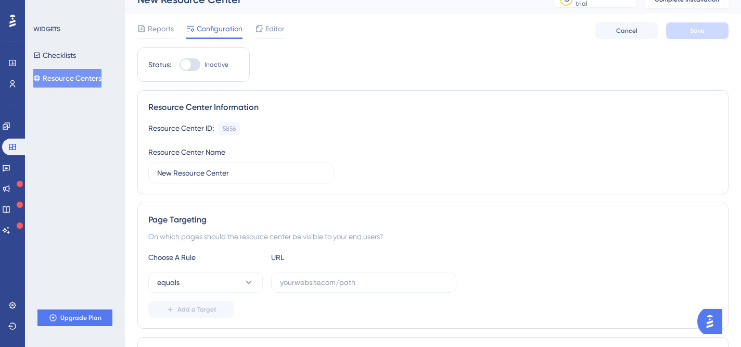
scroll to position [17, 0]
click at [268, 28] on span "Editor" at bounding box center [275, 27] width 19 height 12
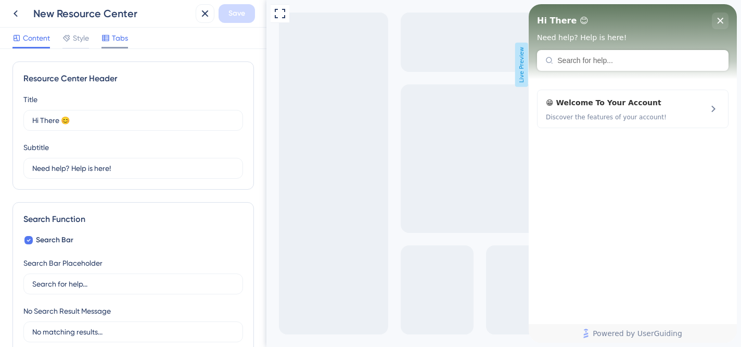
click at [106, 36] on icon at bounding box center [106, 38] width 8 height 8
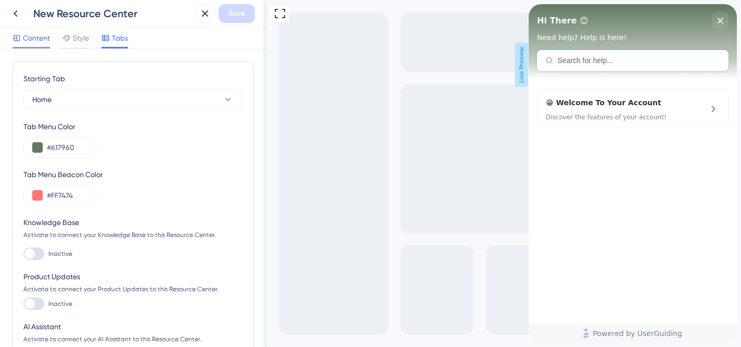
click at [31, 36] on span "Content" at bounding box center [36, 38] width 27 height 12
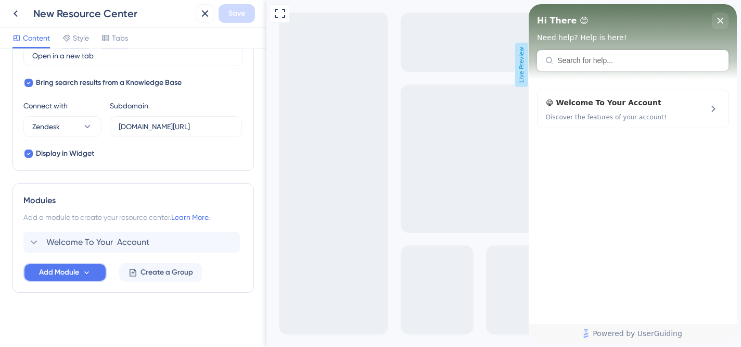
click at [85, 270] on icon at bounding box center [86, 272] width 9 height 9
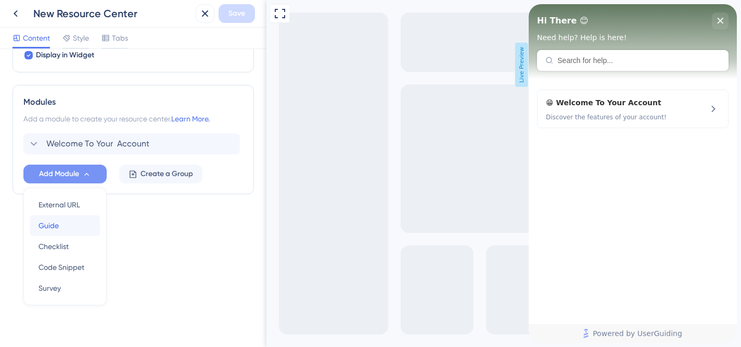
click at [72, 231] on div "Guide Guide" at bounding box center [65, 225] width 53 height 21
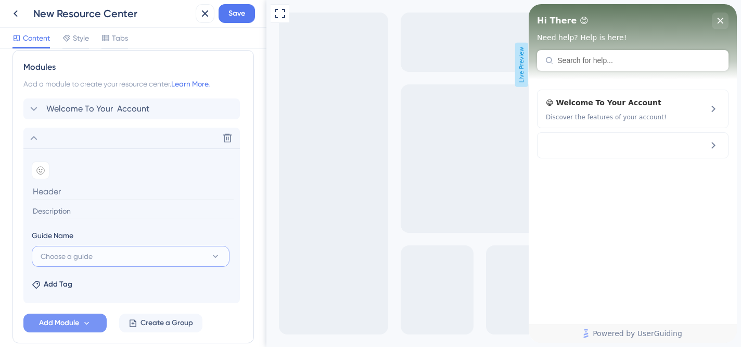
click at [70, 261] on span "Choose a guide" at bounding box center [67, 256] width 52 height 12
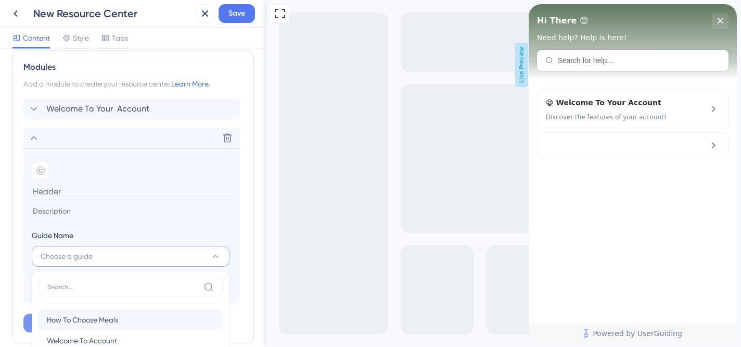
scroll to position [508, 0]
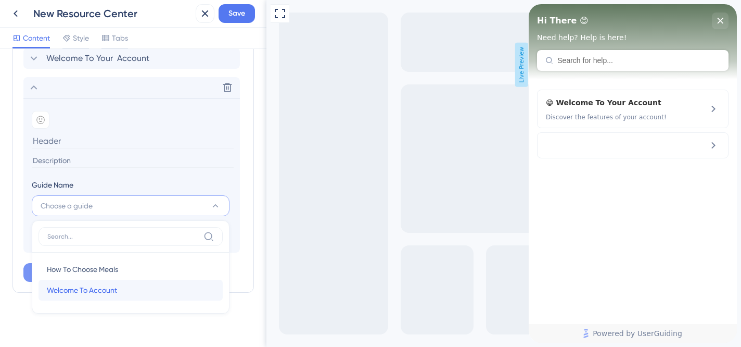
click at [81, 284] on span "Welcome To Account" at bounding box center [82, 290] width 70 height 12
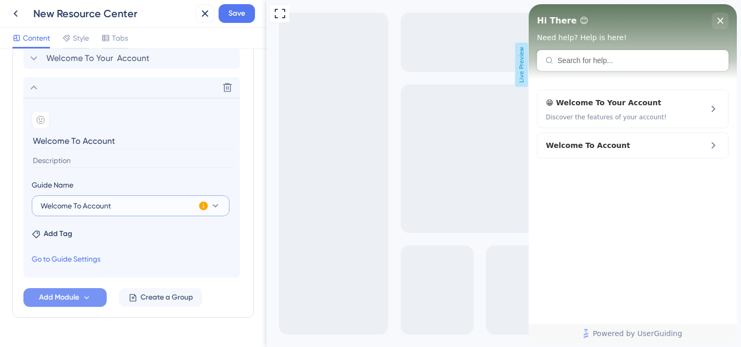
click at [87, 207] on span "Welcome To Account" at bounding box center [76, 205] width 70 height 12
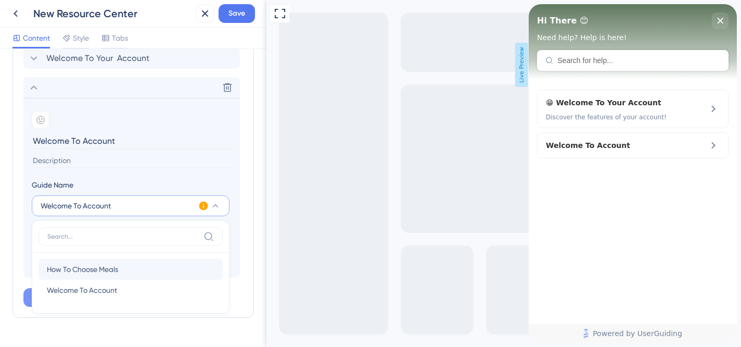
scroll to position [533, 0]
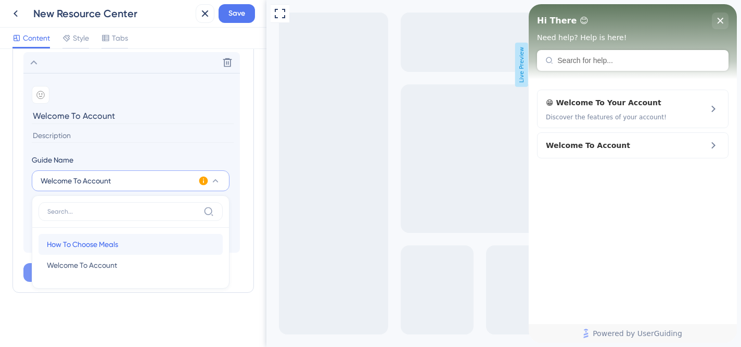
click at [87, 244] on span "How To Choose Meals" at bounding box center [82, 244] width 71 height 12
type input "How To Choose Meals"
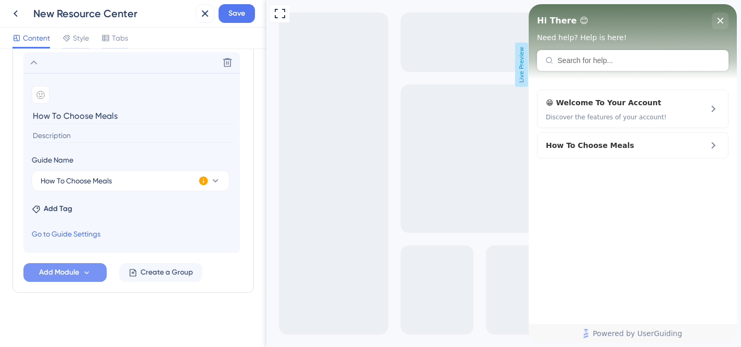
click at [206, 179] on icon at bounding box center [203, 180] width 9 height 9
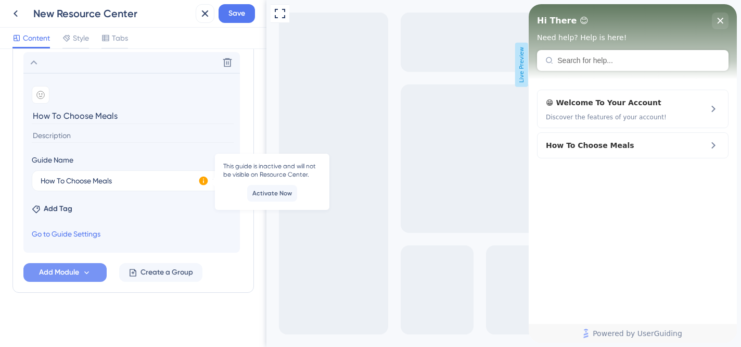
click at [206, 179] on icon at bounding box center [203, 180] width 9 height 9
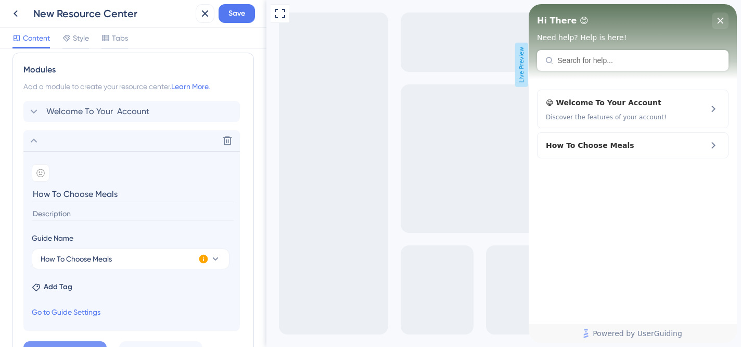
scroll to position [454, 0]
click at [36, 169] on icon at bounding box center [40, 173] width 8 height 8
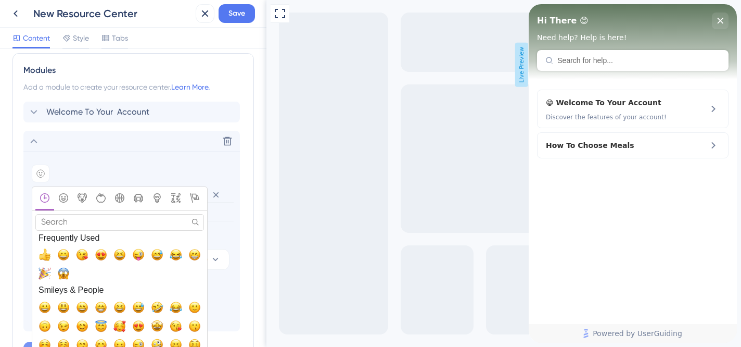
click at [78, 222] on input "Search" at bounding box center [119, 222] width 169 height 16
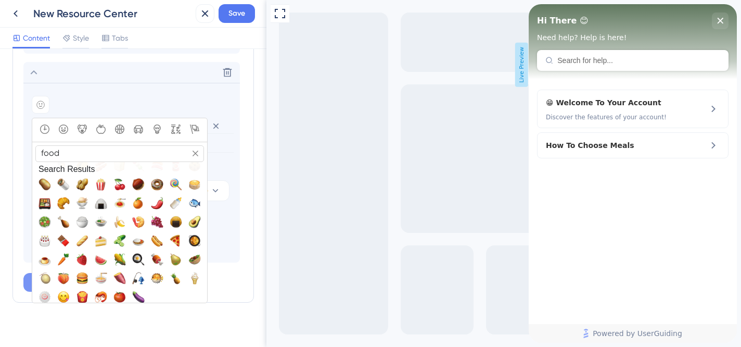
scroll to position [26, 0]
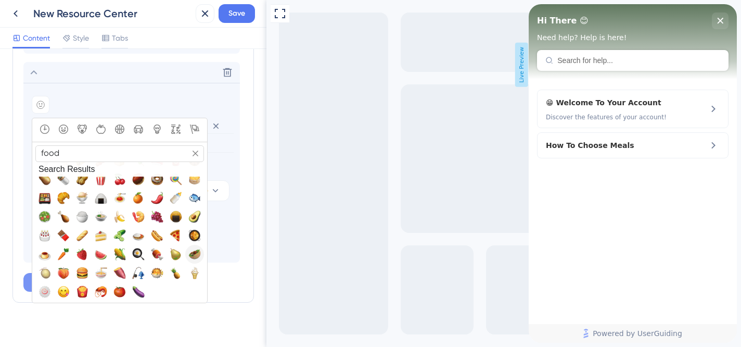
type input "food"
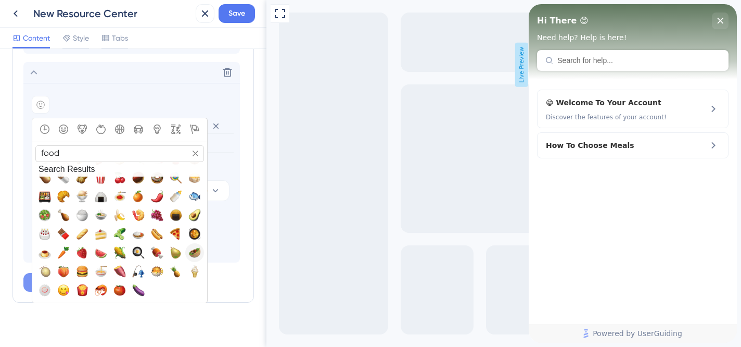
click at [196, 253] on span "🥙, stuffed_flatbread" at bounding box center [194, 252] width 12 height 12
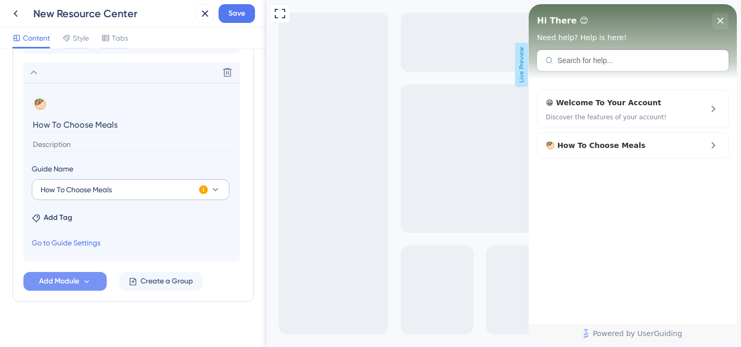
scroll to position [532, 0]
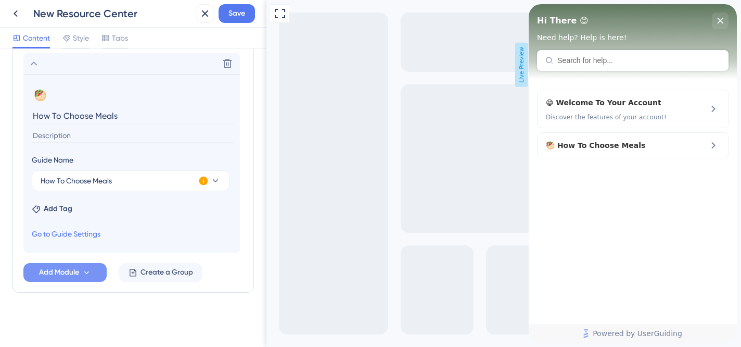
click at [76, 135] on input at bounding box center [133, 136] width 202 height 14
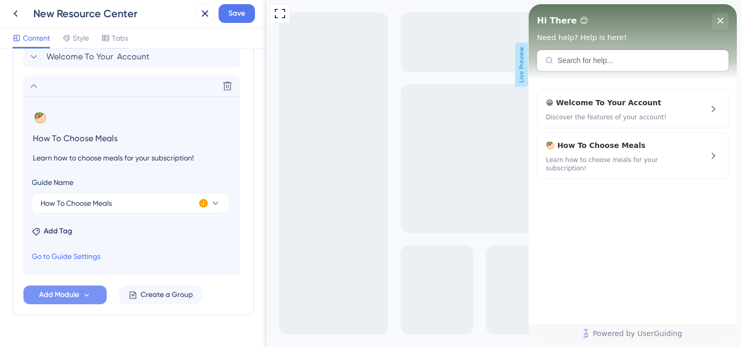
scroll to position [497, 0]
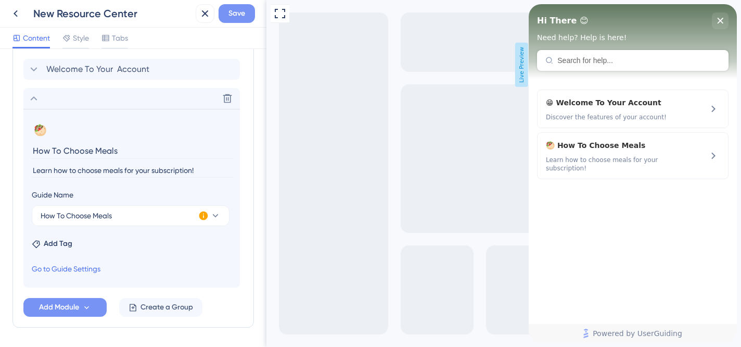
type input "Learn how to choose meals for your subscription!"
click at [230, 11] on span "Save" at bounding box center [237, 13] width 17 height 12
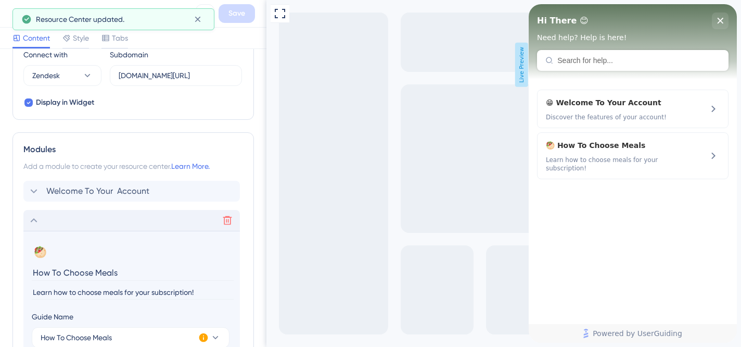
scroll to position [298, 0]
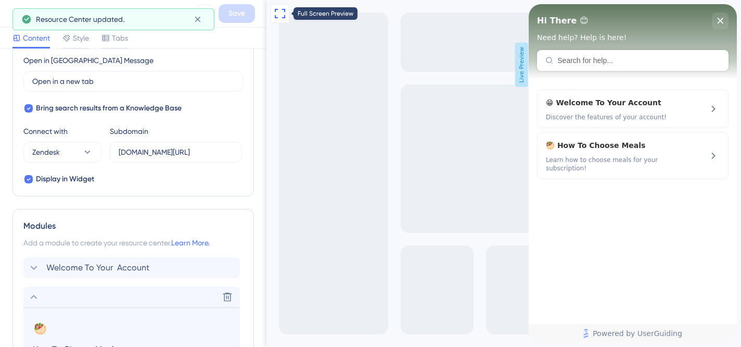
click at [271, 15] on button at bounding box center [280, 13] width 19 height 19
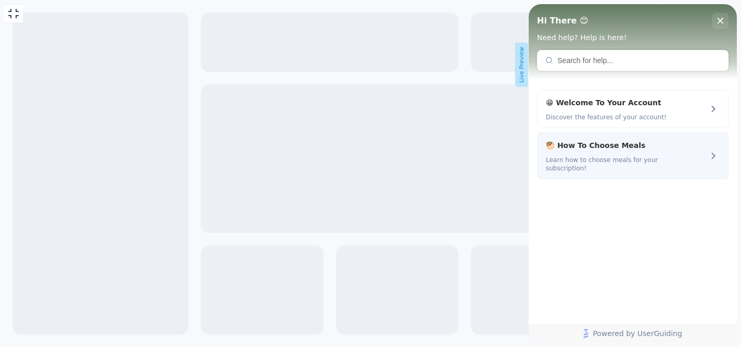
click at [568, 150] on span "🥙 How To Choose Meals" at bounding box center [615, 145] width 139 height 12
click at [701, 152] on div "🥙 How To Choose Meals Learn how to choose meals for your subscription!" at bounding box center [633, 155] width 192 height 47
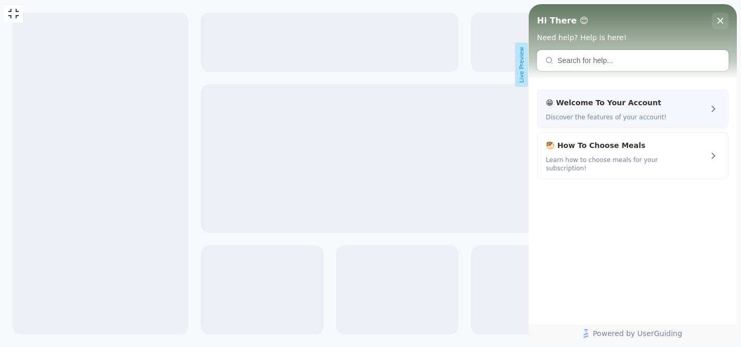
click at [644, 100] on span "😁 Welcome To Your Account" at bounding box center [615, 102] width 139 height 12
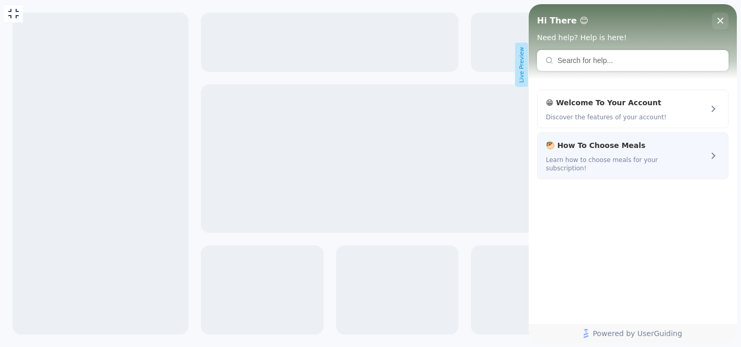
click at [675, 142] on span "🥙 How To Choose Meals" at bounding box center [615, 145] width 139 height 12
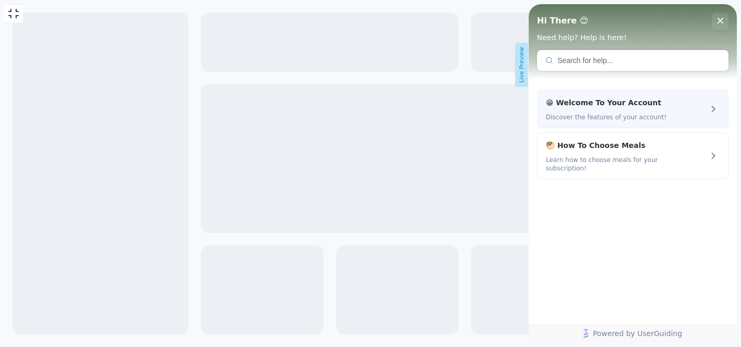
click at [627, 110] on div "😁 Welcome To Your Account Discover the features of your account!" at bounding box center [615, 108] width 139 height 25
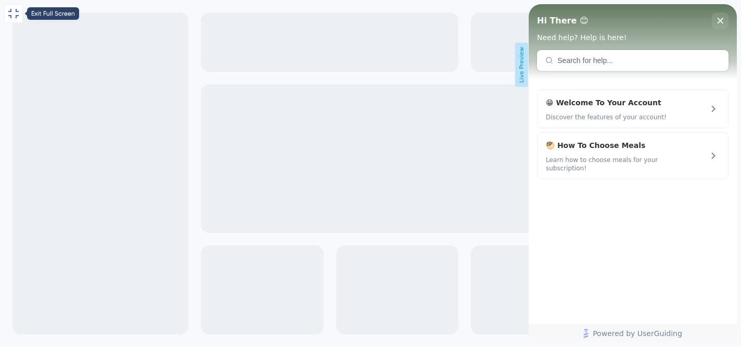
click at [9, 9] on icon at bounding box center [13, 13] width 12 height 12
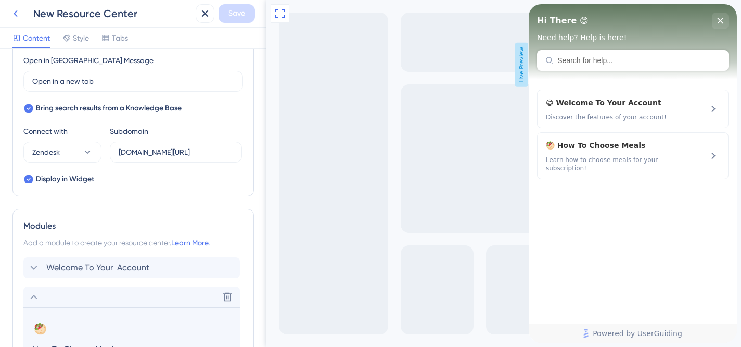
click at [15, 14] on icon at bounding box center [16, 13] width 4 height 7
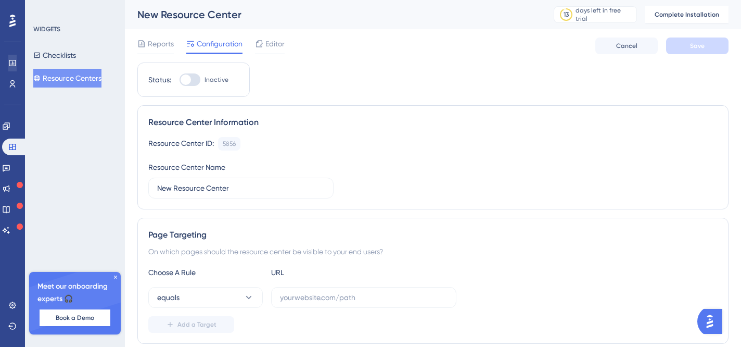
scroll to position [1, 0]
click at [9, 122] on icon at bounding box center [6, 126] width 8 height 8
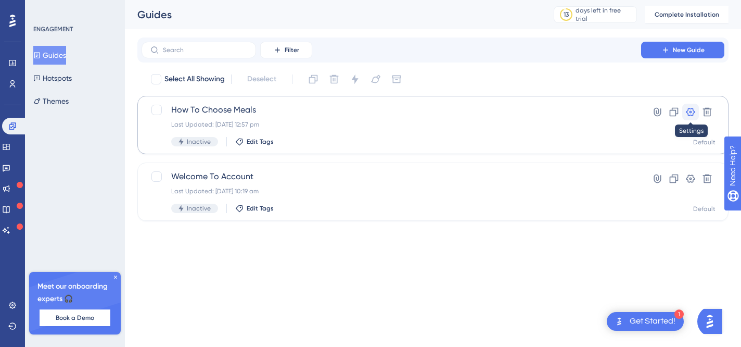
click at [693, 112] on icon at bounding box center [691, 112] width 10 height 10
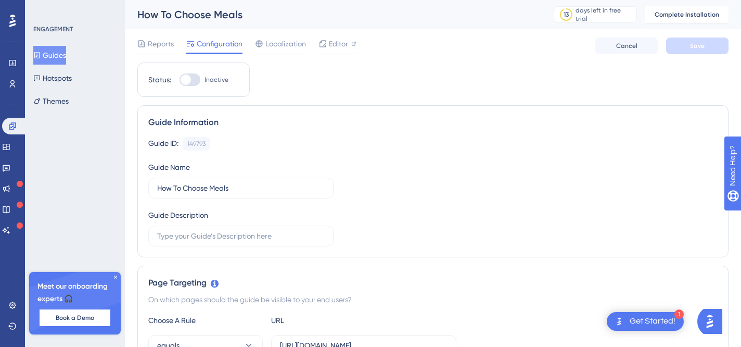
click at [186, 83] on div at bounding box center [186, 79] width 10 height 10
click at [180, 80] on input "Inactive" at bounding box center [179, 80] width 1 height 1
checkbox input "false"
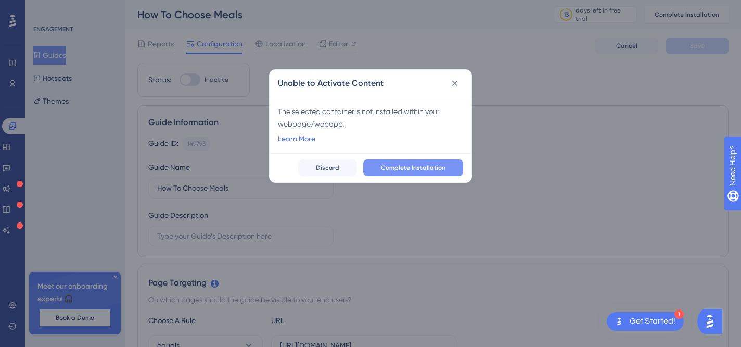
click at [404, 162] on button "Complete Installation" at bounding box center [413, 167] width 100 height 17
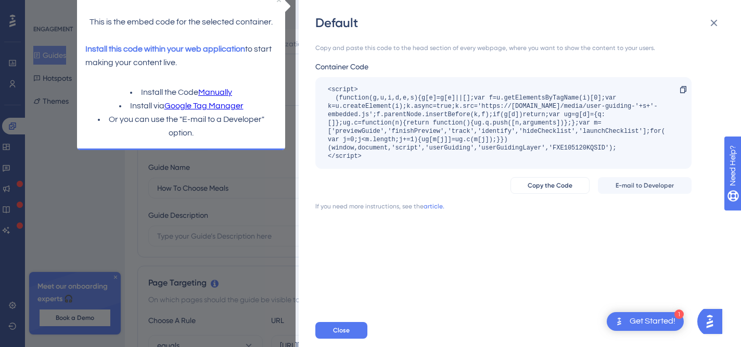
click at [262, 208] on div "Default Copy and paste this code to the head section of every webpage, where yo…" at bounding box center [370, 173] width 741 height 347
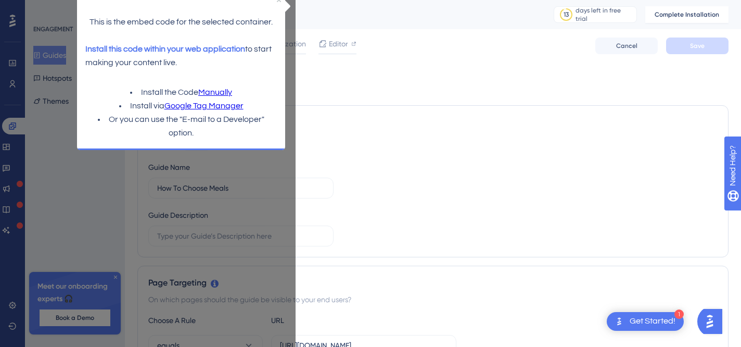
click at [279, 2] on div "This is the embed code for the selected container. Install this code within you…" at bounding box center [181, 36] width 208 height 84
click at [278, 2] on icon "Close Preview" at bounding box center [279, 0] width 4 height 4
click at [243, 174] on div "Guide Name How To Choose Meals" at bounding box center [240, 179] width 185 height 37
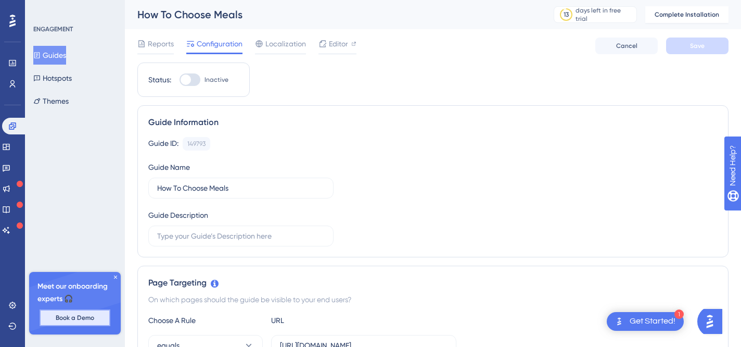
click at [75, 318] on span "Book a Demo" at bounding box center [75, 317] width 39 height 8
click at [8, 86] on link at bounding box center [12, 83] width 8 height 17
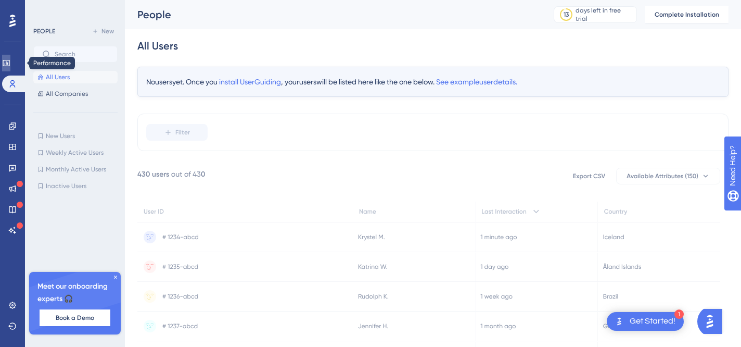
click at [10, 62] on icon at bounding box center [6, 63] width 8 height 8
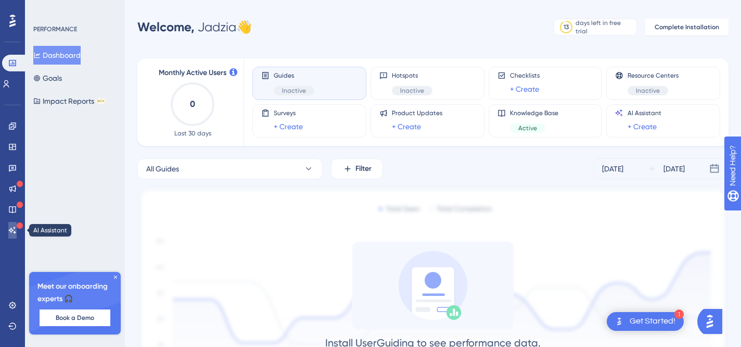
click at [16, 228] on icon at bounding box center [12, 230] width 8 height 8
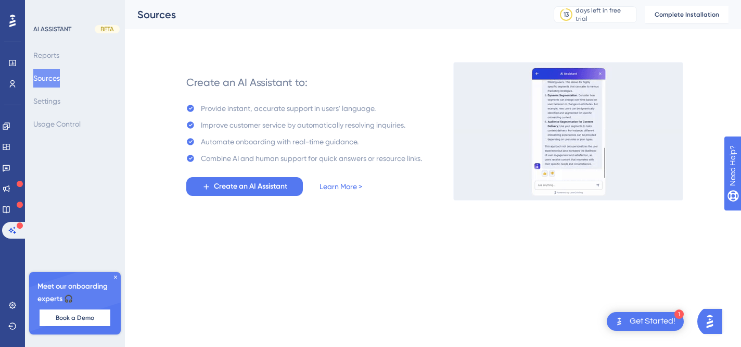
click at [114, 277] on icon at bounding box center [115, 277] width 6 height 6
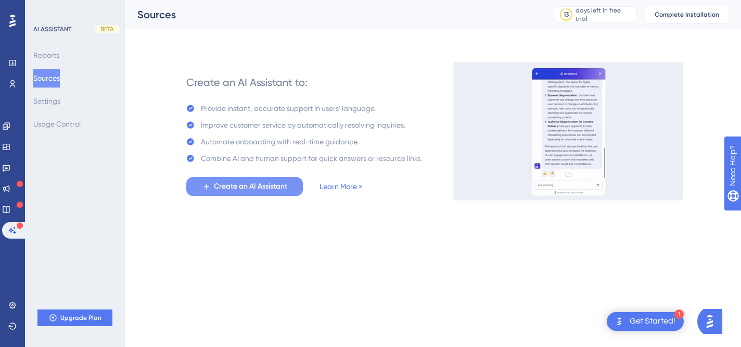
click at [255, 192] on span "Create an AI Assistant" at bounding box center [250, 186] width 73 height 12
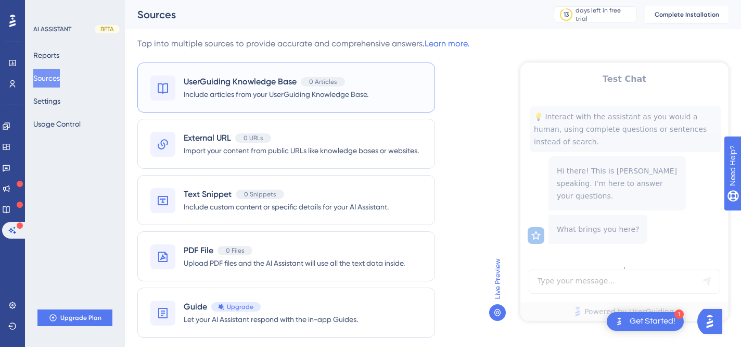
click at [278, 92] on span "Include articles from your UserGuiding Knowledge Base." at bounding box center [276, 94] width 185 height 12
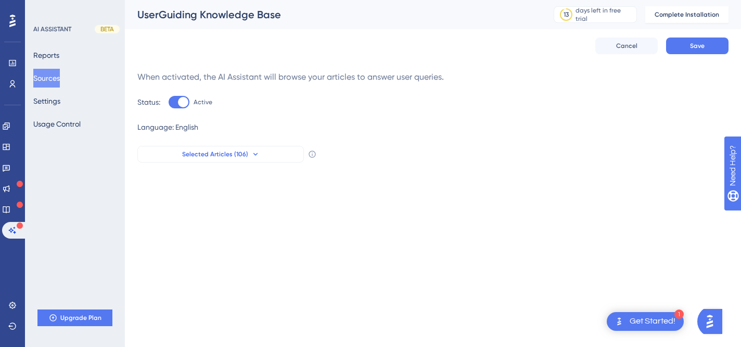
click at [257, 158] on button "Selected Articles (106)" at bounding box center [220, 154] width 167 height 17
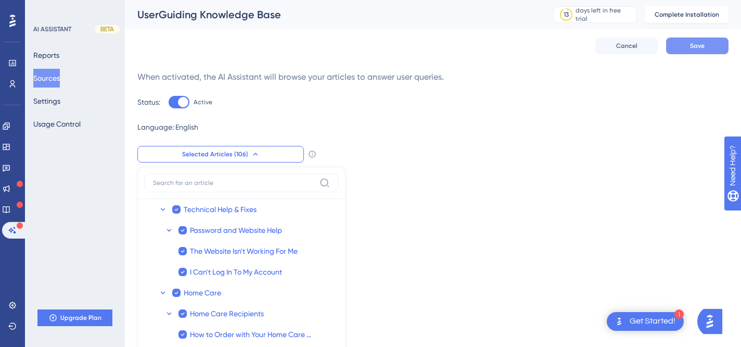
click at [694, 48] on span "Save" at bounding box center [697, 46] width 15 height 8
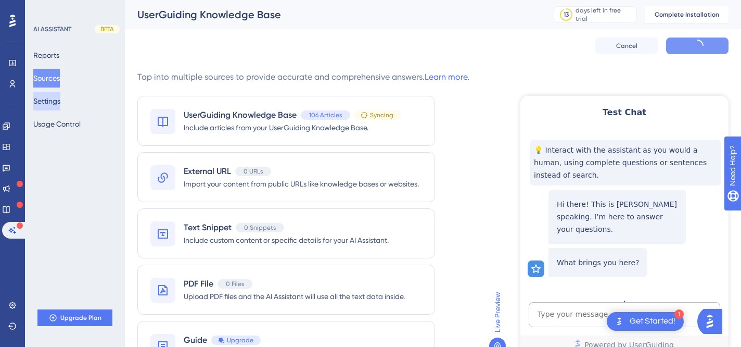
click at [60, 105] on button "Settings" at bounding box center [46, 101] width 27 height 19
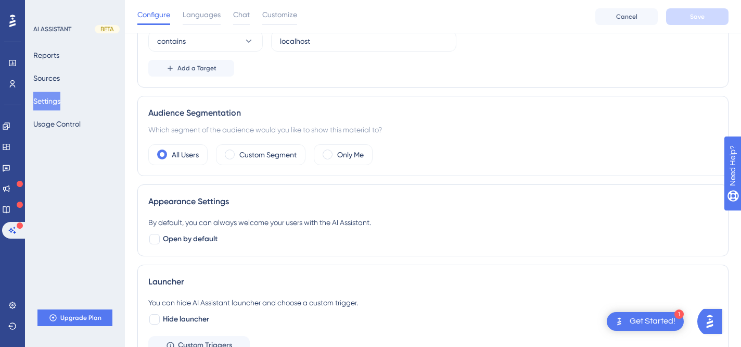
scroll to position [149, 0]
click at [8, 79] on link at bounding box center [12, 83] width 8 height 17
click at [17, 87] on link at bounding box center [12, 83] width 8 height 17
click at [11, 83] on icon at bounding box center [13, 83] width 6 height 7
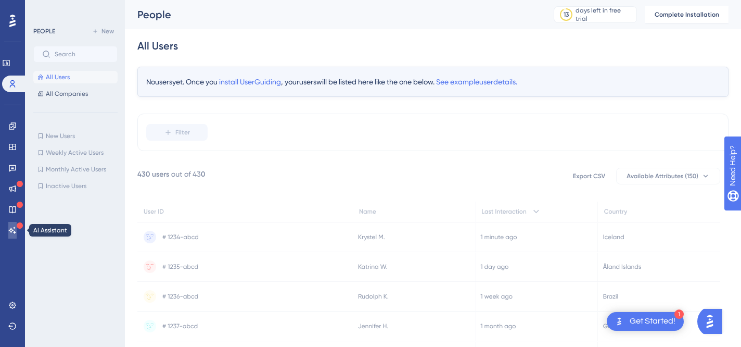
click at [12, 234] on icon at bounding box center [12, 230] width 8 height 8
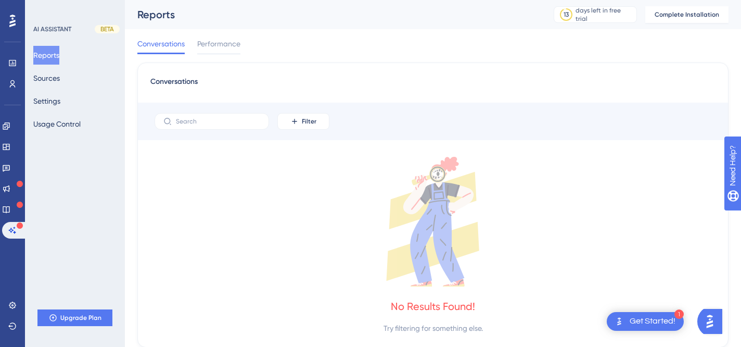
scroll to position [2, 0]
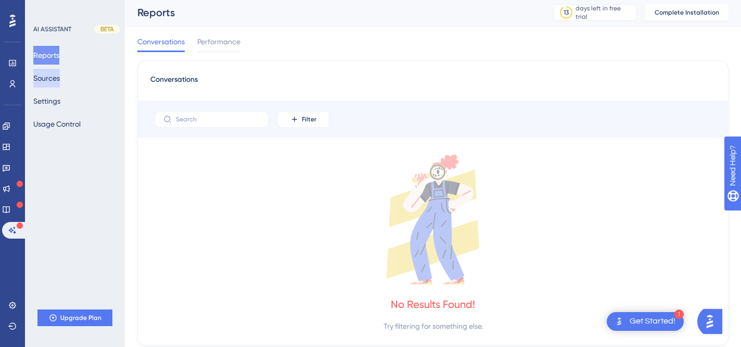
click at [60, 81] on button "Sources" at bounding box center [46, 78] width 27 height 19
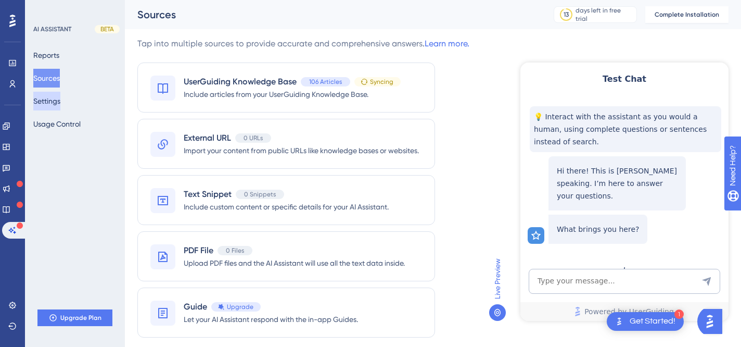
click at [52, 99] on button "Settings" at bounding box center [46, 101] width 27 height 19
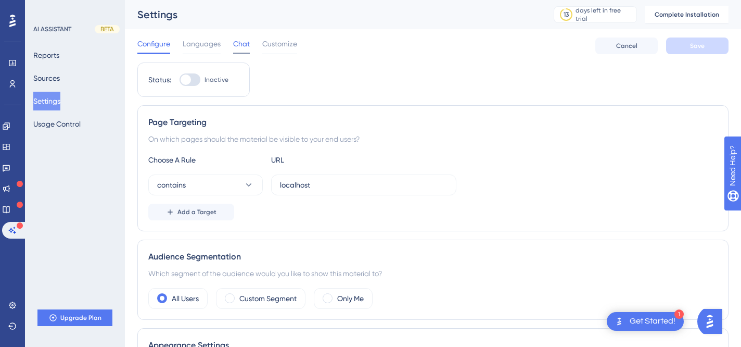
click at [244, 52] on div "Chat" at bounding box center [241, 45] width 17 height 17
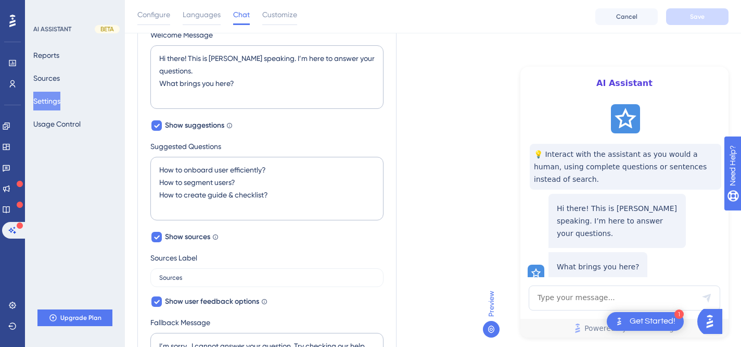
scroll to position [418, 0]
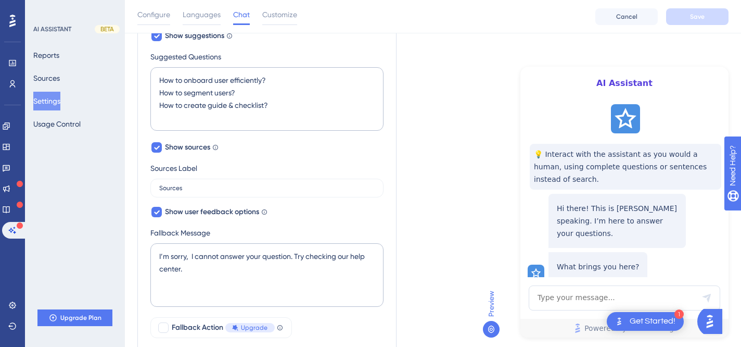
click at [159, 146] on div "AI Assistant Name AI Assistant Chat Input Placeholder Type your message... Show…" at bounding box center [266, 71] width 233 height 662
click at [155, 149] on icon at bounding box center [157, 147] width 6 height 8
checkbox input "false"
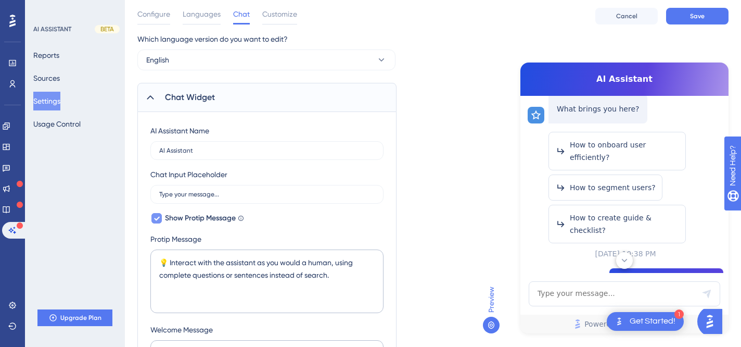
scroll to position [0, 0]
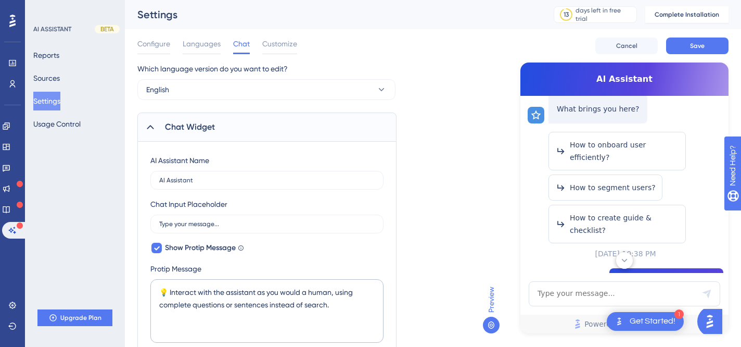
click at [228, 128] on div "Chat Widget" at bounding box center [266, 126] width 259 height 29
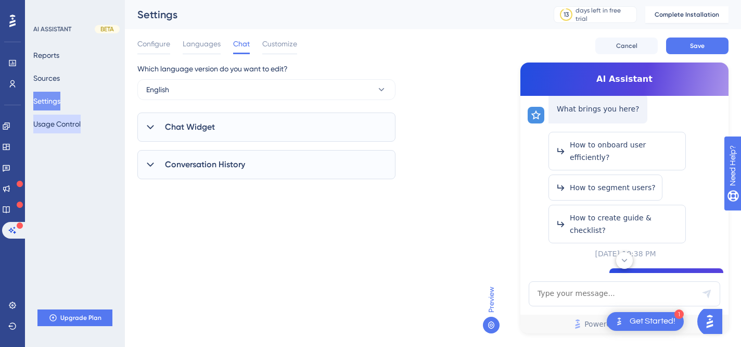
click at [64, 127] on button "Usage Control" at bounding box center [56, 124] width 47 height 19
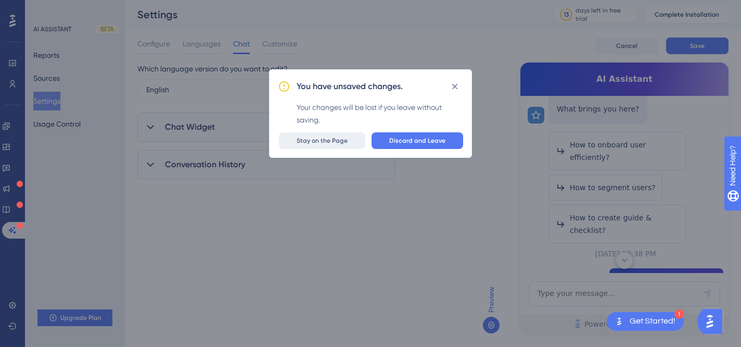
click at [351, 141] on button "Stay on the Page" at bounding box center [322, 140] width 86 height 17
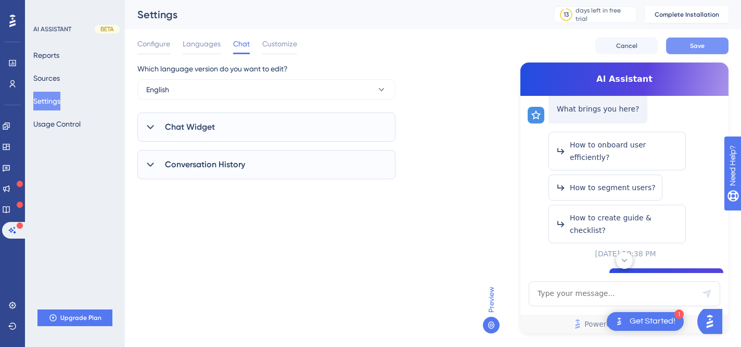
click at [705, 45] on button "Save" at bounding box center [697, 45] width 62 height 17
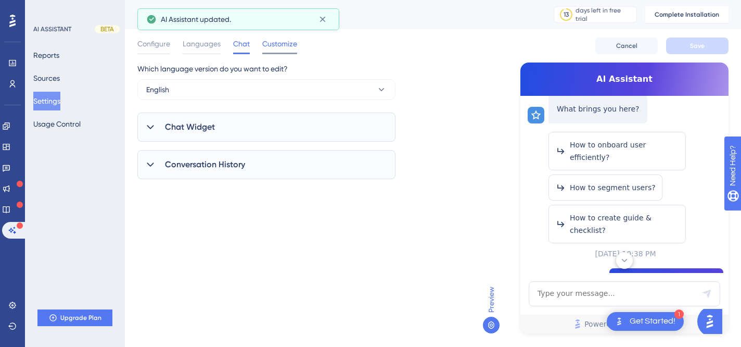
click at [279, 45] on span "Customize" at bounding box center [279, 43] width 35 height 12
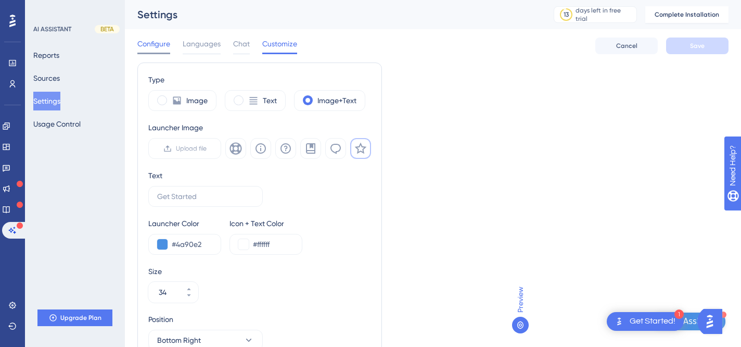
click at [155, 42] on span "Configure" at bounding box center [153, 43] width 33 height 12
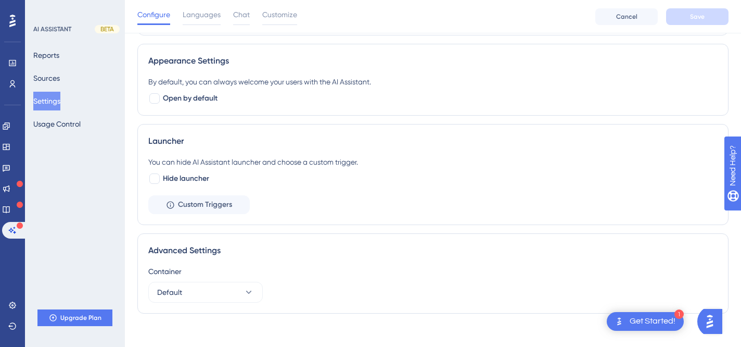
scroll to position [297, 0]
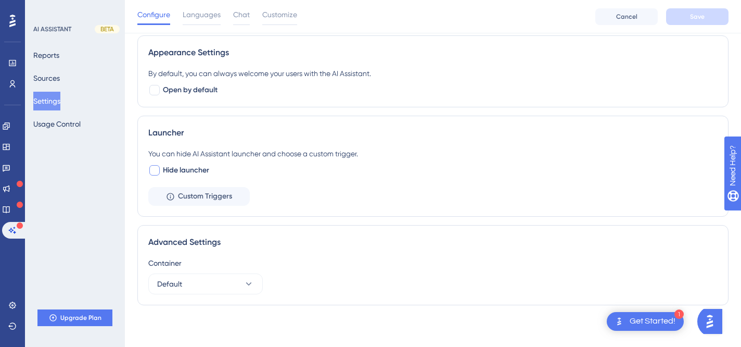
click at [161, 169] on label "Hide launcher" at bounding box center [178, 170] width 61 height 12
checkbox input "true"
click at [198, 195] on span "Custom Triggers" at bounding box center [205, 196] width 54 height 12
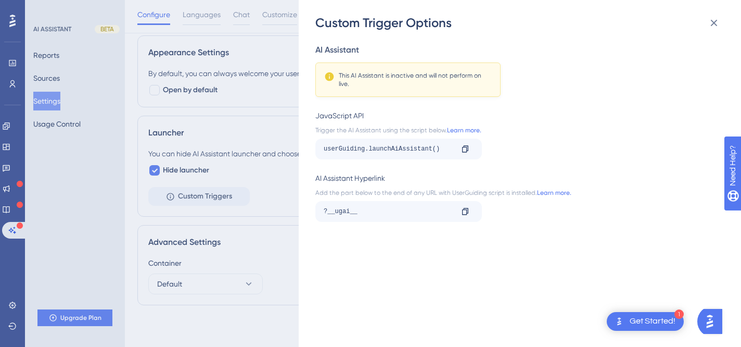
click at [258, 223] on div "Custom Trigger Options AI Assistant This AI Assistant is inactive and will not …" at bounding box center [370, 173] width 741 height 347
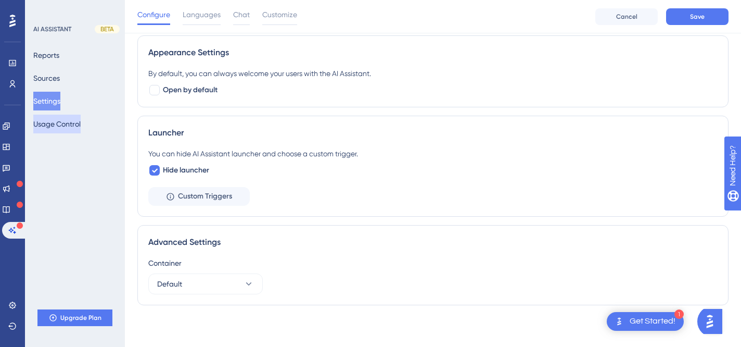
click at [74, 121] on button "Usage Control" at bounding box center [56, 124] width 47 height 19
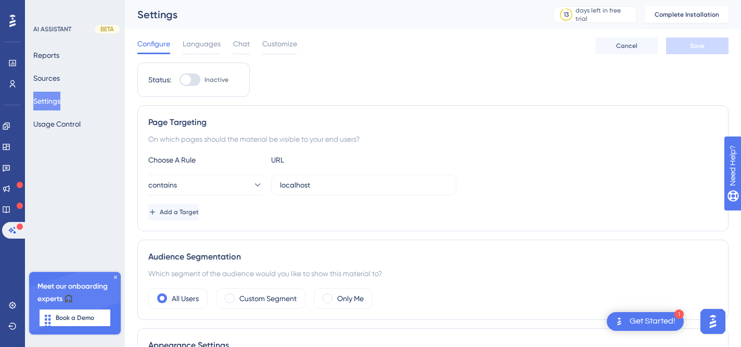
click at [114, 278] on icon at bounding box center [115, 276] width 3 height 3
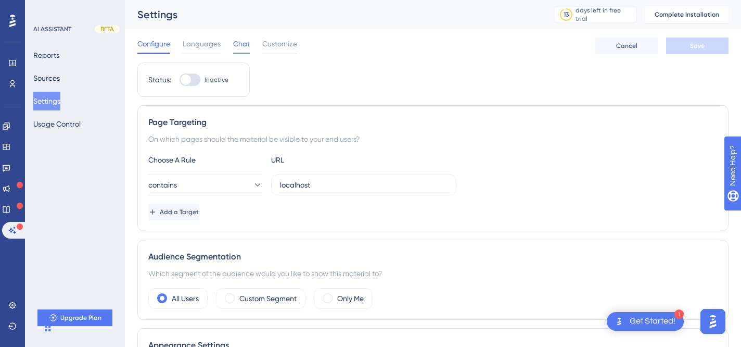
click at [241, 44] on span "Chat" at bounding box center [241, 43] width 17 height 12
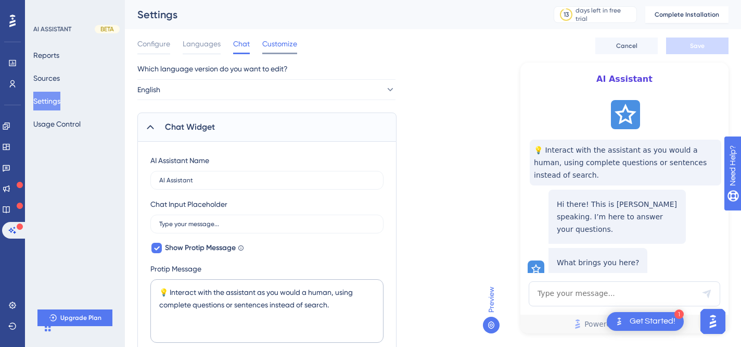
click at [288, 47] on span "Customize" at bounding box center [279, 43] width 35 height 12
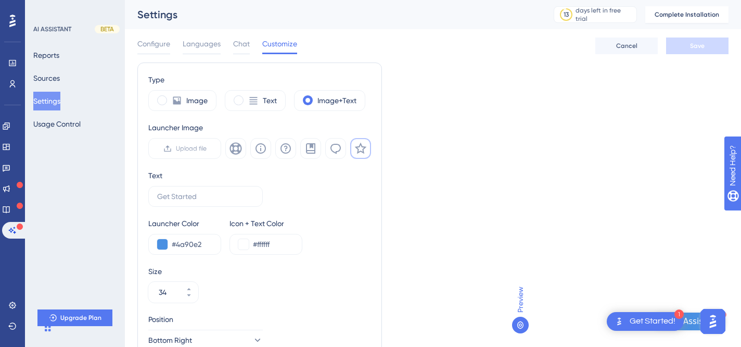
click at [676, 317] on div "1" at bounding box center [679, 313] width 9 height 9
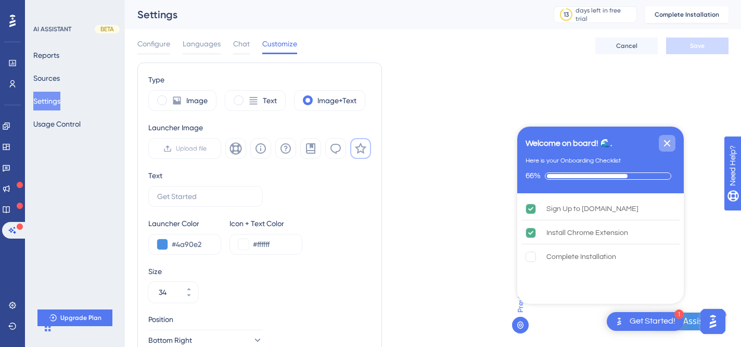
click at [668, 142] on icon "Close Checklist" at bounding box center [667, 143] width 7 height 7
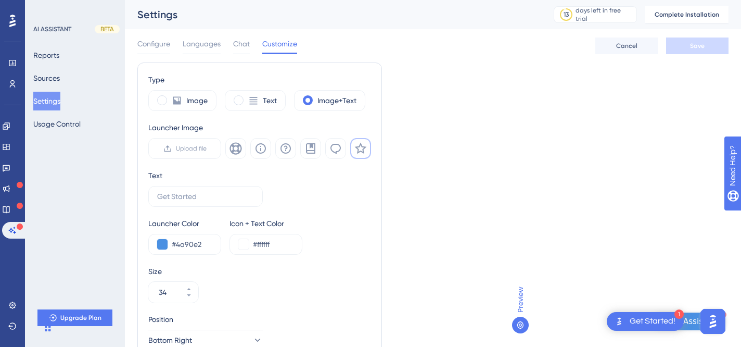
click at [674, 315] on div "1 Get Started!" at bounding box center [645, 321] width 77 height 19
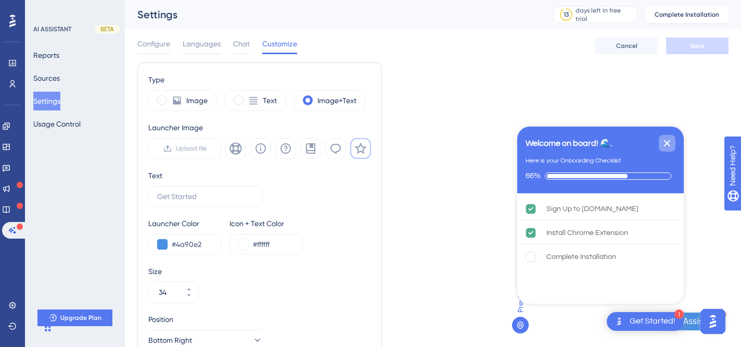
click at [670, 143] on icon "Close Checklist" at bounding box center [667, 143] width 12 height 12
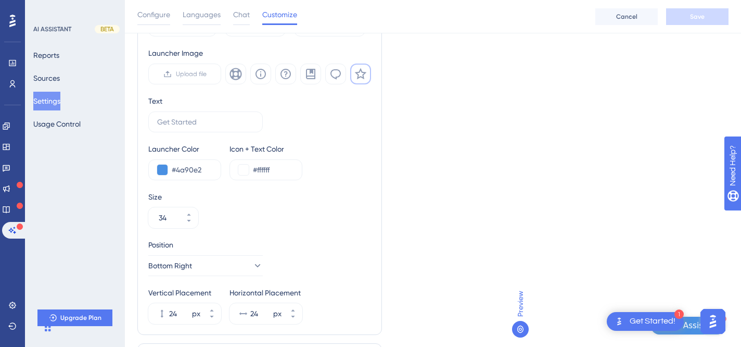
scroll to position [77, 0]
click at [519, 332] on icon at bounding box center [520, 329] width 8 height 8
click at [521, 309] on span "Preview" at bounding box center [520, 304] width 12 height 26
click at [691, 329] on span "AI Assistant" at bounding box center [696, 325] width 46 height 12
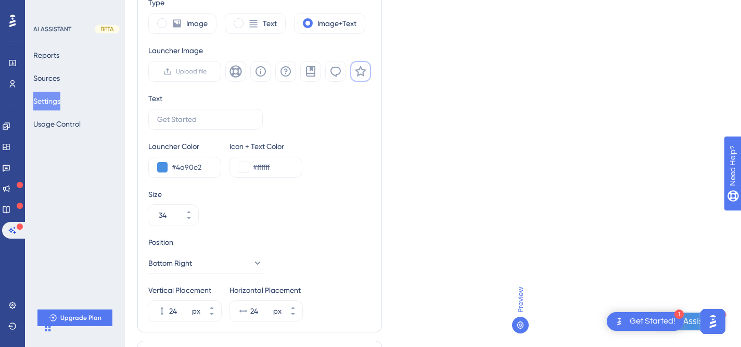
scroll to position [0, 0]
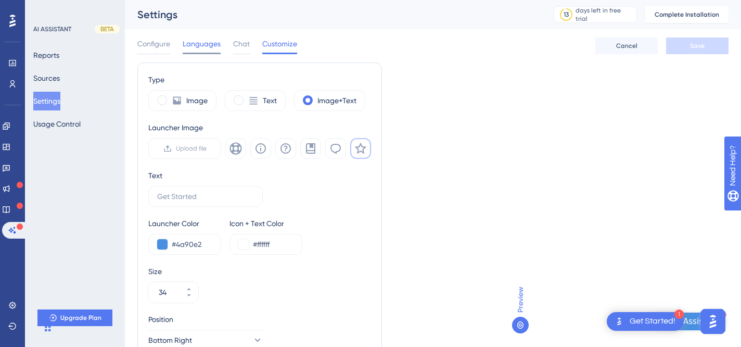
click at [195, 50] on div "Languages" at bounding box center [202, 45] width 38 height 17
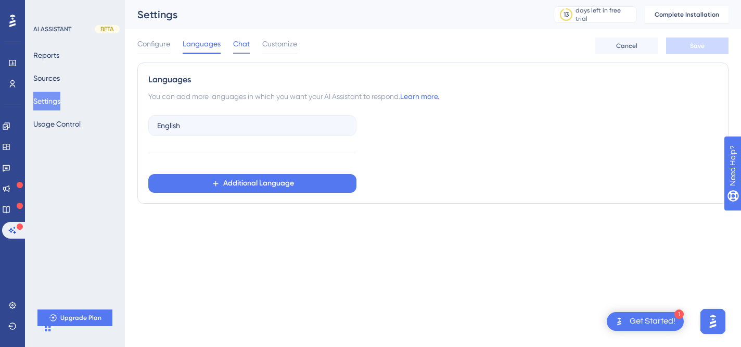
click at [242, 40] on span "Chat" at bounding box center [241, 43] width 17 height 12
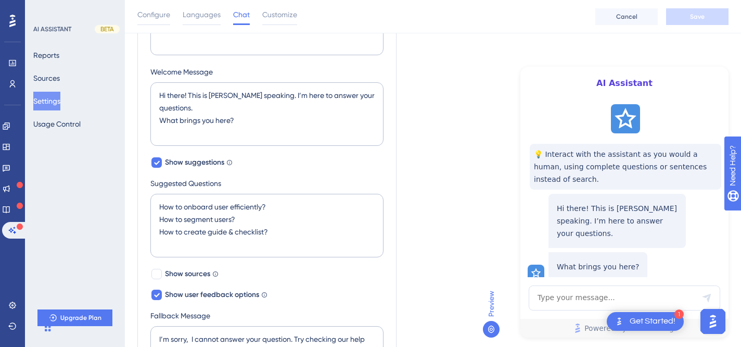
scroll to position [434, 0]
